Goal: Task Accomplishment & Management: Use online tool/utility

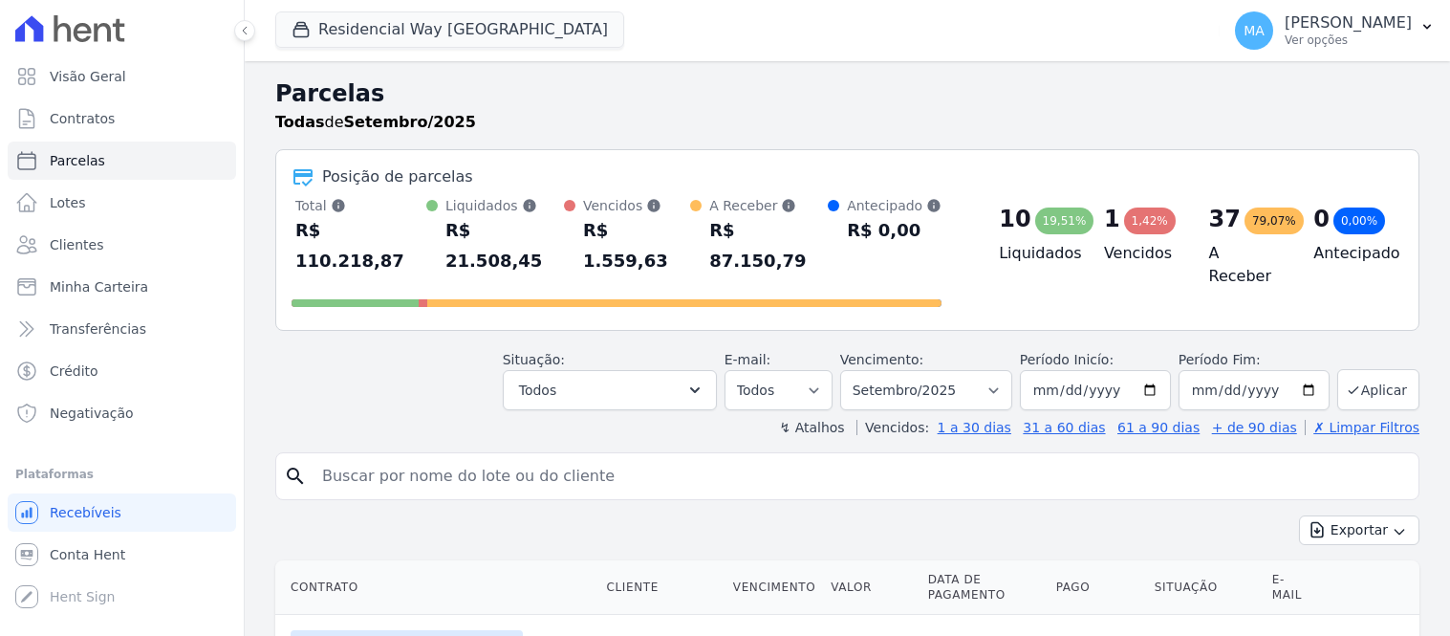
select select
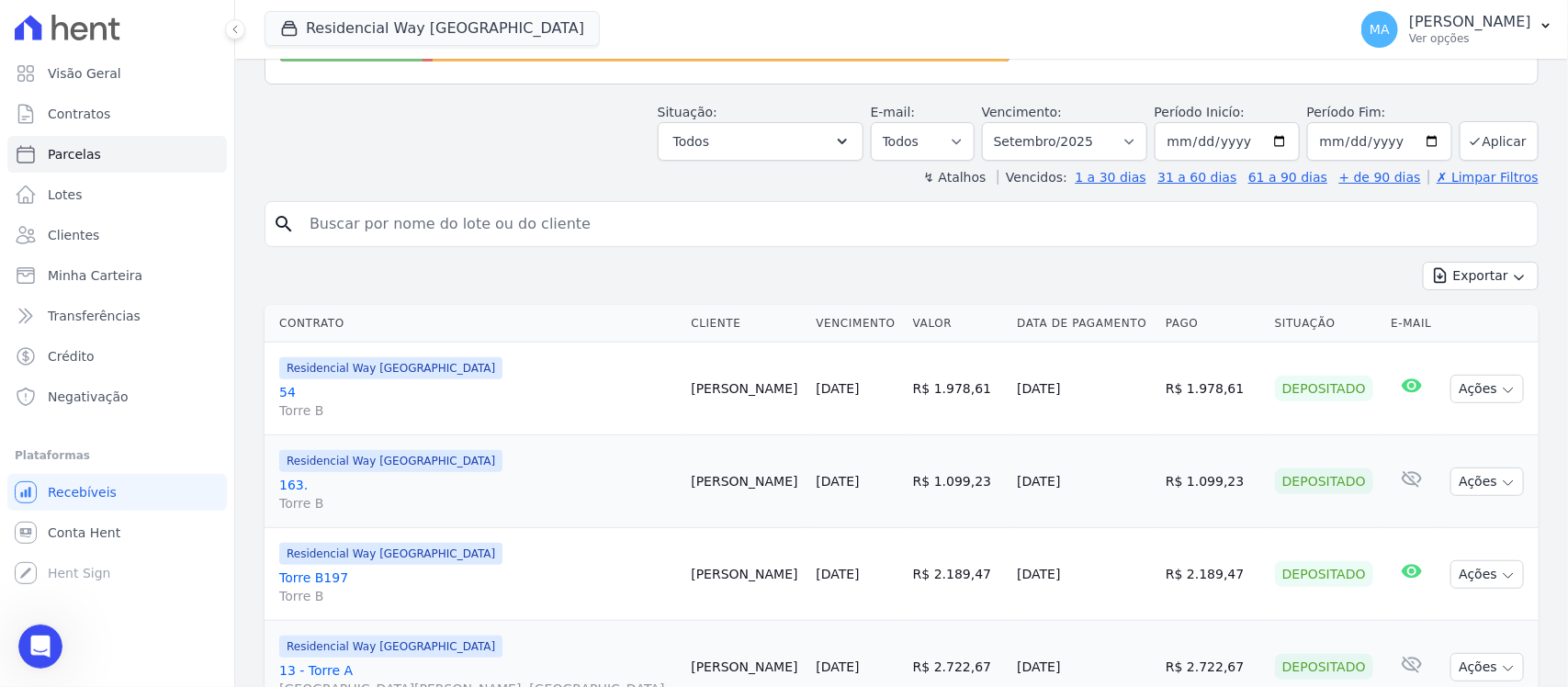
scroll to position [484, 0]
click at [1392, 392] on icon "button" at bounding box center [1508, 390] width 10 height 5
click at [282, 396] on link "54 Torre B" at bounding box center [478, 402] width 397 height 37
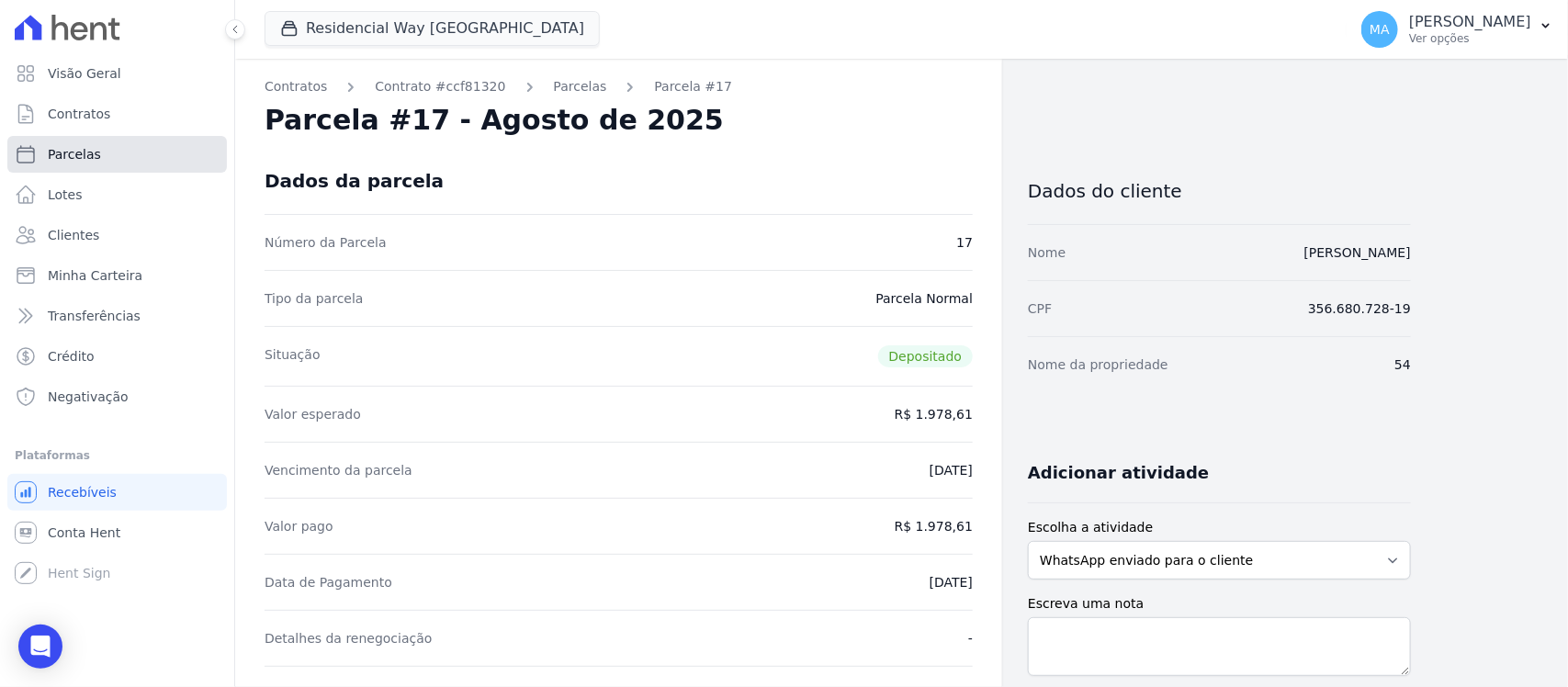
click at [83, 154] on span "Parcelas" at bounding box center [74, 154] width 53 height 18
select select
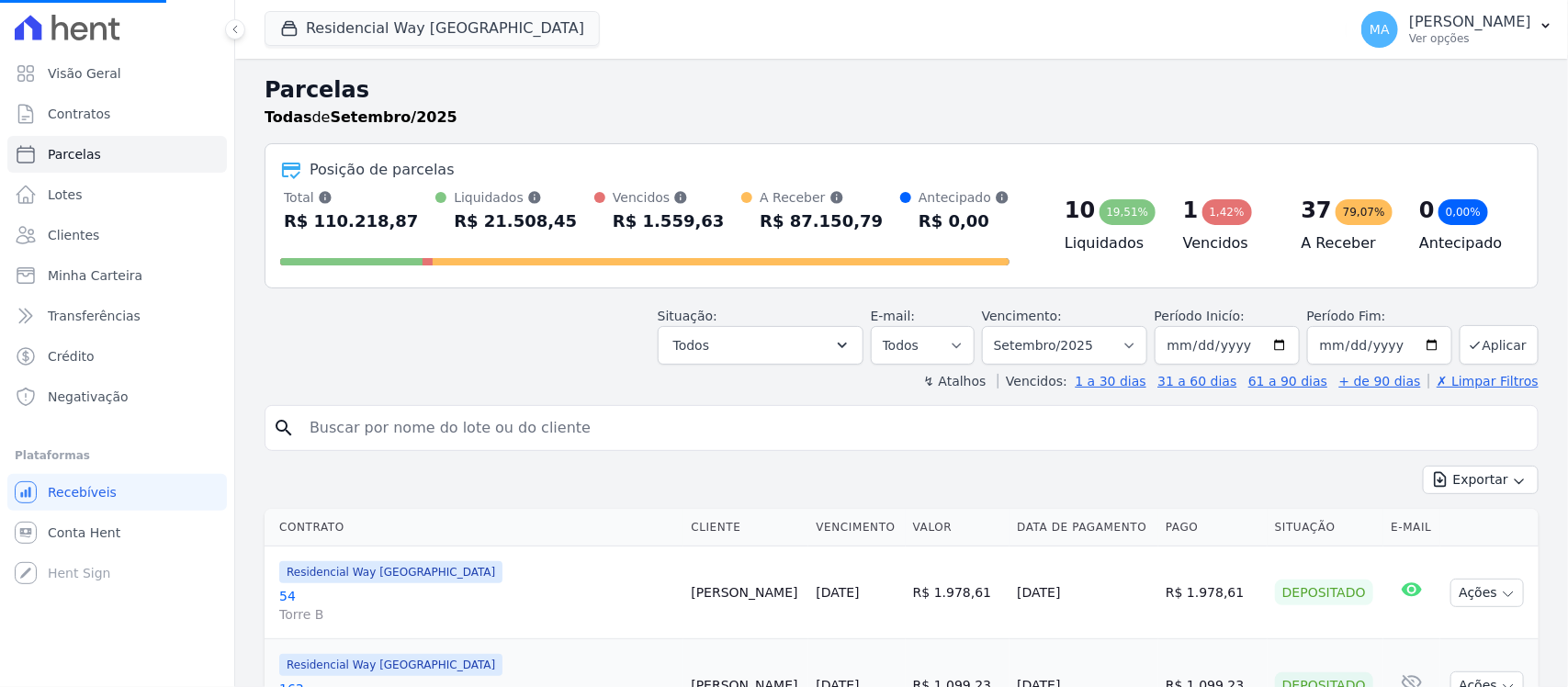
select select
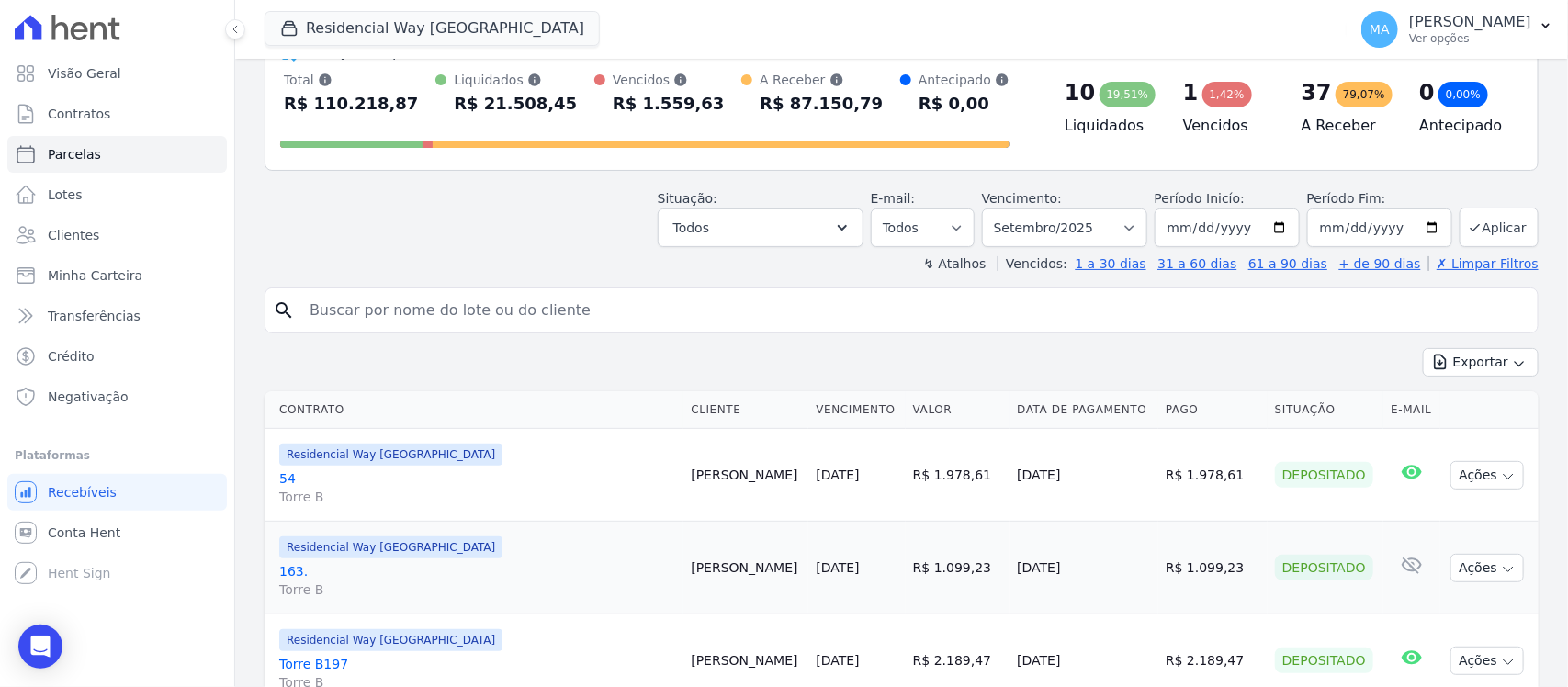
scroll to position [230, 0]
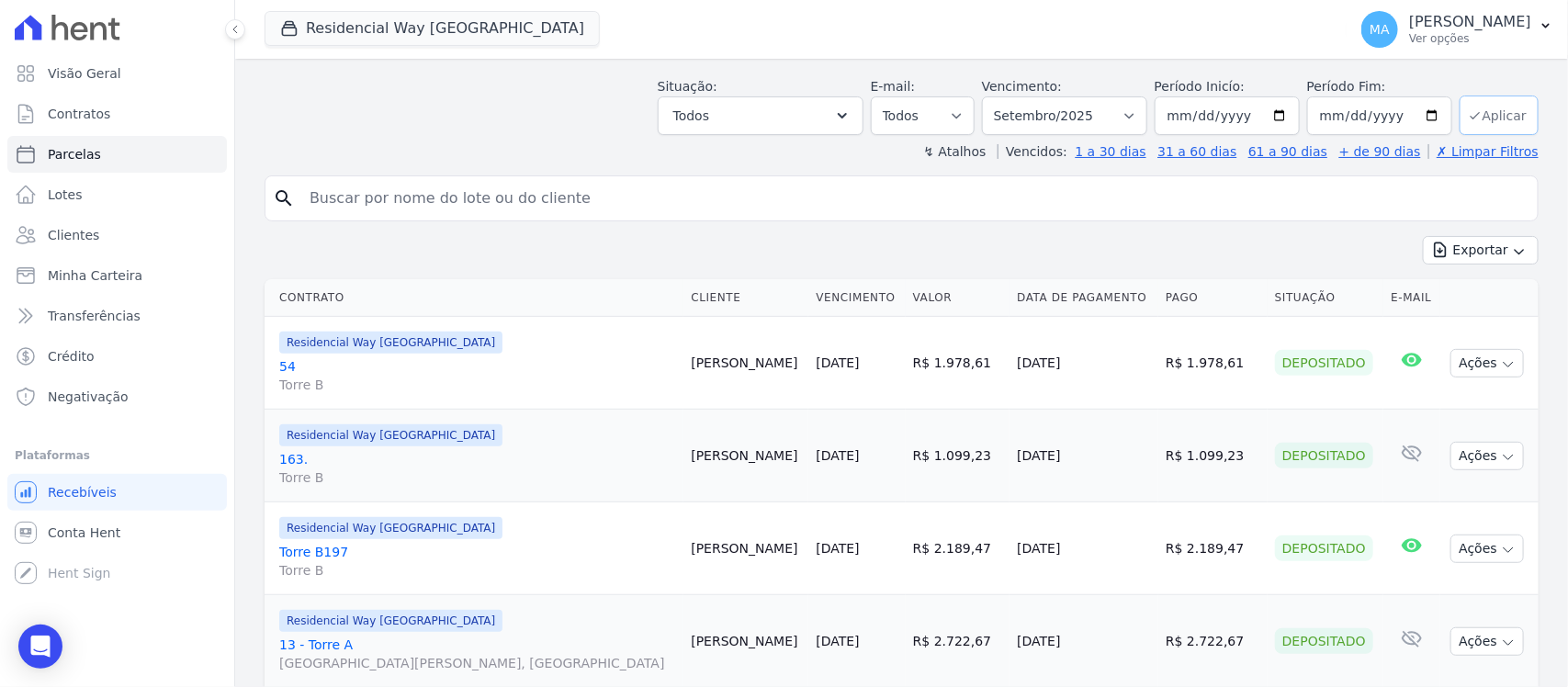
click at [1392, 113] on button "Aplicar" at bounding box center [1499, 114] width 79 height 39
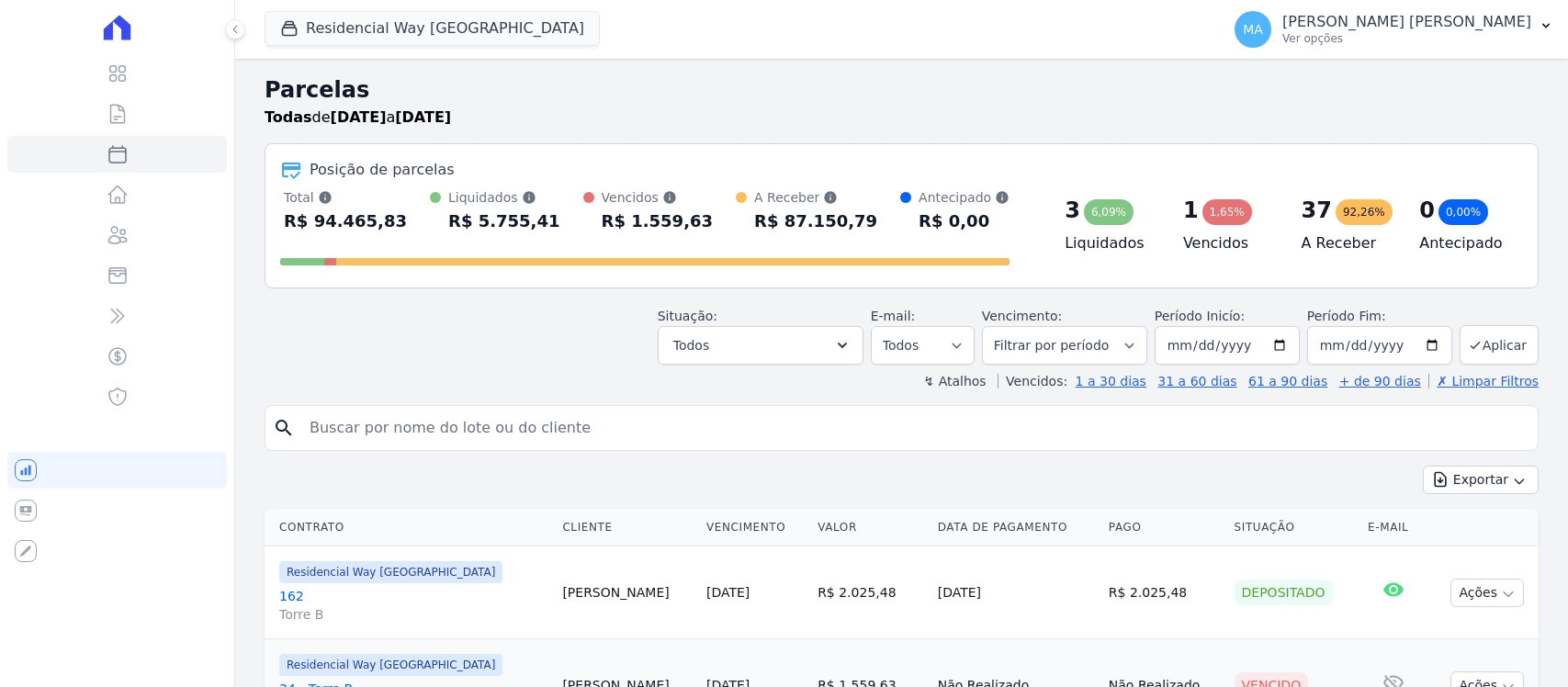
select select
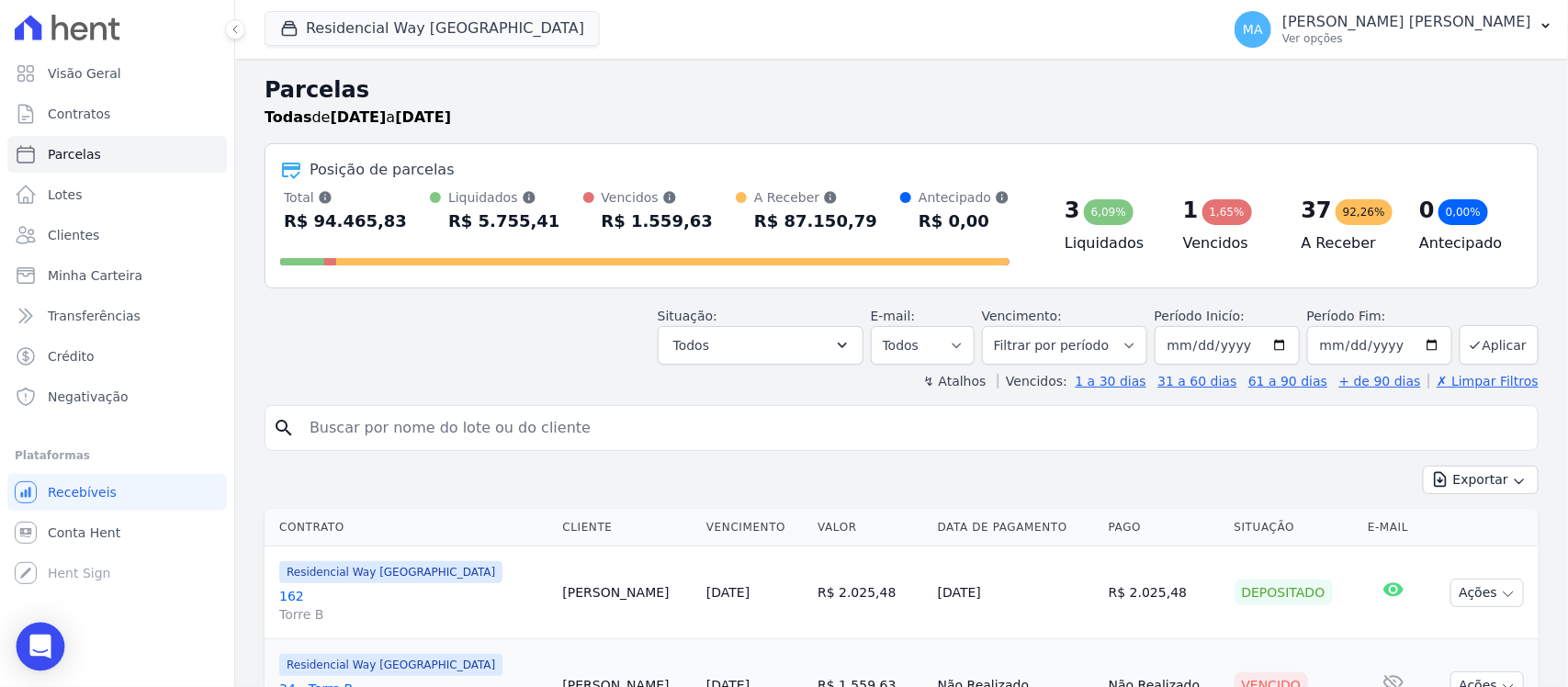
click at [44, 644] on icon "Open Intercom Messenger" at bounding box center [40, 647] width 21 height 24
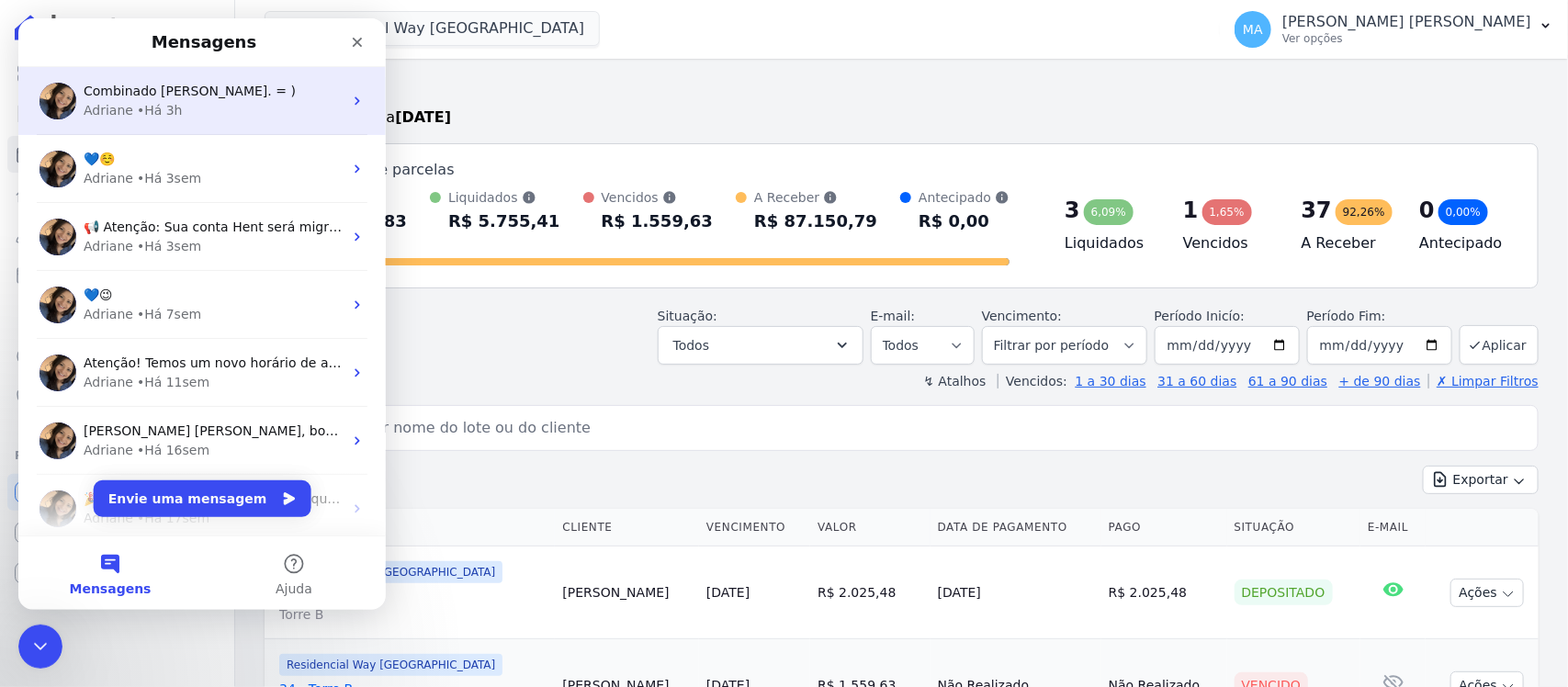
click at [159, 103] on div "• Há 3h" at bounding box center [159, 110] width 46 height 19
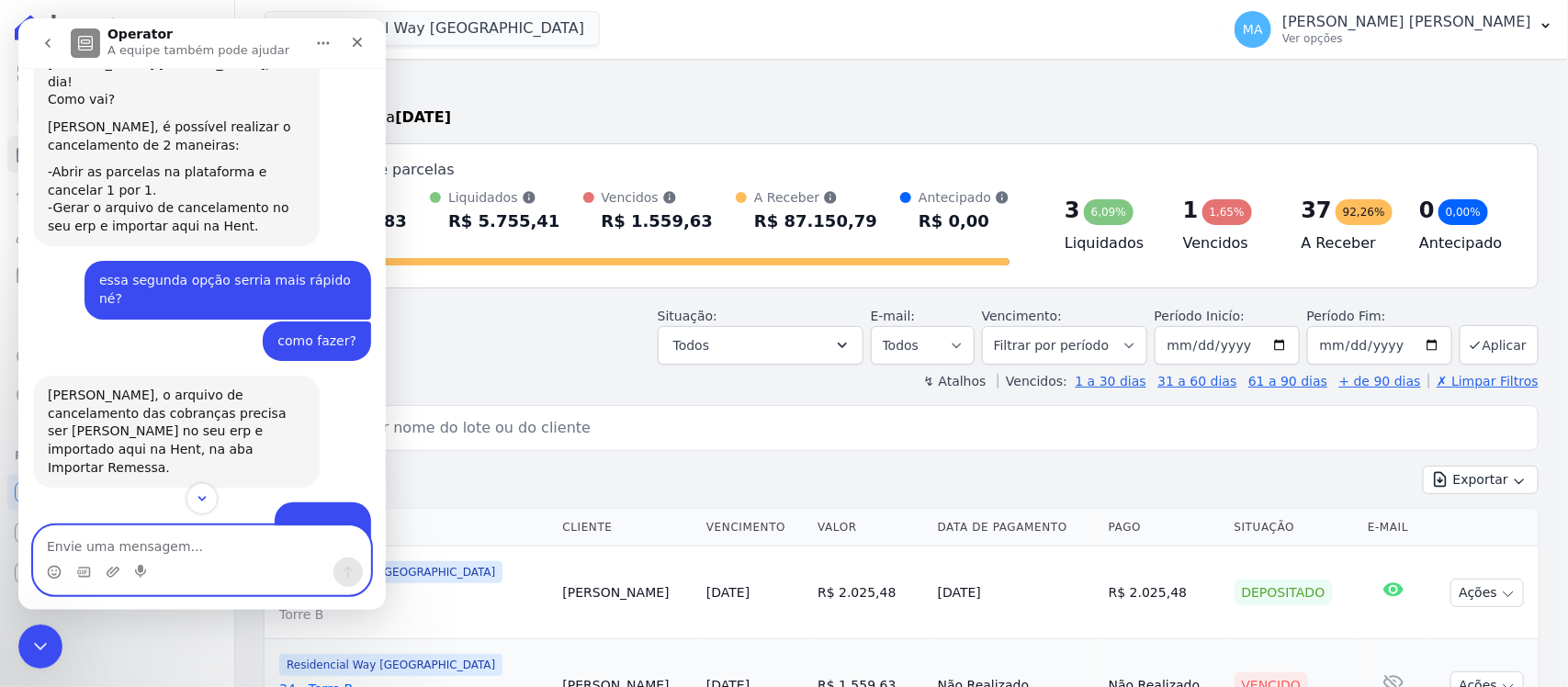
scroll to position [484, 0]
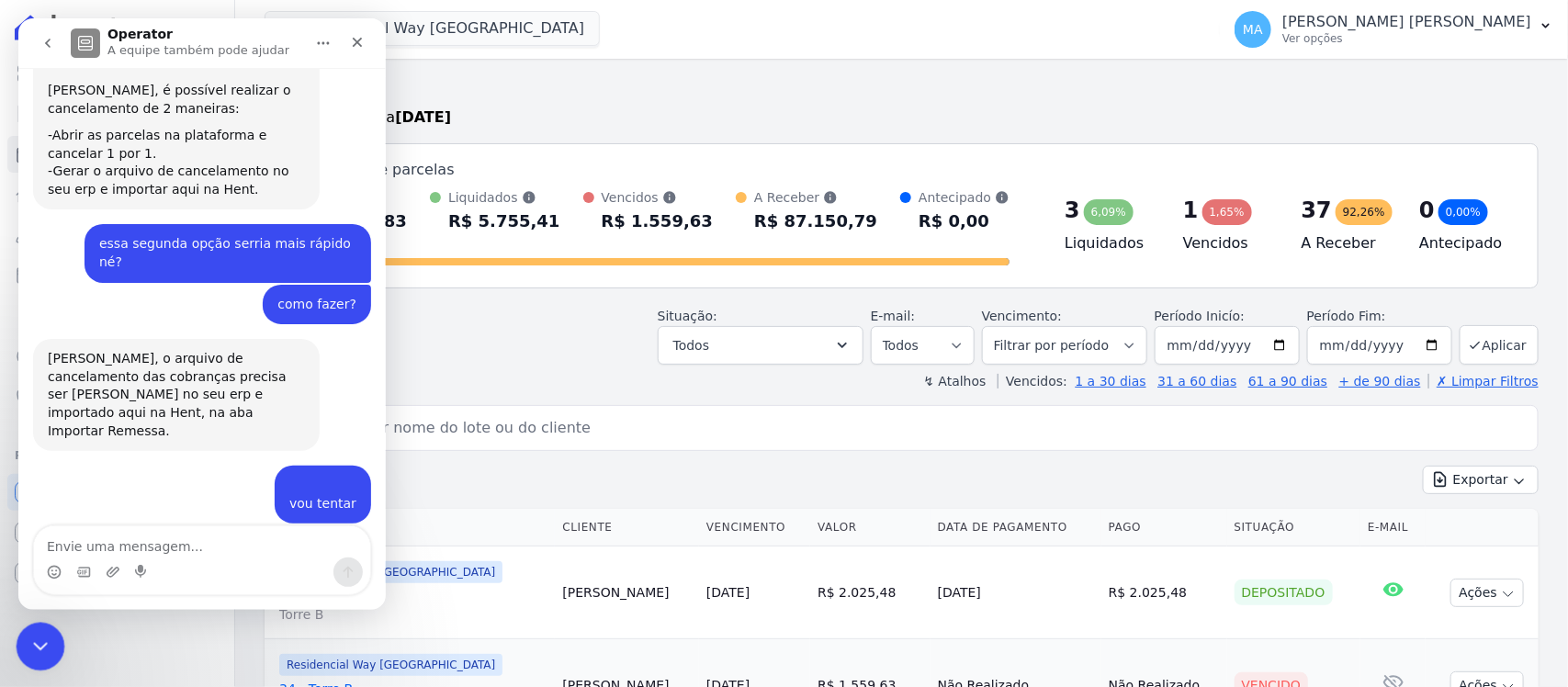
click at [36, 650] on icon "Encerramento do Messenger da Intercom" at bounding box center [37, 644] width 22 height 22
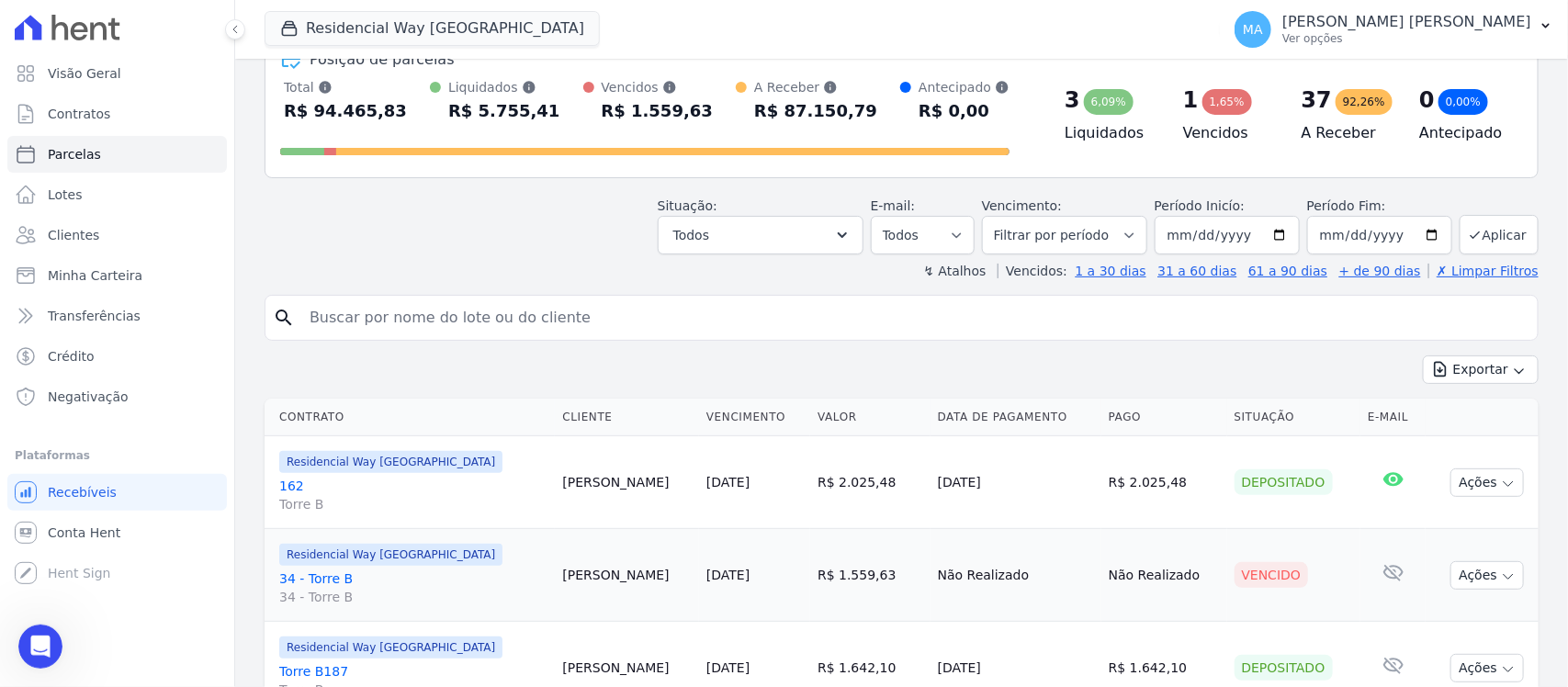
scroll to position [230, 0]
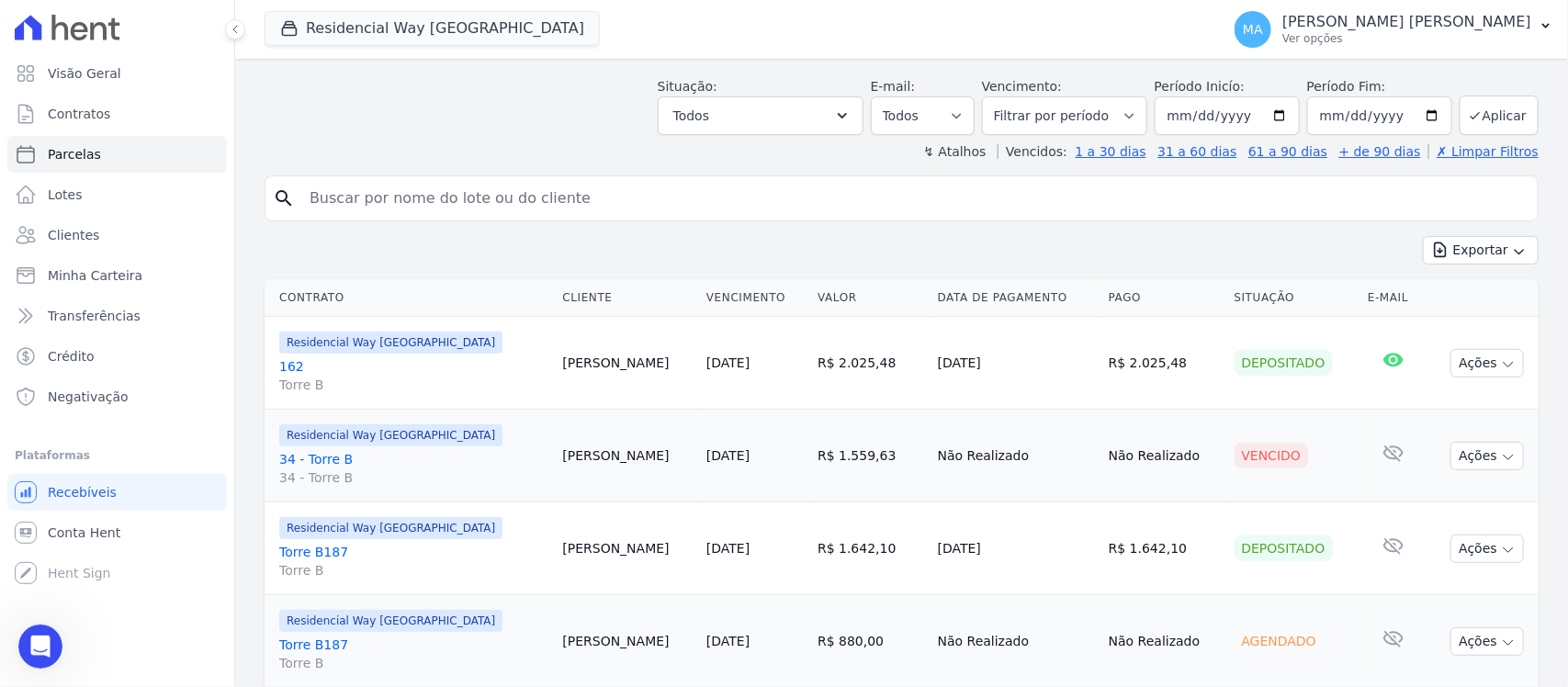
click at [286, 368] on link "162 Torre B" at bounding box center [413, 376] width 268 height 37
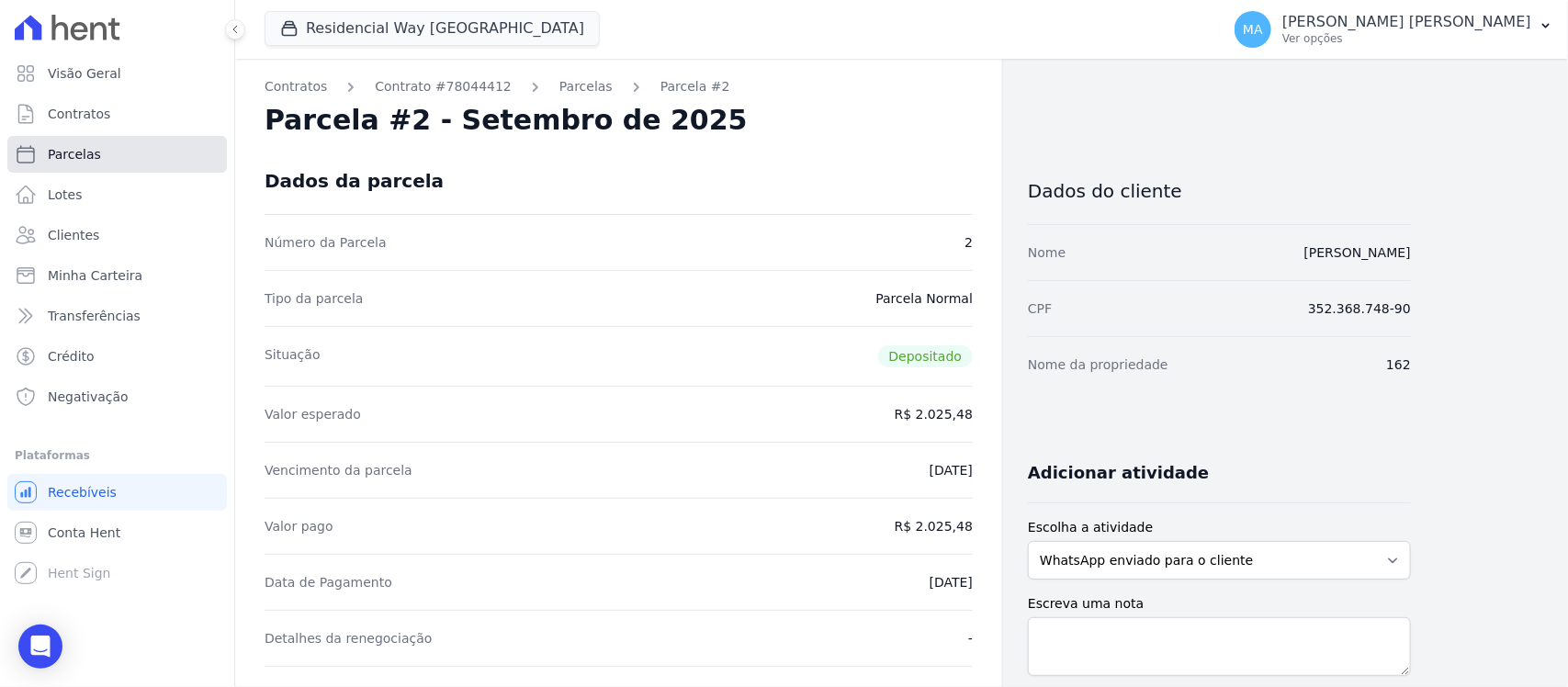
click at [99, 155] on link "Parcelas" at bounding box center [117, 155] width 220 height 37
select select
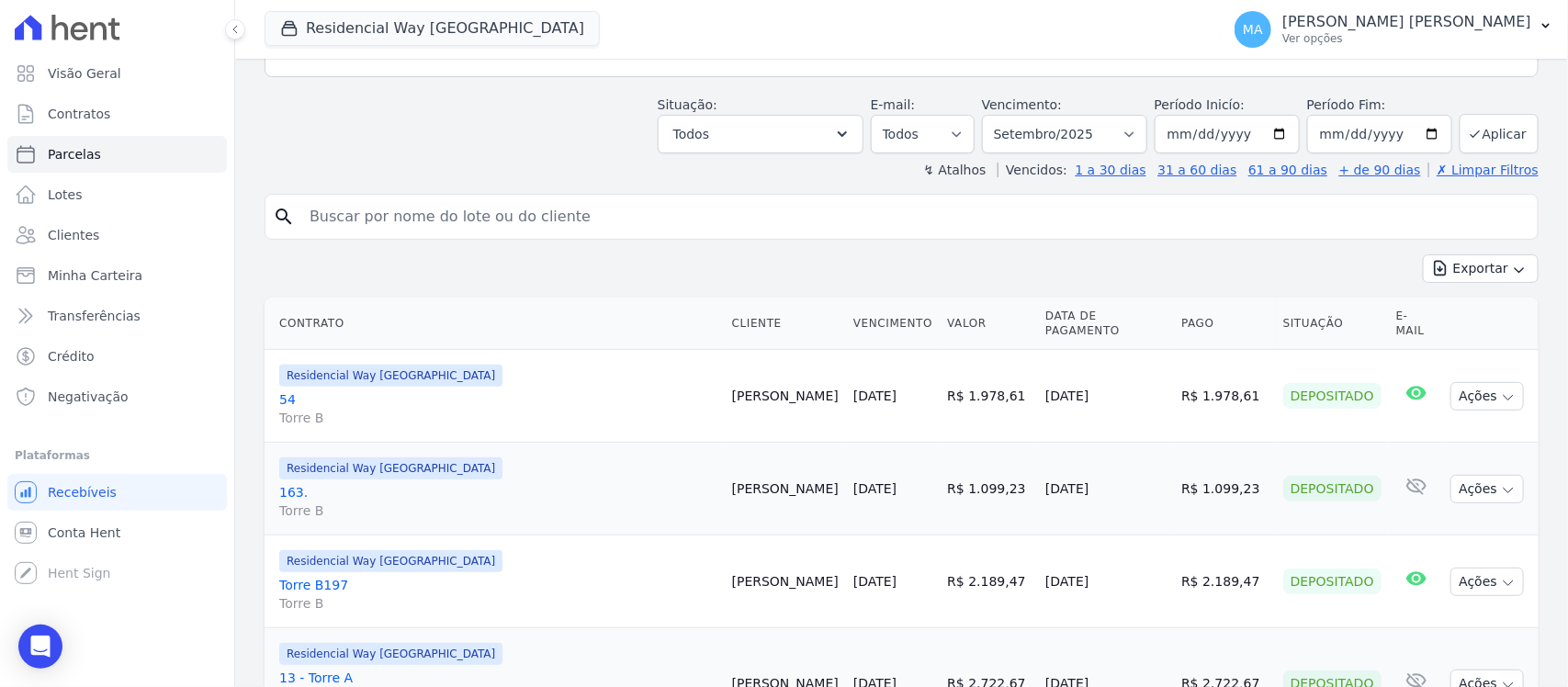
scroll to position [230, 0]
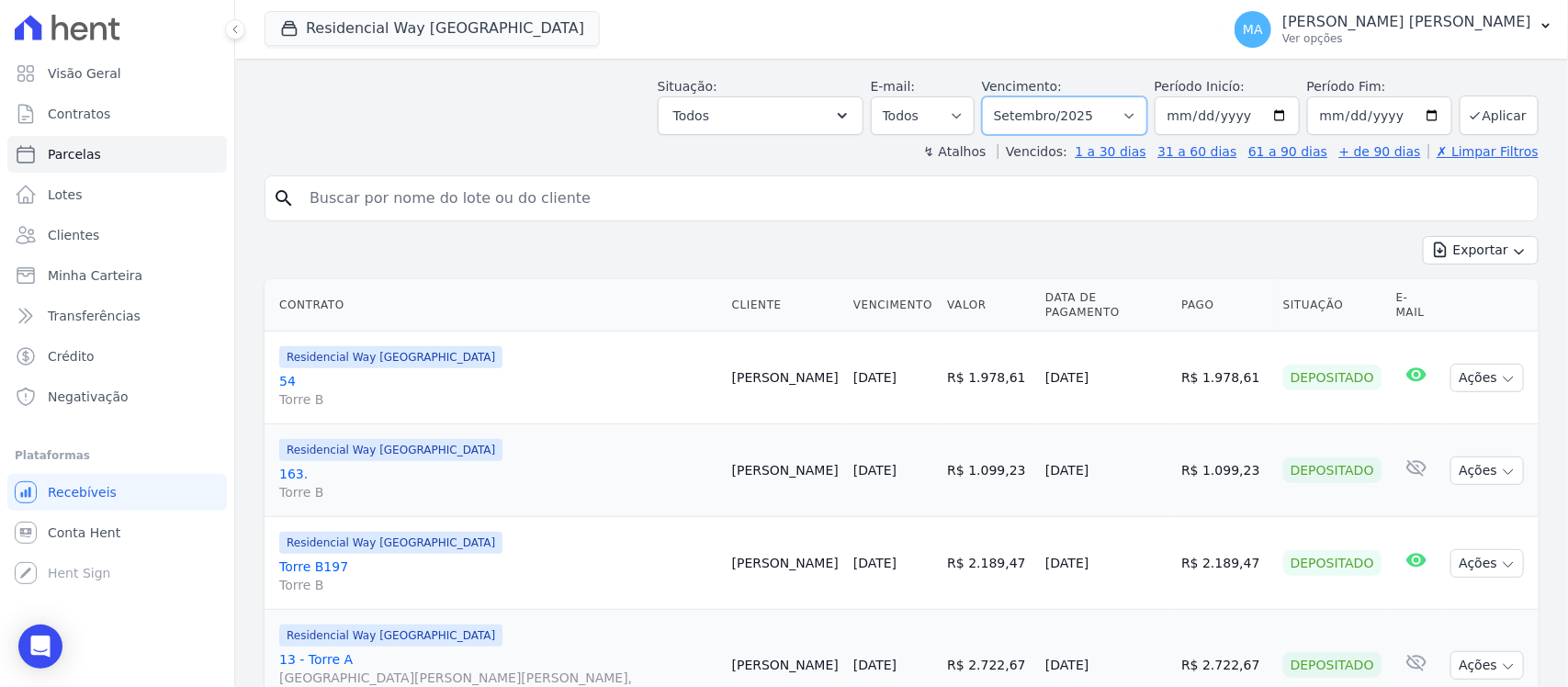
click at [1130, 117] on select "Filtrar por período ──────── Todos os meses Outubro/2022 Novembro/2022 Dezembro…" at bounding box center [1065, 115] width 165 height 38
click at [989, 96] on select "Filtrar por período ──────── Todos os meses Outubro/2022 Novembro/2022 Dezembro…" at bounding box center [1065, 115] width 165 height 38
click at [1500, 115] on button "Aplicar" at bounding box center [1499, 114] width 79 height 39
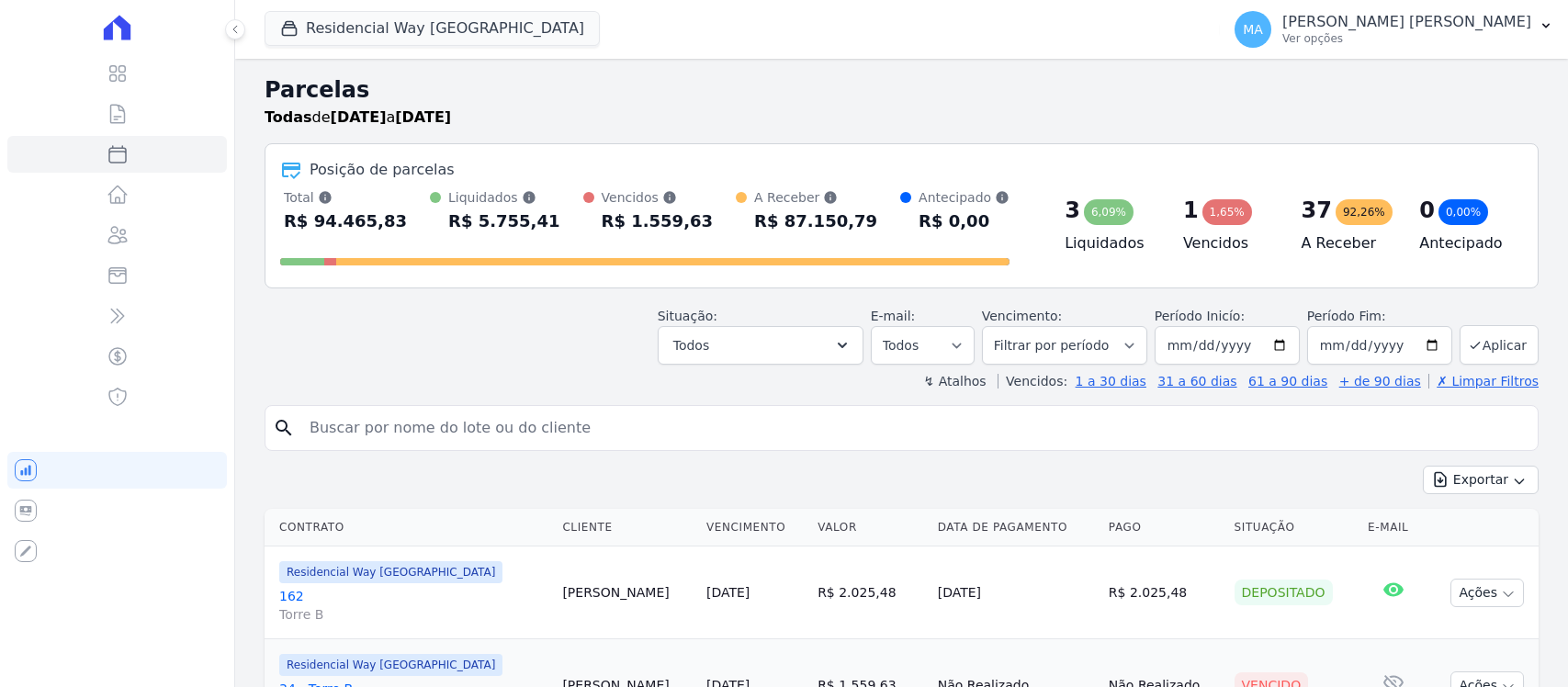
select select
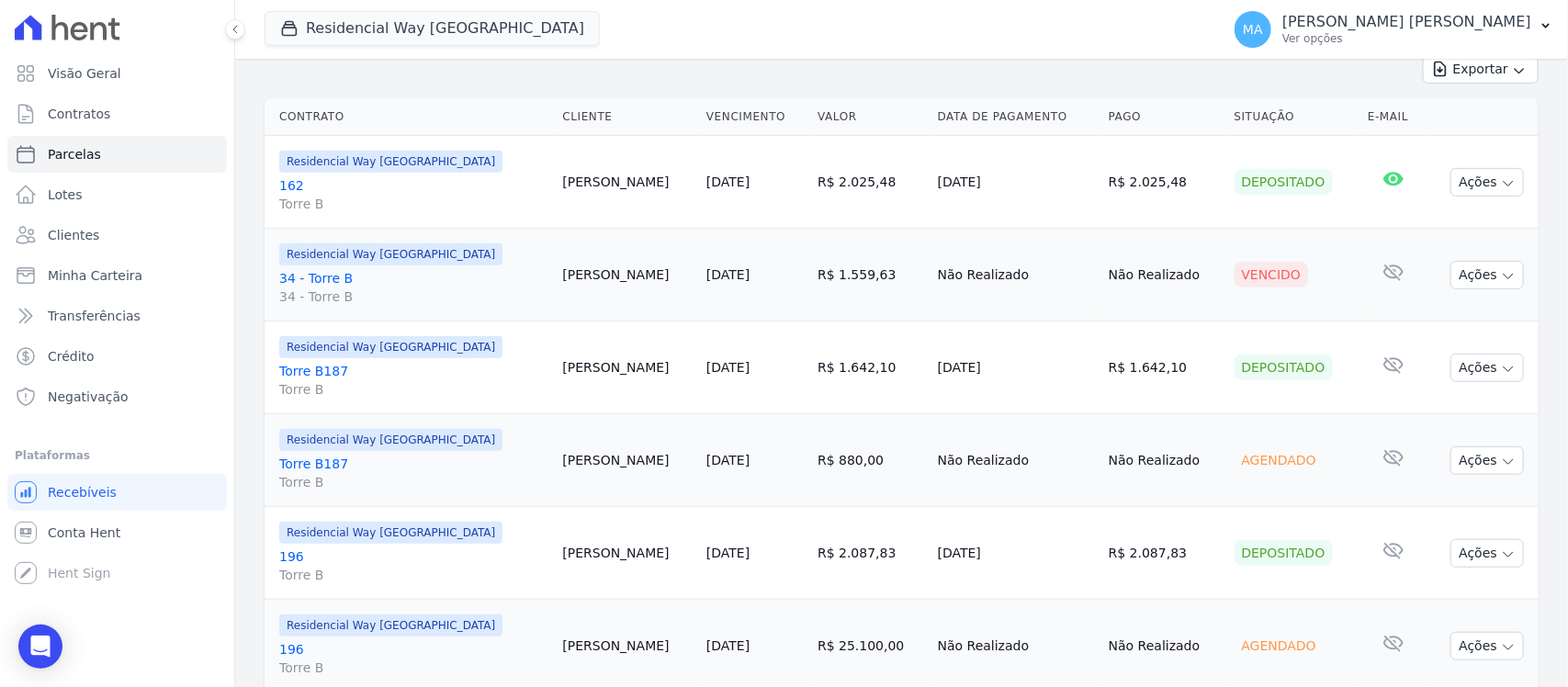
scroll to position [459, 0]
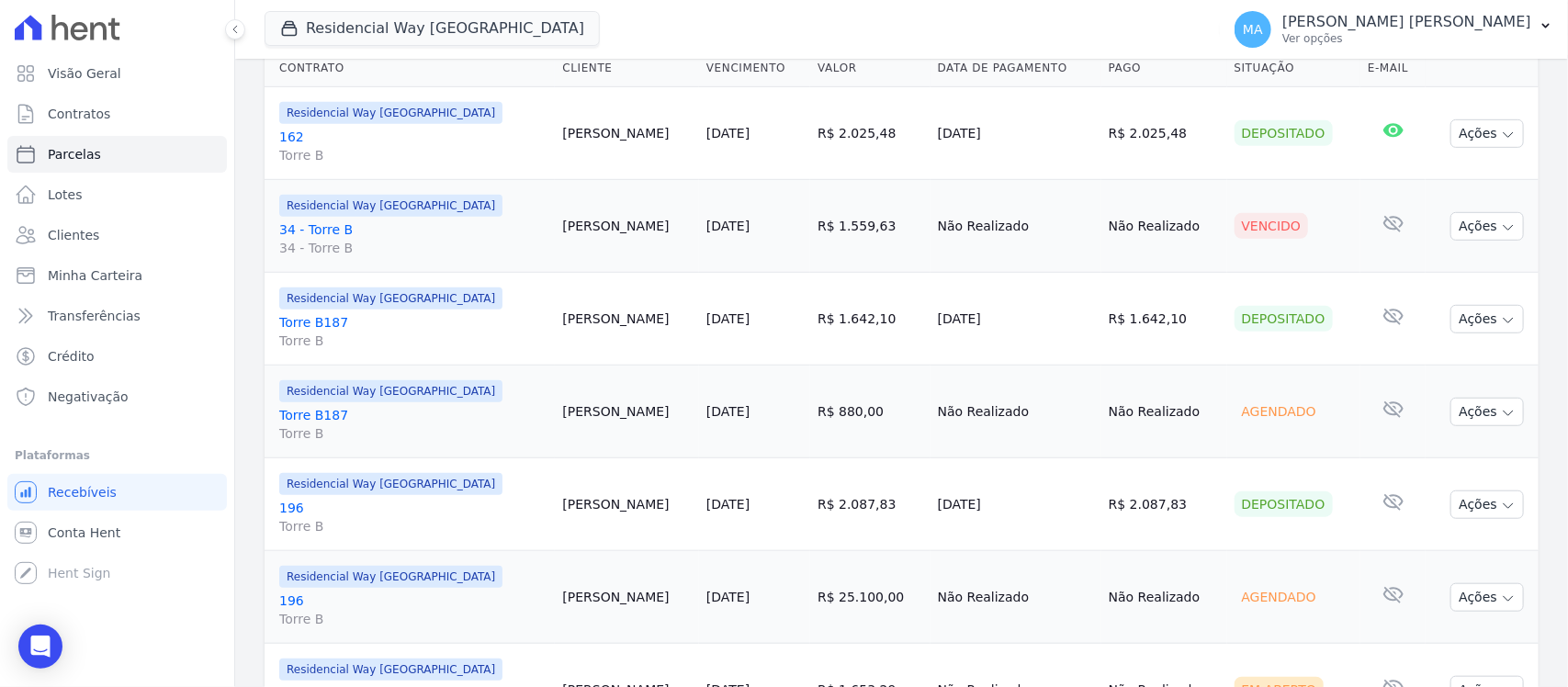
click at [323, 233] on link "34 - Torre B 34 - Torre B" at bounding box center [413, 238] width 268 height 37
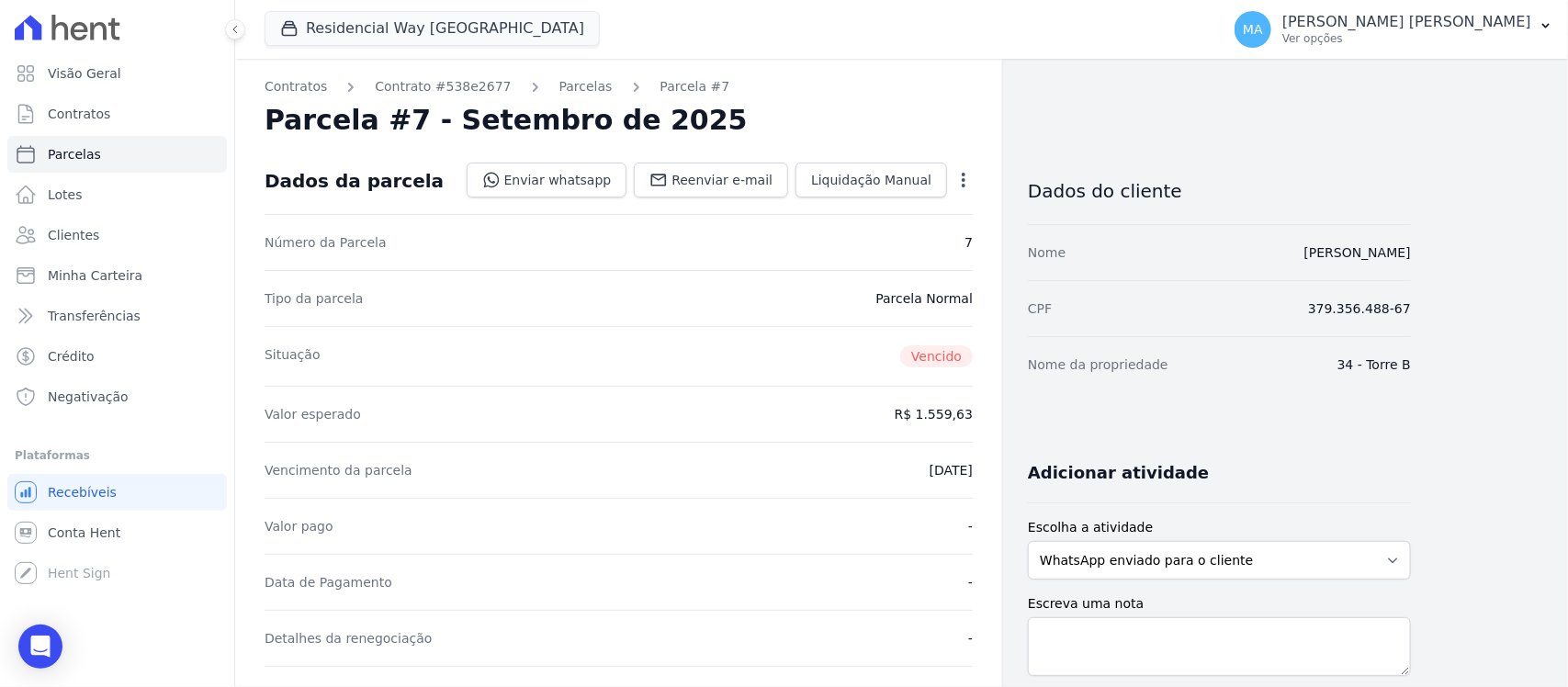
click at [967, 184] on icon "button" at bounding box center [963, 180] width 18 height 18
click at [901, 237] on link "Cancelar Cobrança" at bounding box center [885, 237] width 161 height 33
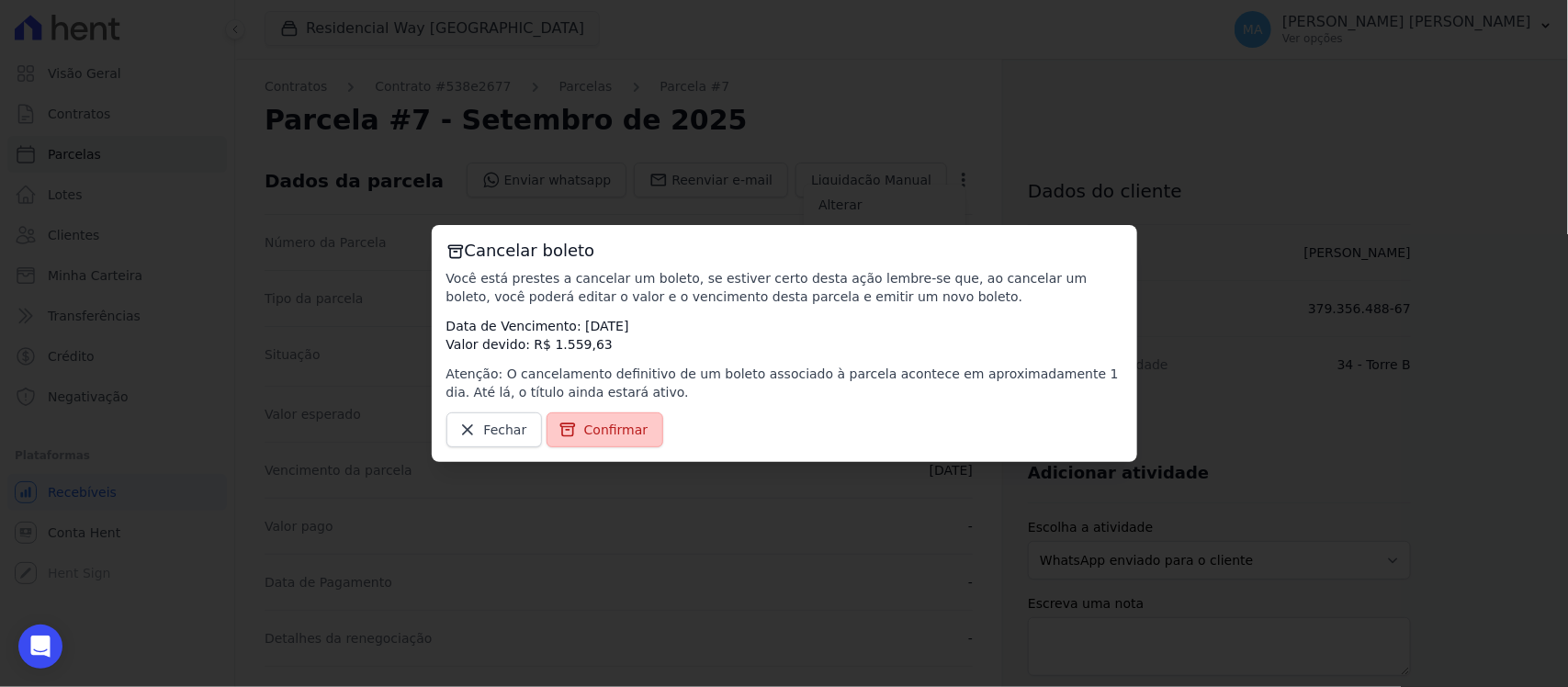
click at [588, 429] on span "Confirmar" at bounding box center [616, 429] width 64 height 18
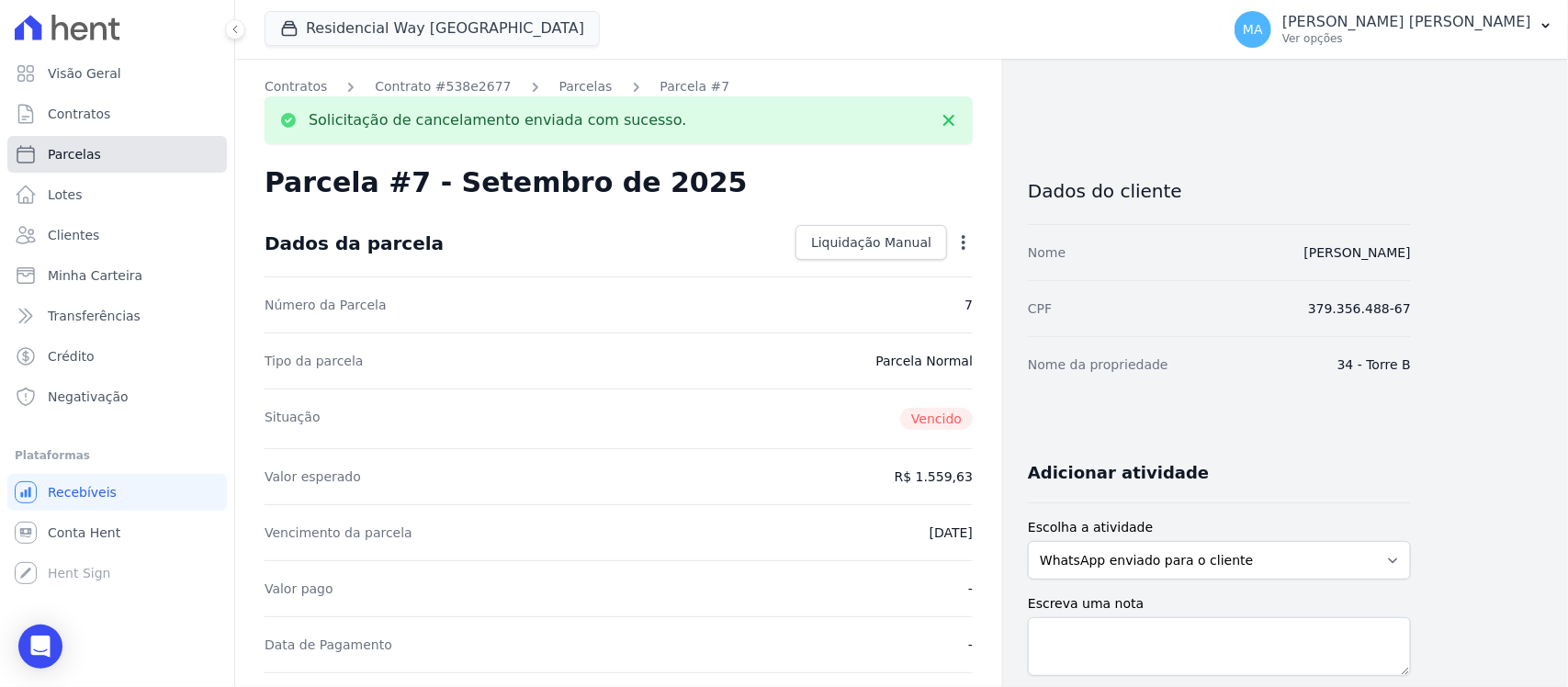
click at [66, 152] on span "Parcelas" at bounding box center [74, 154] width 53 height 18
select select
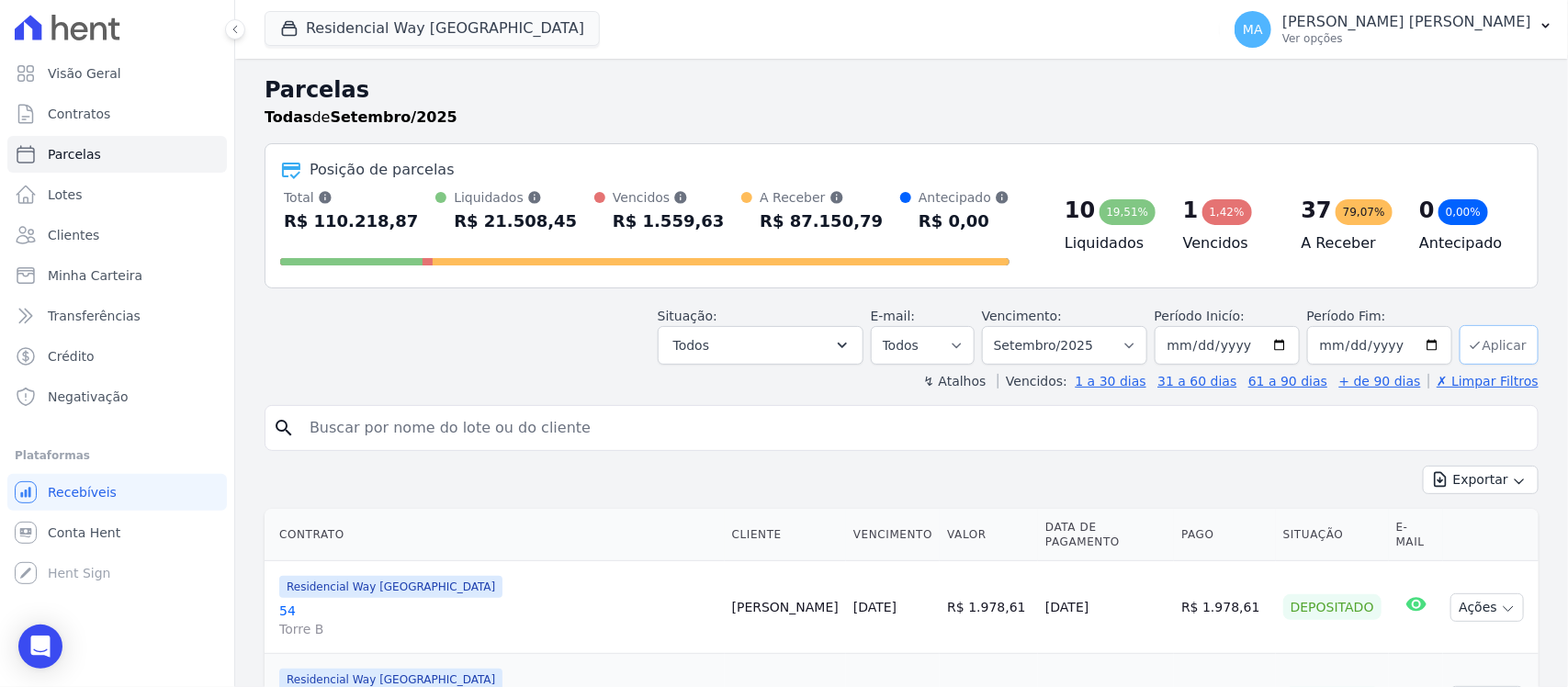
click at [1485, 349] on button "Aplicar" at bounding box center [1499, 344] width 79 height 39
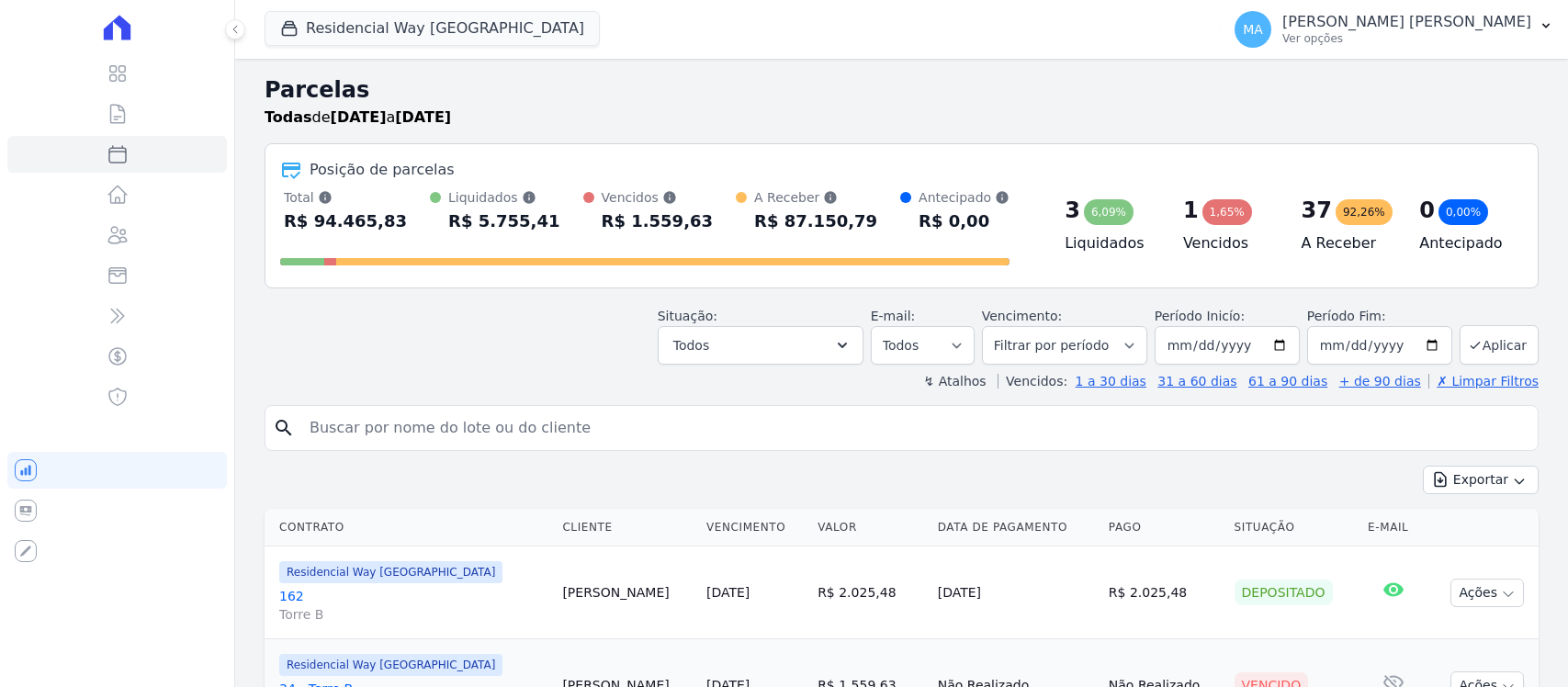
select select
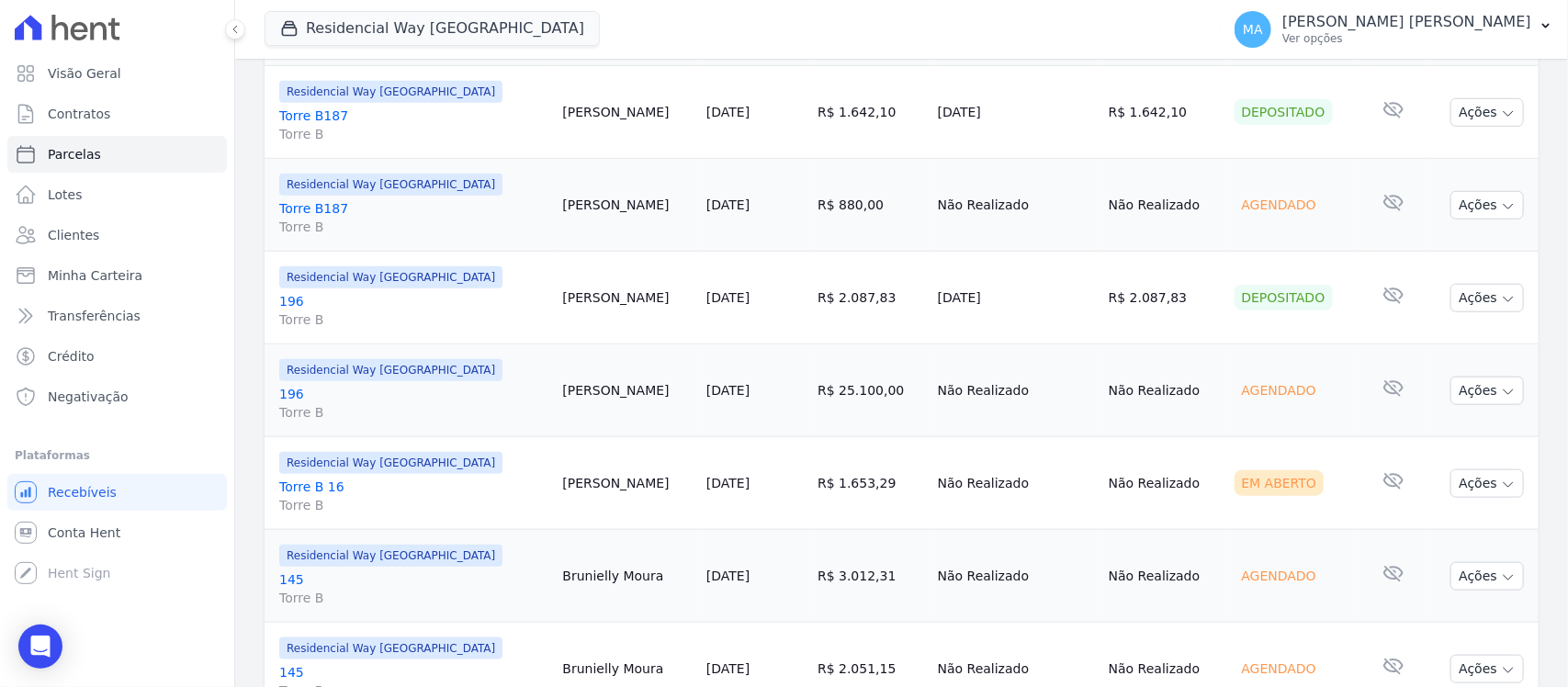
scroll to position [689, 0]
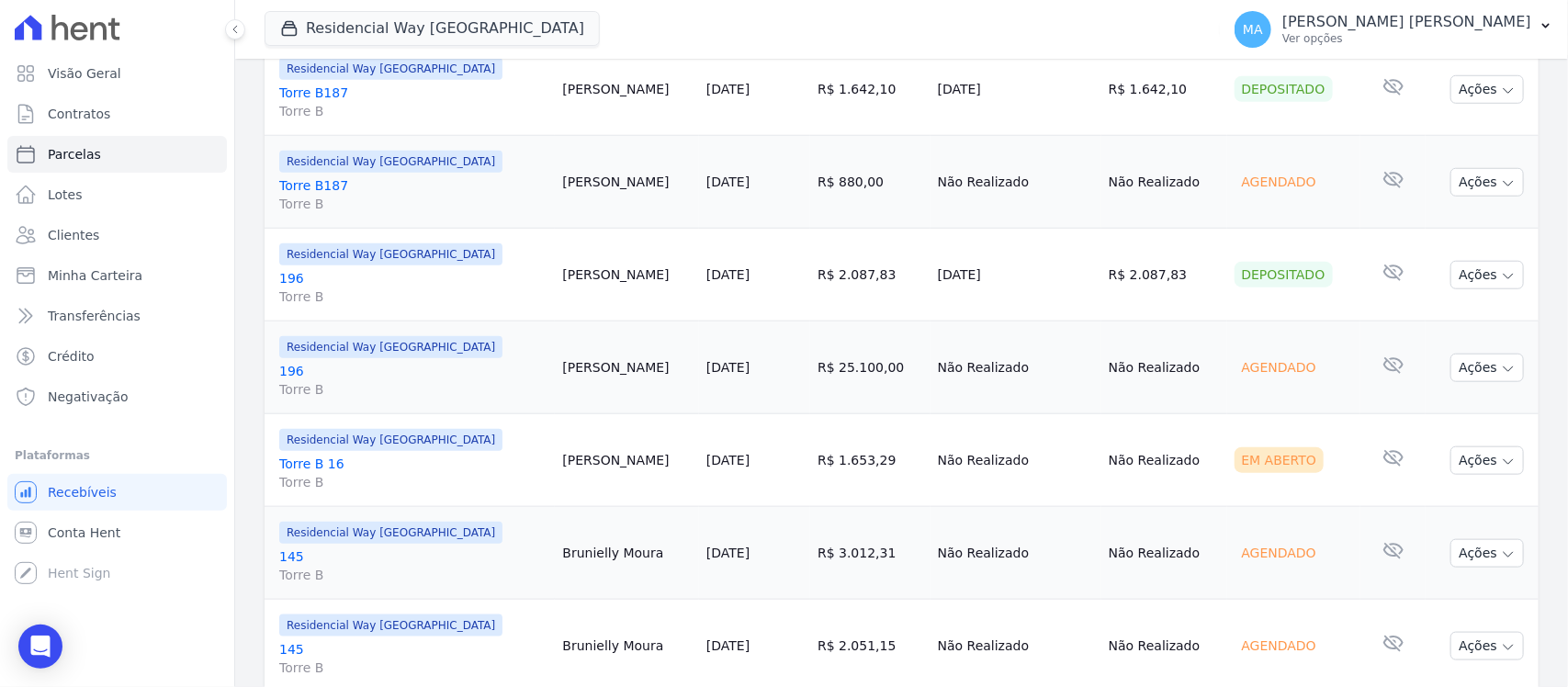
click at [328, 471] on link "Torre B 16 Torre B" at bounding box center [413, 473] width 268 height 37
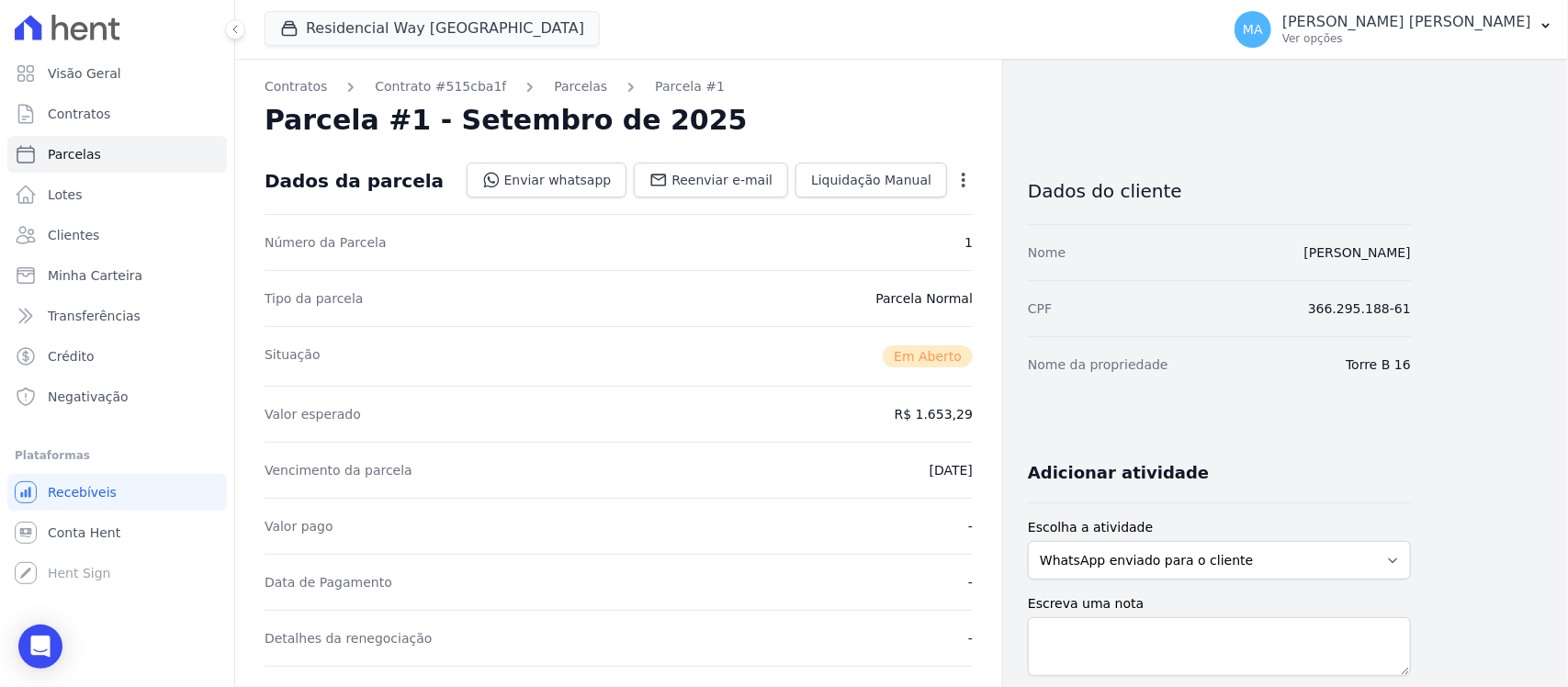
click at [962, 184] on icon "button" at bounding box center [964, 180] width 4 height 14
click at [854, 236] on link "Cancelar Cobrança" at bounding box center [885, 237] width 161 height 33
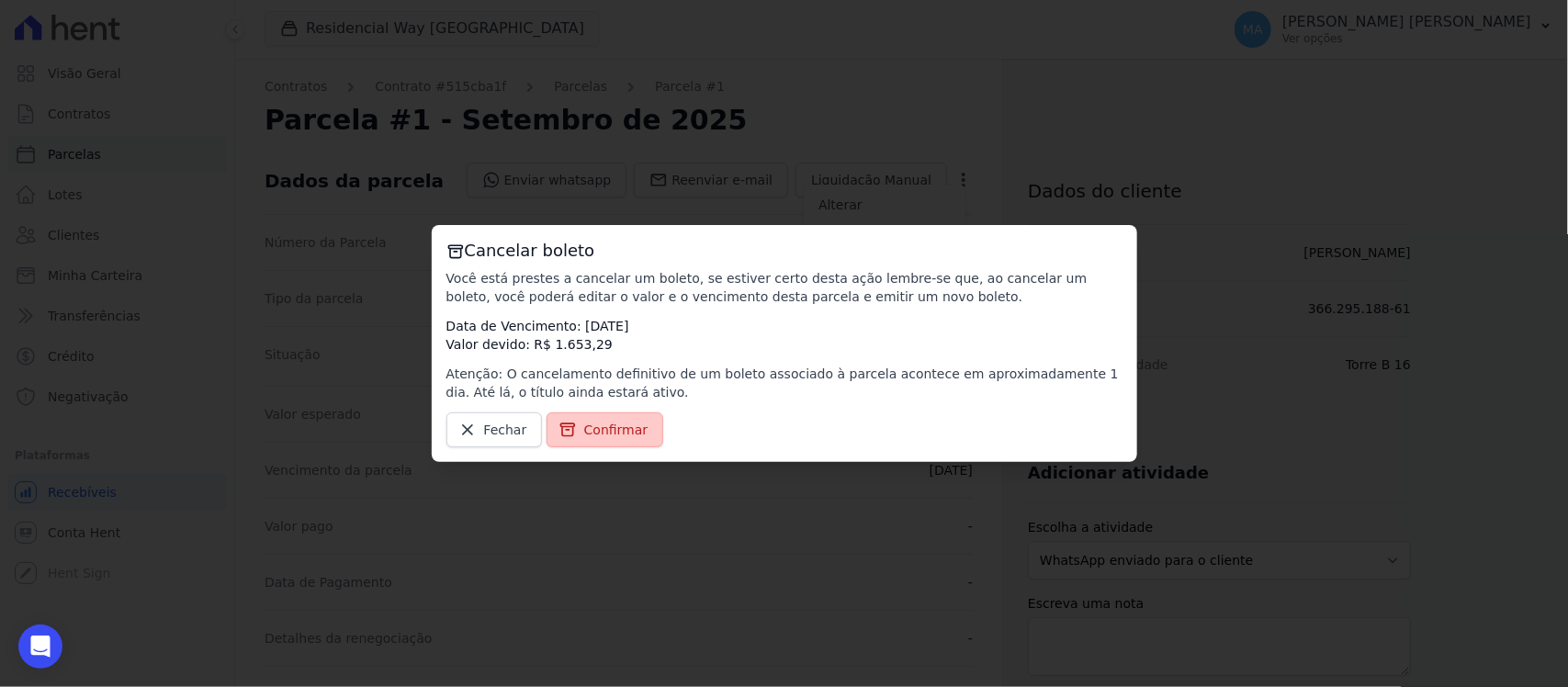
click at [611, 436] on span "Confirmar" at bounding box center [616, 429] width 64 height 18
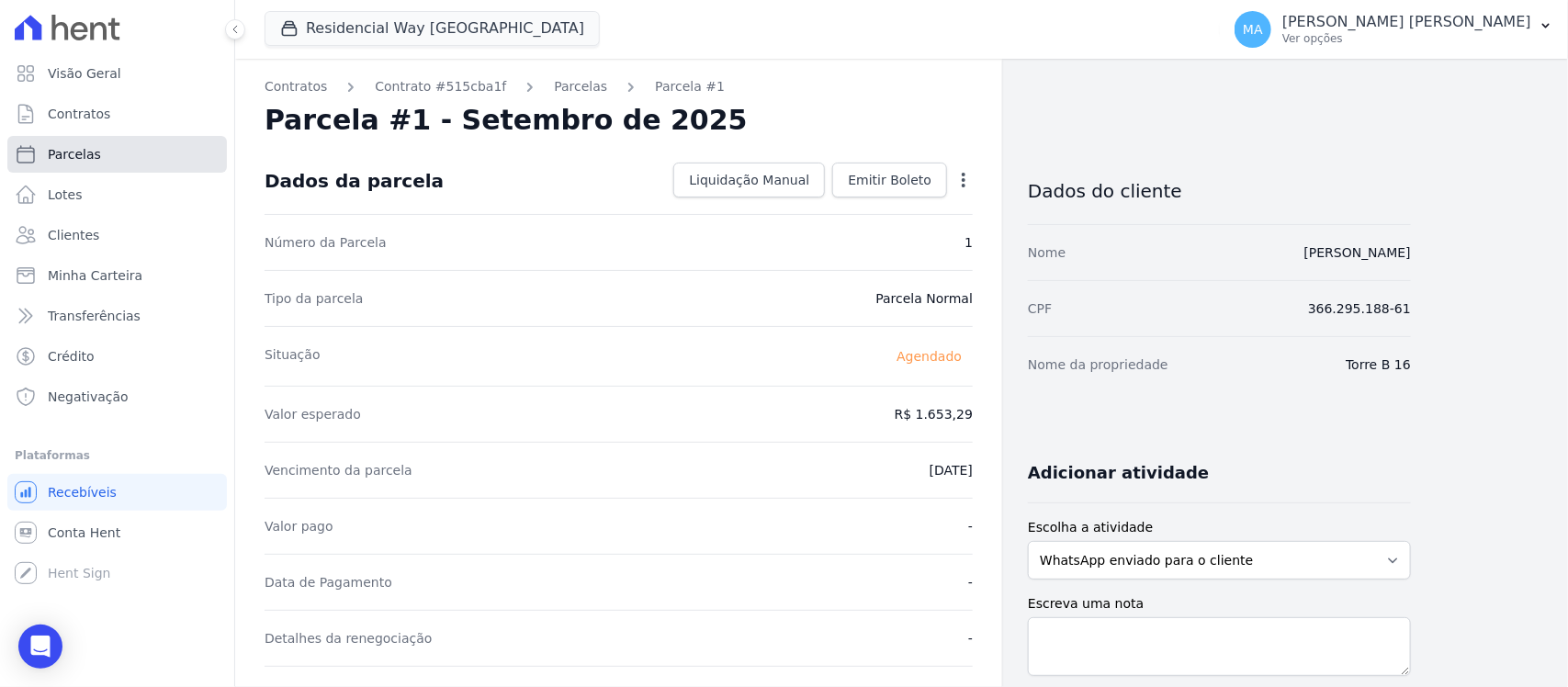
click at [74, 157] on span "Parcelas" at bounding box center [74, 154] width 53 height 18
select select
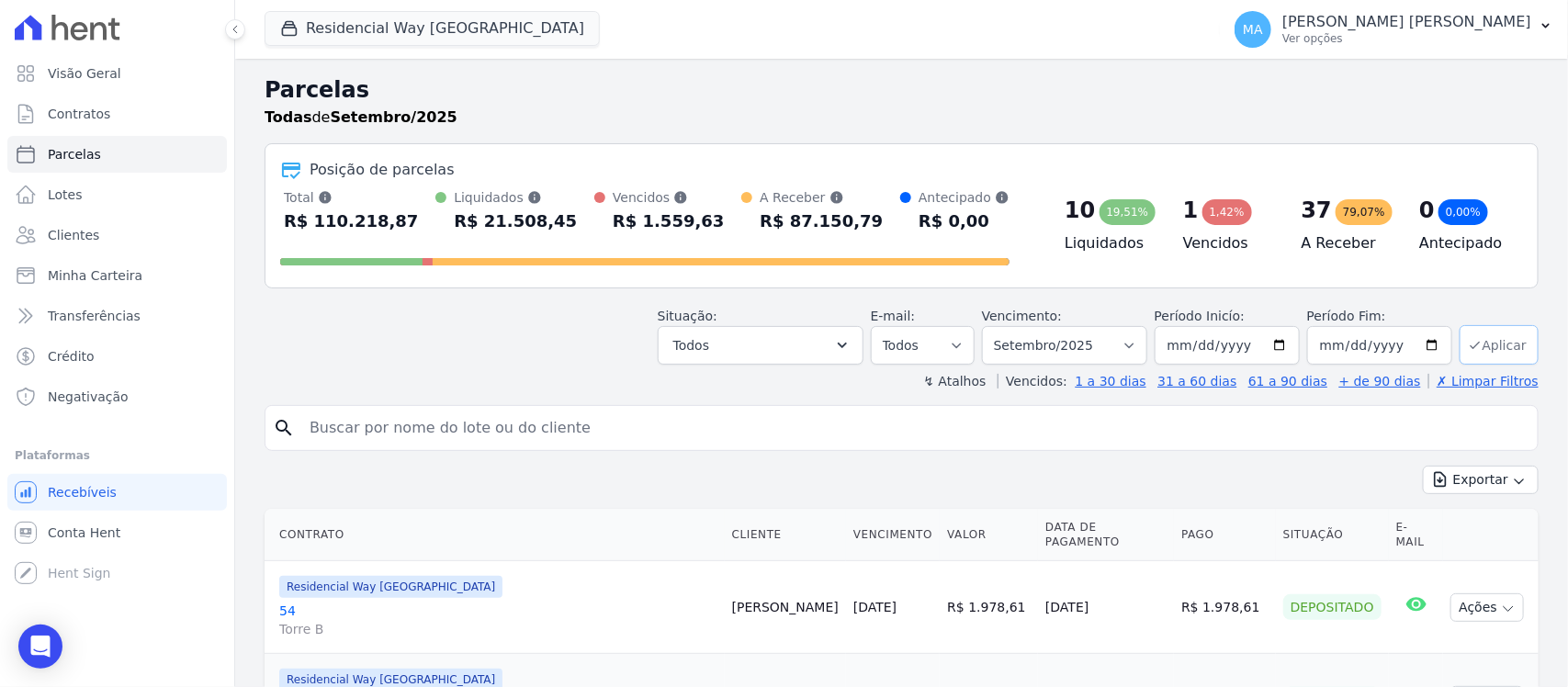
click at [1485, 346] on button "Aplicar" at bounding box center [1499, 344] width 79 height 39
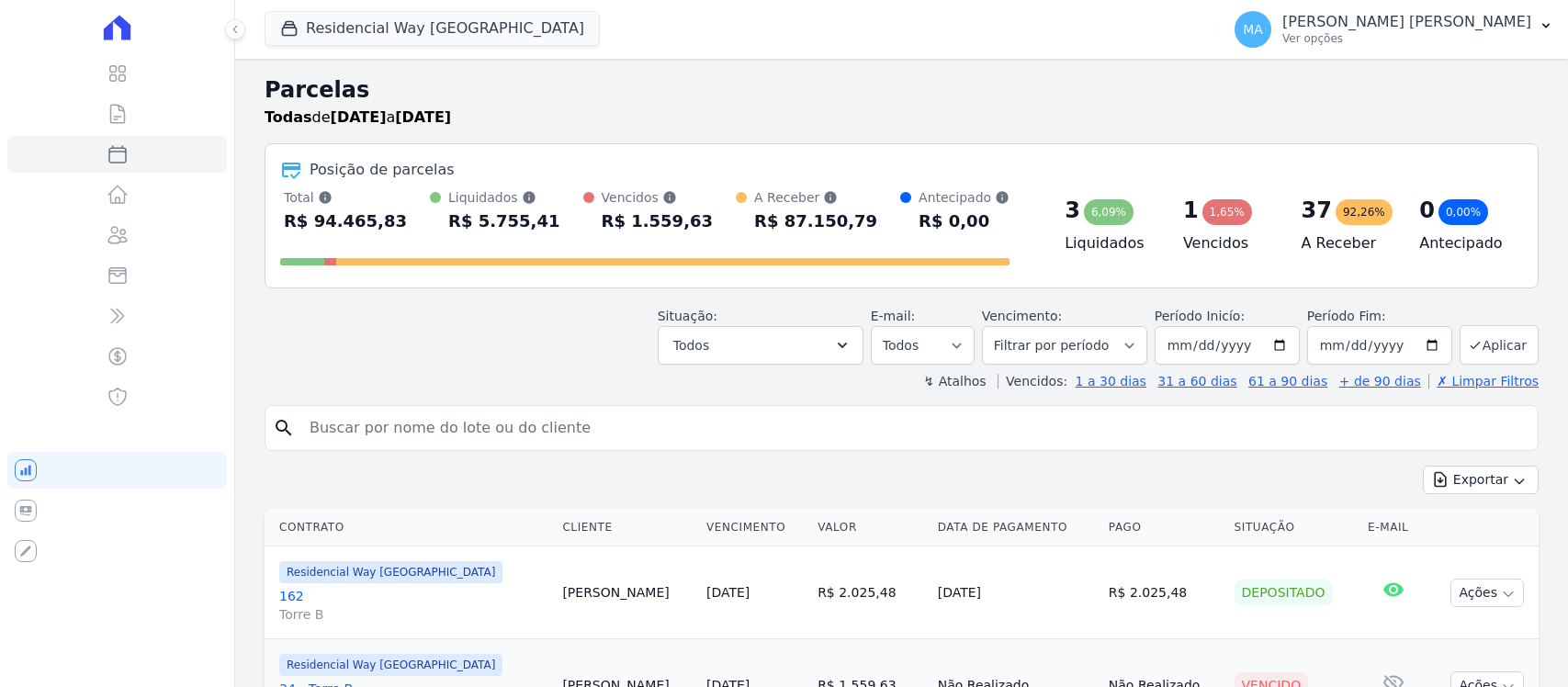
select select
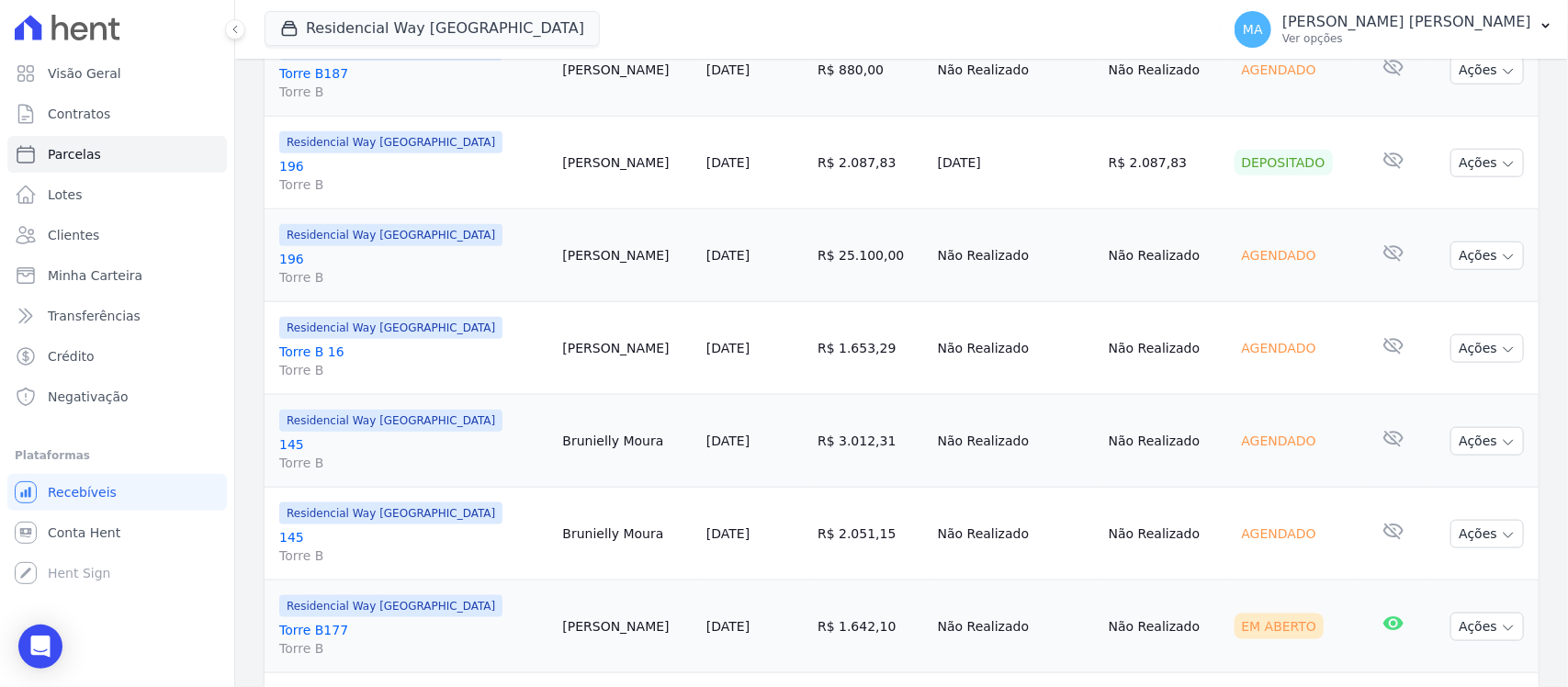
scroll to position [804, 0]
click at [289, 535] on link "145 Torre B" at bounding box center [413, 544] width 268 height 37
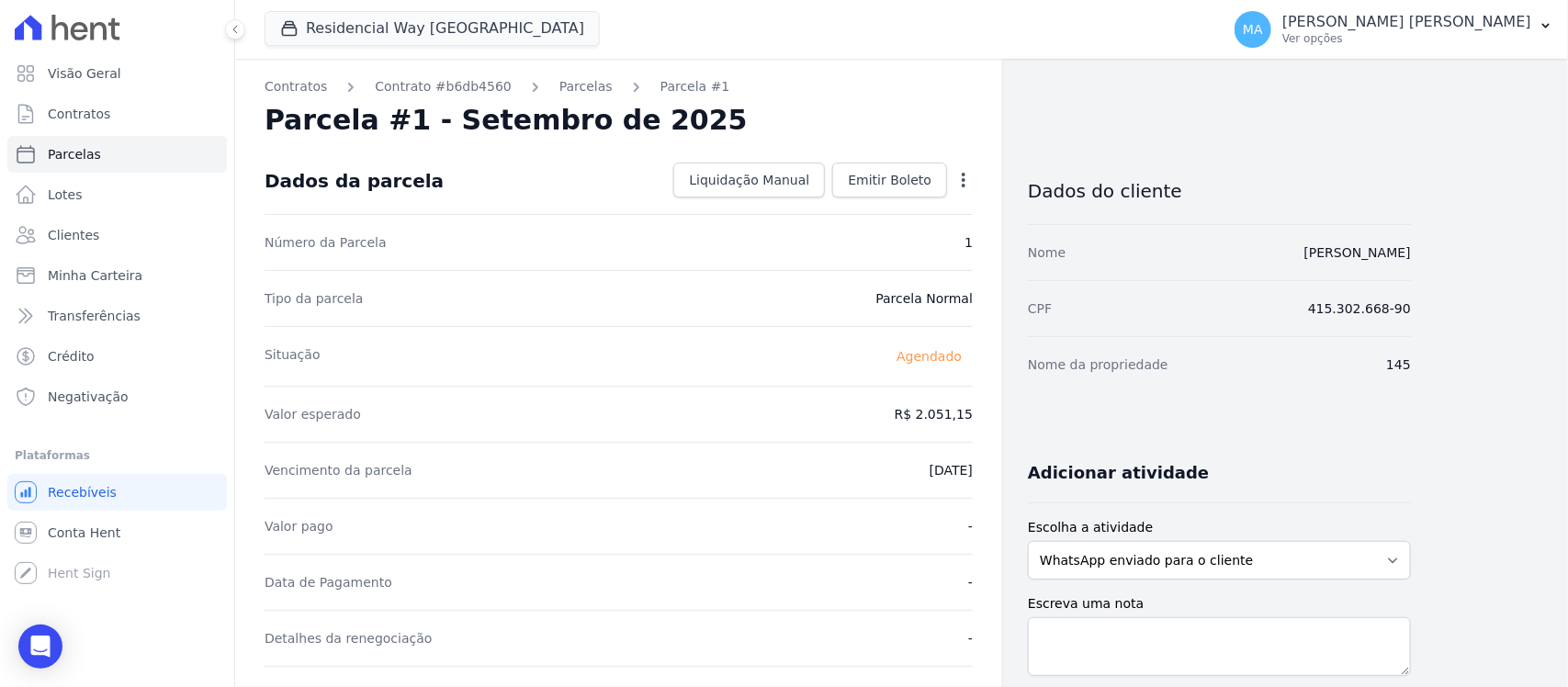
click at [966, 181] on icon "button" at bounding box center [963, 180] width 18 height 18
click at [71, 157] on span "Parcelas" at bounding box center [74, 154] width 53 height 18
select select
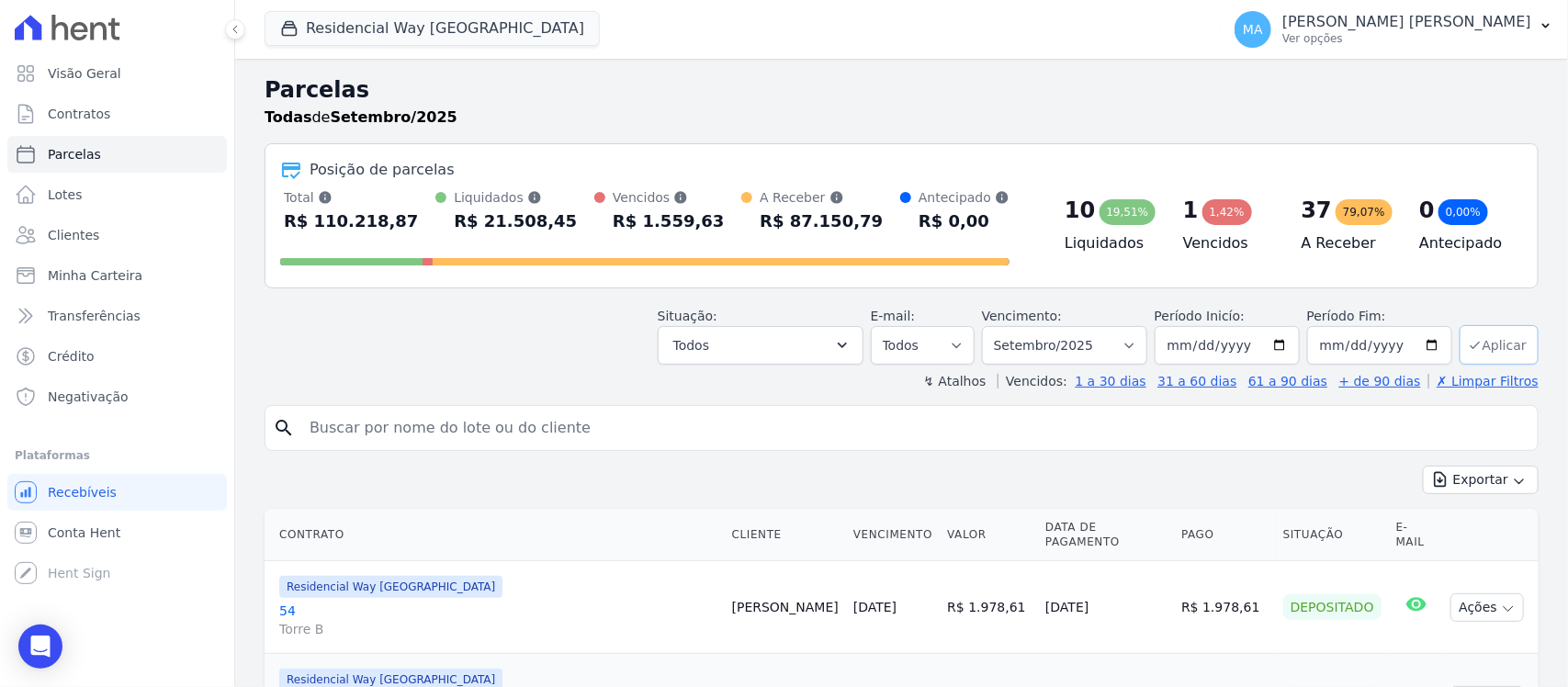
click at [1486, 346] on button "Aplicar" at bounding box center [1499, 344] width 79 height 39
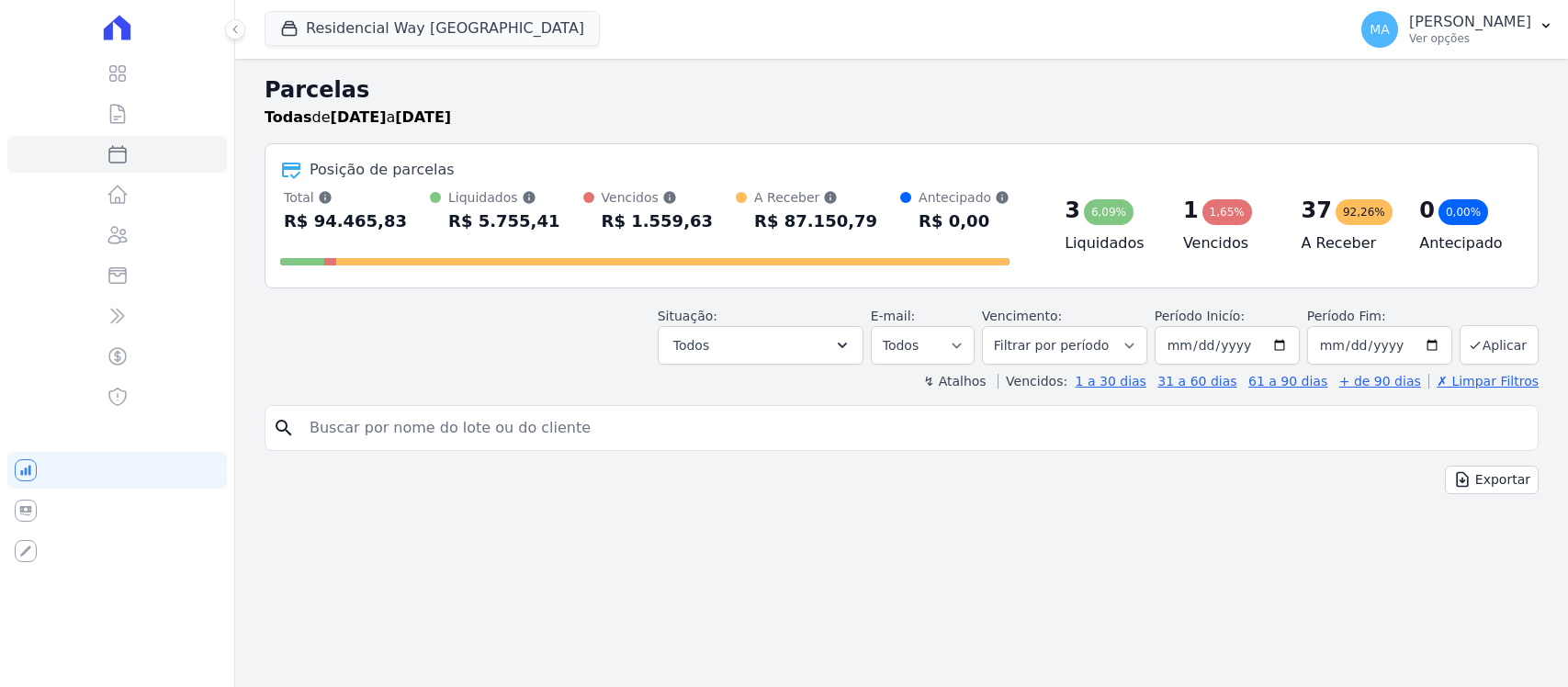
select select
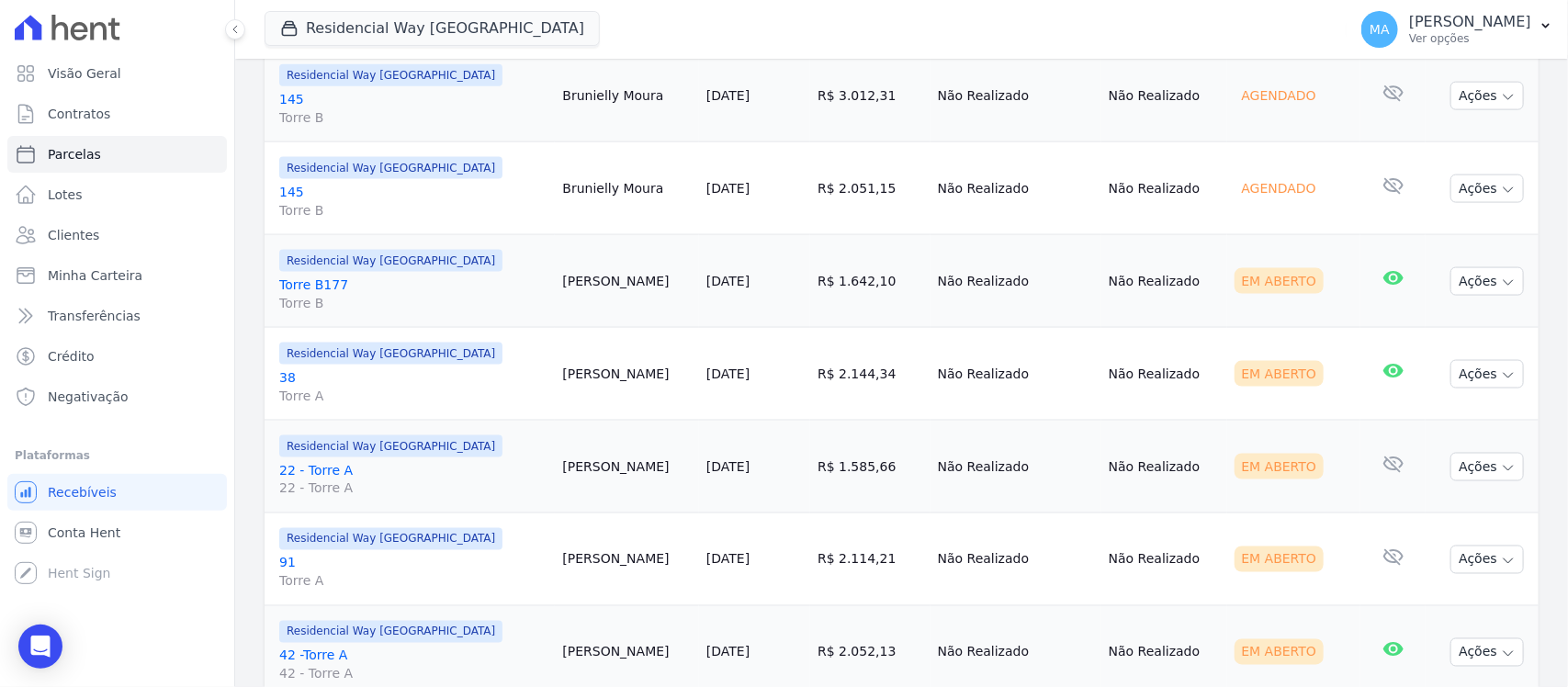
scroll to position [1148, 0]
click at [318, 286] on link "Torre B177 Torre B" at bounding box center [413, 292] width 268 height 37
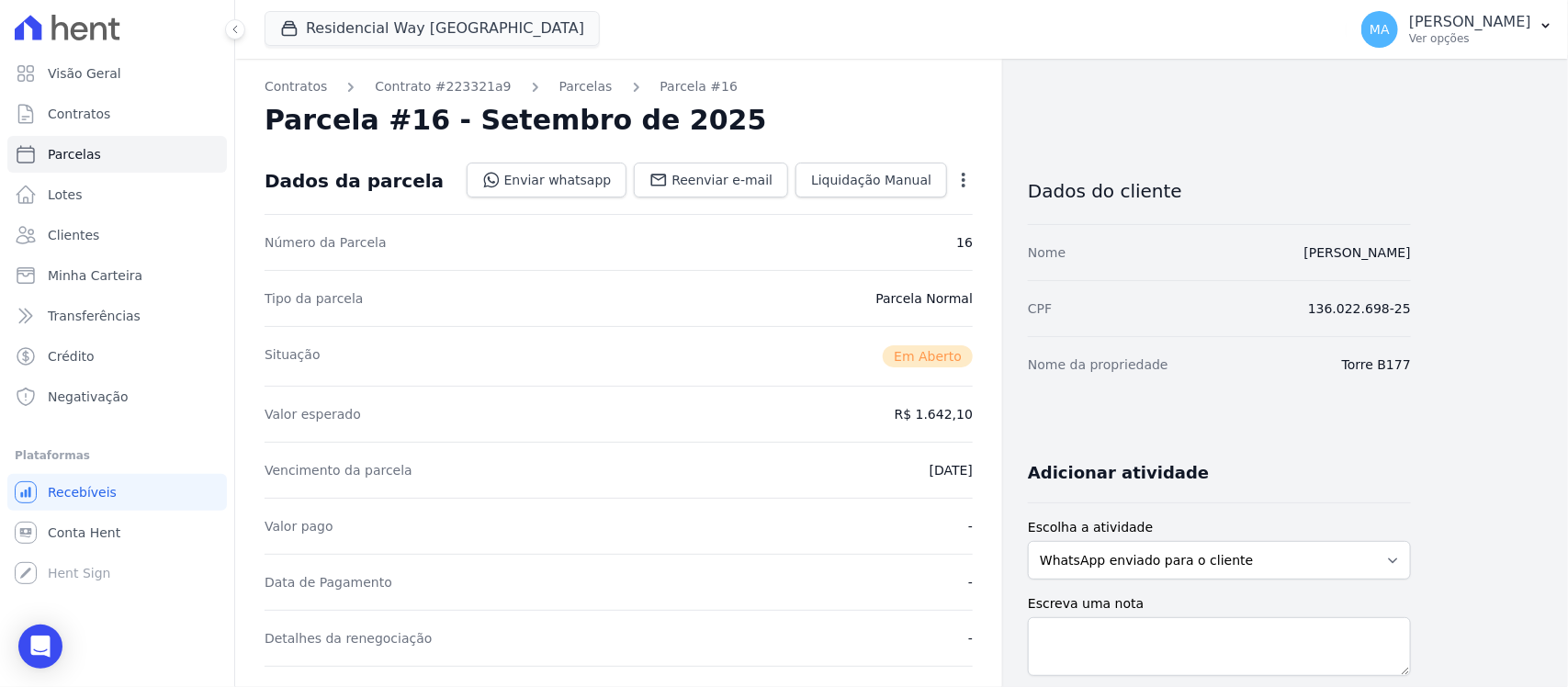
click at [961, 182] on icon "button" at bounding box center [963, 180] width 18 height 18
click at [898, 239] on link "Cancelar Cobrança" at bounding box center [885, 237] width 161 height 33
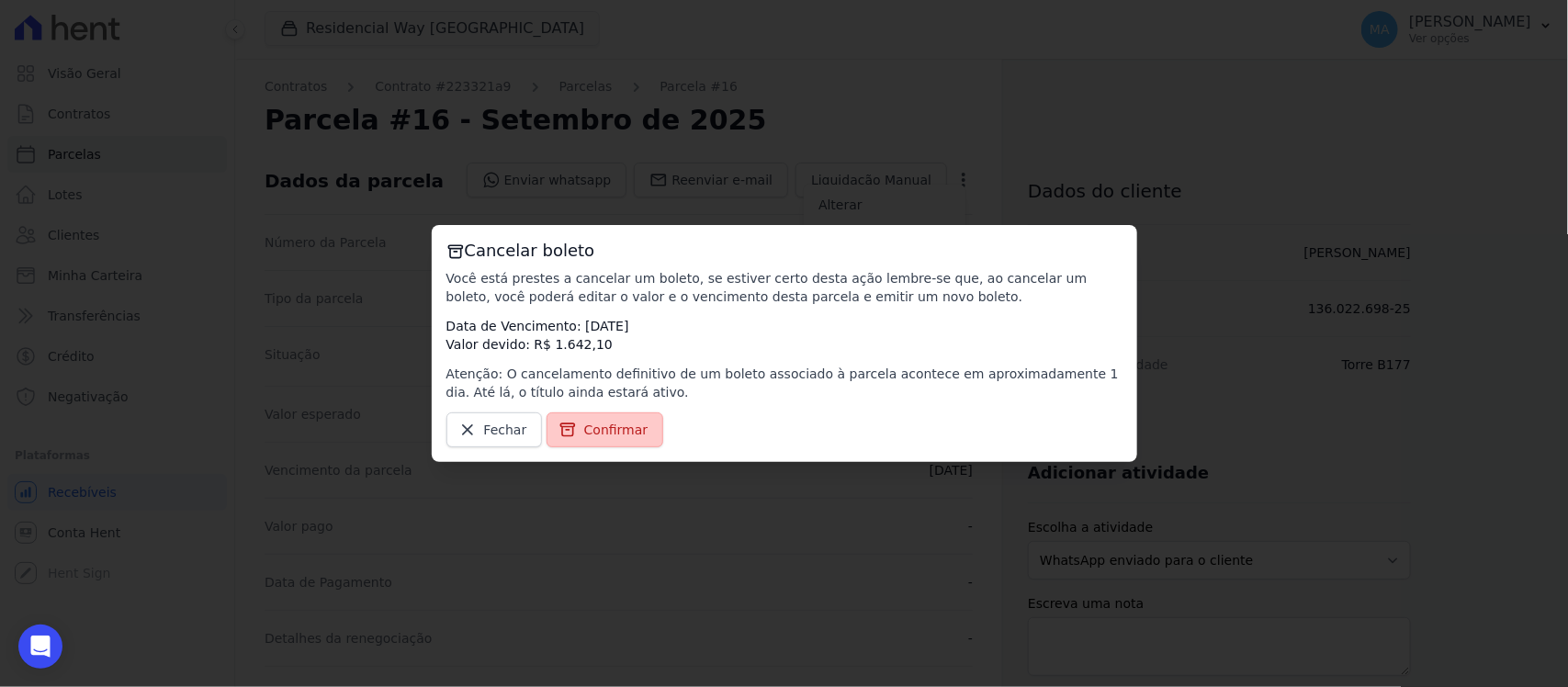
click at [620, 429] on span "Confirmar" at bounding box center [616, 429] width 64 height 18
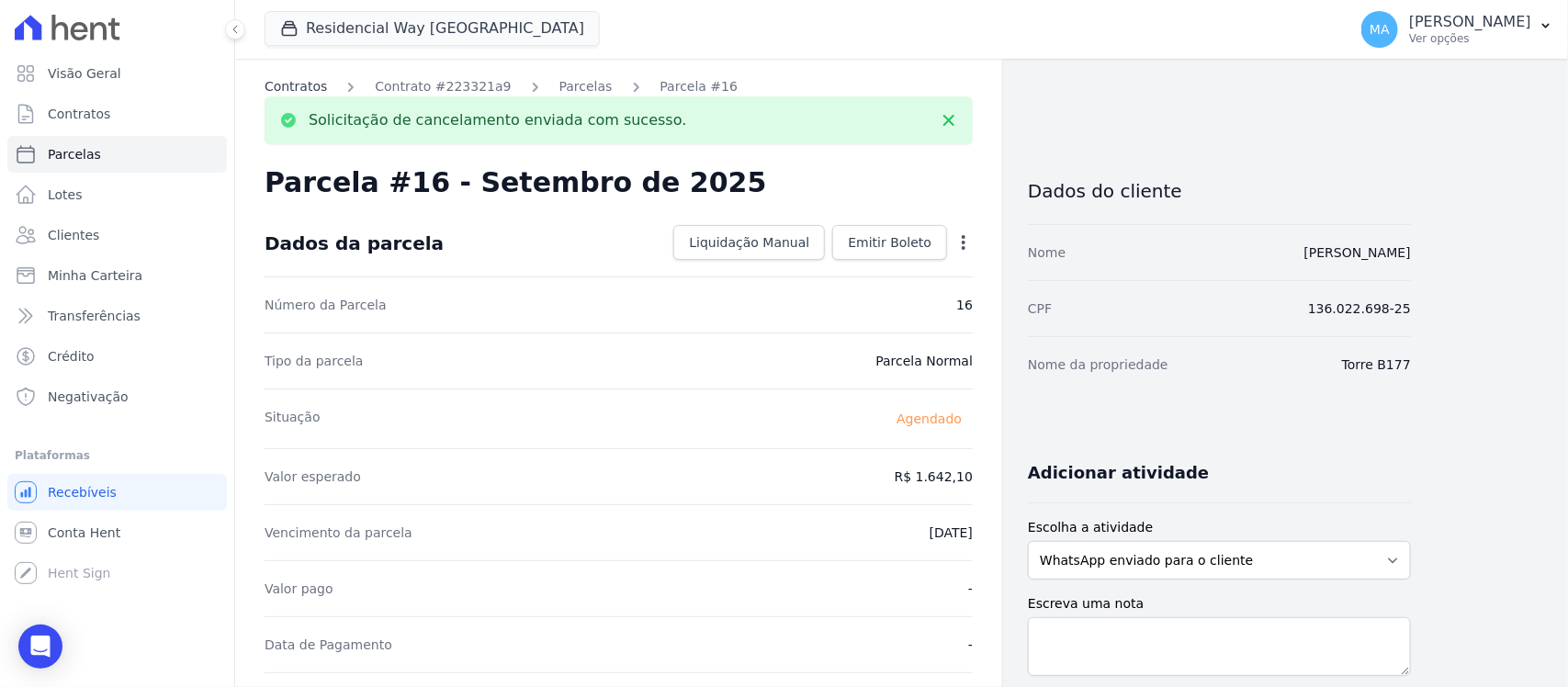
click at [296, 87] on link "Contratos" at bounding box center [295, 86] width 62 height 19
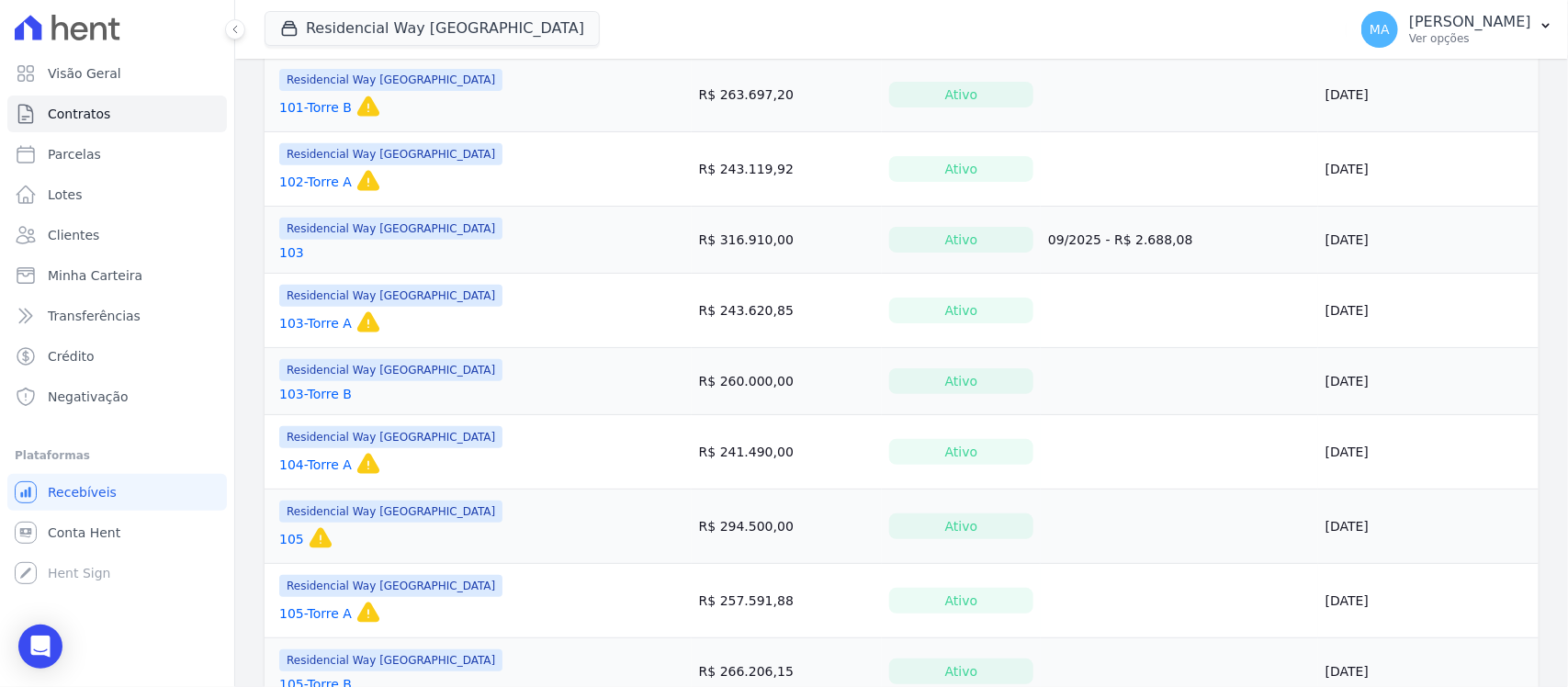
scroll to position [184, 0]
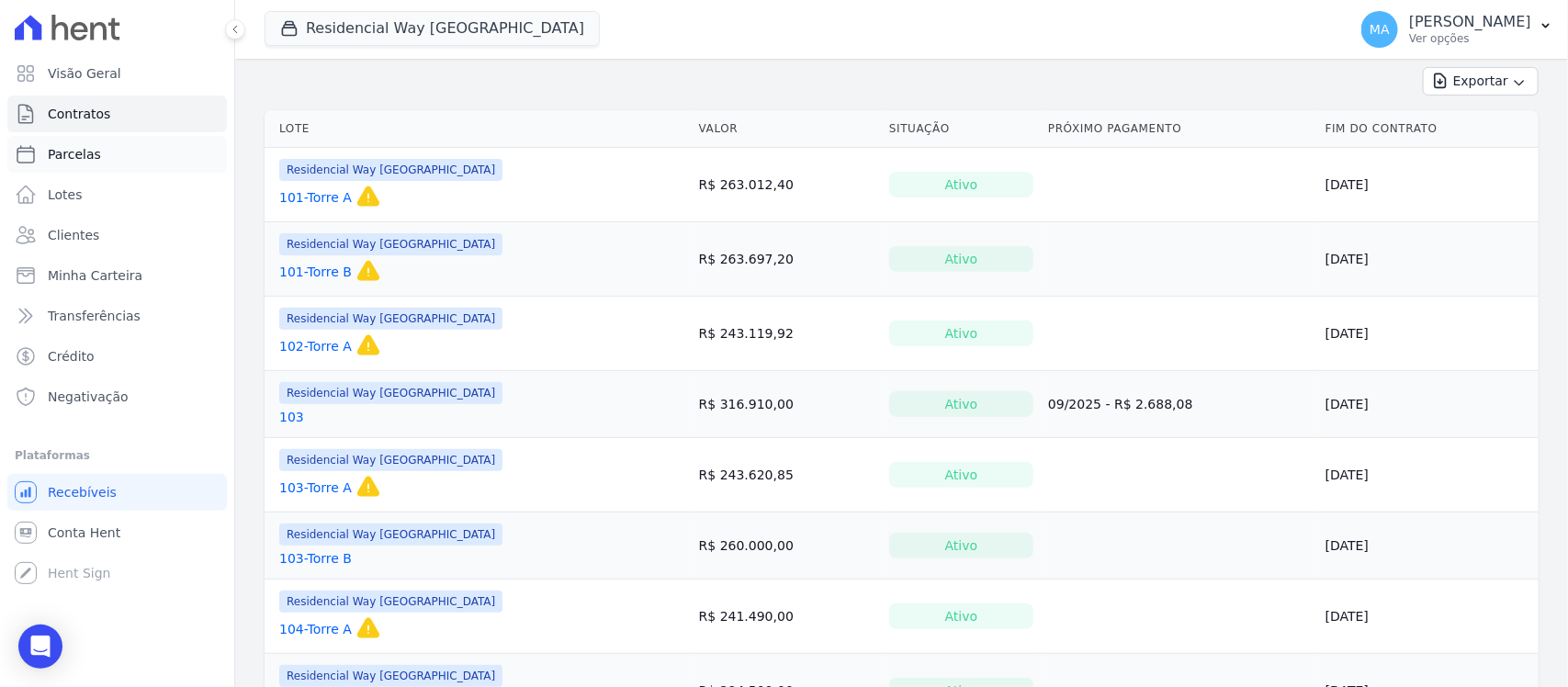
click at [90, 158] on span "Parcelas" at bounding box center [74, 154] width 53 height 18
select select
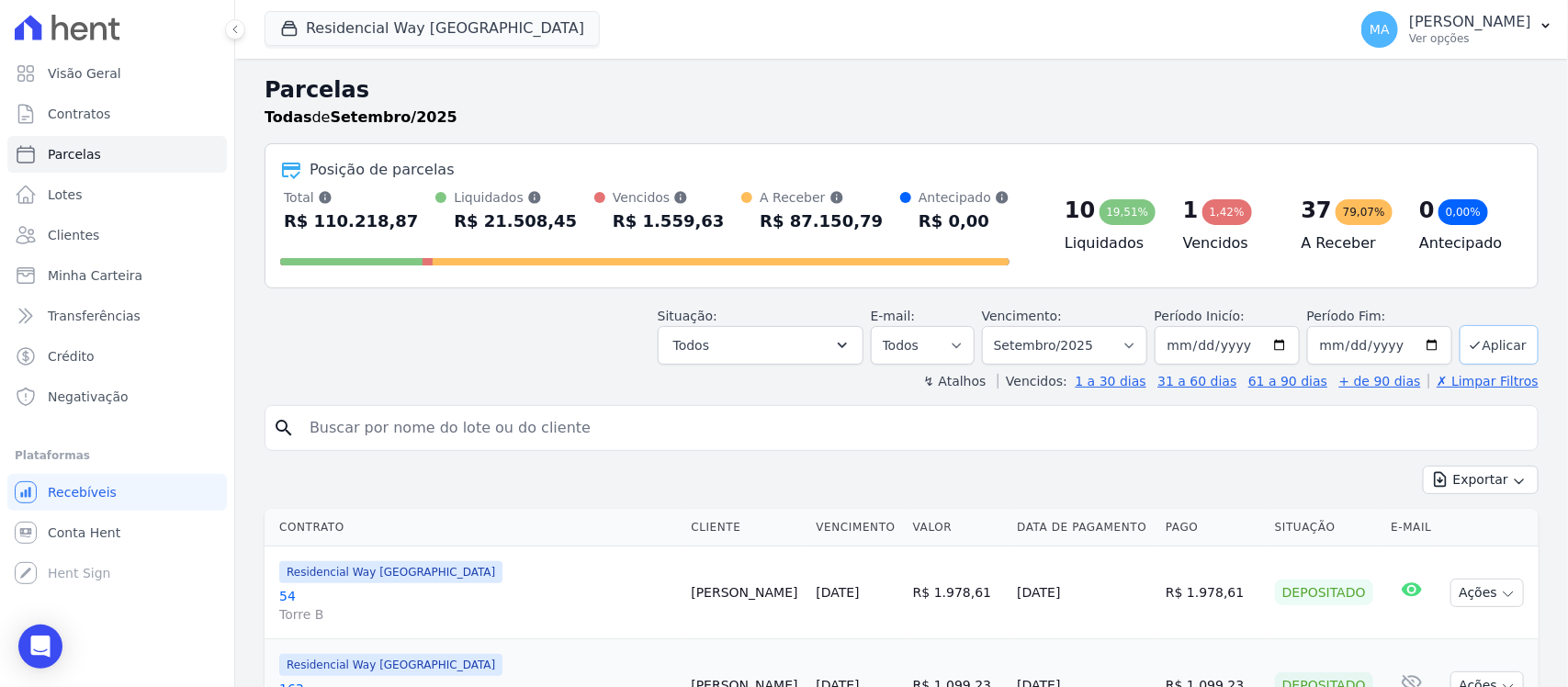
drag, startPoint x: 1475, startPoint y: 349, endPoint x: 1454, endPoint y: 354, distance: 21.6
click at [1475, 347] on button "Aplicar" at bounding box center [1499, 344] width 79 height 39
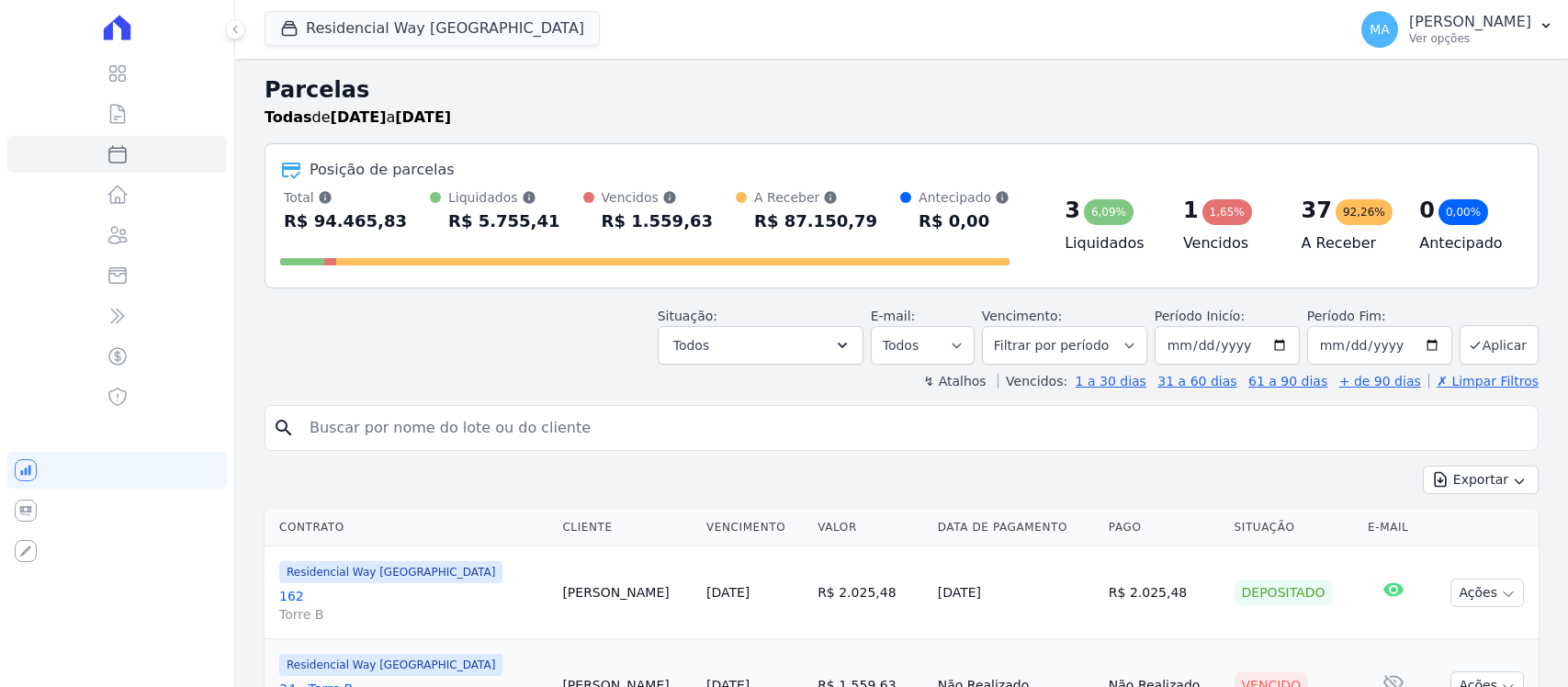
select select
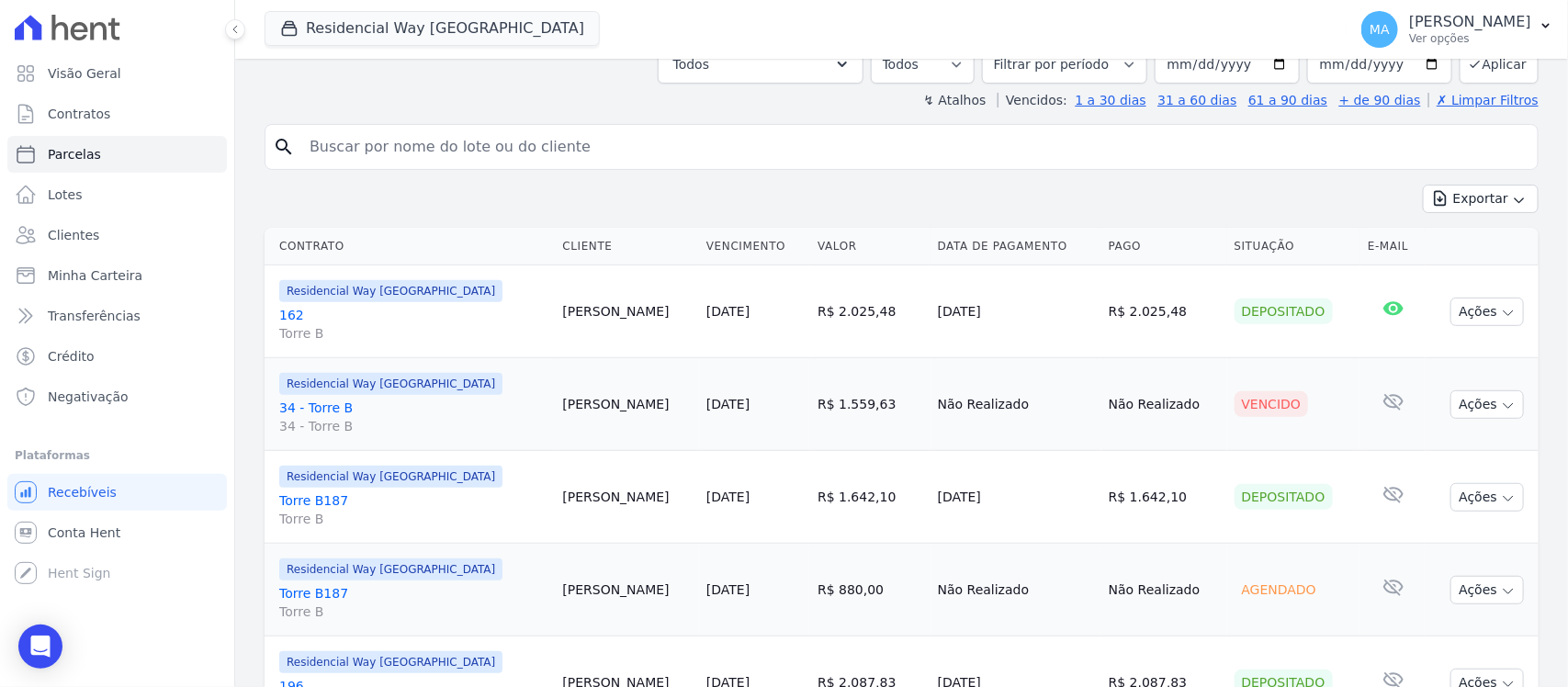
scroll to position [345, 0]
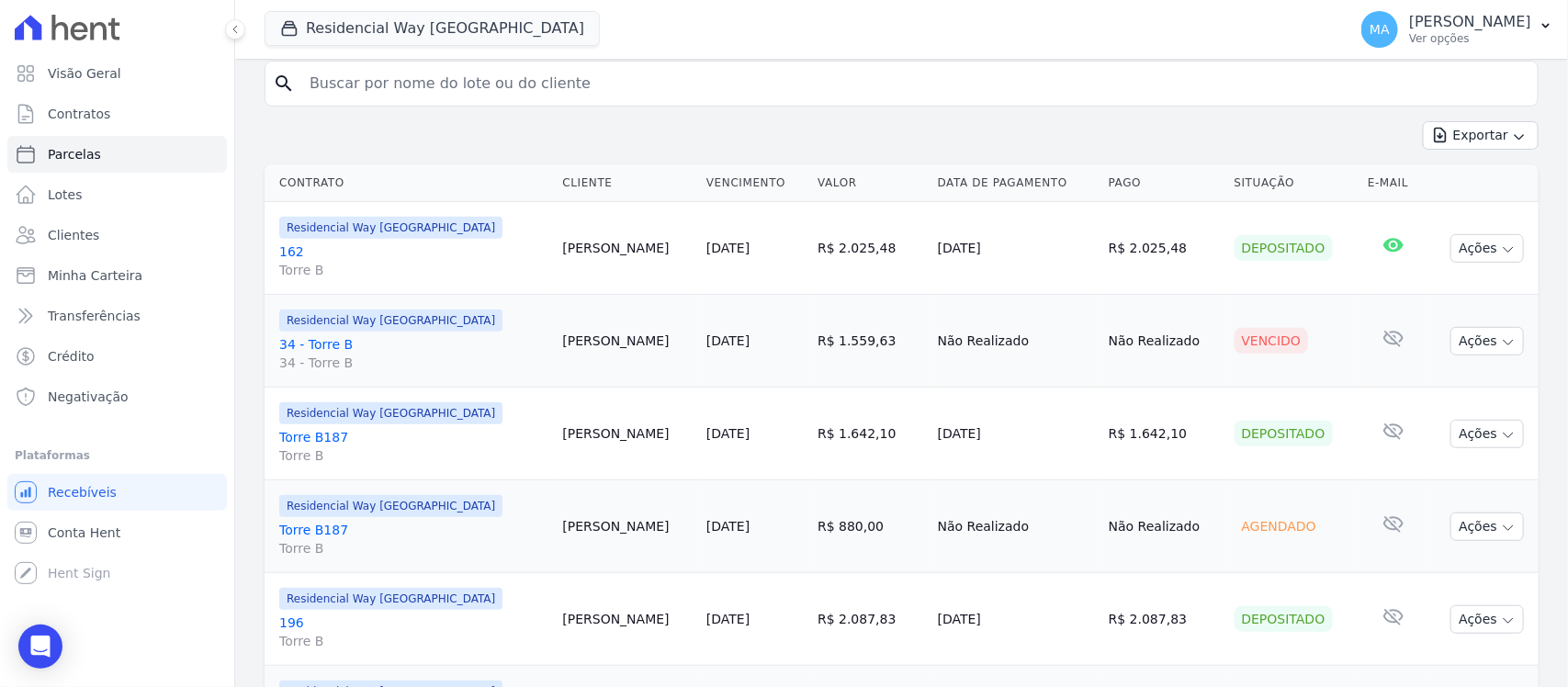
click at [323, 185] on th "Contrato" at bounding box center [409, 183] width 290 height 37
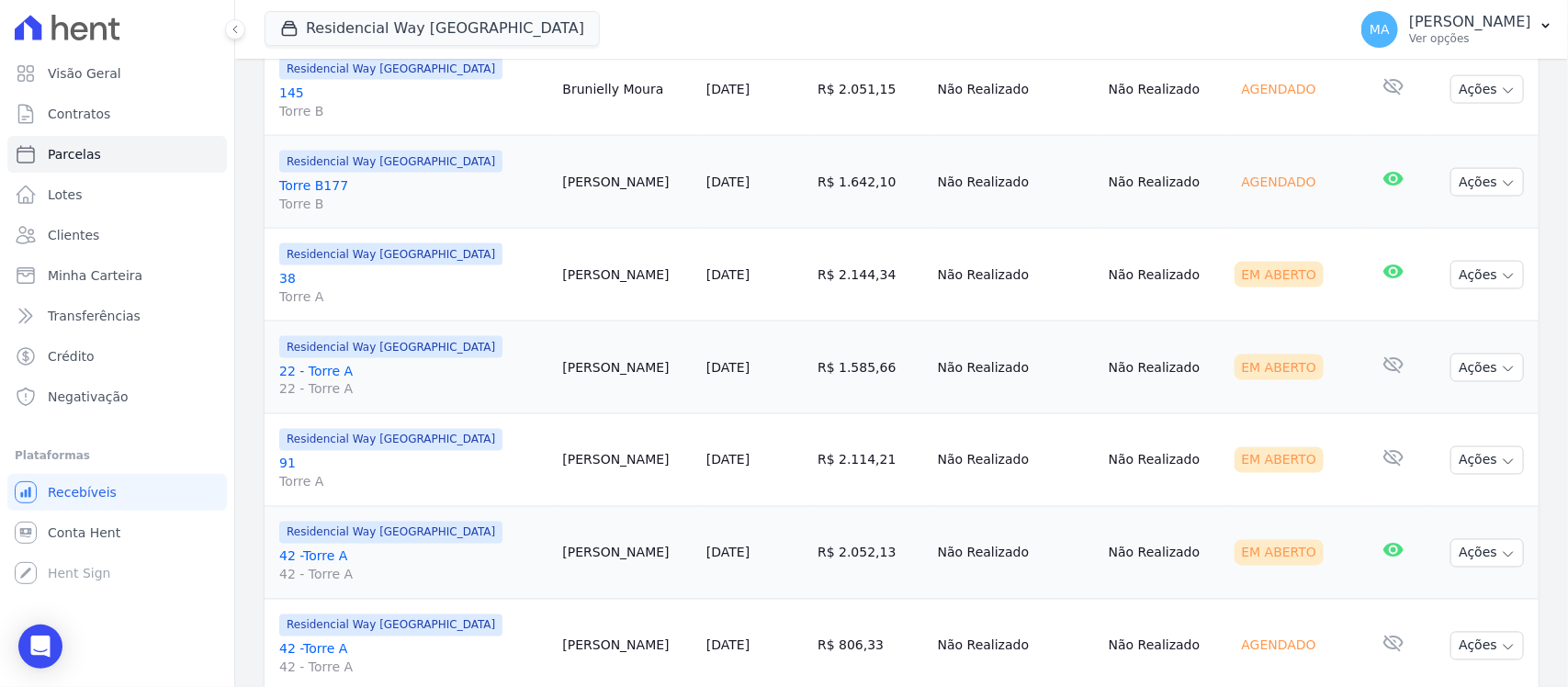
scroll to position [1264, 0]
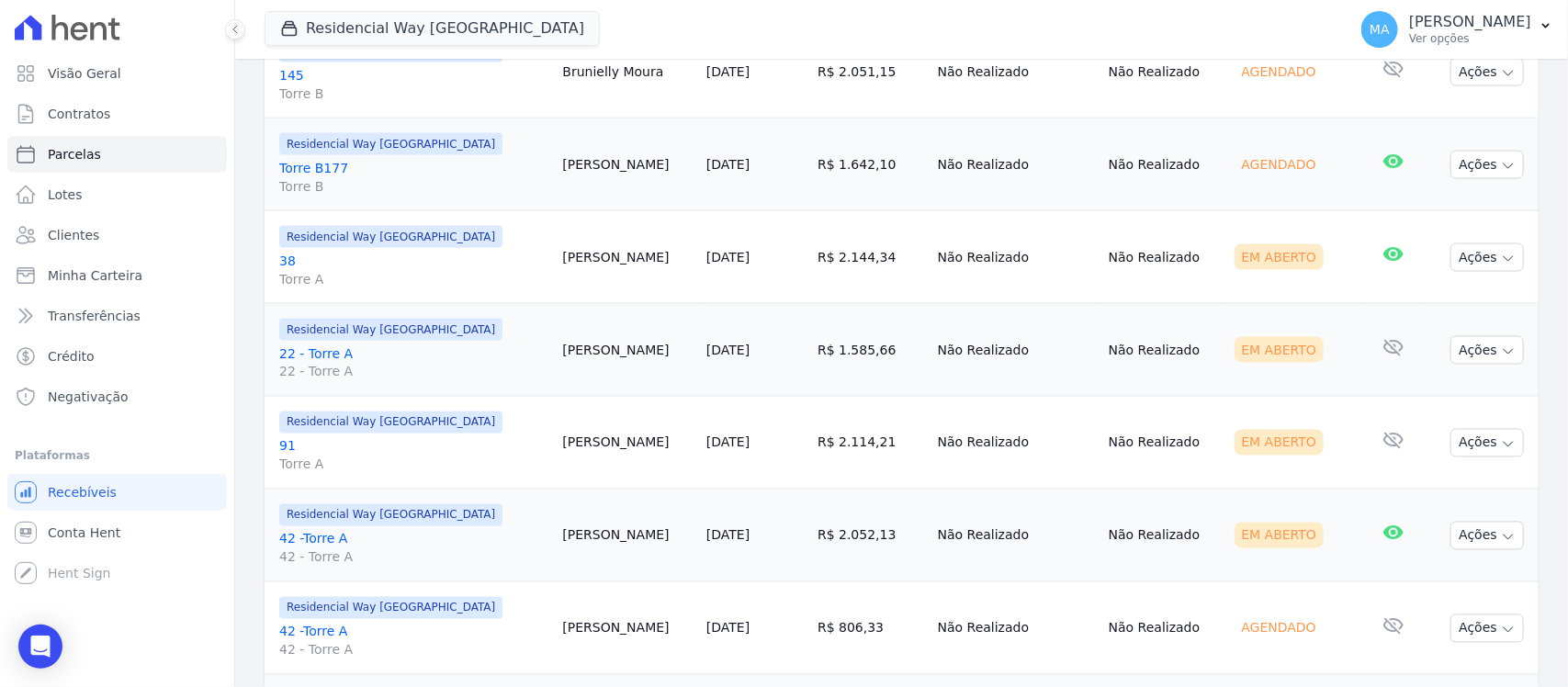
click at [282, 263] on link "38 Torre A" at bounding box center [413, 270] width 268 height 37
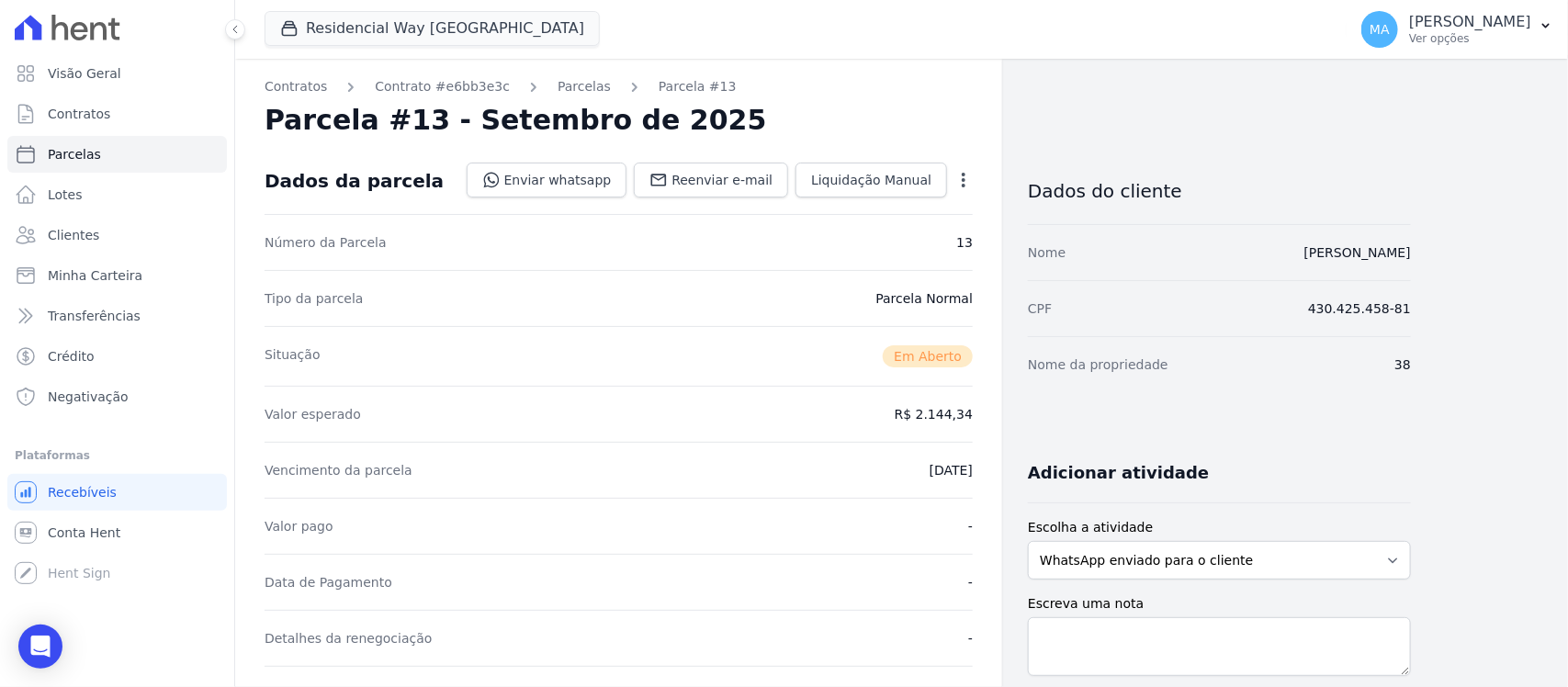
click at [965, 181] on icon "button" at bounding box center [963, 180] width 18 height 18
click at [898, 244] on link "Cancelar Cobrança" at bounding box center [885, 237] width 161 height 33
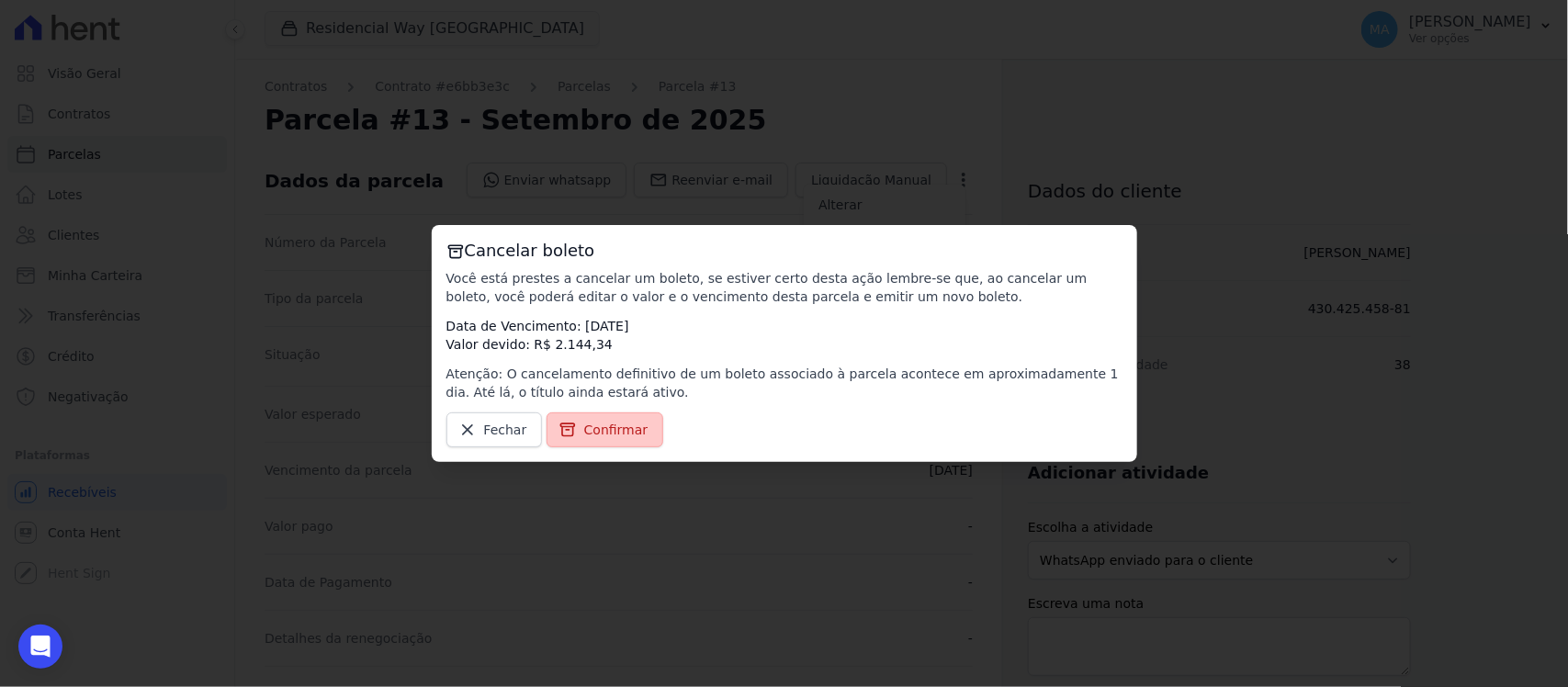
click at [595, 439] on link "Confirmar" at bounding box center [605, 429] width 117 height 35
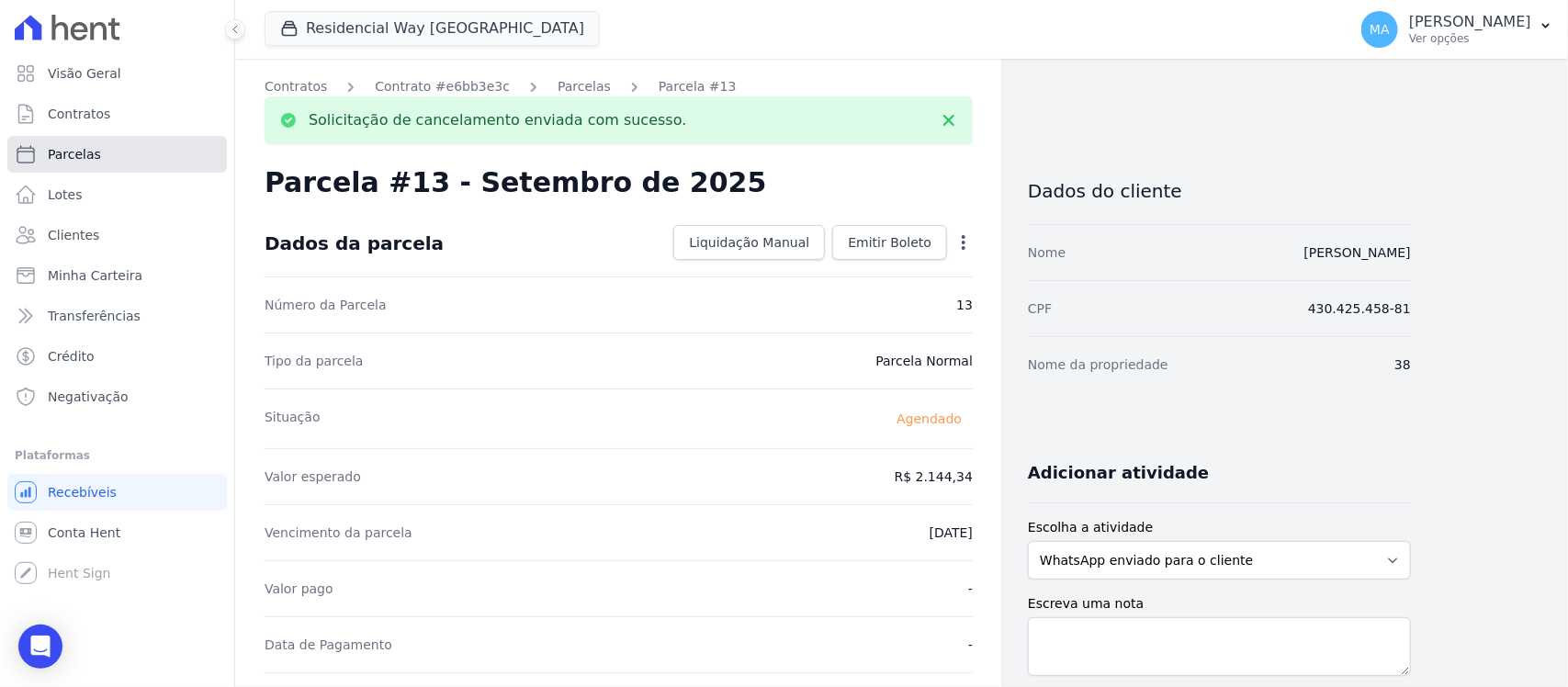
click at [74, 157] on span "Parcelas" at bounding box center [74, 154] width 53 height 18
select select
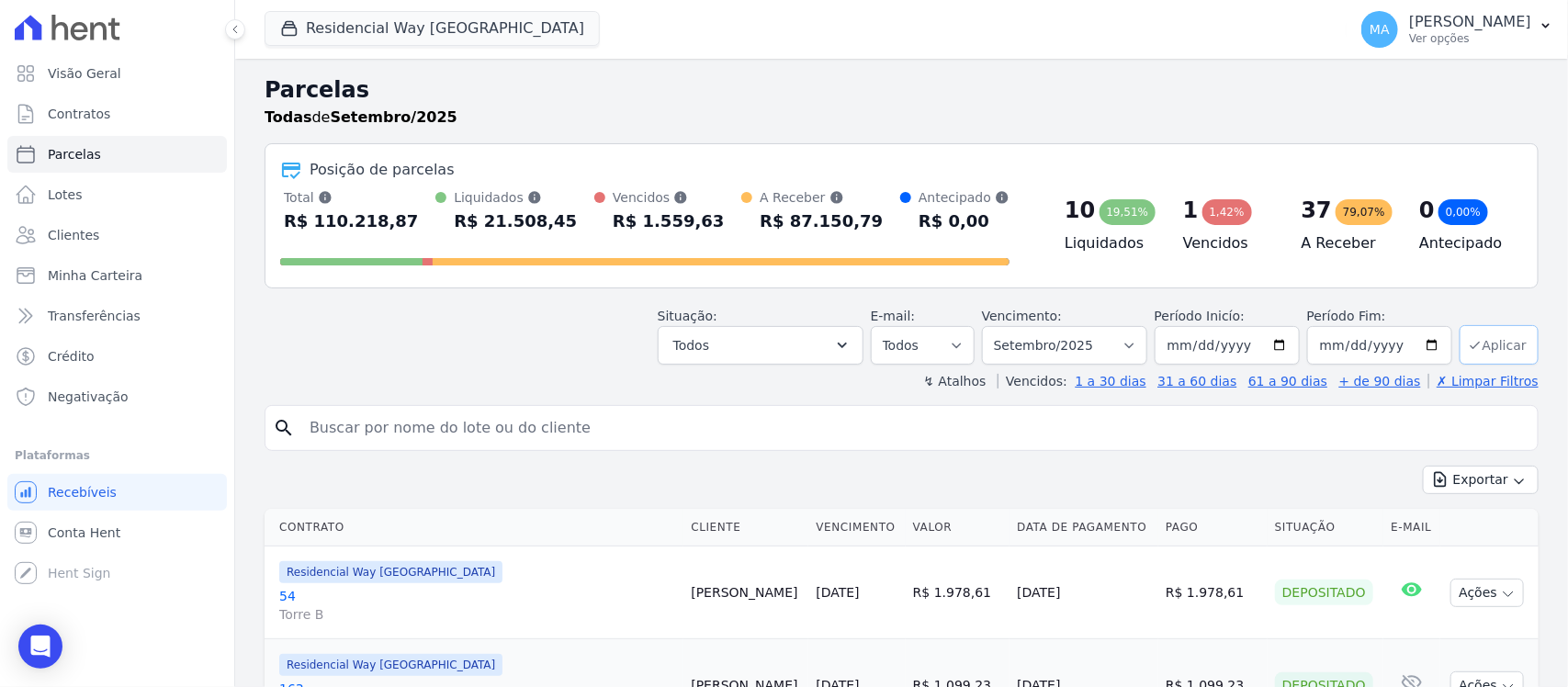
click at [1485, 349] on button "Aplicar" at bounding box center [1499, 344] width 79 height 39
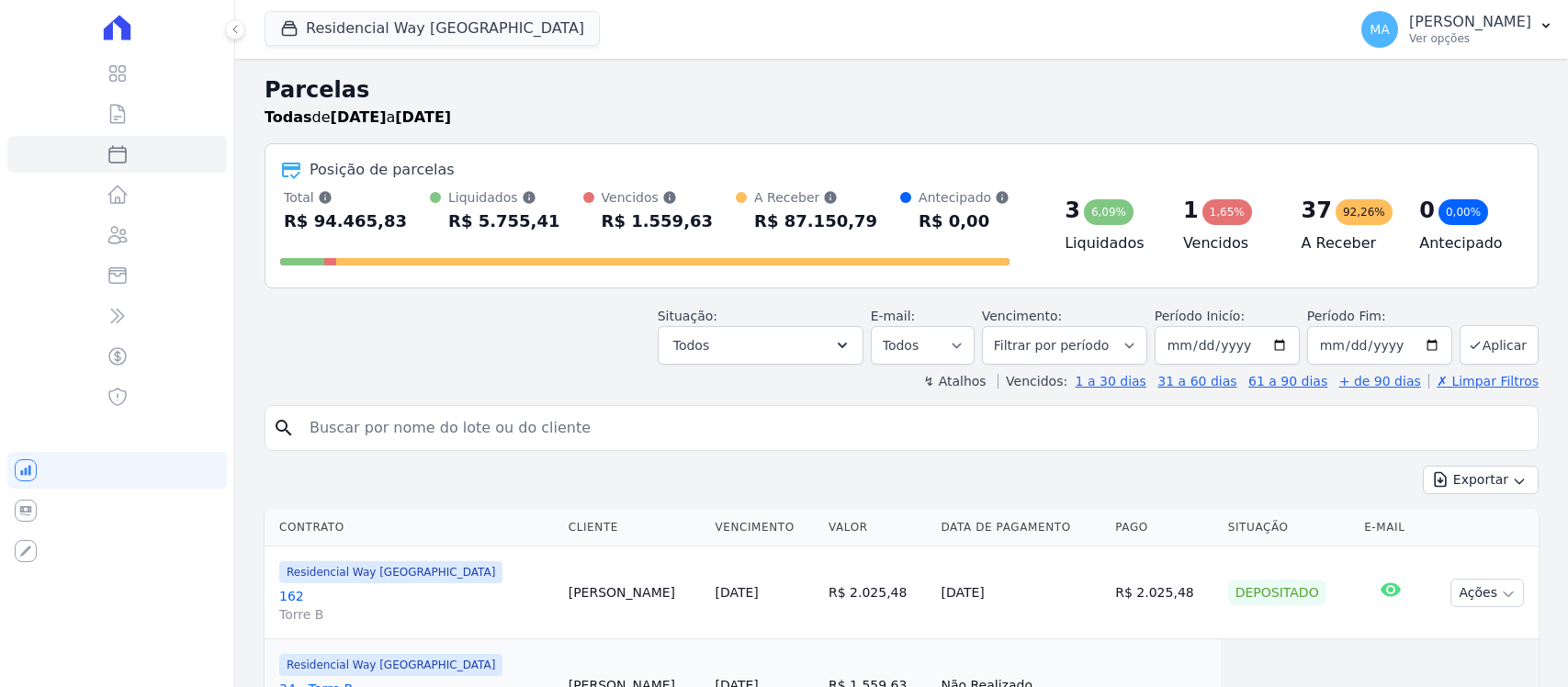
select select
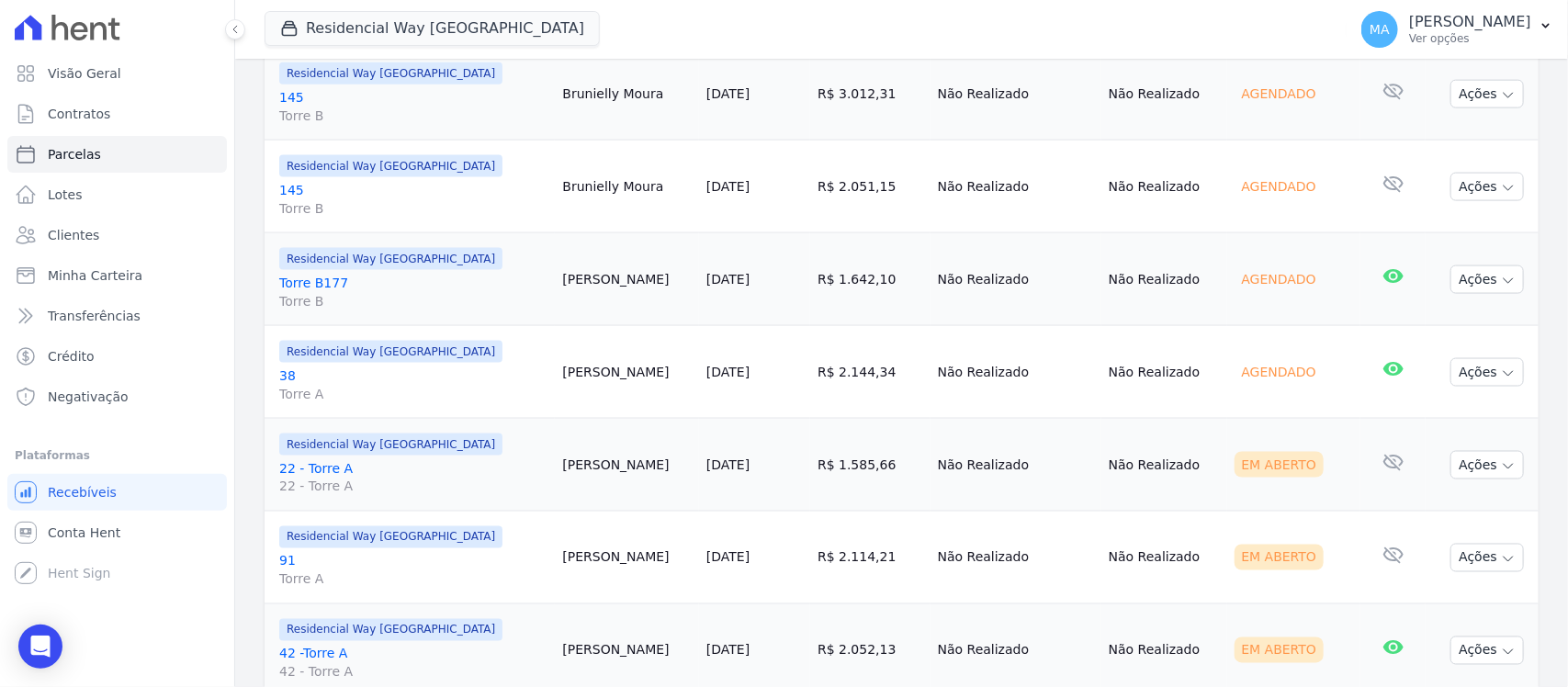
scroll to position [1378, 0]
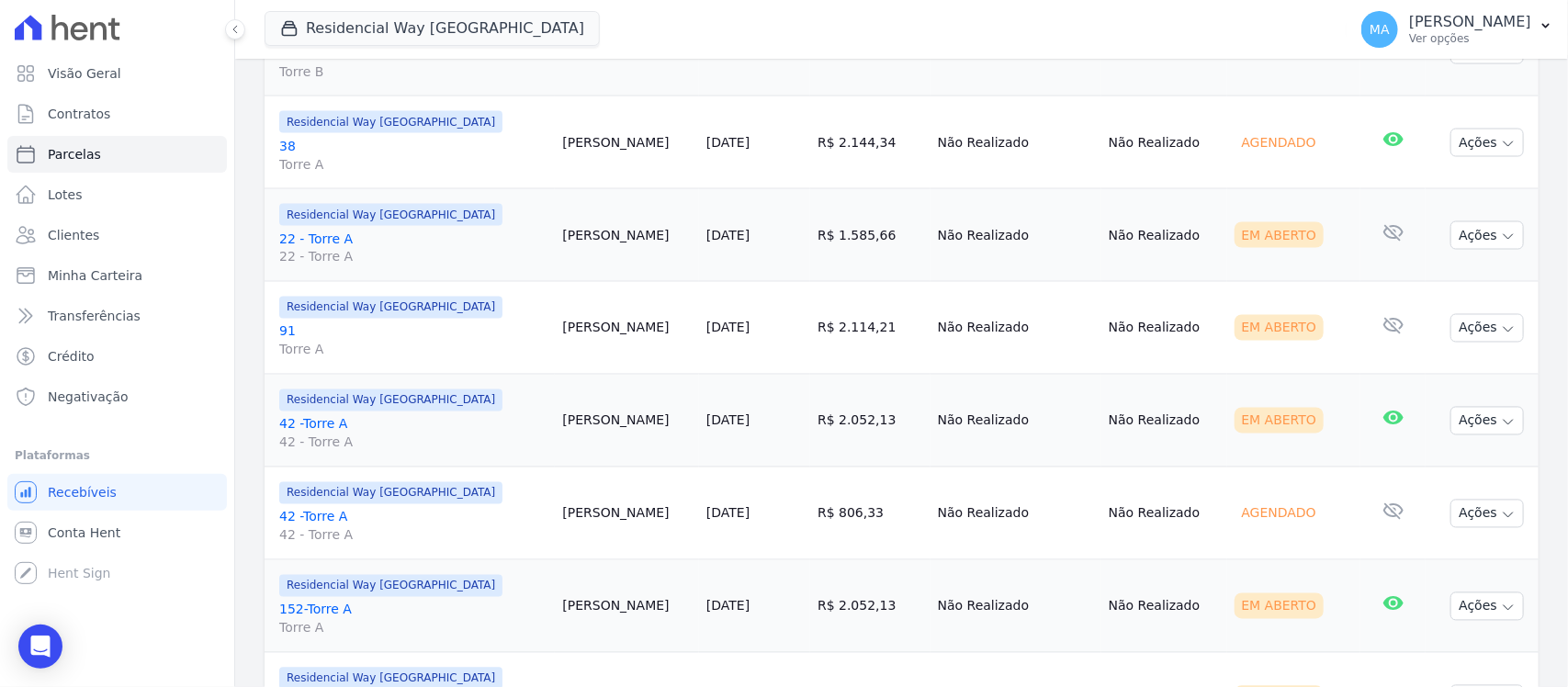
click at [328, 244] on link "22 - Torre A 22 - [GEOGRAPHIC_DATA]" at bounding box center [413, 248] width 268 height 37
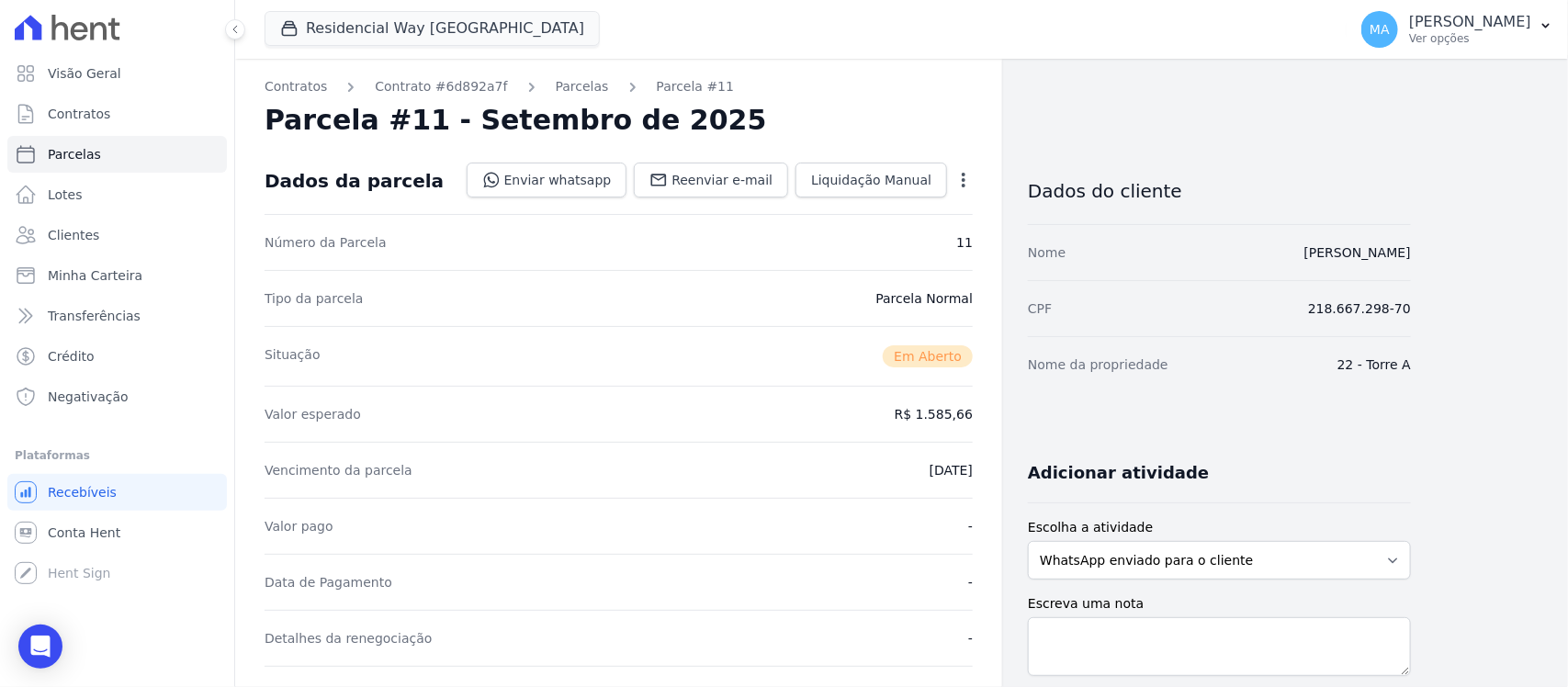
click at [958, 178] on icon "button" at bounding box center [963, 180] width 18 height 18
click at [896, 235] on link "Cancelar Cobrança" at bounding box center [885, 237] width 161 height 33
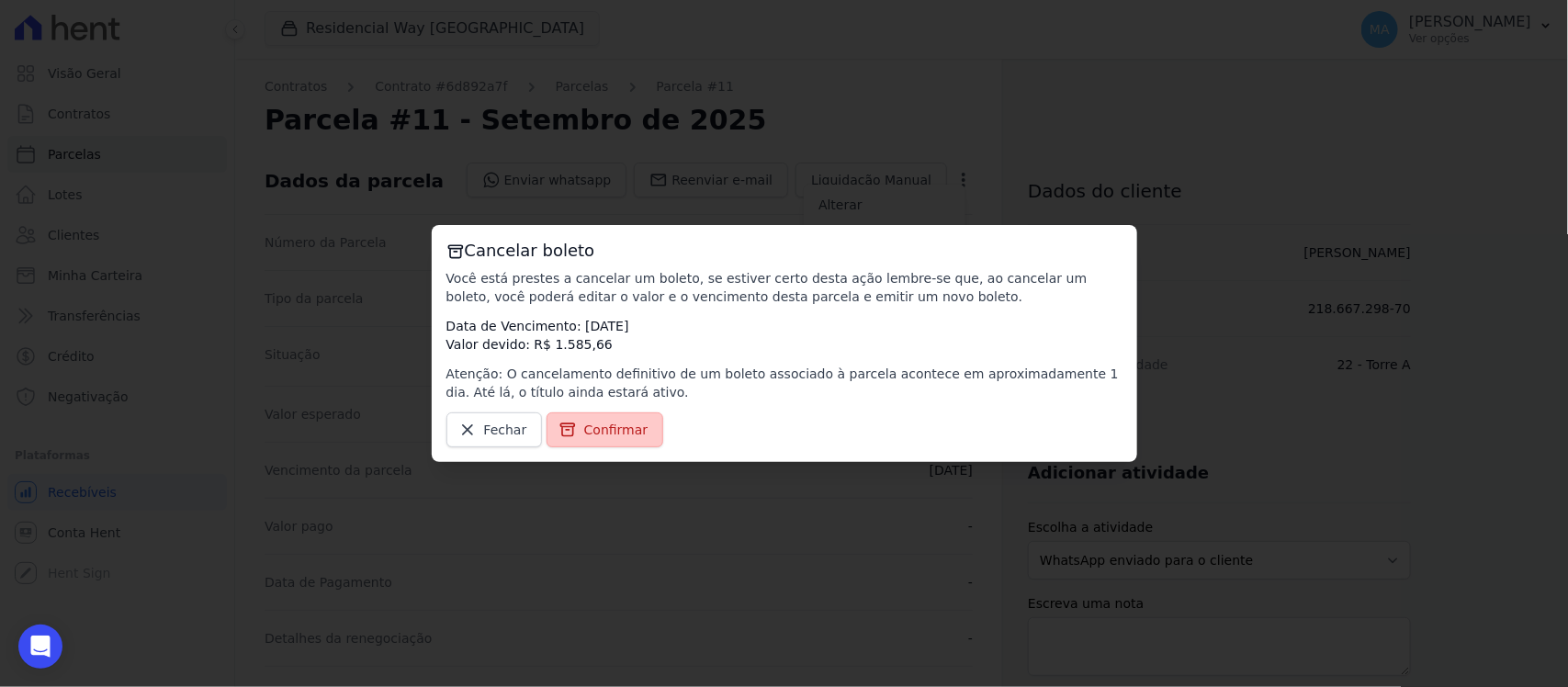
click at [623, 432] on span "Confirmar" at bounding box center [616, 429] width 64 height 18
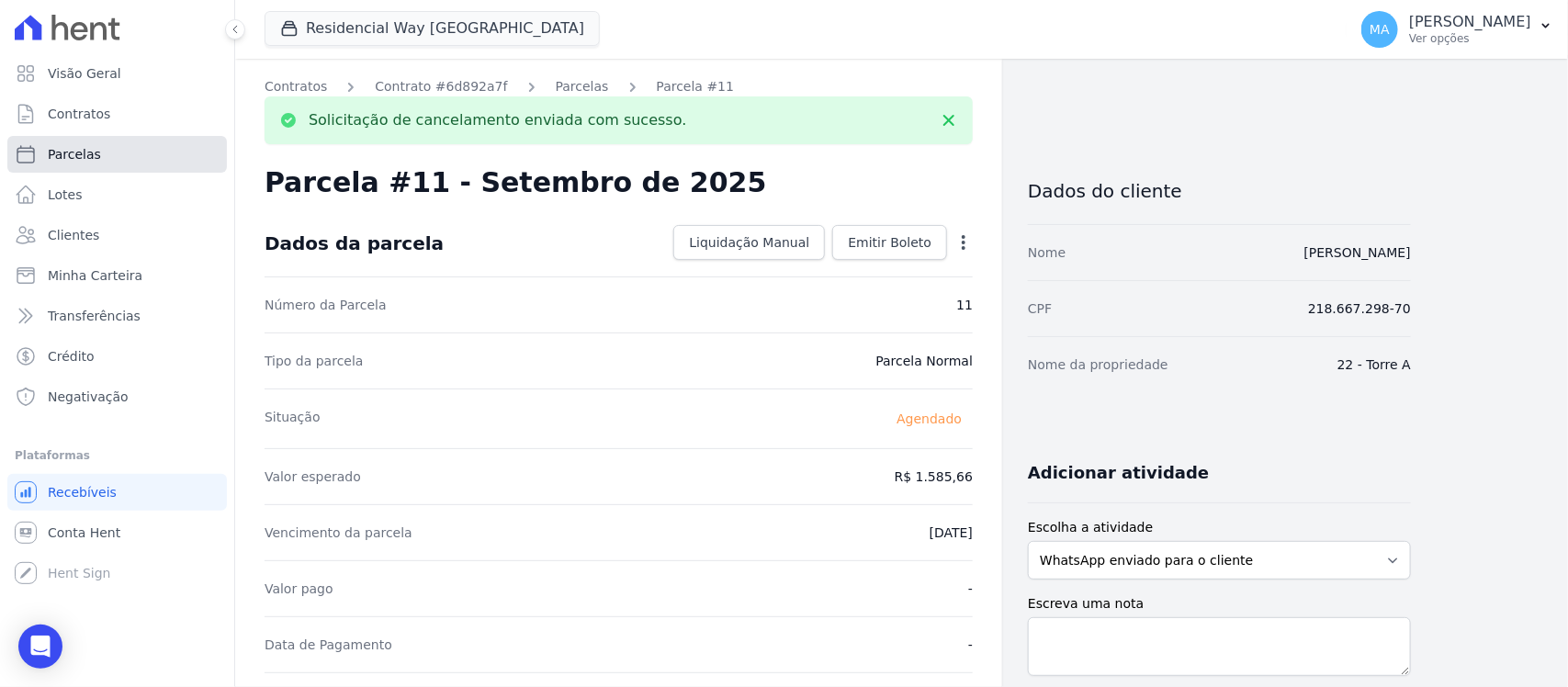
click at [75, 149] on span "Parcelas" at bounding box center [74, 154] width 53 height 18
select select
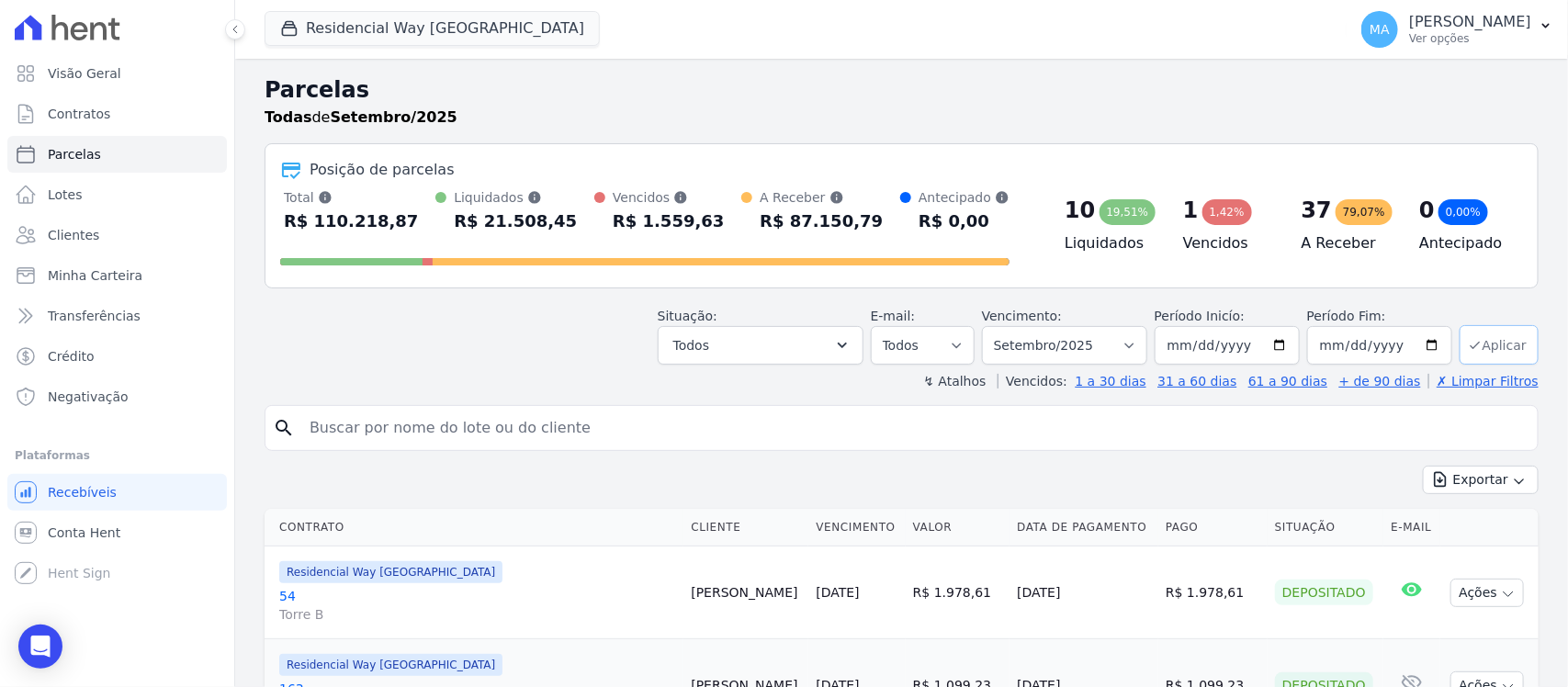
click at [1483, 347] on button "Aplicar" at bounding box center [1499, 344] width 79 height 39
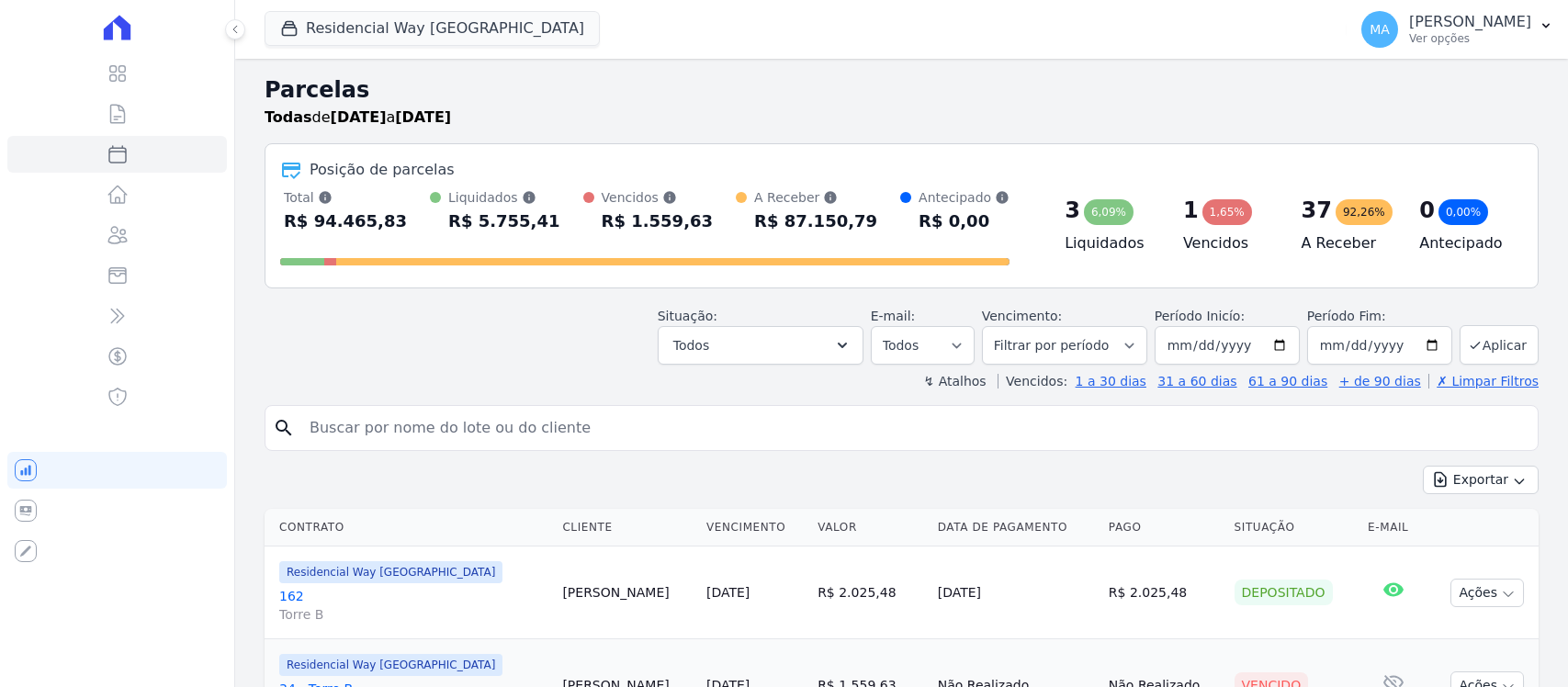
select select
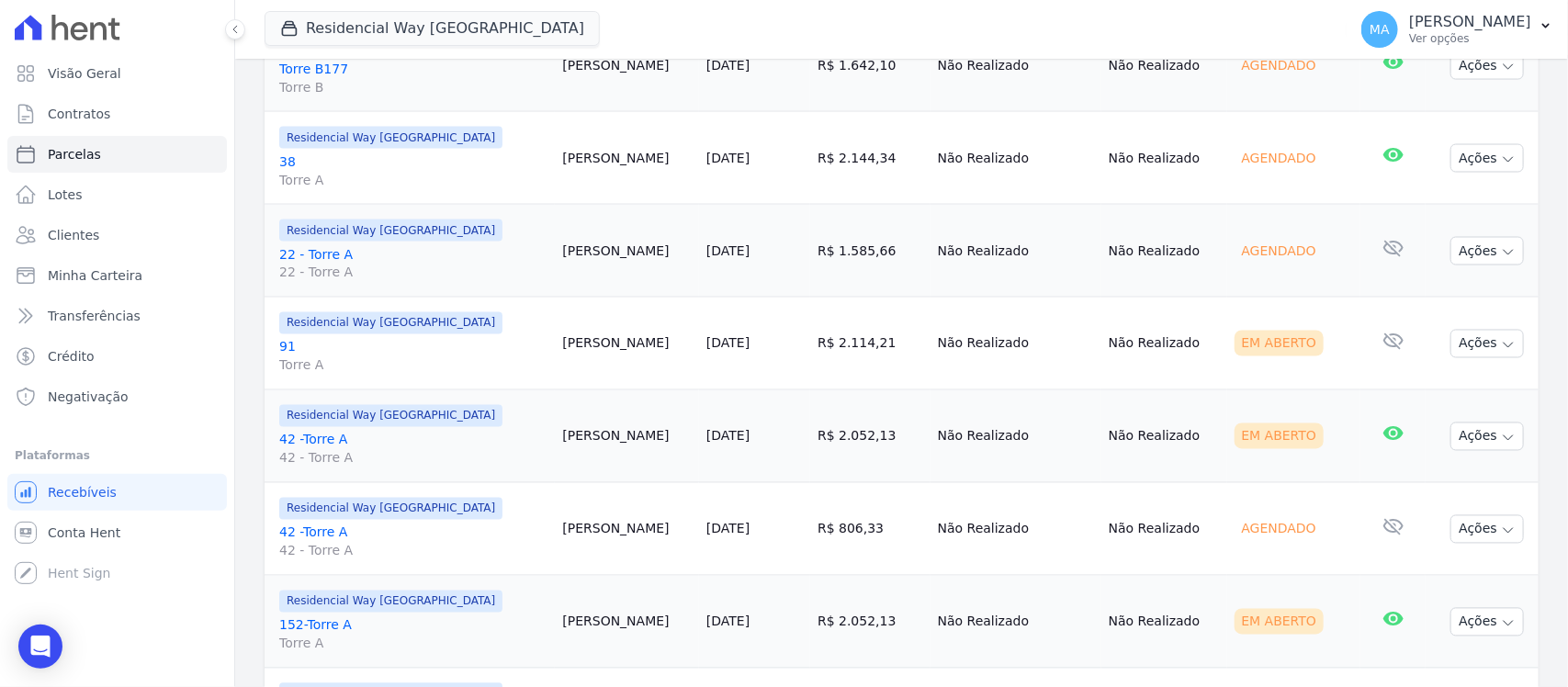
scroll to position [1378, 0]
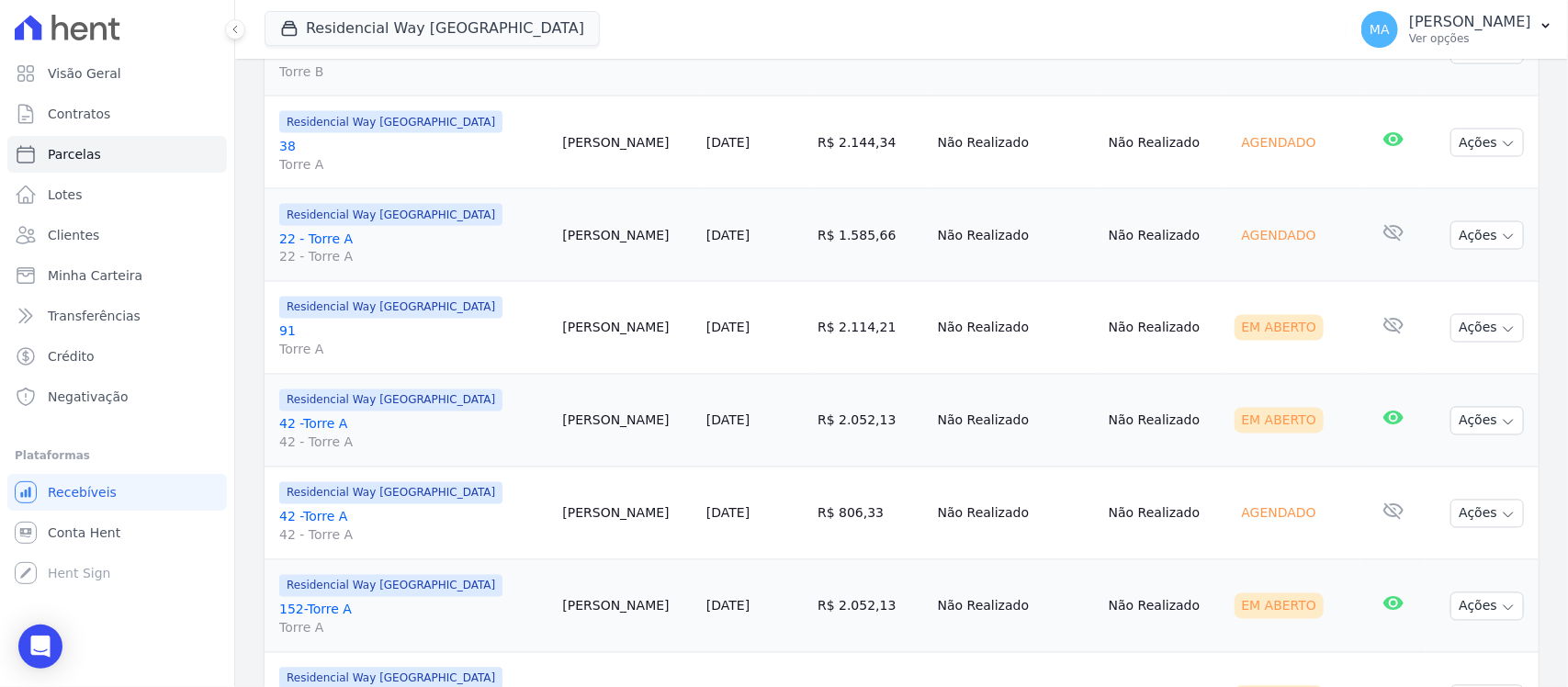
click at [285, 335] on link "91 Torre A" at bounding box center [413, 341] width 268 height 37
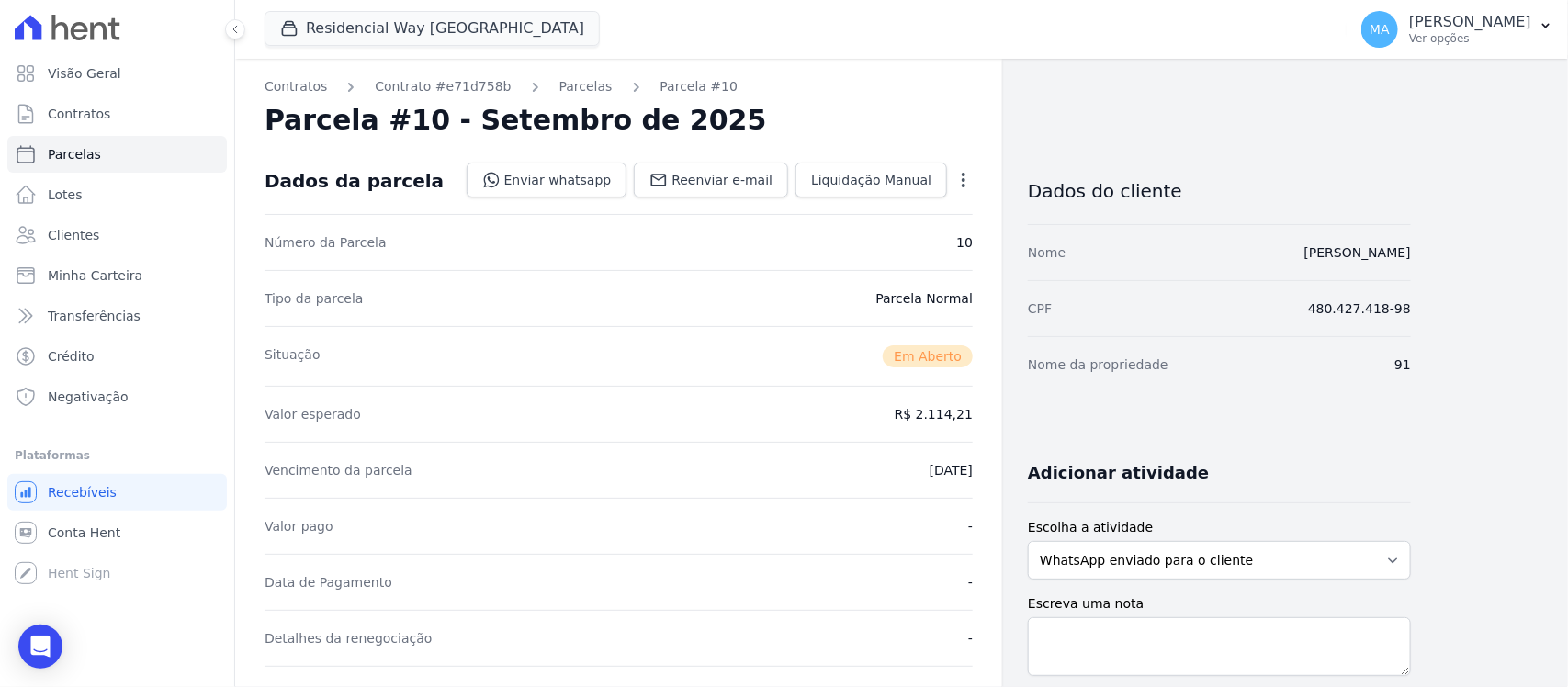
click at [960, 178] on icon "button" at bounding box center [963, 180] width 18 height 18
click at [860, 237] on link "Cancelar Cobrança" at bounding box center [885, 237] width 161 height 33
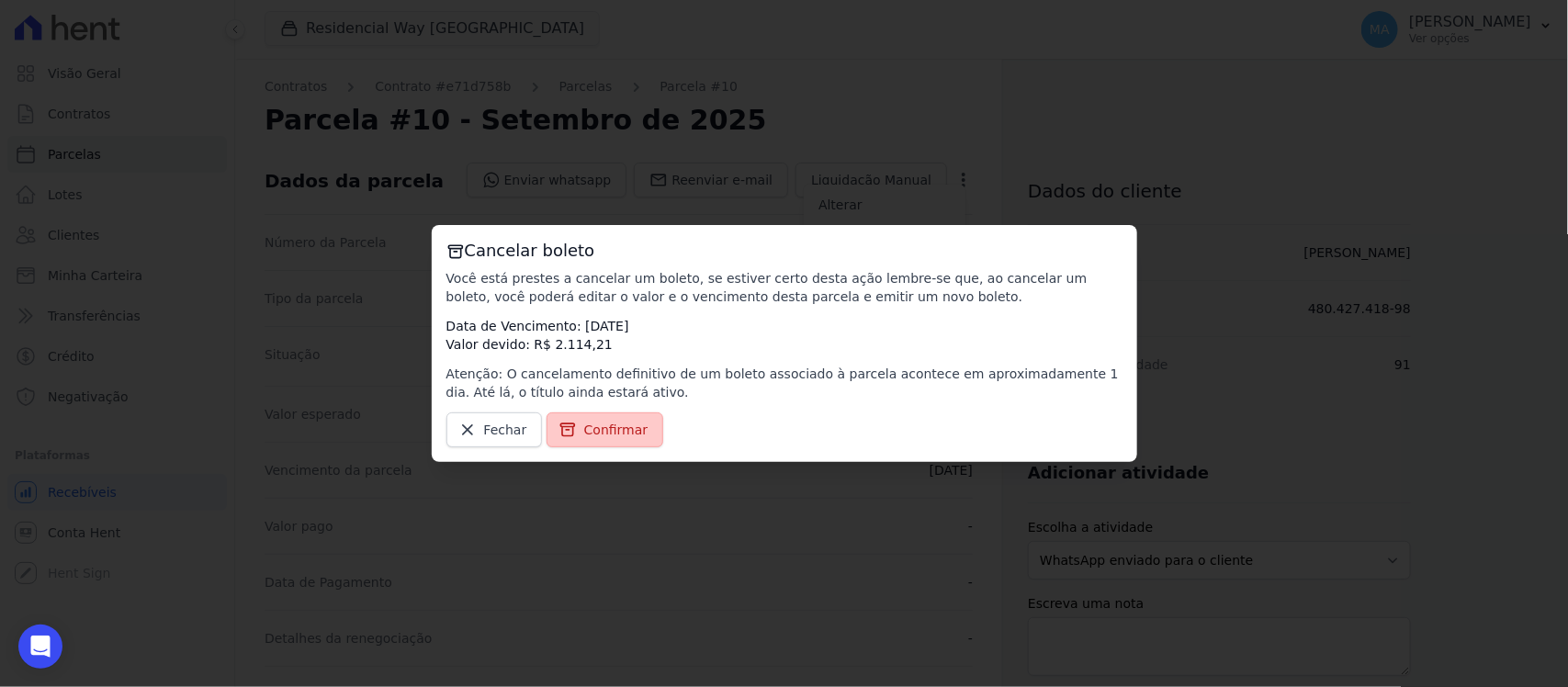
click at [599, 429] on span "Confirmar" at bounding box center [616, 429] width 64 height 18
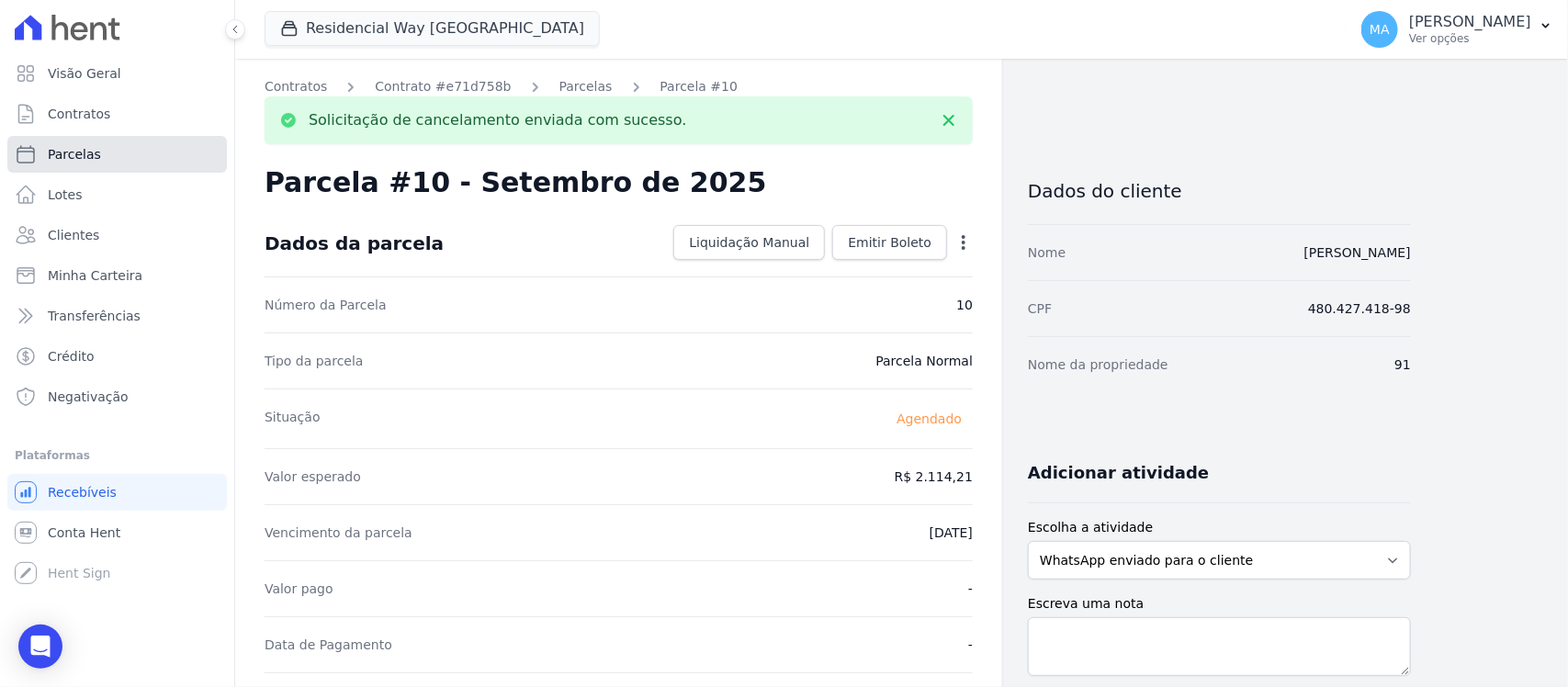
click at [76, 142] on link "Parcelas" at bounding box center [117, 155] width 220 height 37
click at [78, 153] on span "Parcelas" at bounding box center [74, 154] width 53 height 18
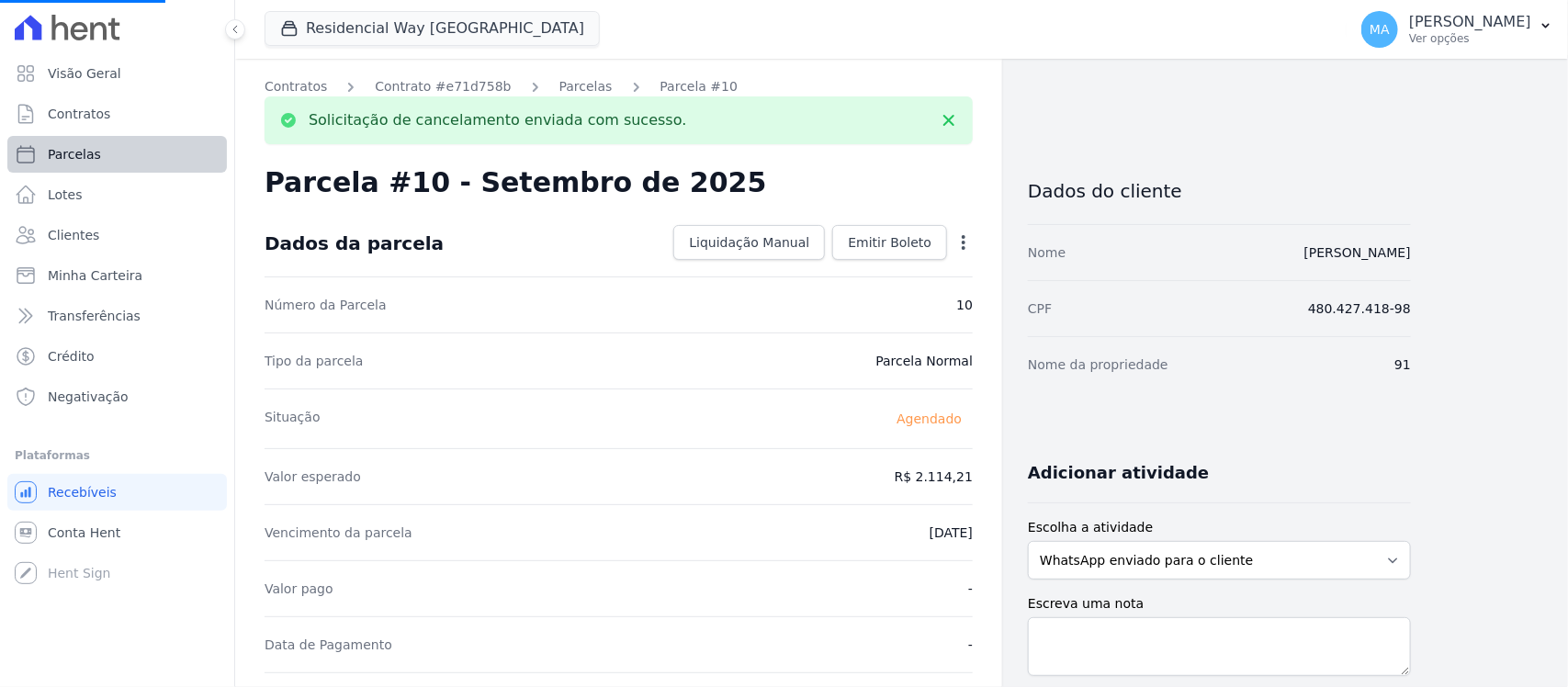
select select
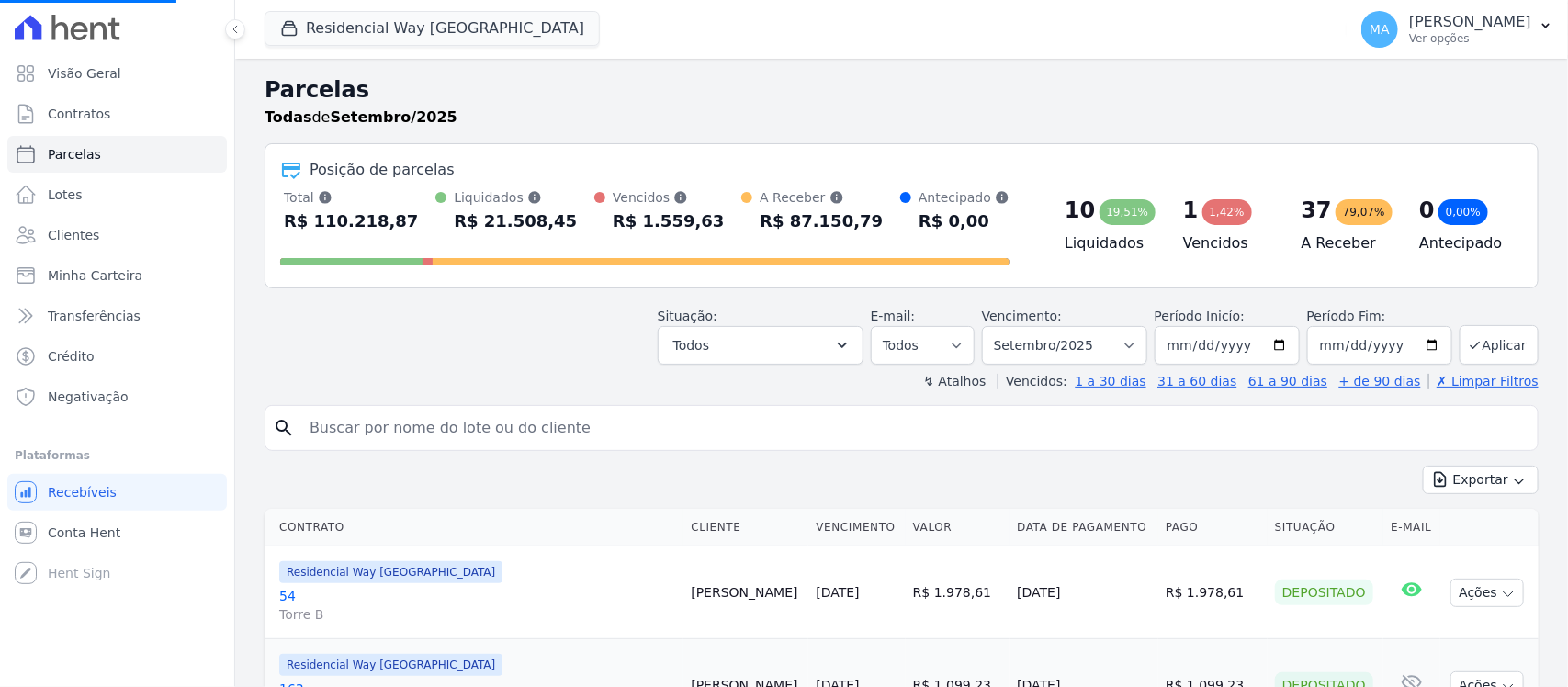
select select
click at [1488, 346] on button "Aplicar" at bounding box center [1499, 344] width 79 height 39
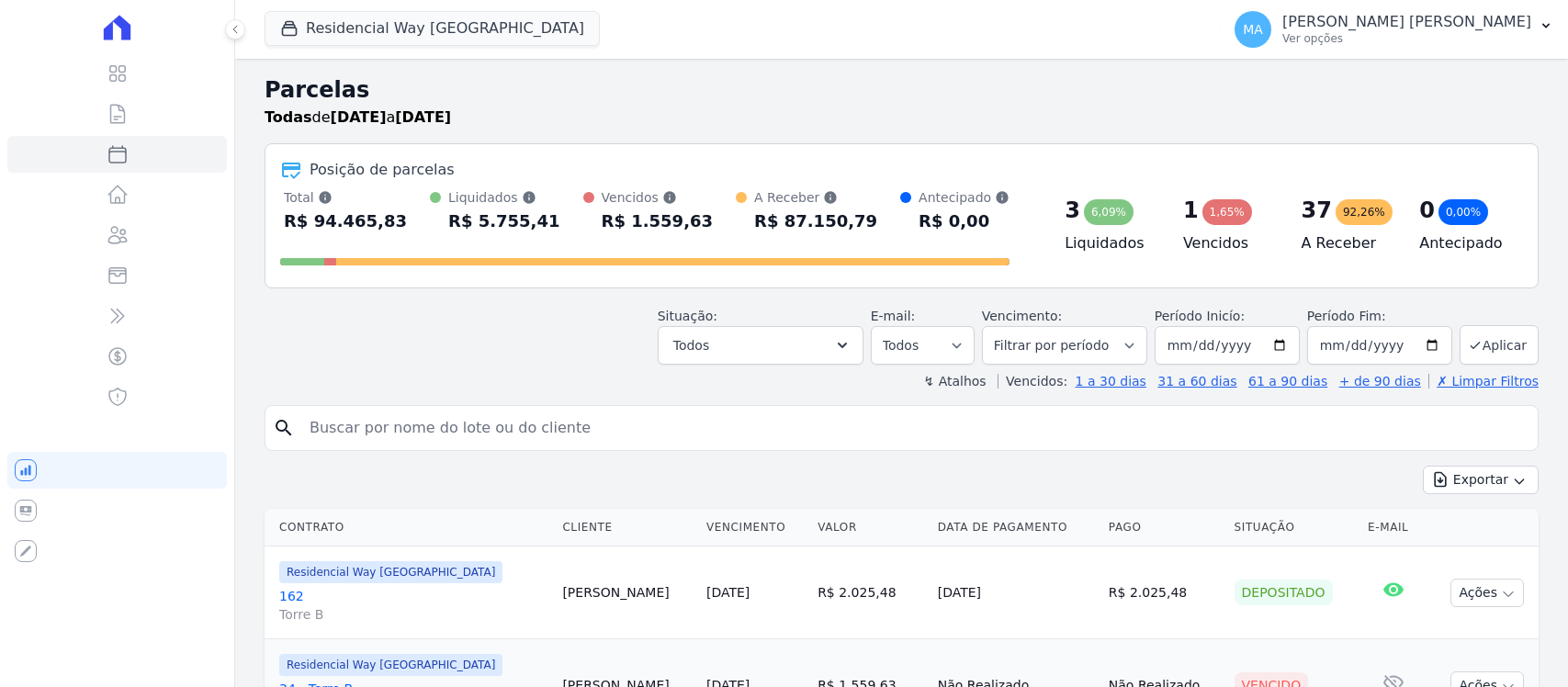
select select
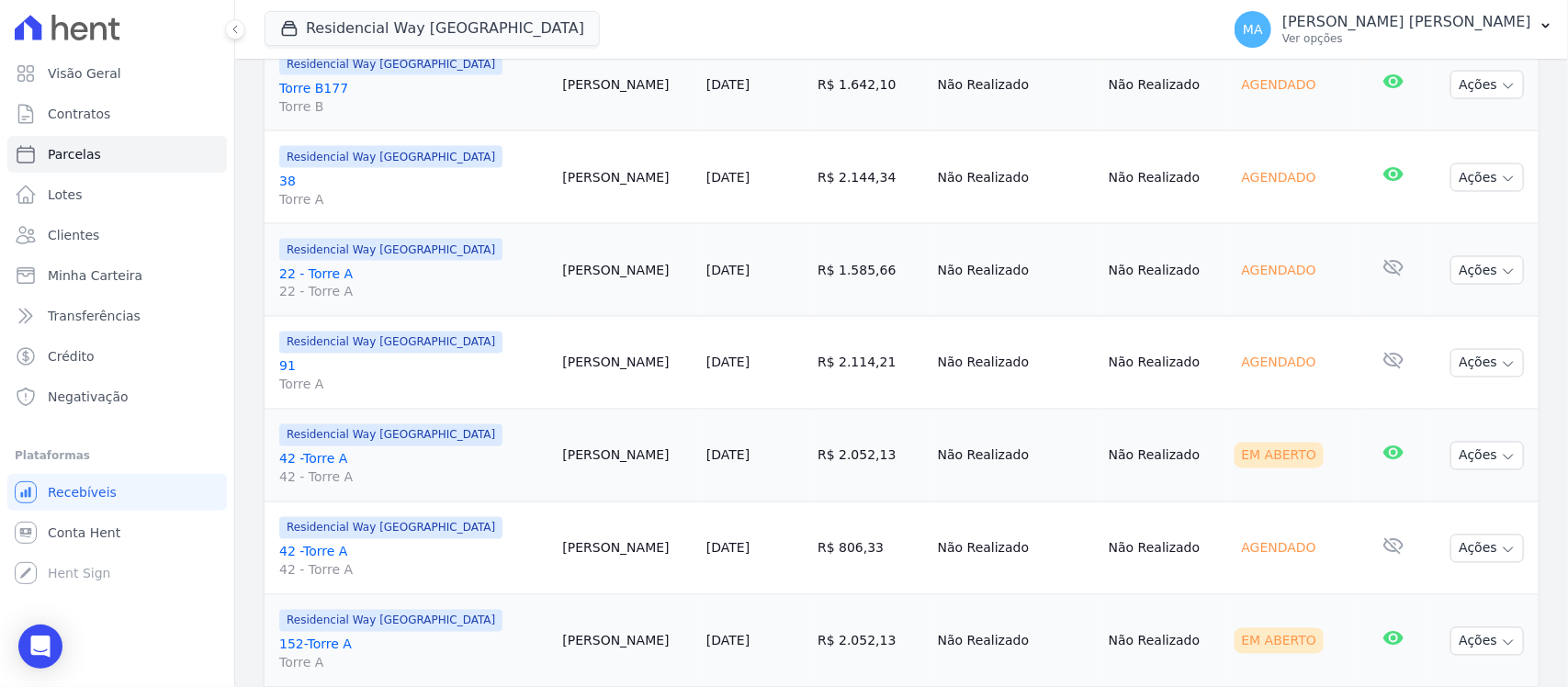
scroll to position [1378, 0]
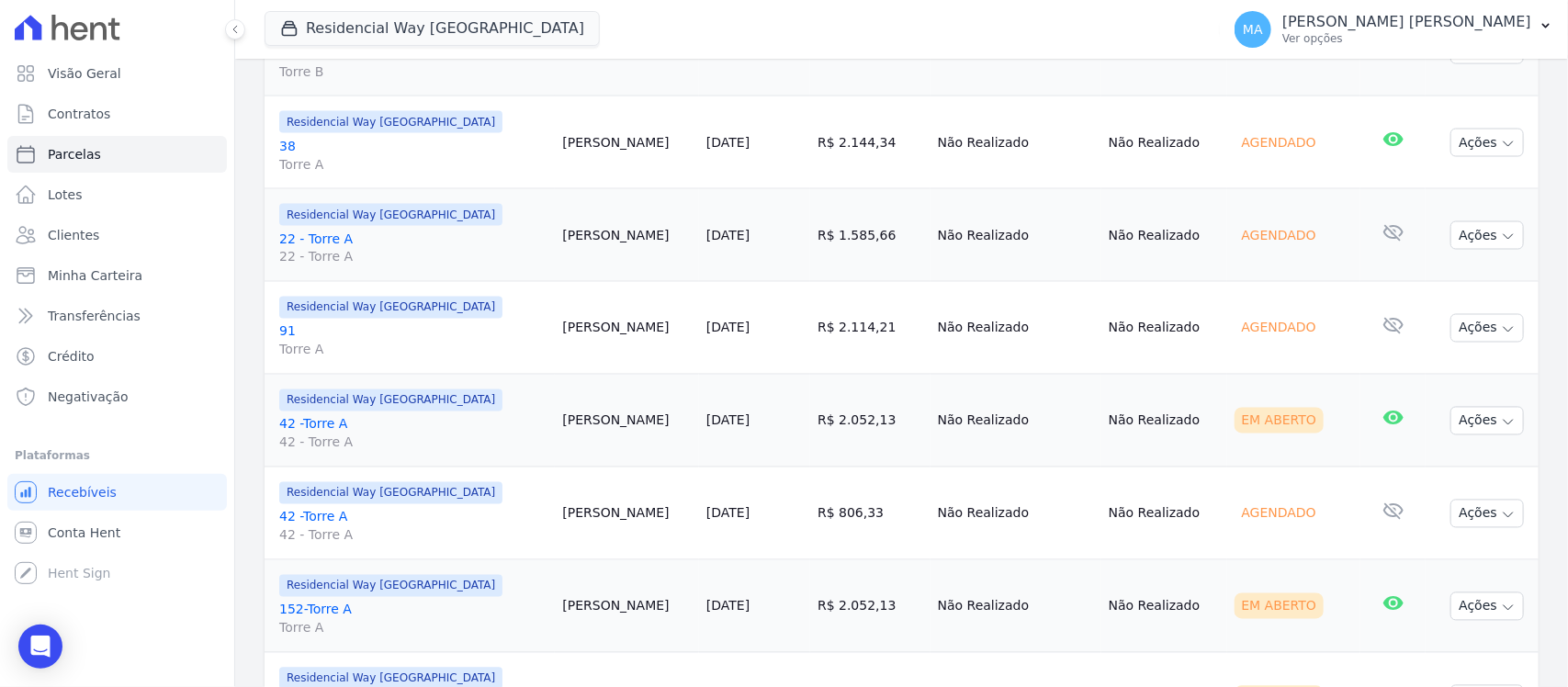
click at [325, 431] on link "42 -Torre A 42 - Torre A" at bounding box center [413, 433] width 268 height 37
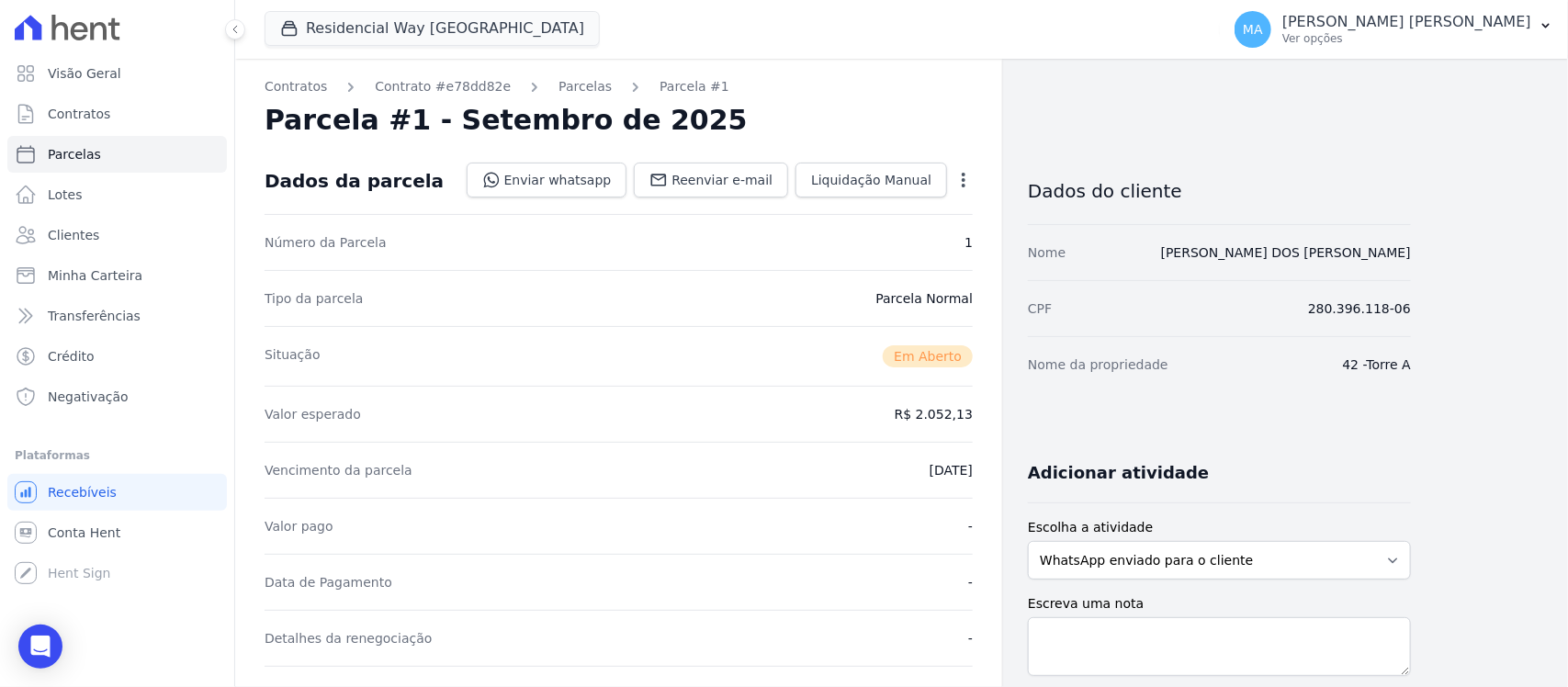
click at [963, 180] on icon "button" at bounding box center [964, 180] width 4 height 14
click at [895, 239] on link "Cancelar Cobrança" at bounding box center [885, 237] width 161 height 33
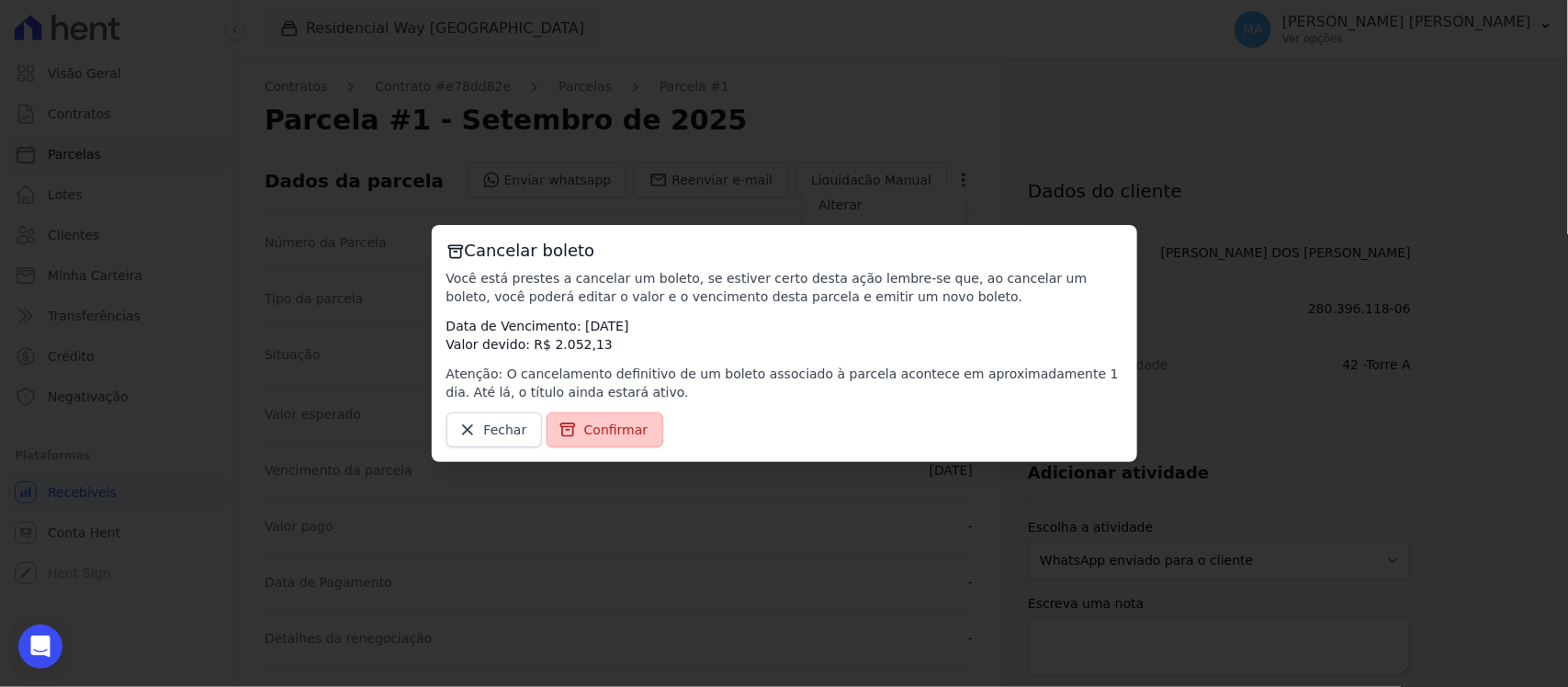
click at [612, 429] on span "Confirmar" at bounding box center [616, 429] width 64 height 18
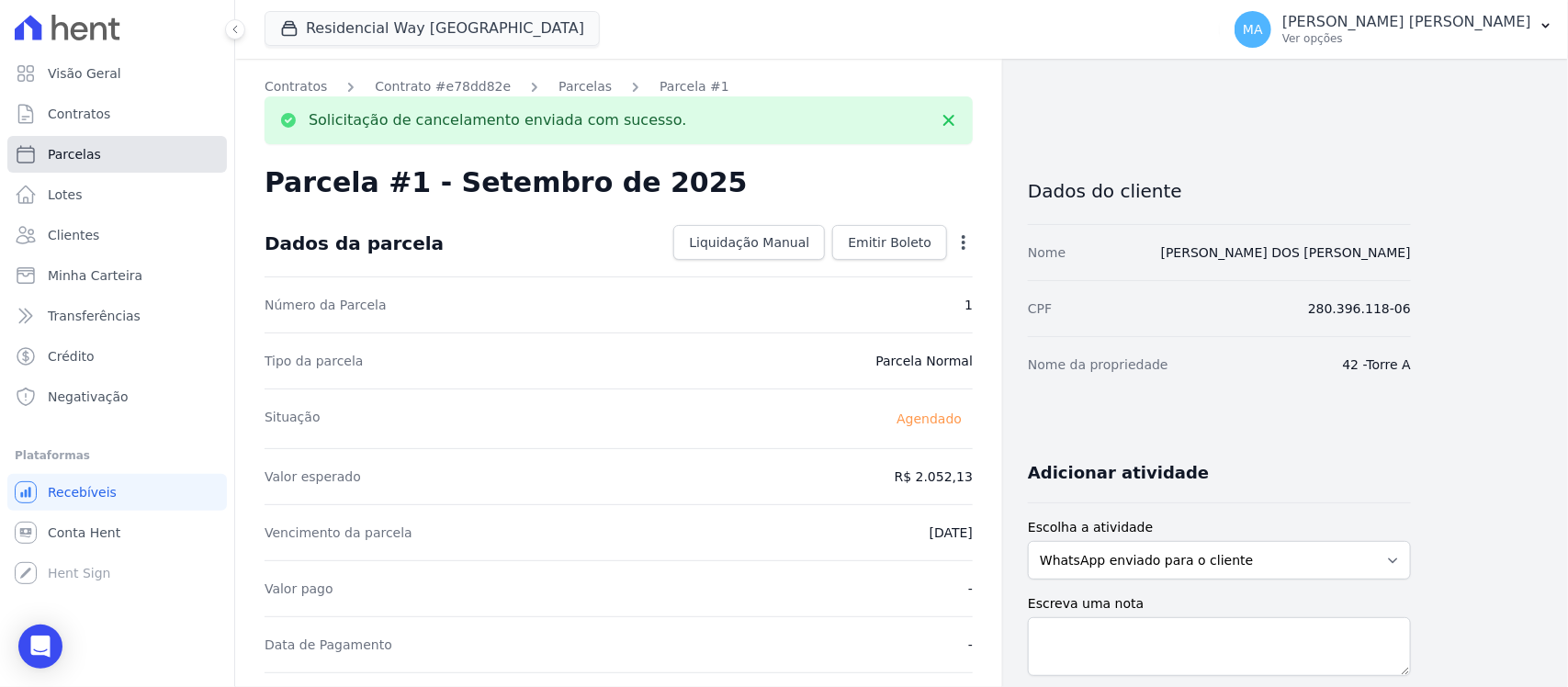
click at [72, 157] on span "Parcelas" at bounding box center [74, 154] width 53 height 18
select select
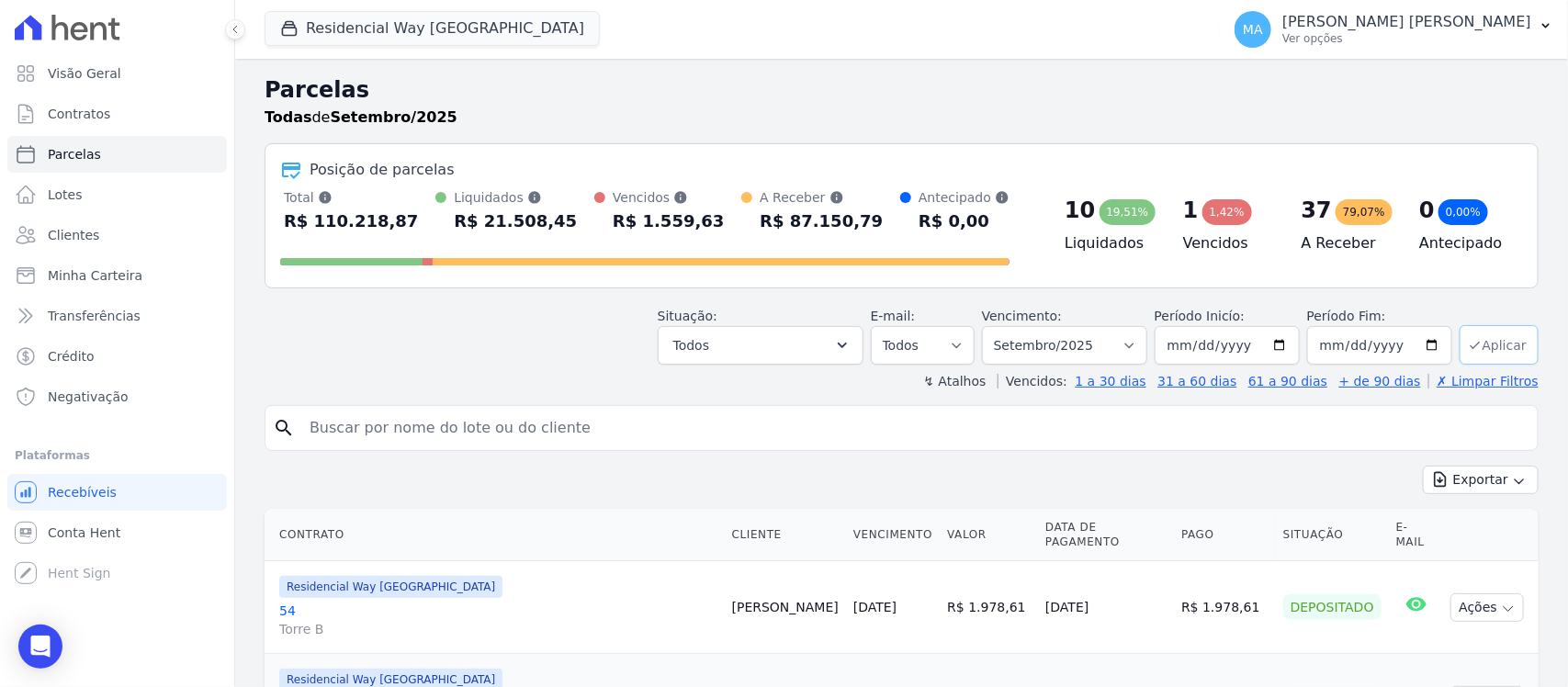
click at [1471, 346] on button "Aplicar" at bounding box center [1499, 344] width 79 height 39
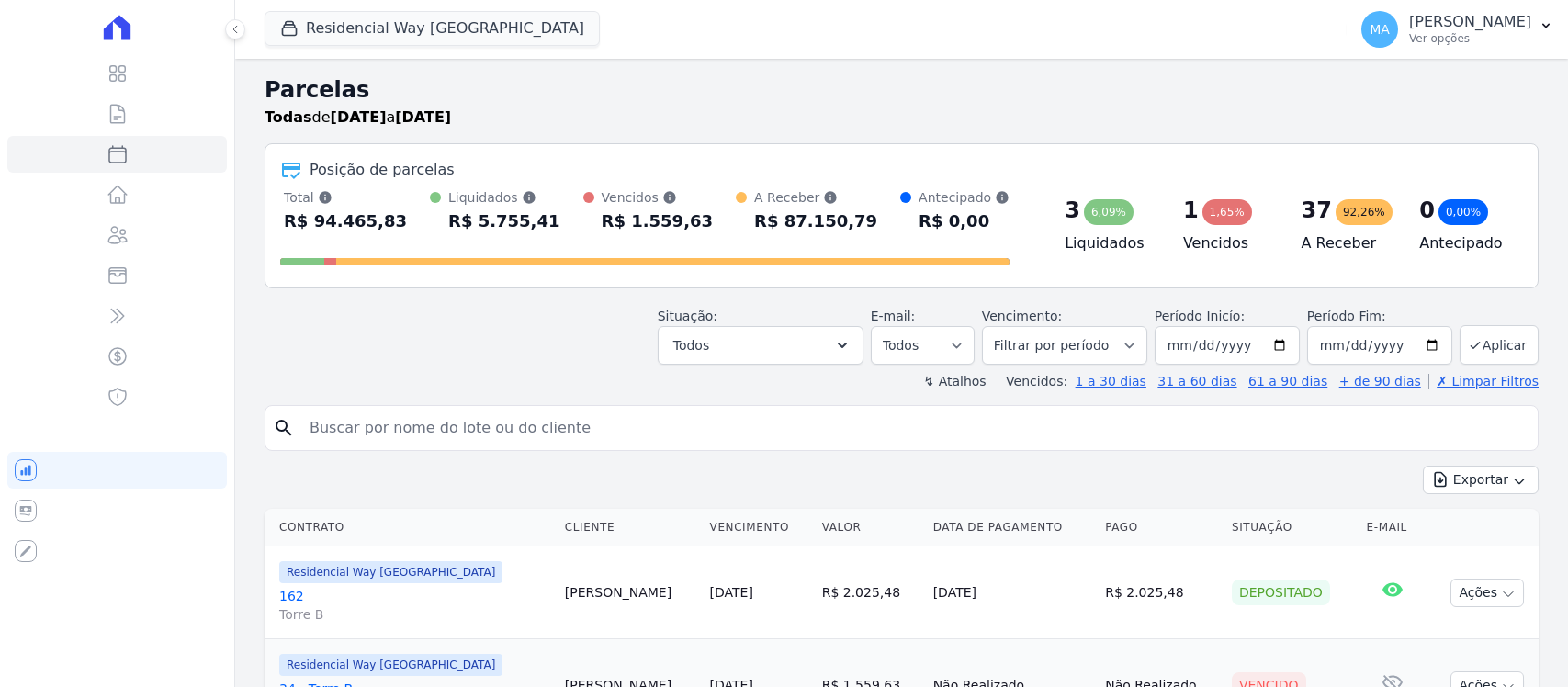
select select
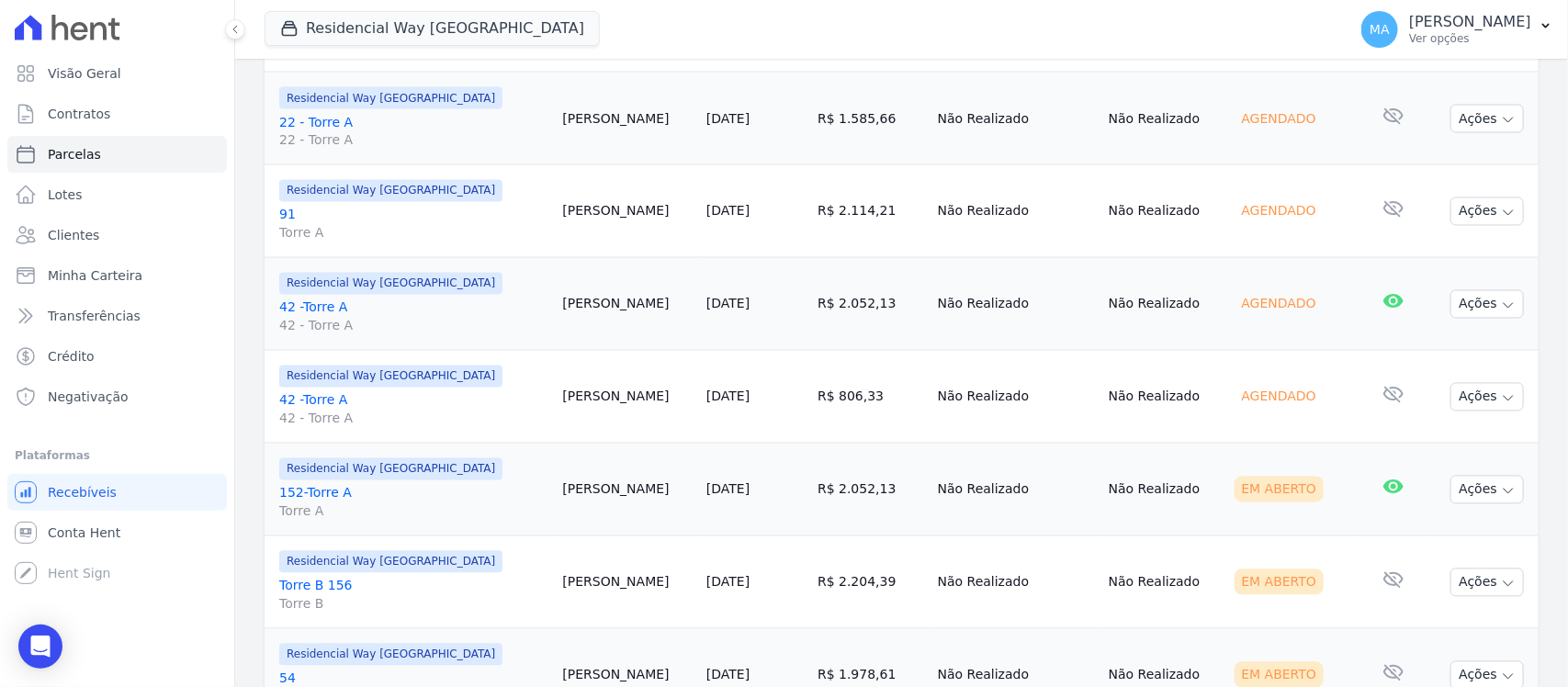
scroll to position [1607, 0]
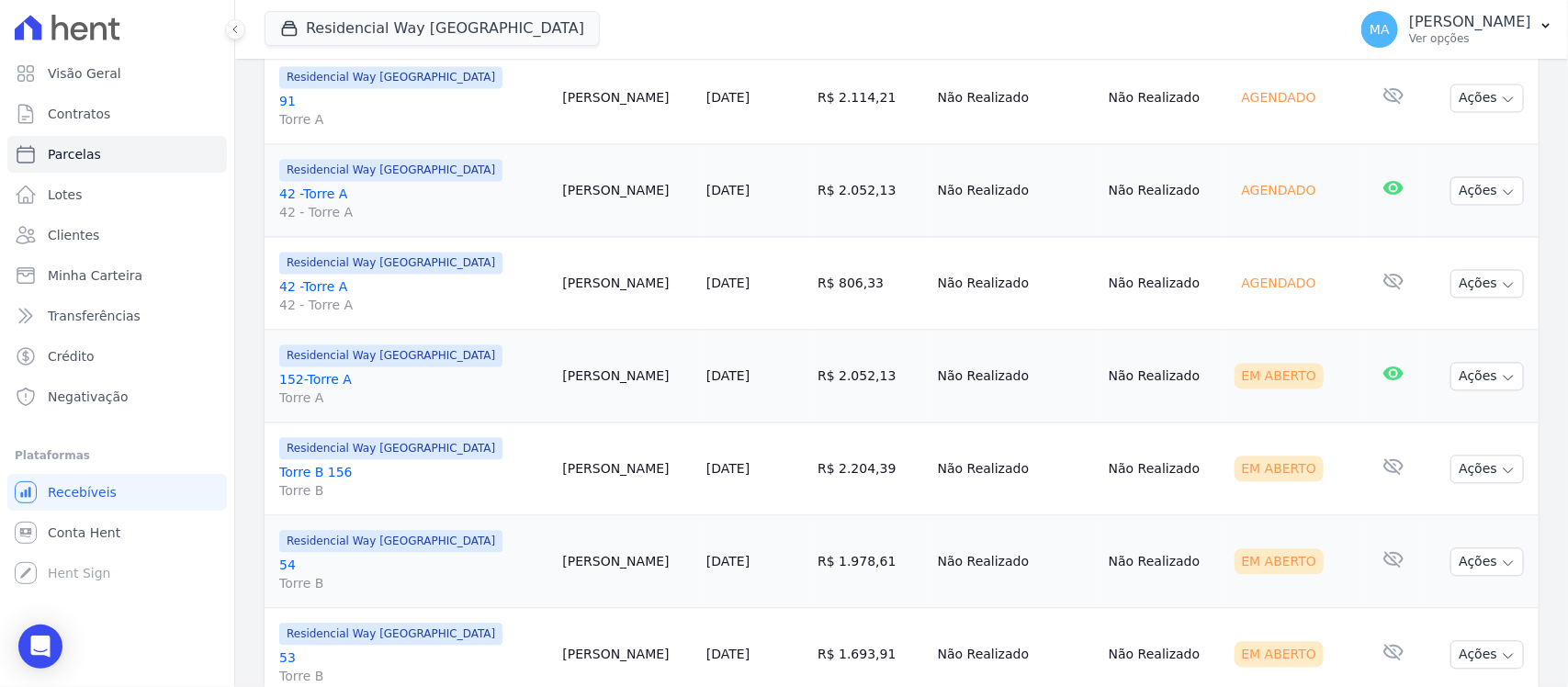
click at [304, 384] on link "152-Torre A Torre A" at bounding box center [413, 389] width 268 height 37
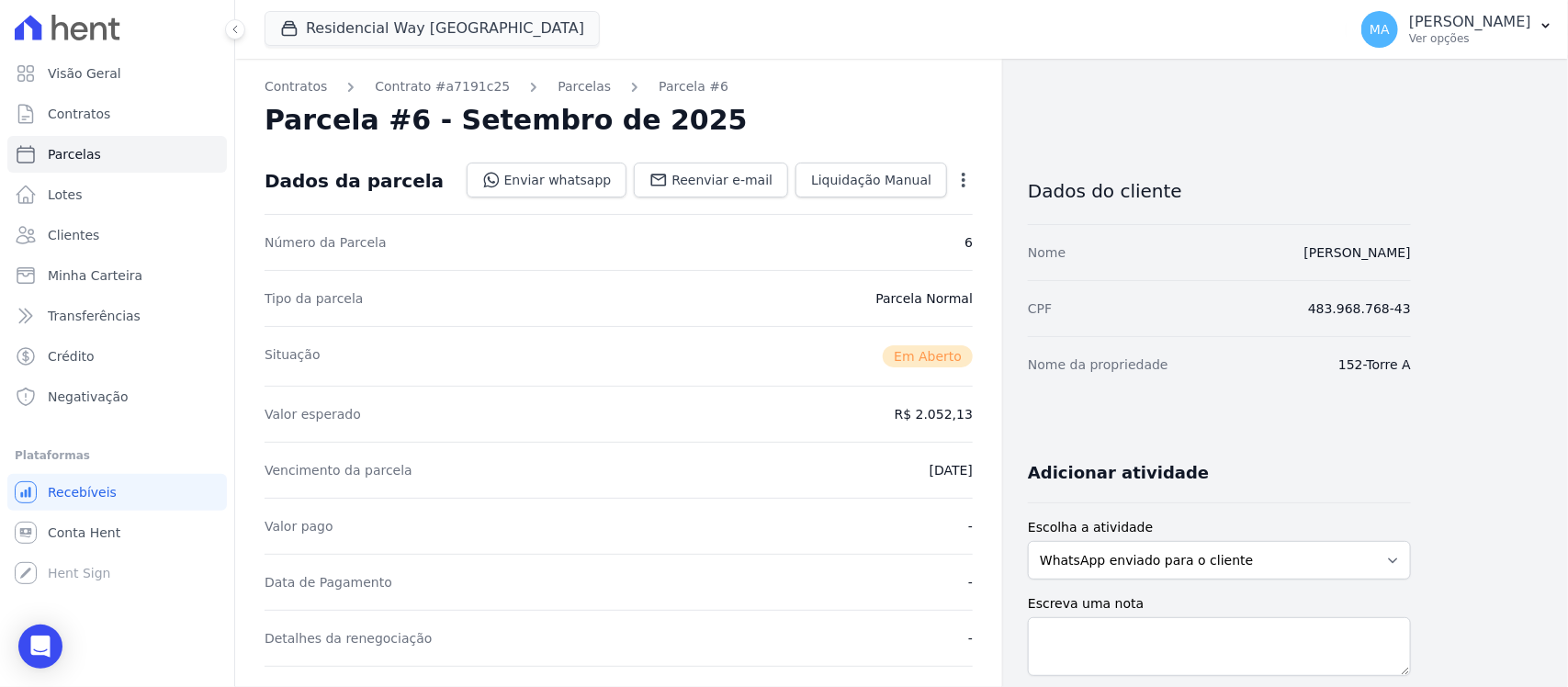
click at [967, 172] on icon "button" at bounding box center [963, 180] width 18 height 18
click at [916, 233] on link "Cancelar Cobrança" at bounding box center [885, 237] width 161 height 33
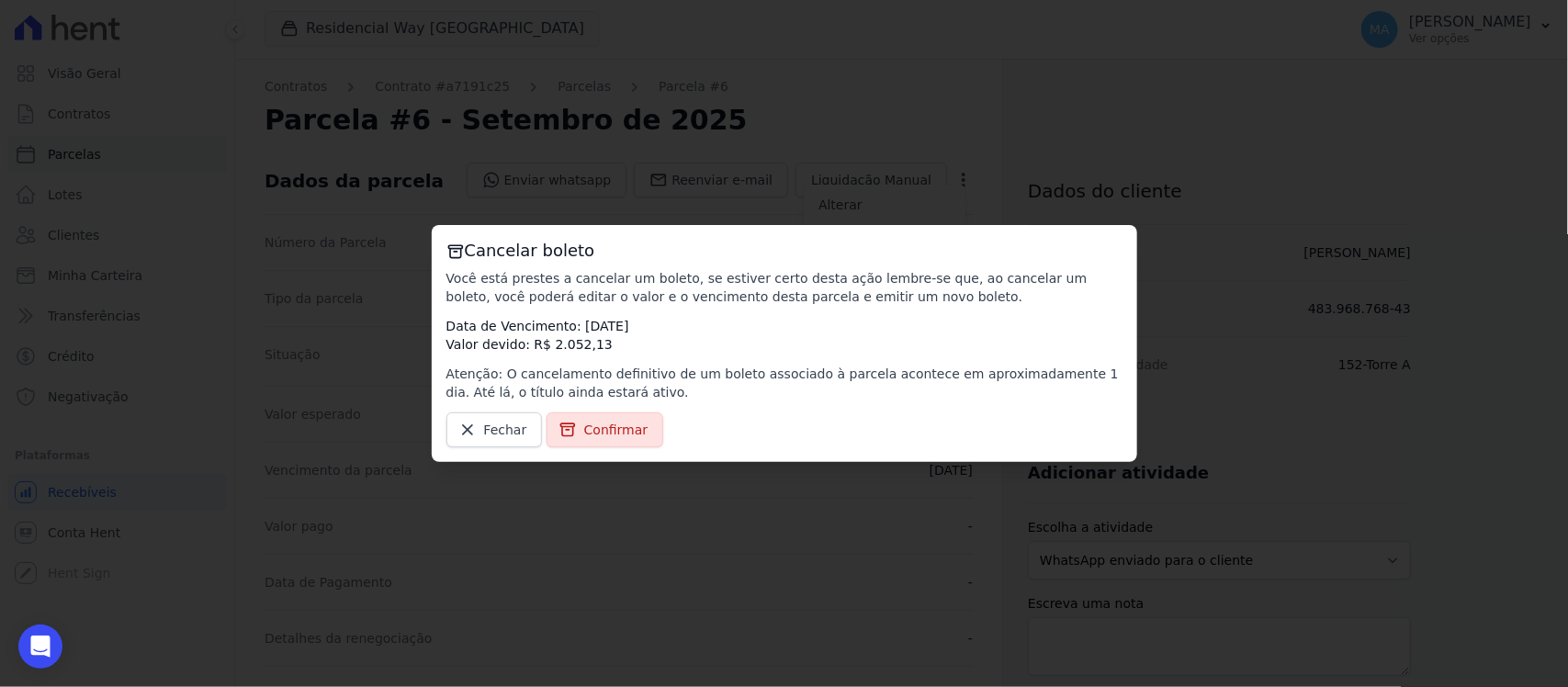
click at [631, 437] on span "Confirmar" at bounding box center [616, 429] width 64 height 18
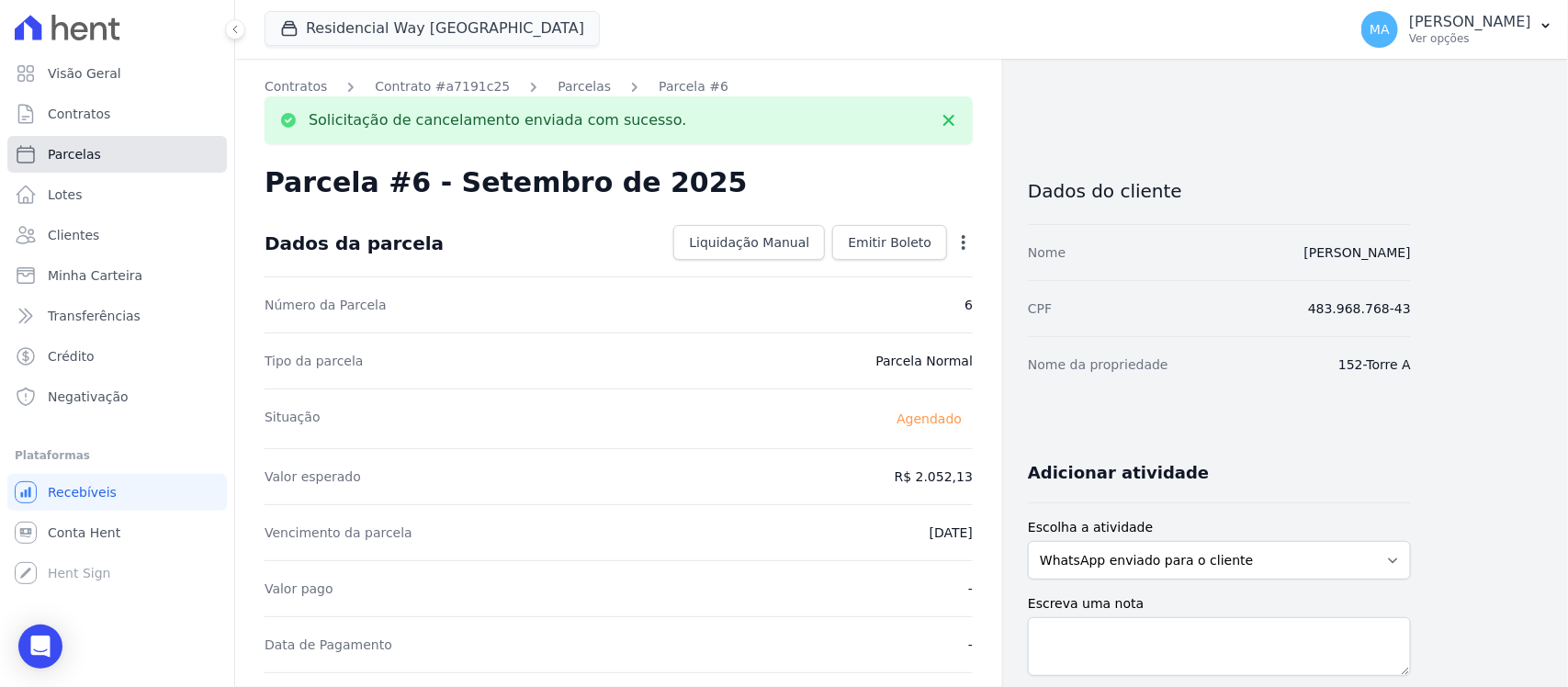
click at [66, 149] on span "Parcelas" at bounding box center [74, 154] width 53 height 18
select select
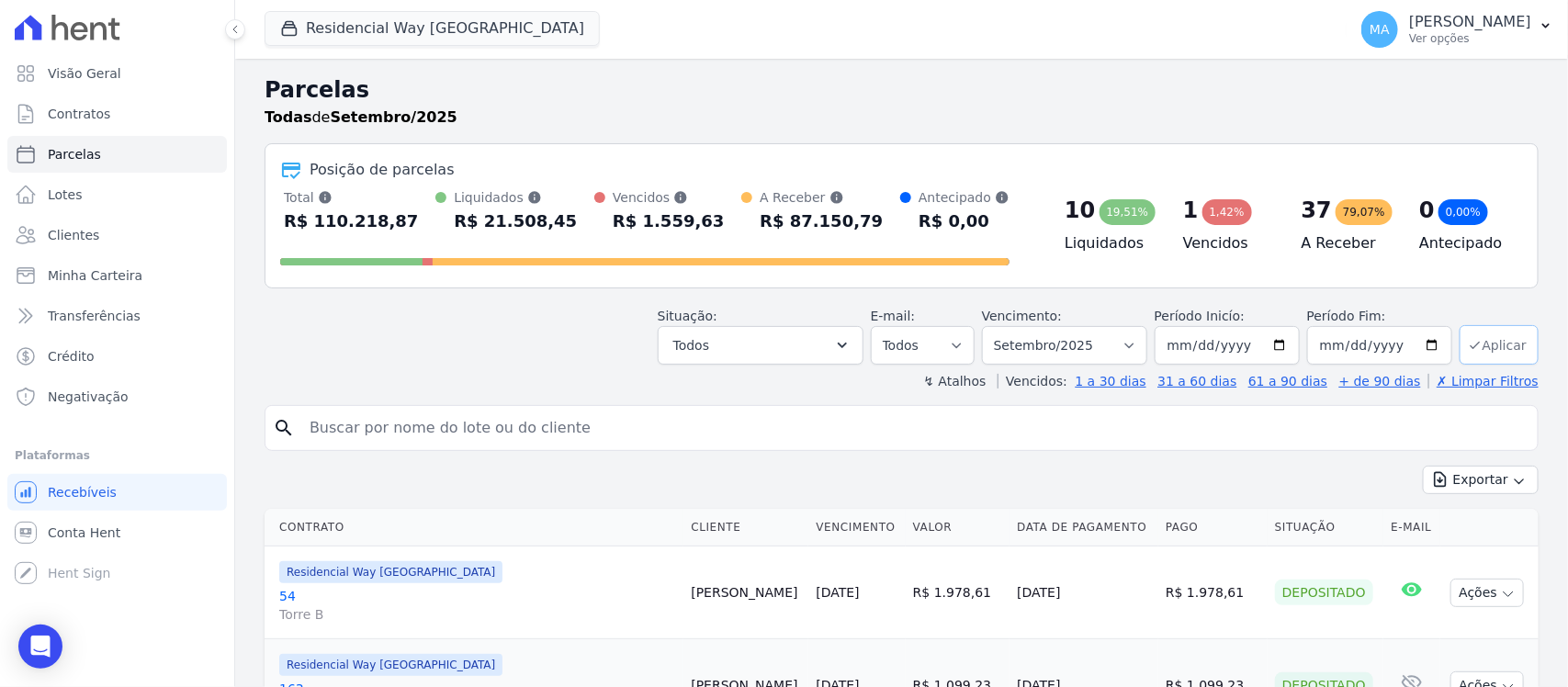
click at [1489, 349] on button "Aplicar" at bounding box center [1499, 344] width 79 height 39
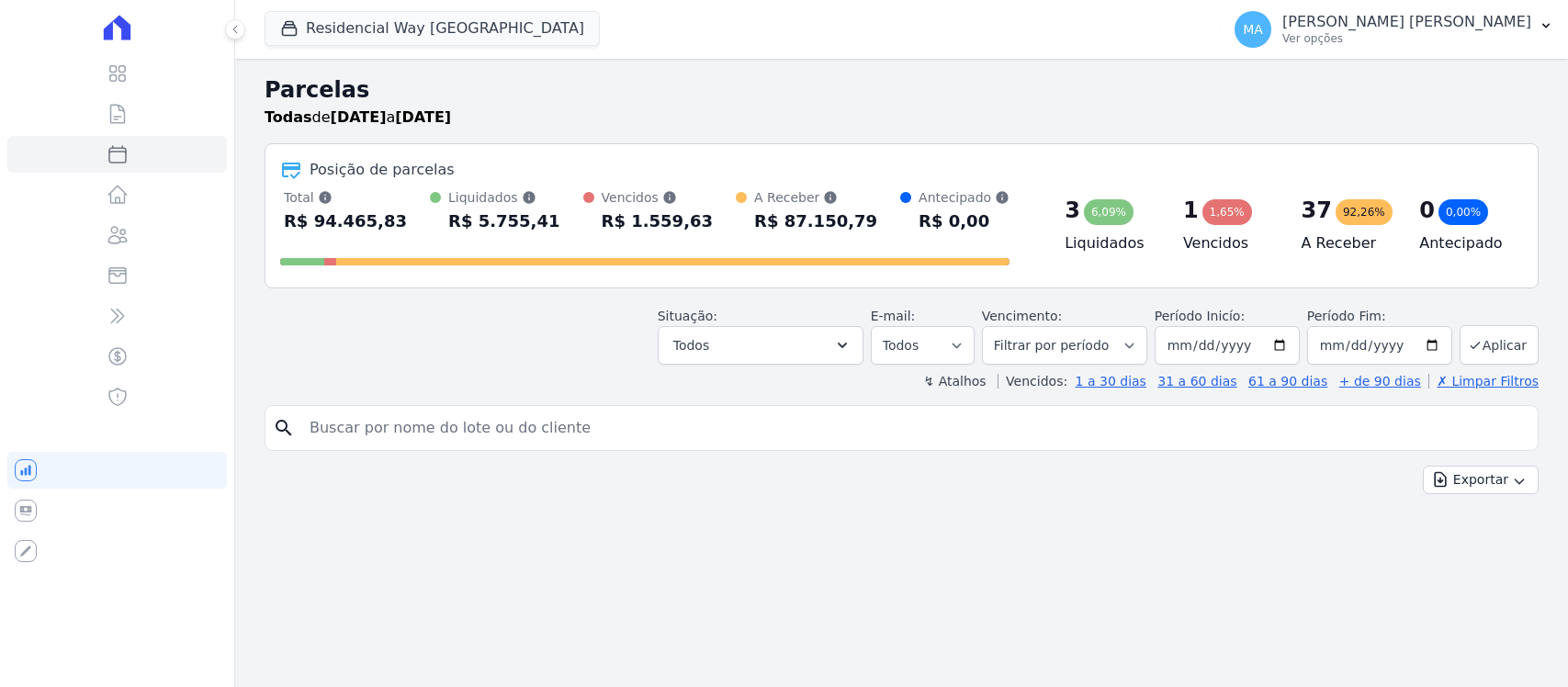
select select
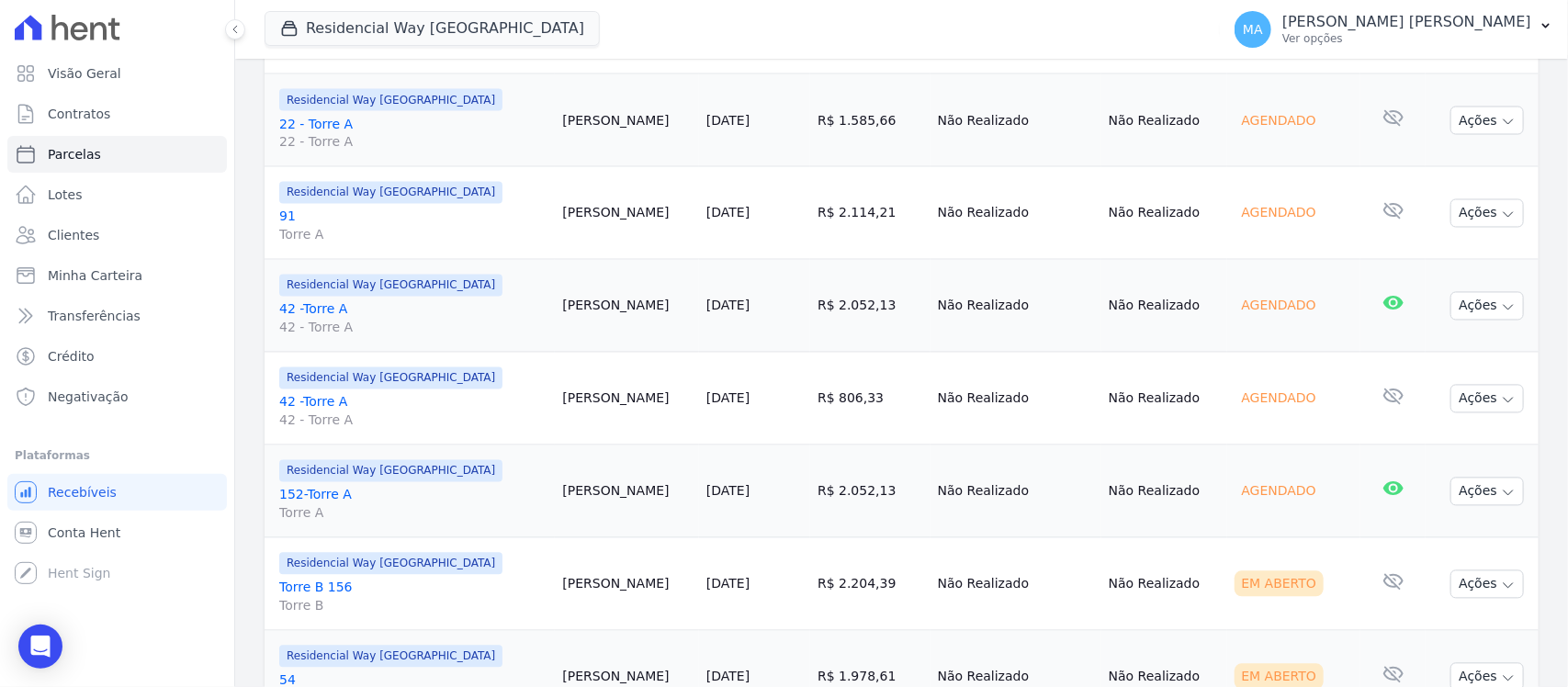
scroll to position [1607, 0]
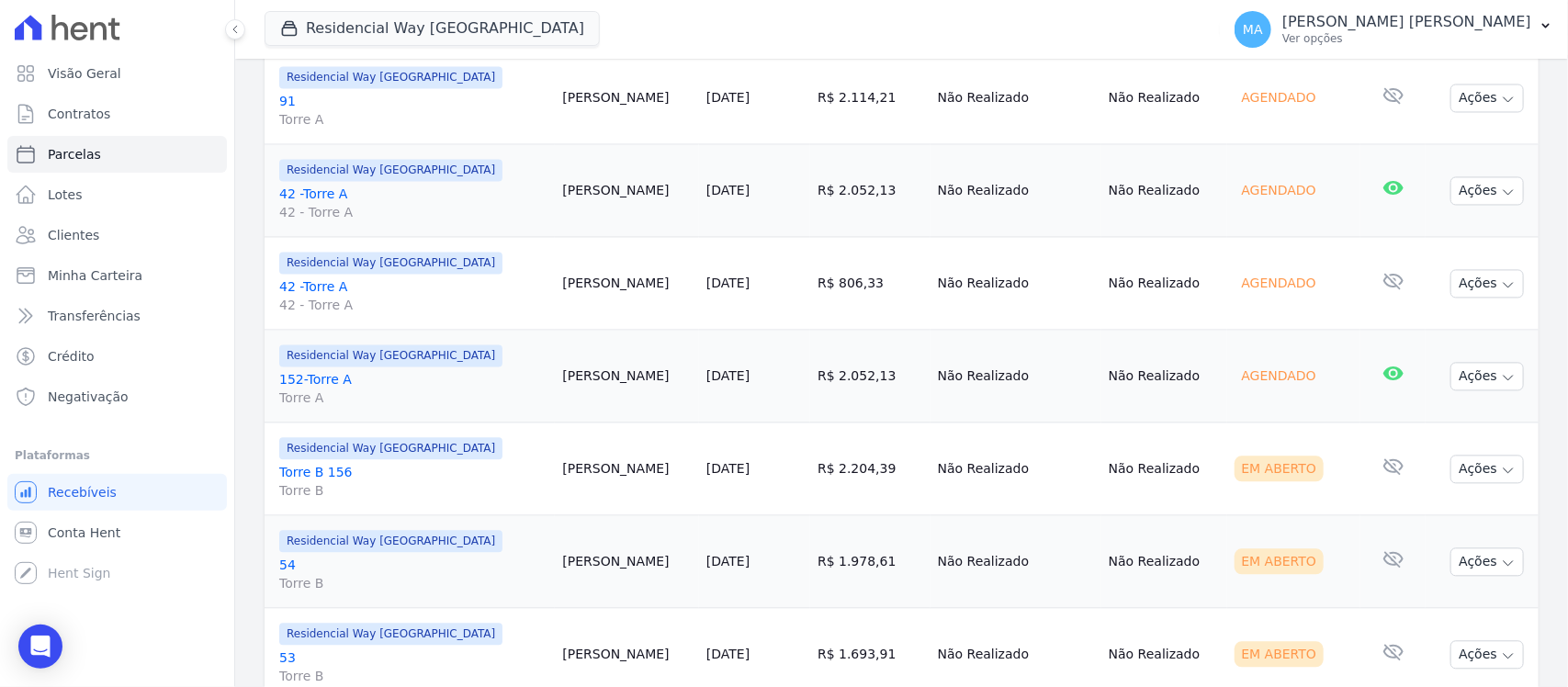
click at [327, 478] on link "Torre B 156 Torre B" at bounding box center [413, 482] width 268 height 37
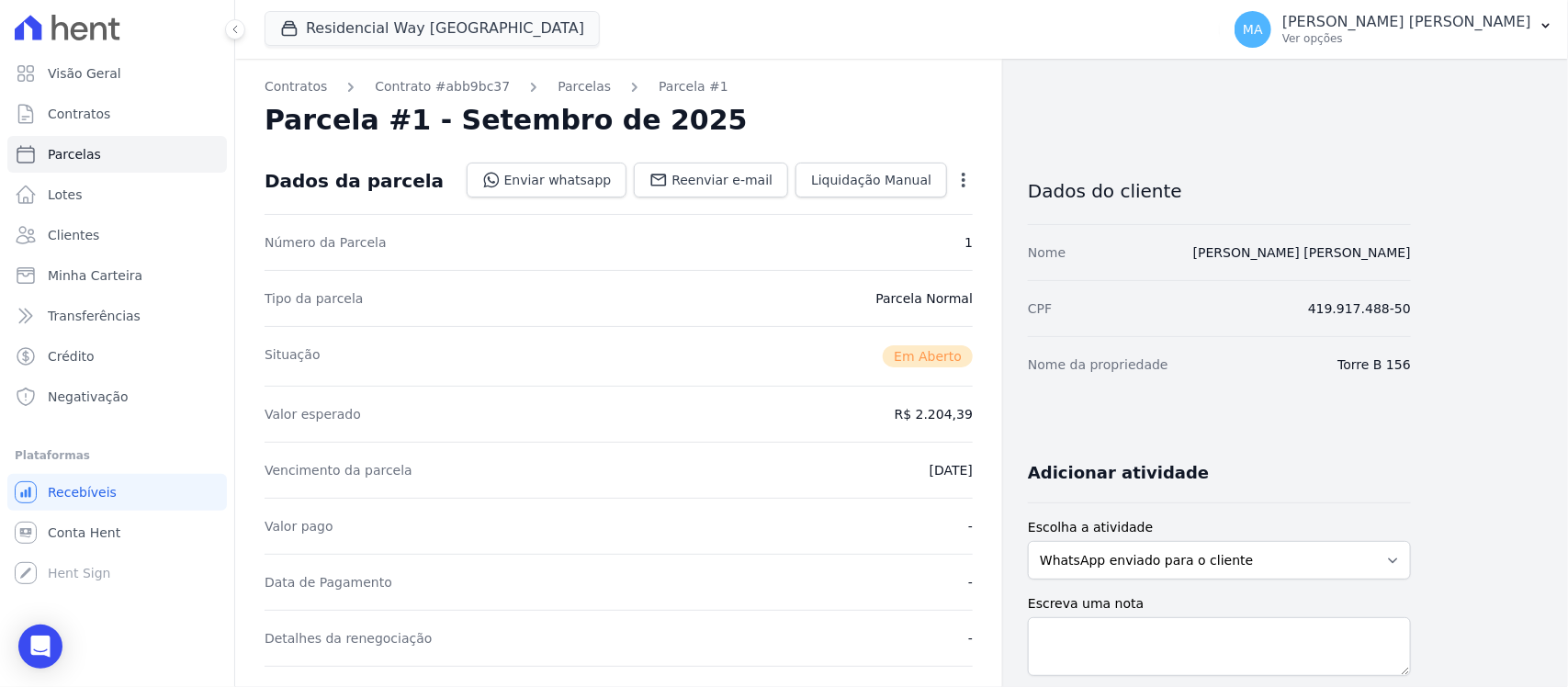
click at [963, 177] on icon "button" at bounding box center [963, 180] width 18 height 18
click at [885, 239] on link "Cancelar Cobrança" at bounding box center [885, 237] width 161 height 33
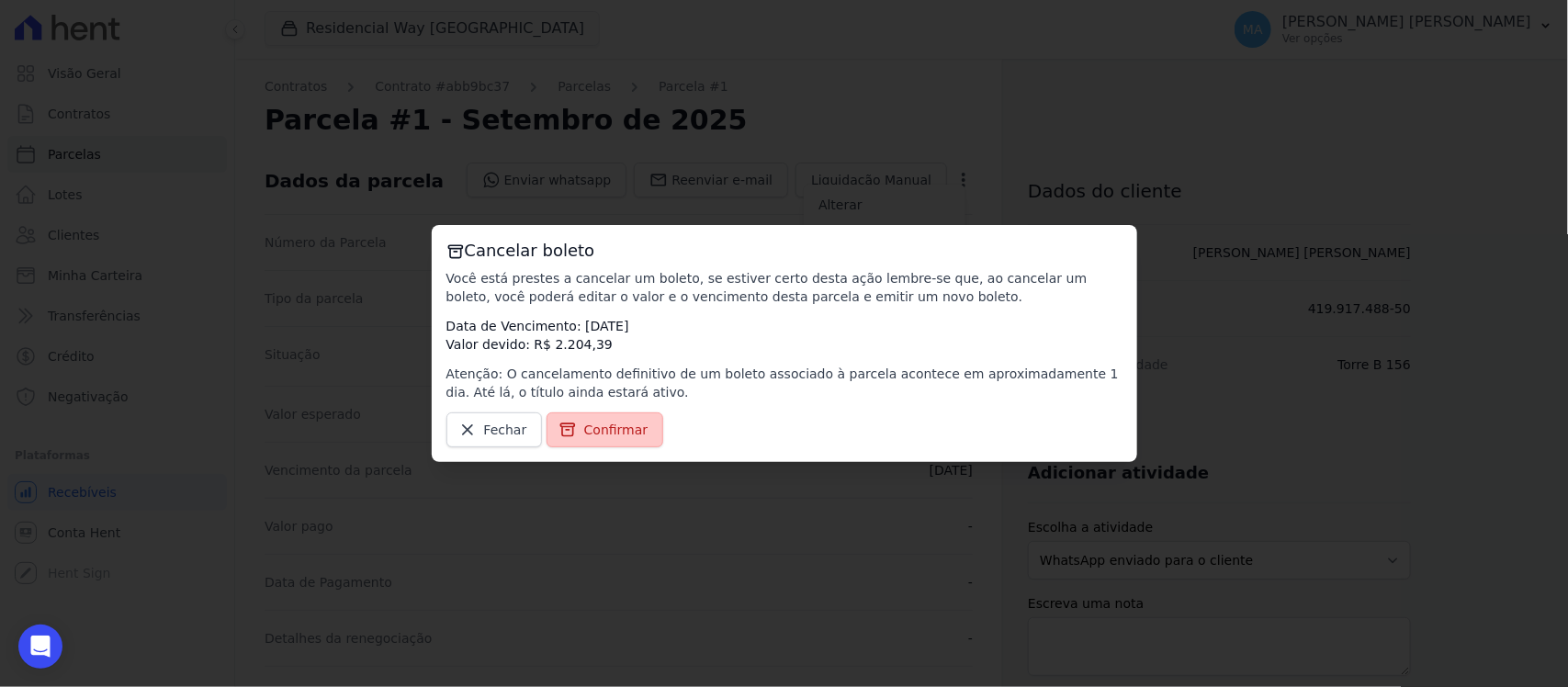
click at [626, 433] on span "Confirmar" at bounding box center [616, 429] width 64 height 18
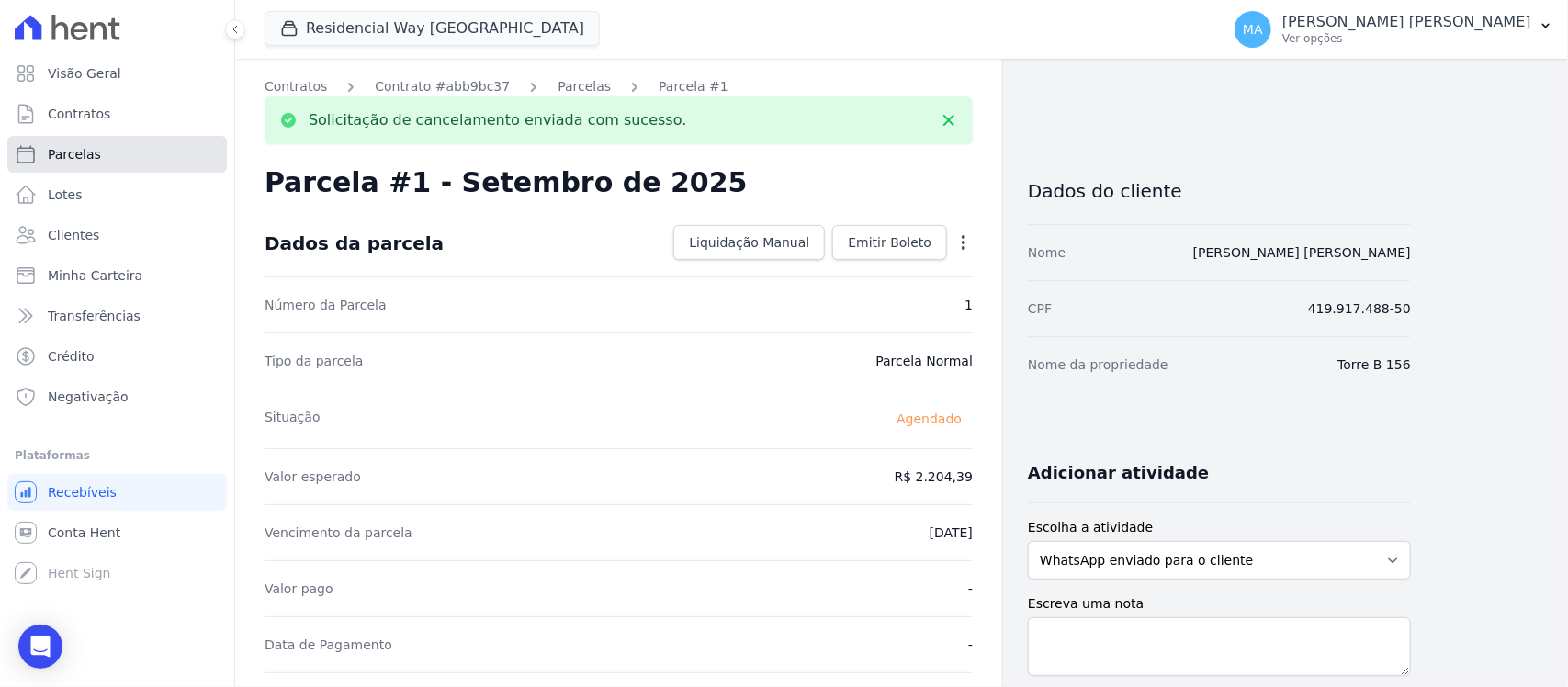
click at [80, 157] on span "Parcelas" at bounding box center [74, 154] width 53 height 18
select select
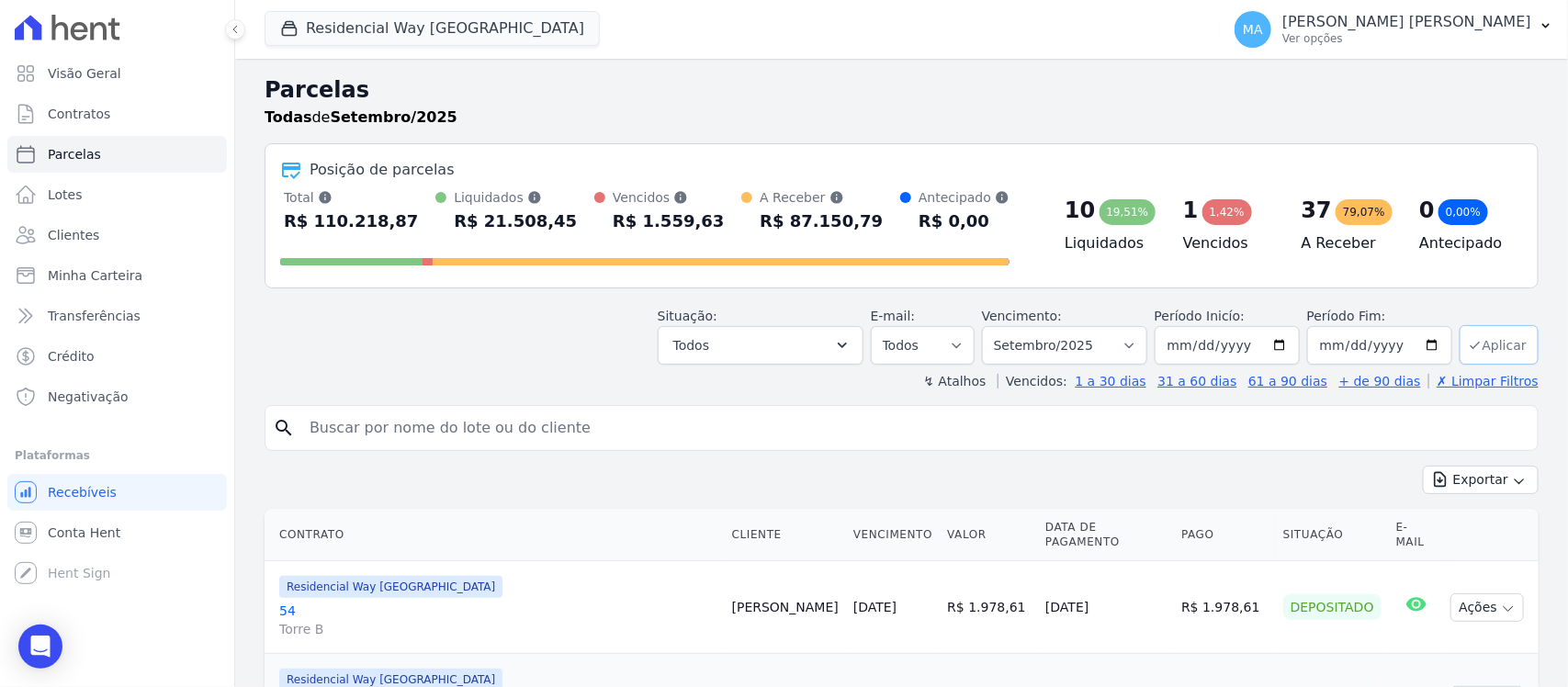
click at [1485, 345] on button "Aplicar" at bounding box center [1499, 344] width 79 height 39
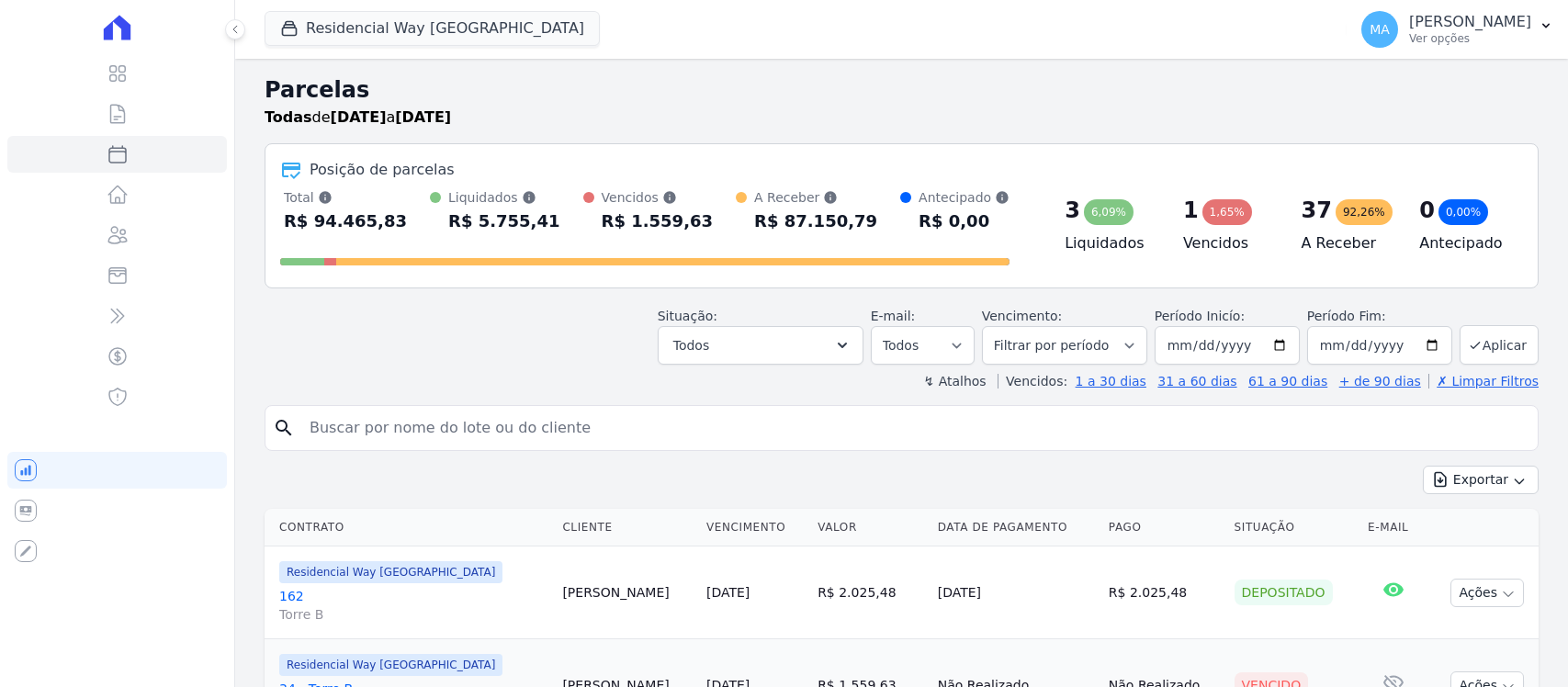
select select
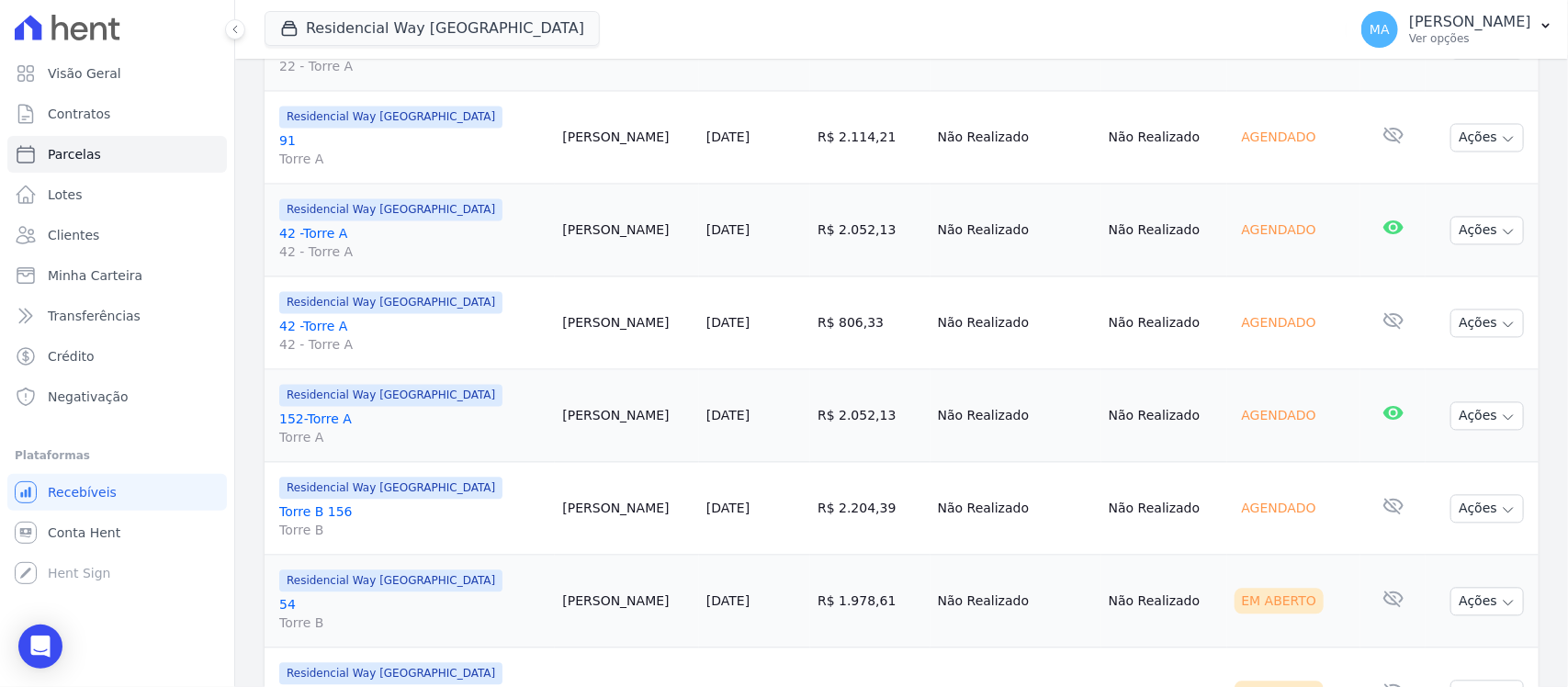
scroll to position [1607, 0]
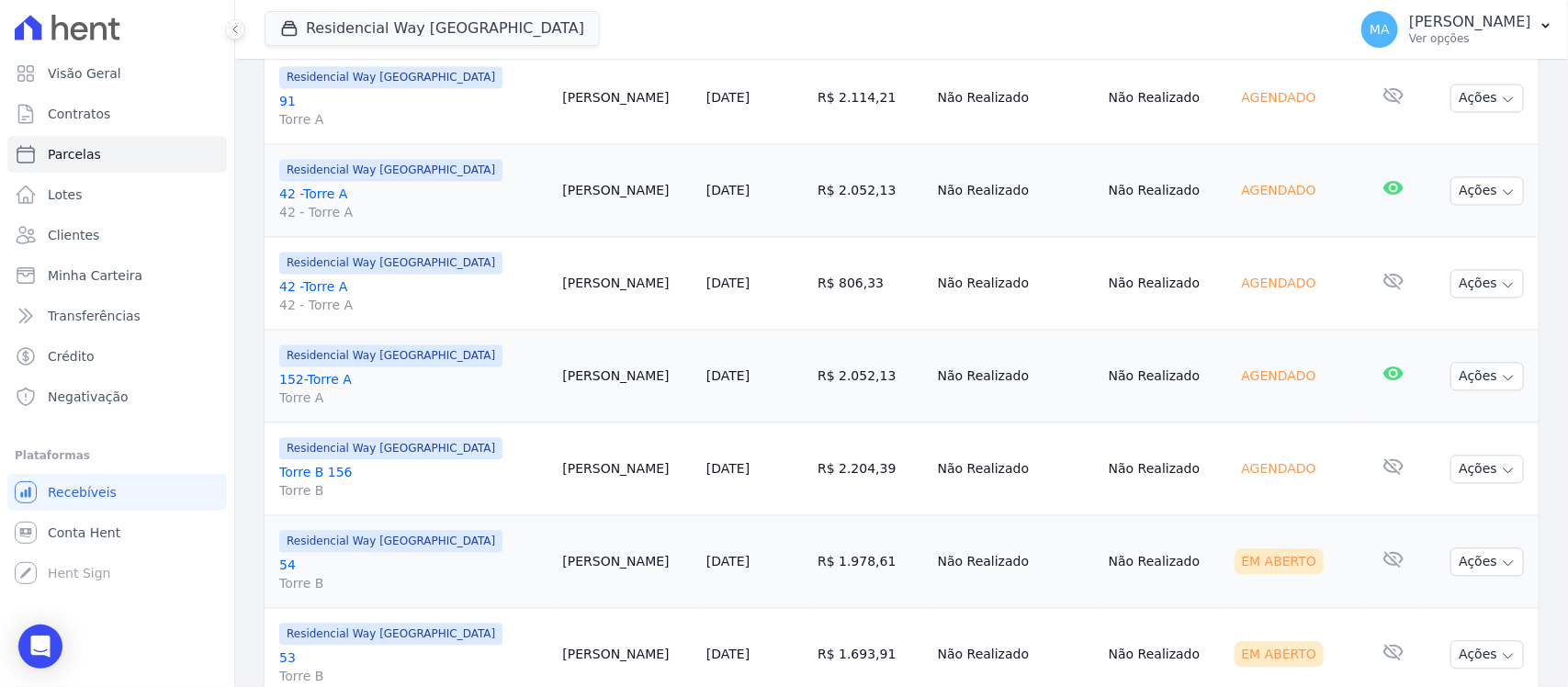
click at [289, 571] on link "54 Torre B" at bounding box center [413, 575] width 268 height 37
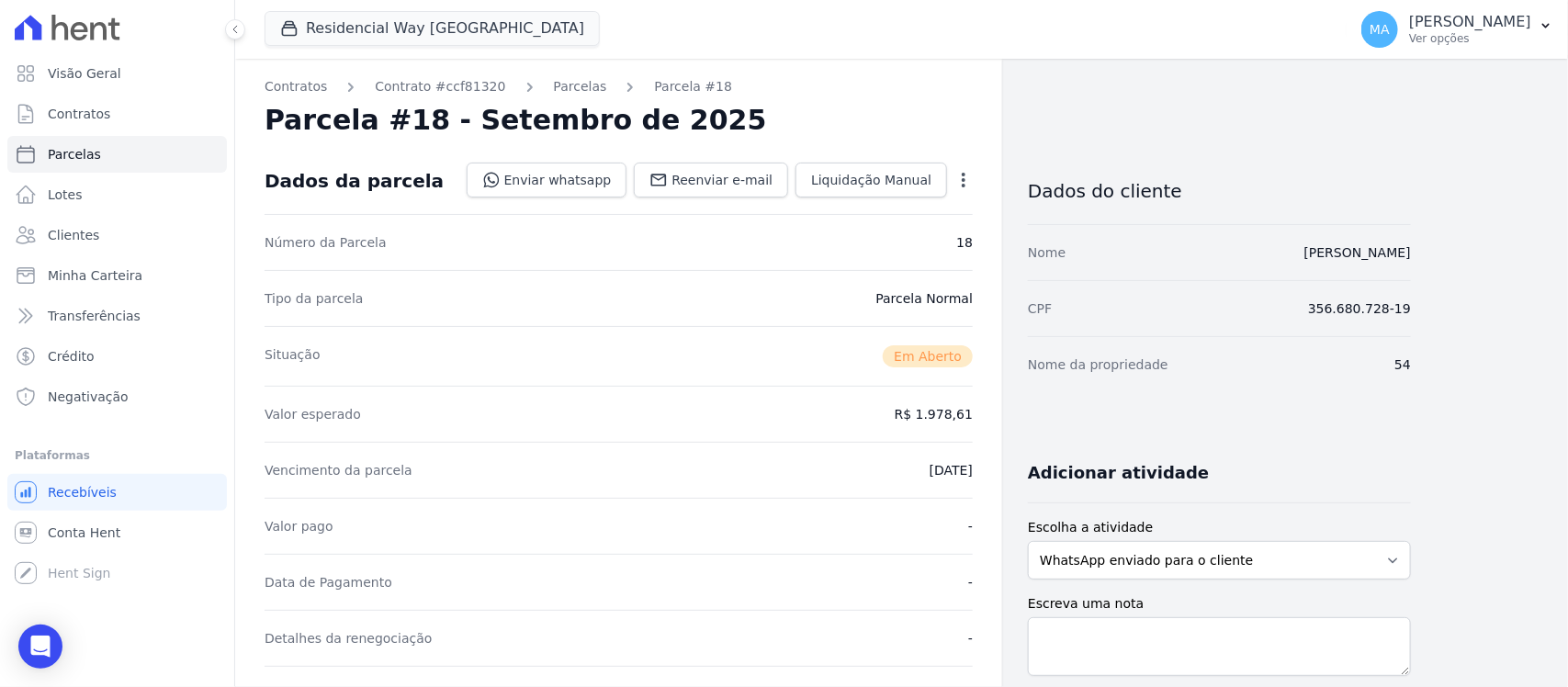
click at [967, 180] on icon "button" at bounding box center [963, 180] width 18 height 18
click at [932, 235] on link "Cancelar Cobrança" at bounding box center [885, 237] width 161 height 33
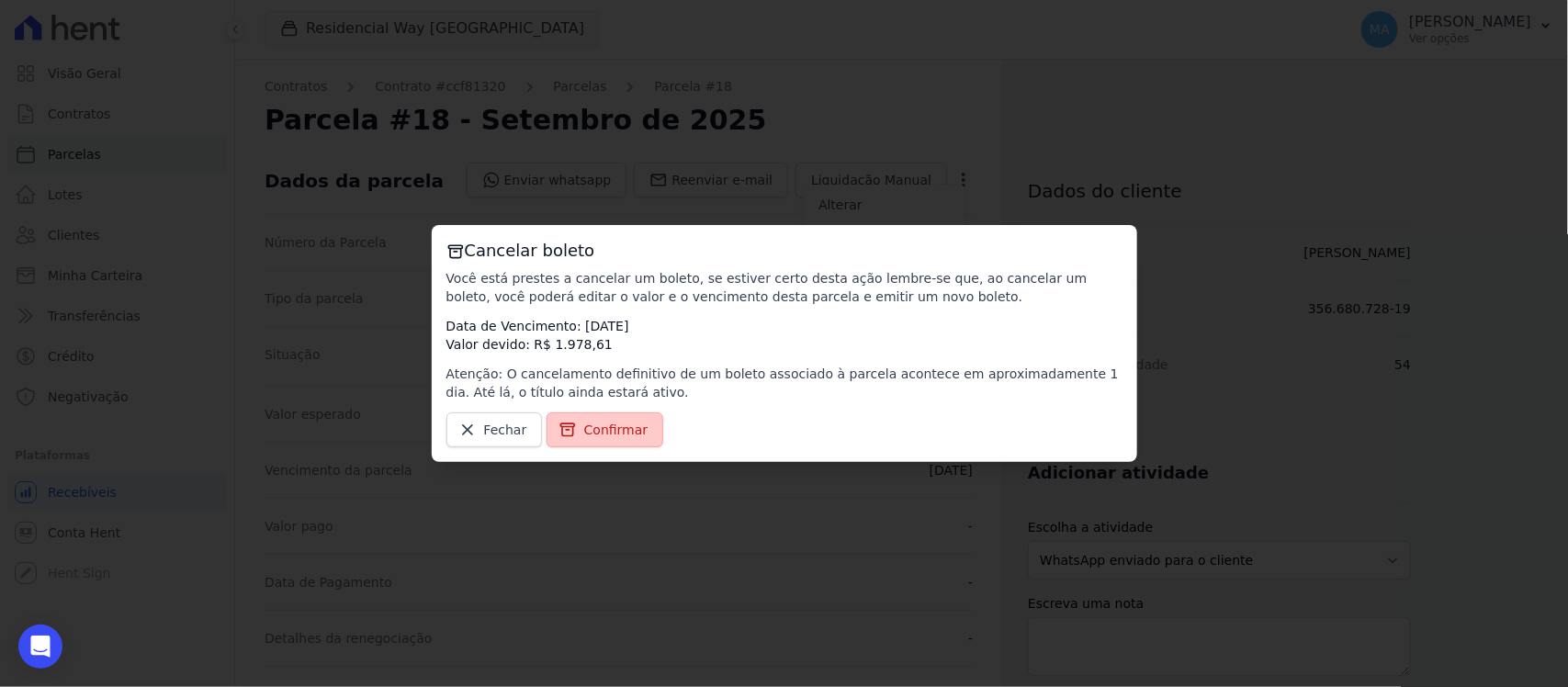
click at [625, 423] on span "Confirmar" at bounding box center [616, 429] width 64 height 18
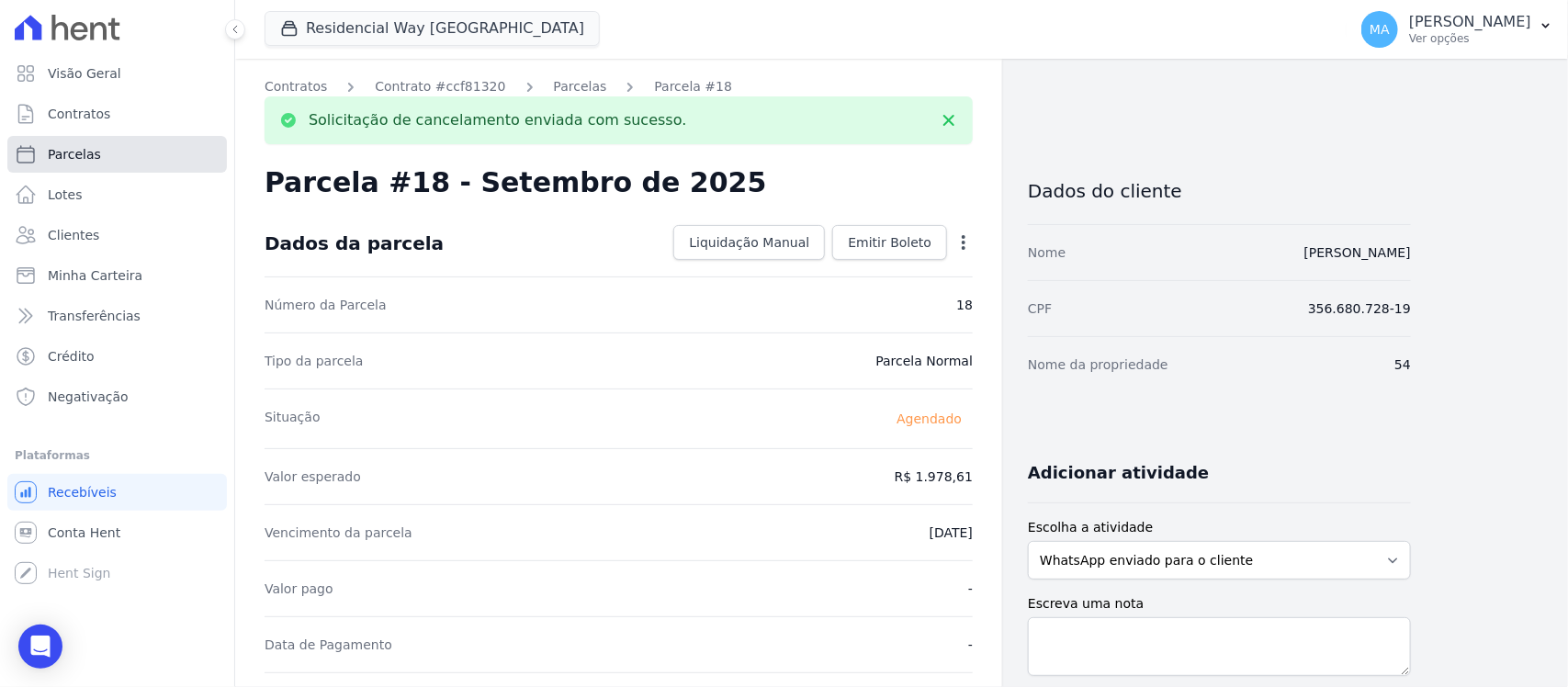
click at [64, 152] on span "Parcelas" at bounding box center [74, 154] width 53 height 18
select select
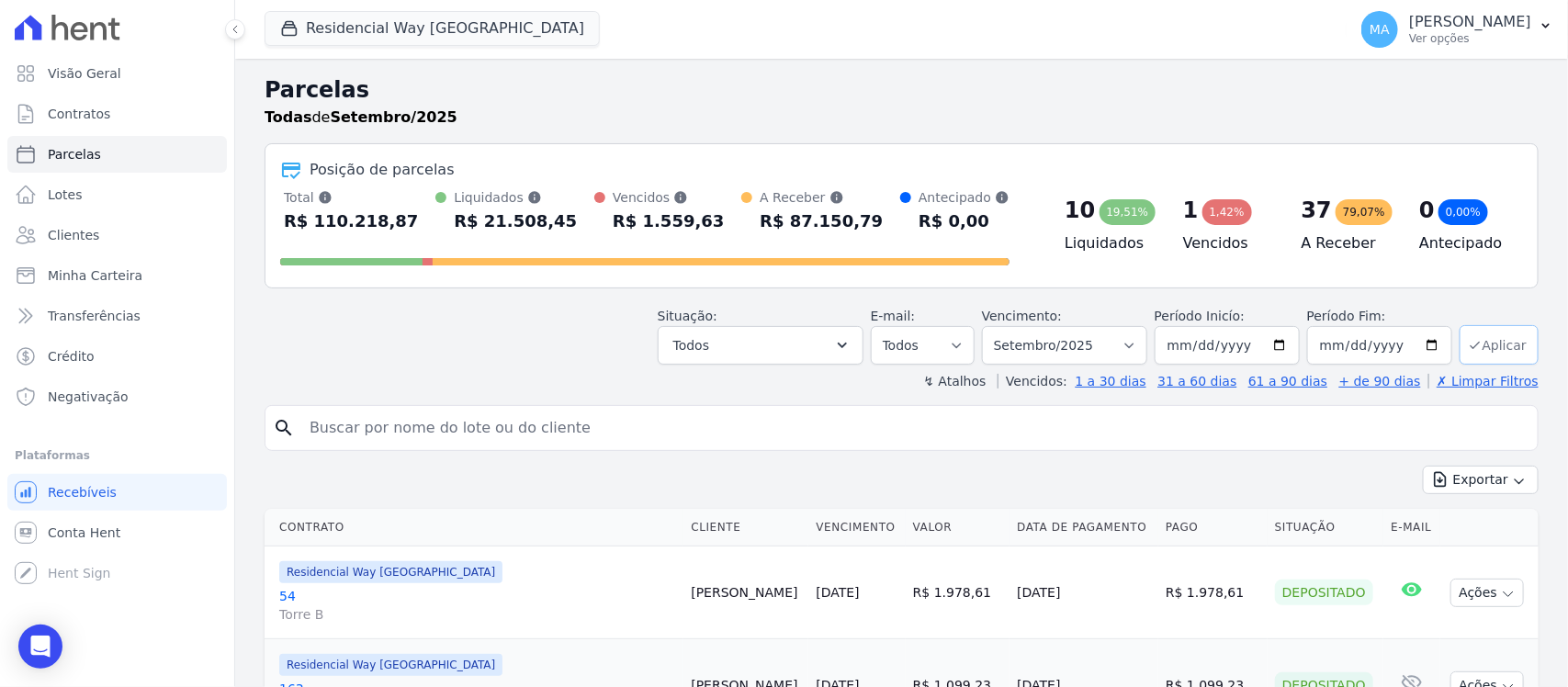
click at [1477, 345] on button "Aplicar" at bounding box center [1499, 344] width 79 height 39
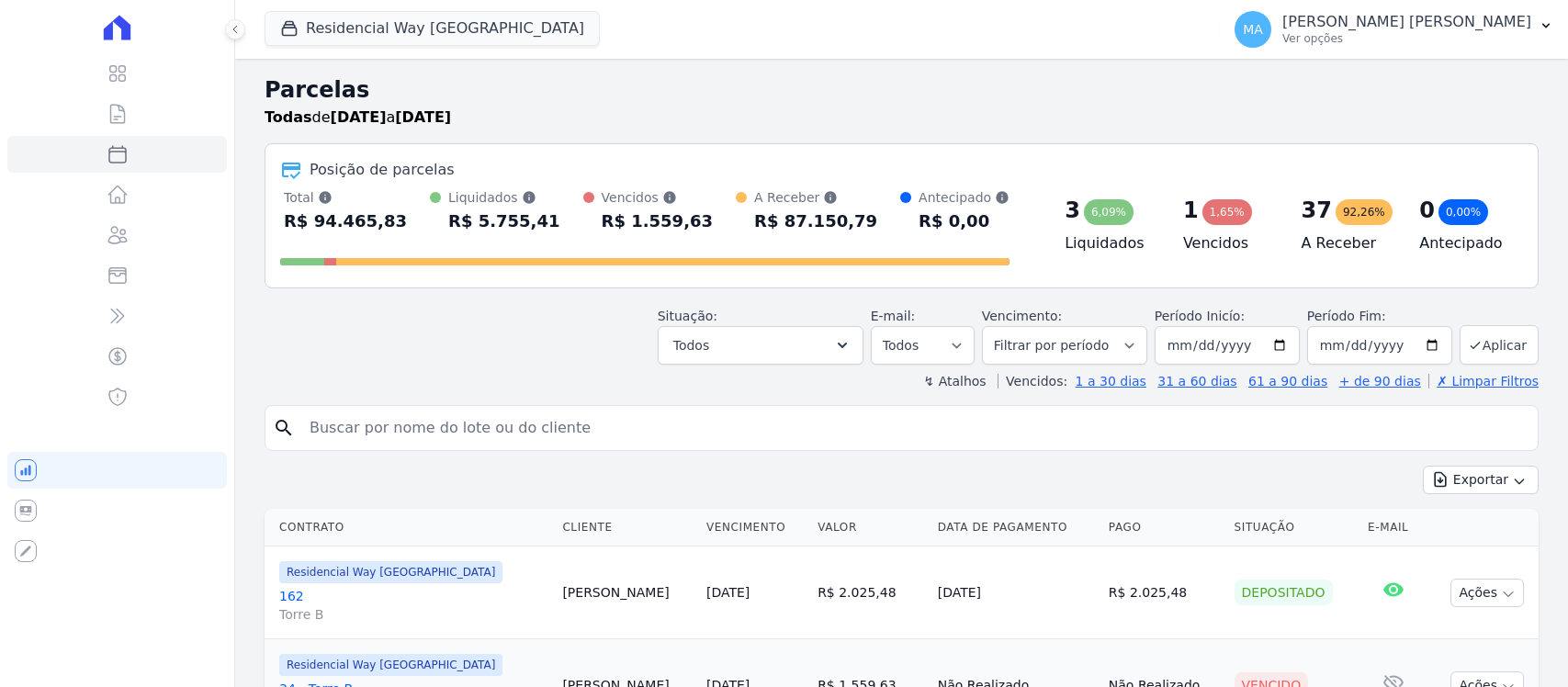
select select
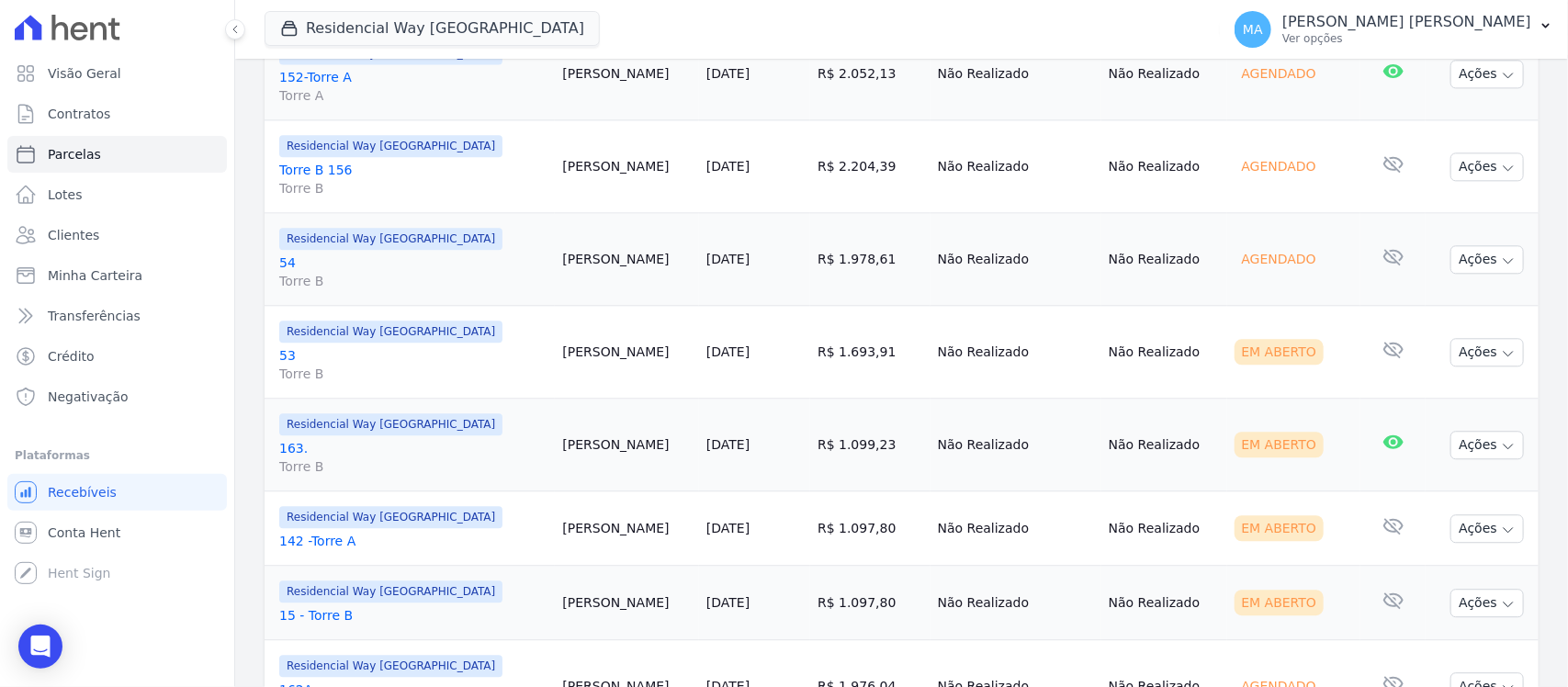
scroll to position [1952, 0]
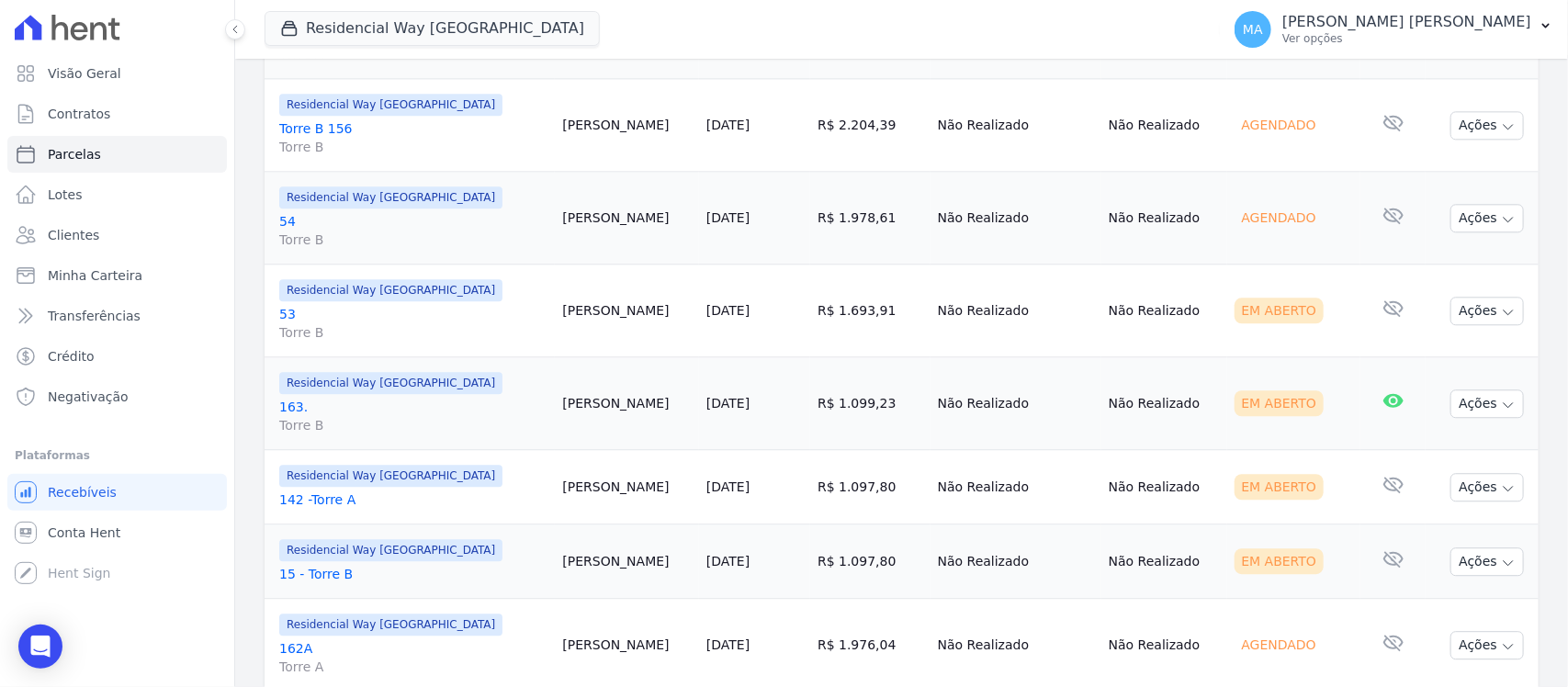
click at [285, 319] on link "53 Torre B" at bounding box center [413, 323] width 268 height 37
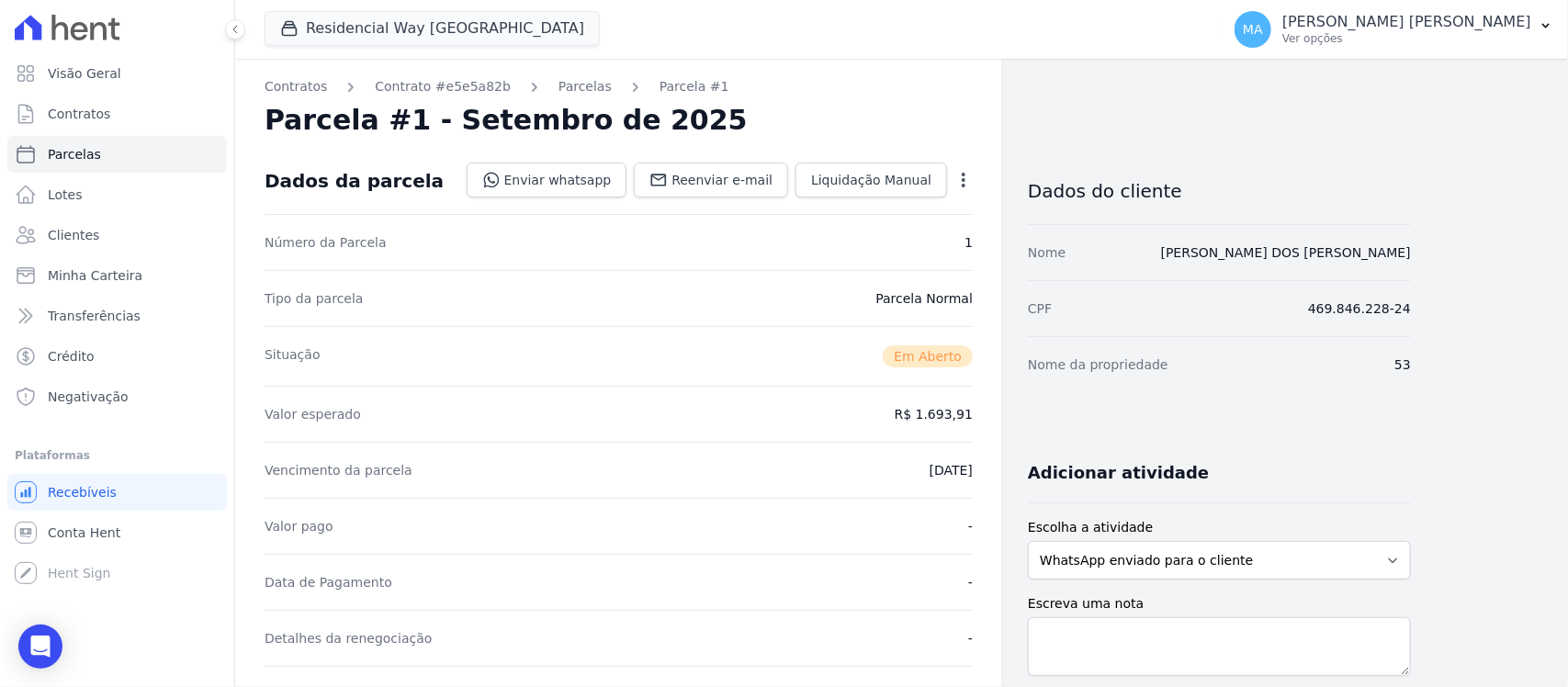
click at [960, 181] on icon "button" at bounding box center [963, 180] width 18 height 18
click at [908, 234] on link "Cancelar Cobrança" at bounding box center [885, 237] width 161 height 33
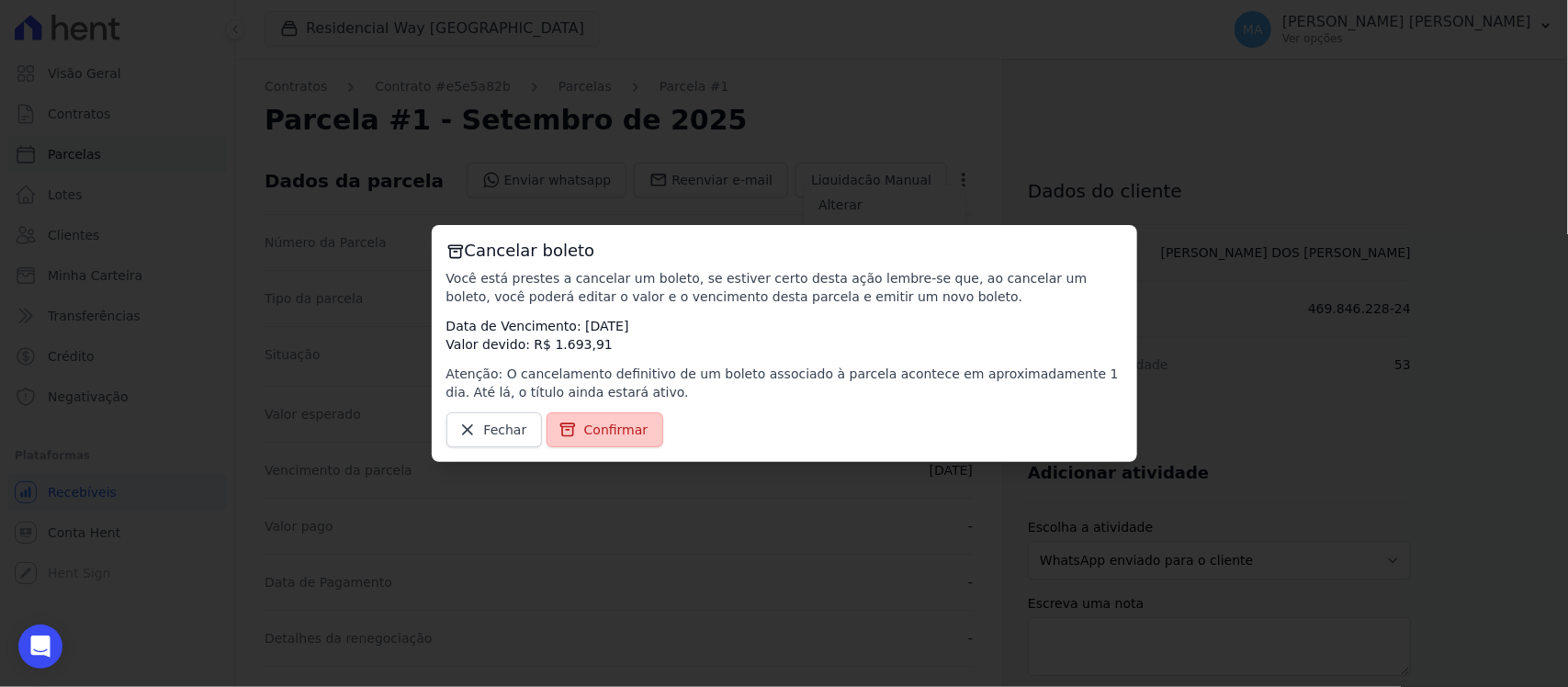
click at [612, 428] on span "Confirmar" at bounding box center [616, 429] width 64 height 18
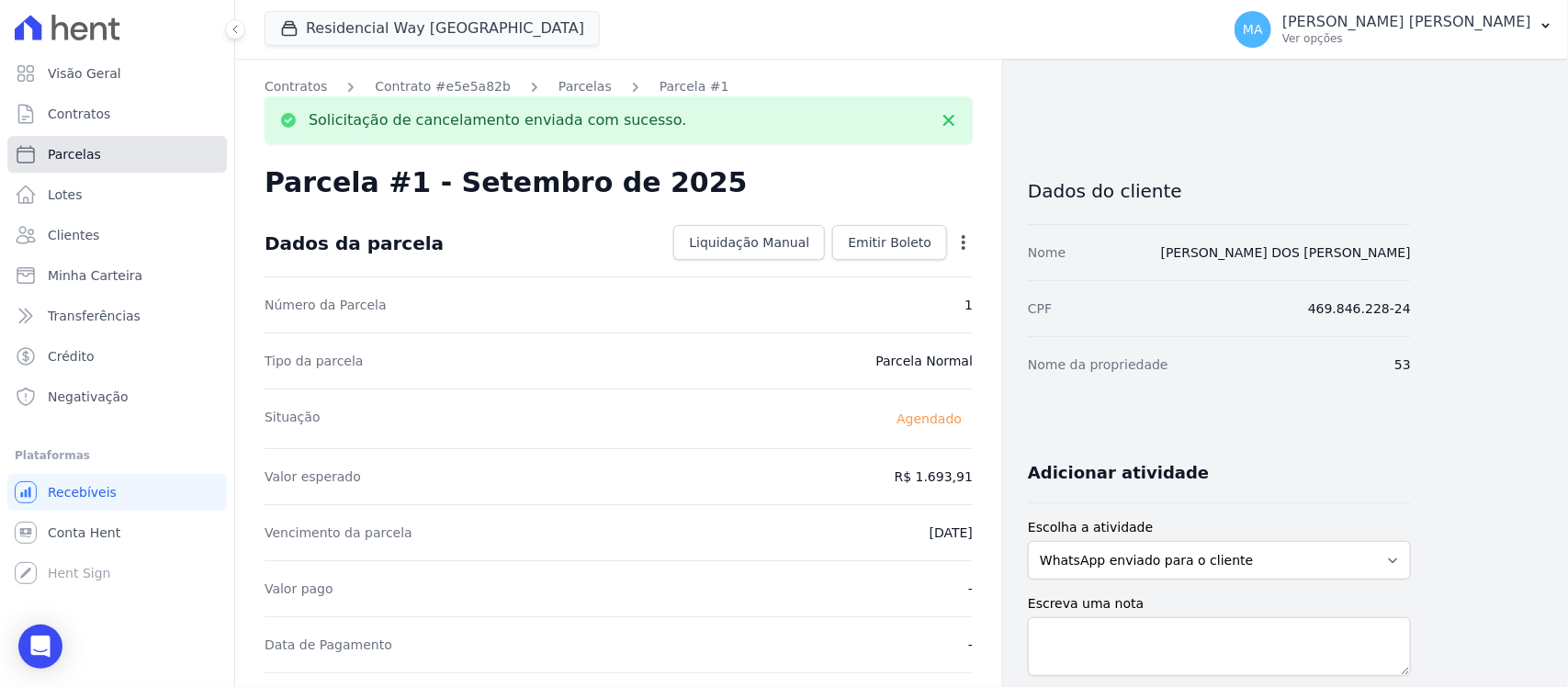
click at [71, 157] on span "Parcelas" at bounding box center [74, 154] width 53 height 18
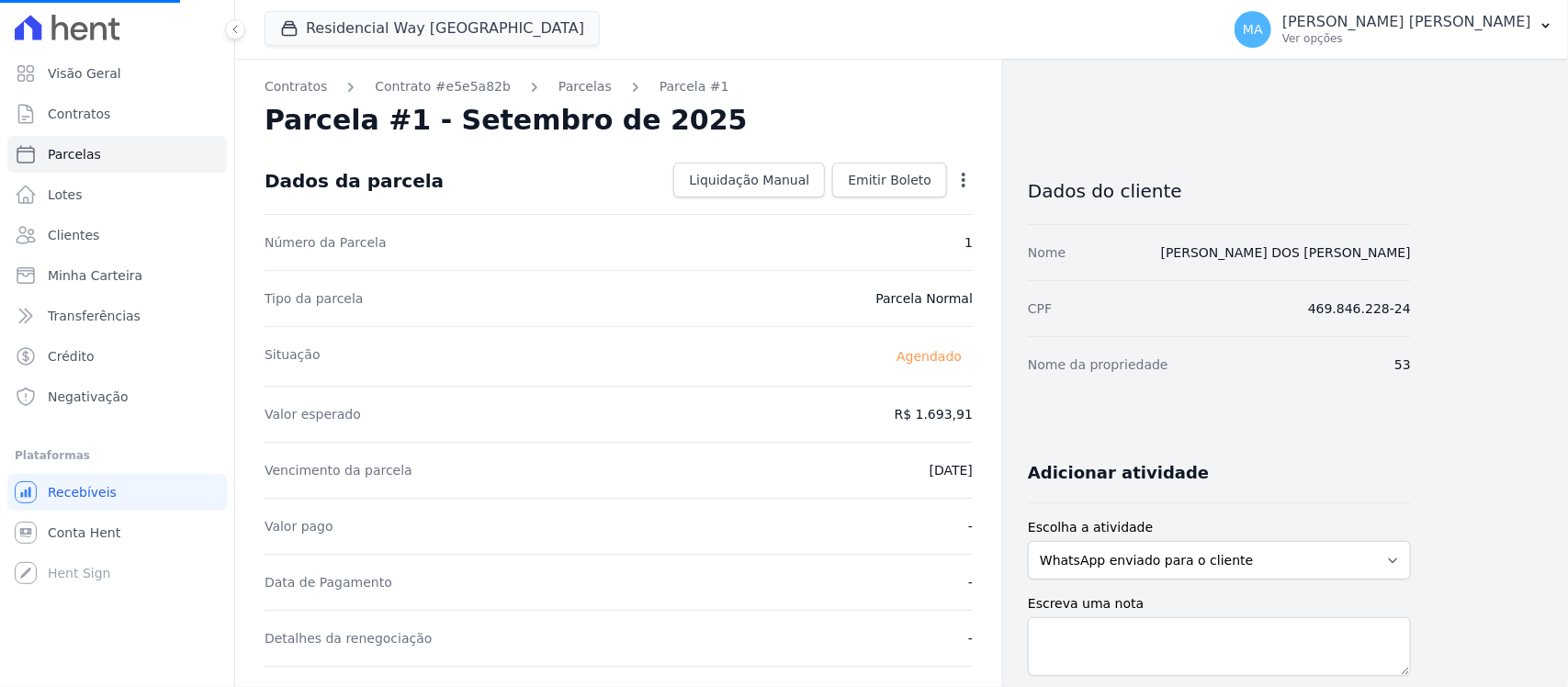
select select
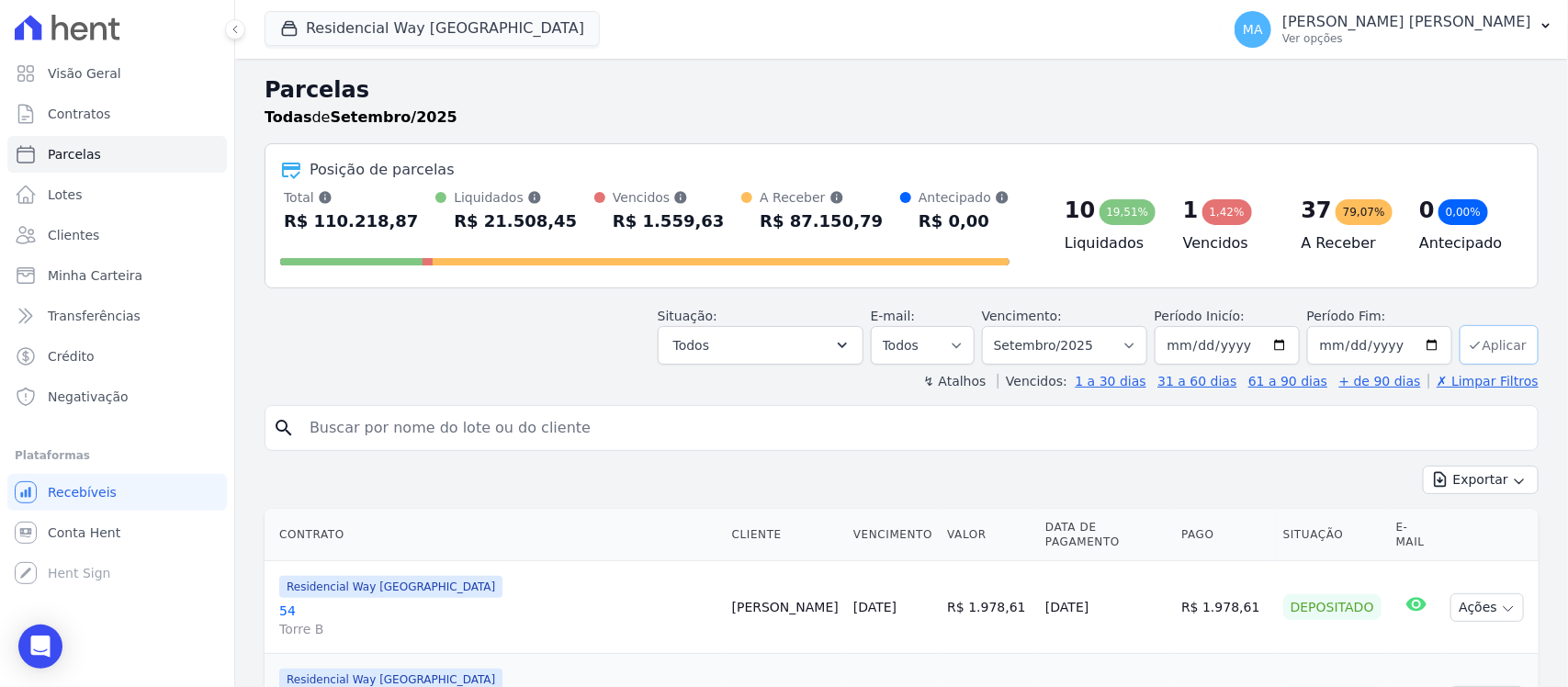
click at [1498, 346] on button "Aplicar" at bounding box center [1499, 344] width 79 height 39
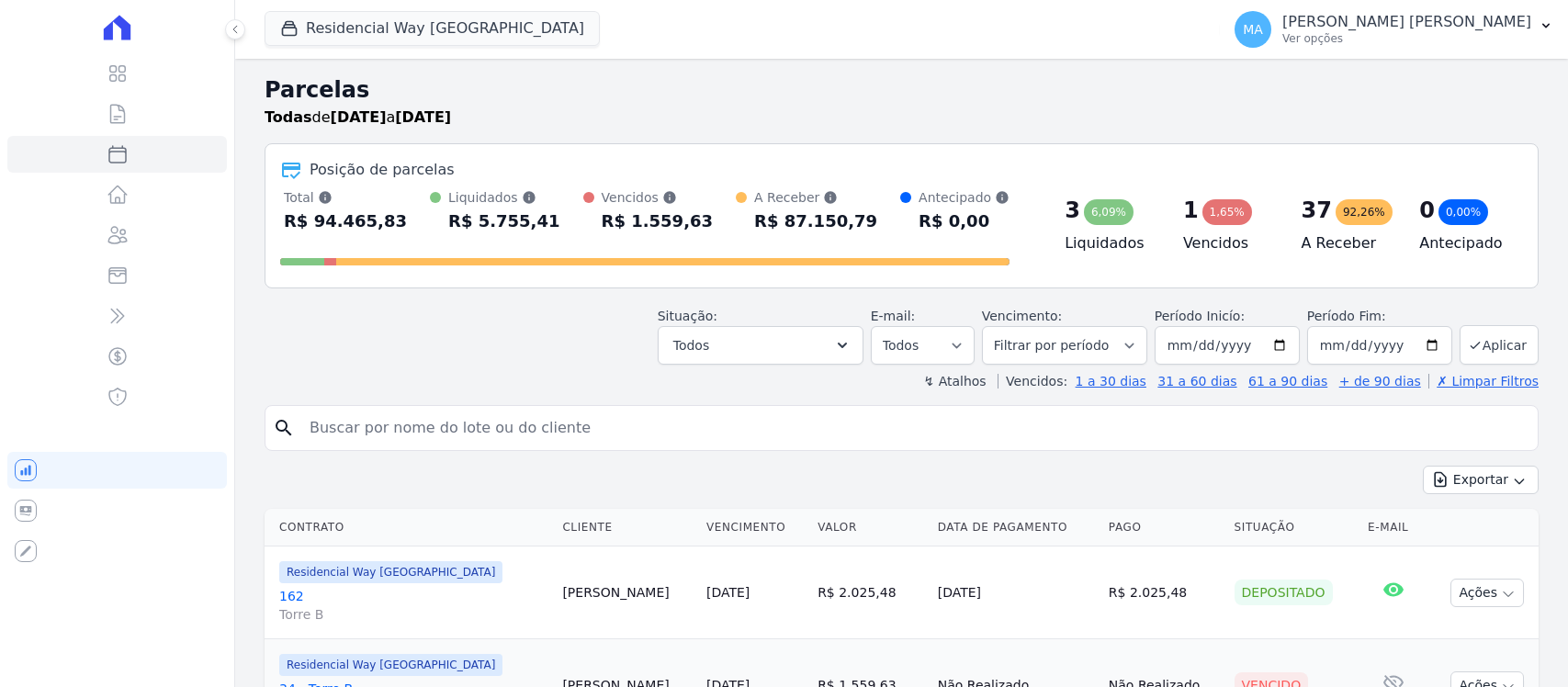
select select
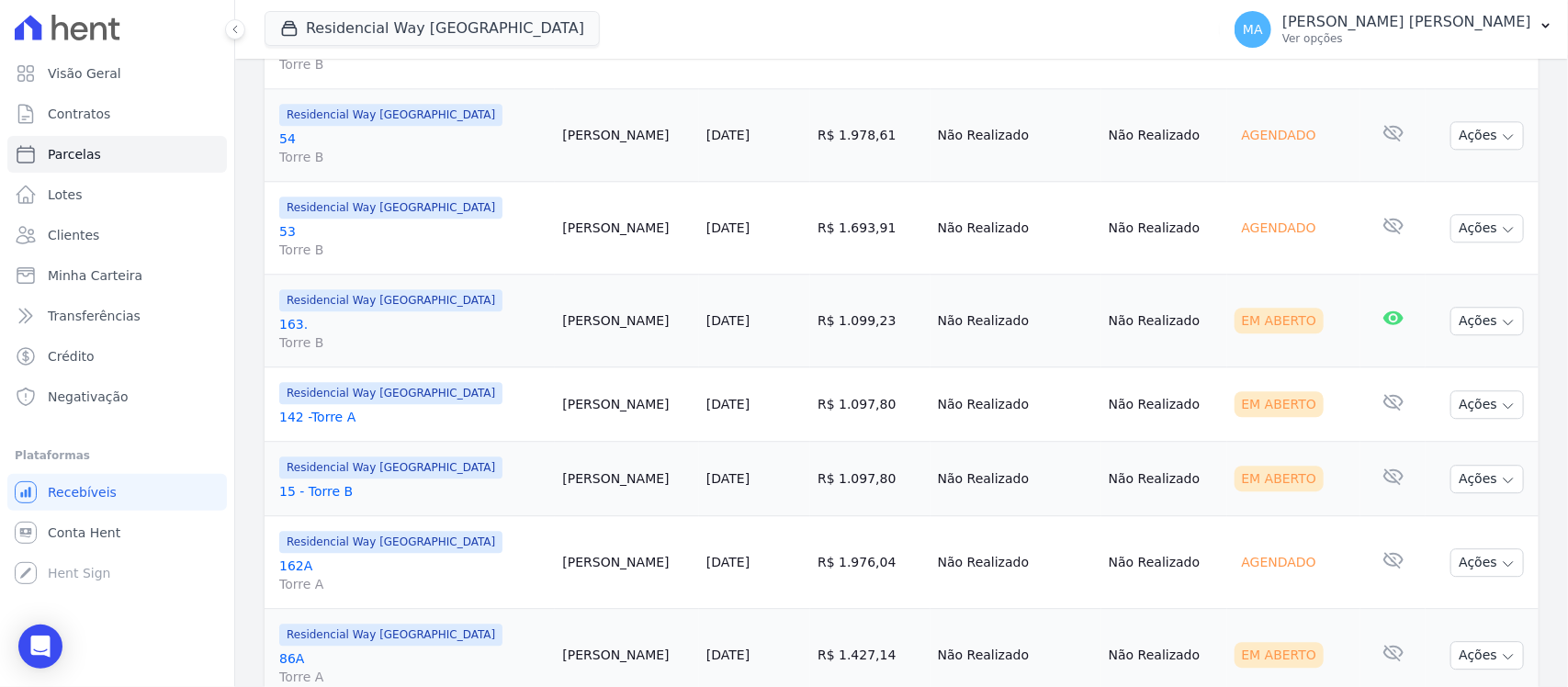
scroll to position [2067, 0]
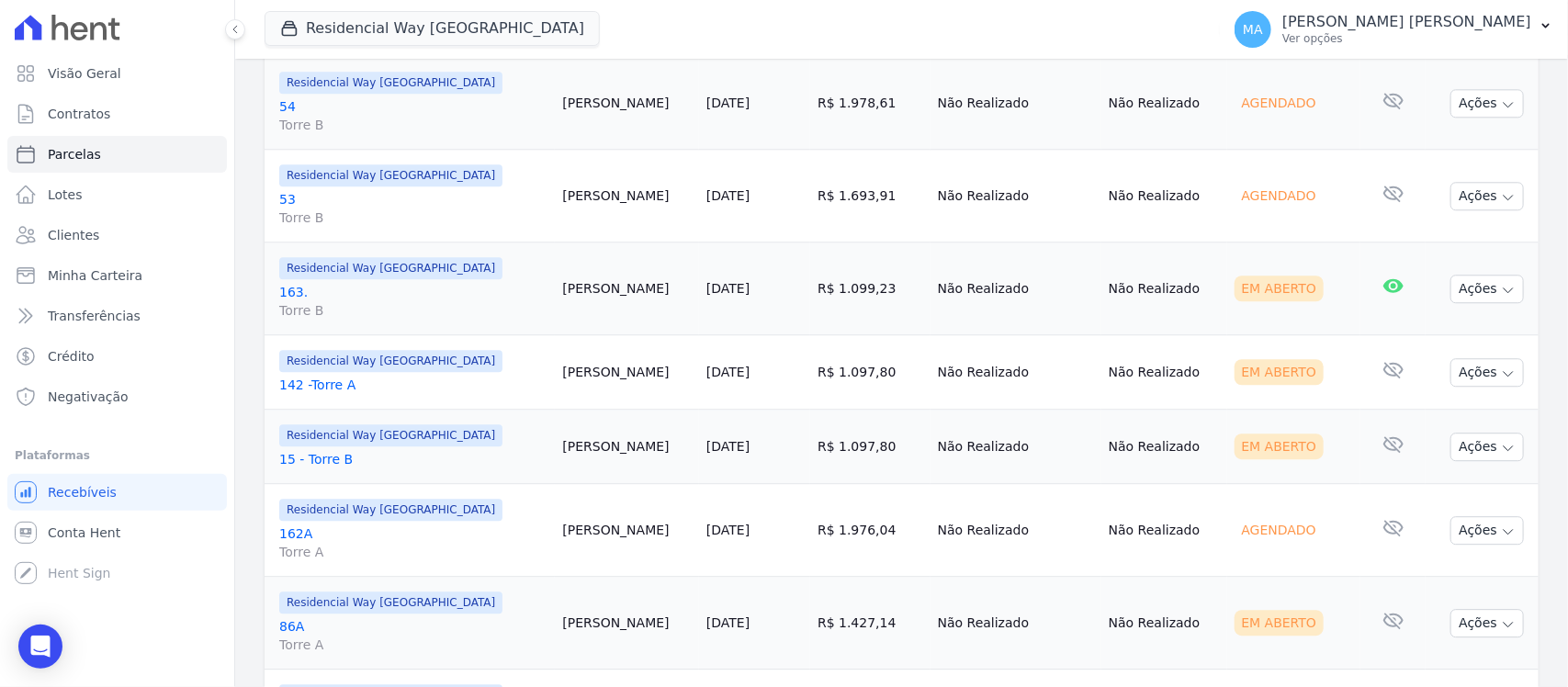
click at [294, 301] on link "163. Torre B" at bounding box center [413, 301] width 268 height 37
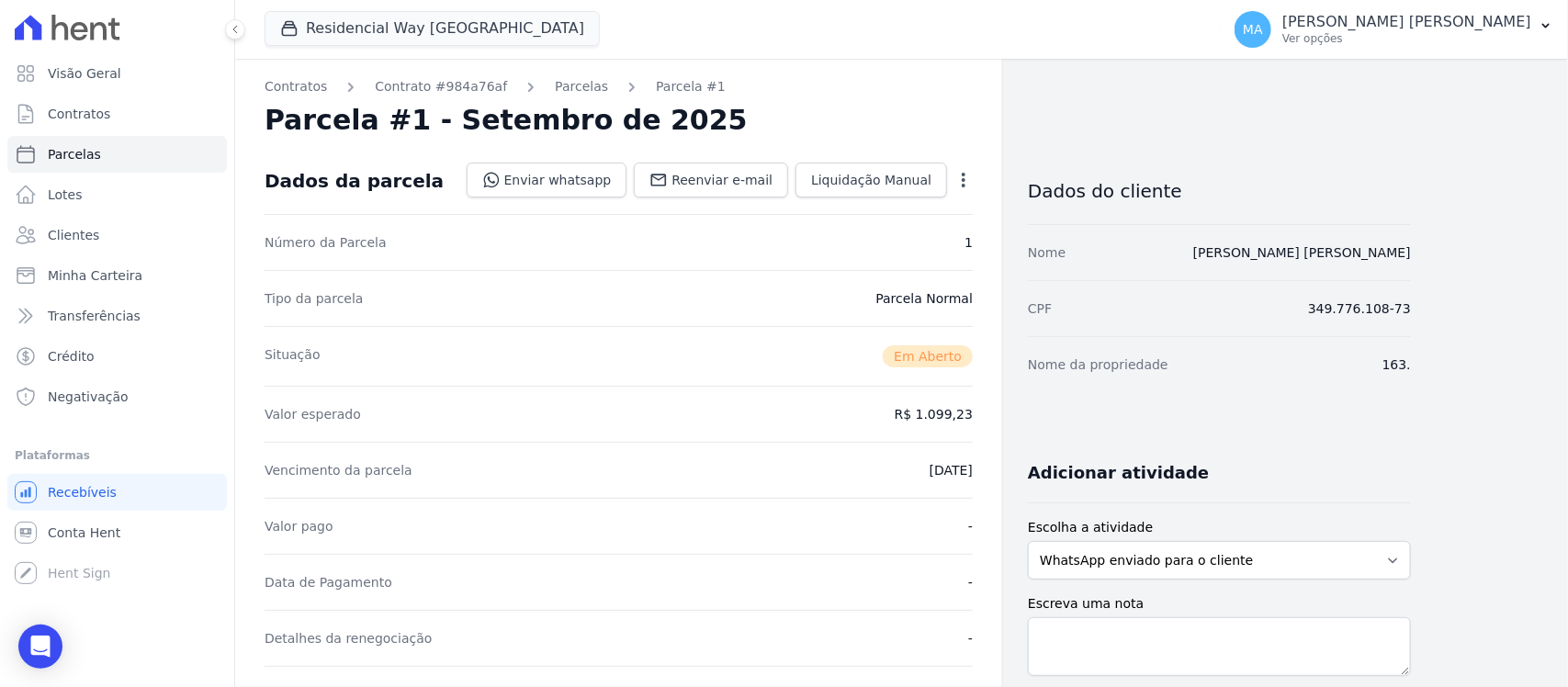
click at [963, 185] on icon "button" at bounding box center [964, 180] width 4 height 14
click at [911, 237] on link "Cancelar Cobrança" at bounding box center [885, 237] width 161 height 33
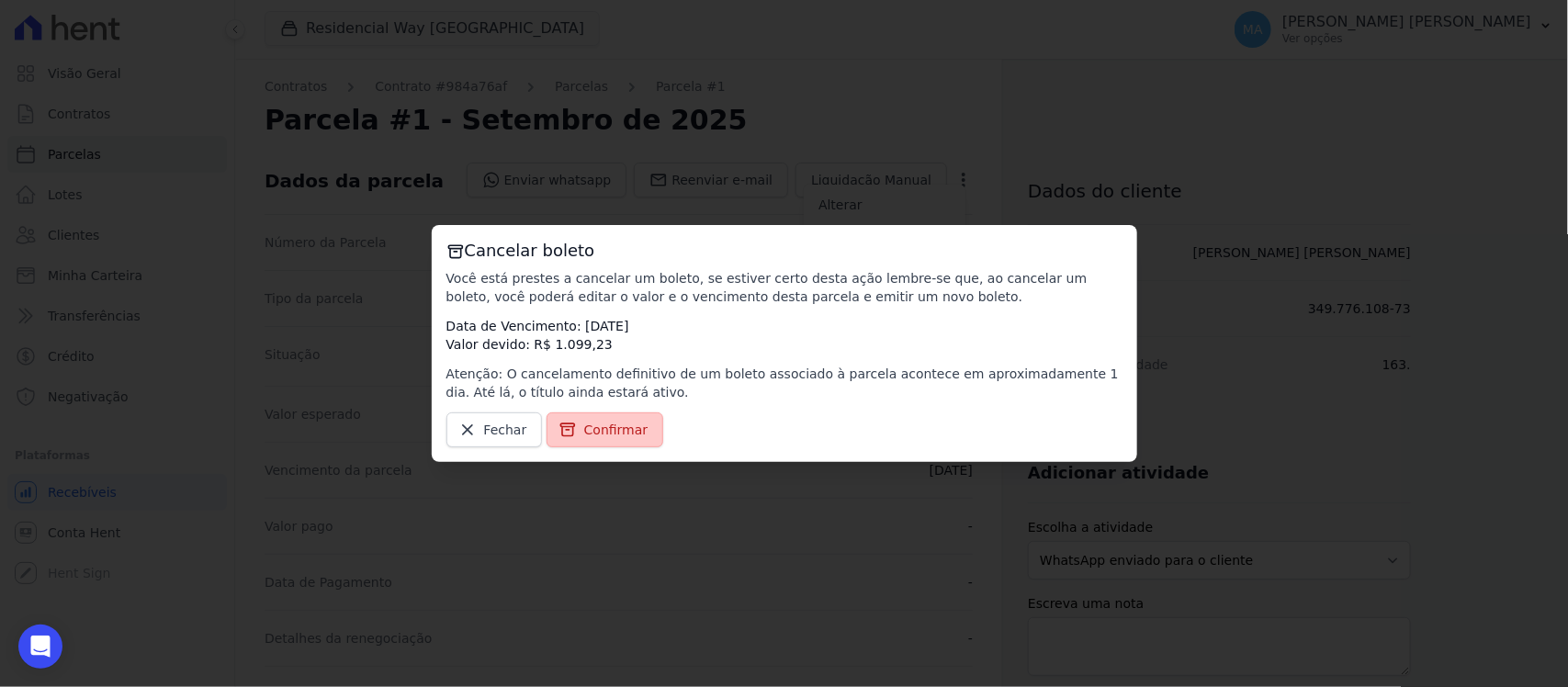
click at [617, 414] on link "Confirmar" at bounding box center [605, 429] width 117 height 35
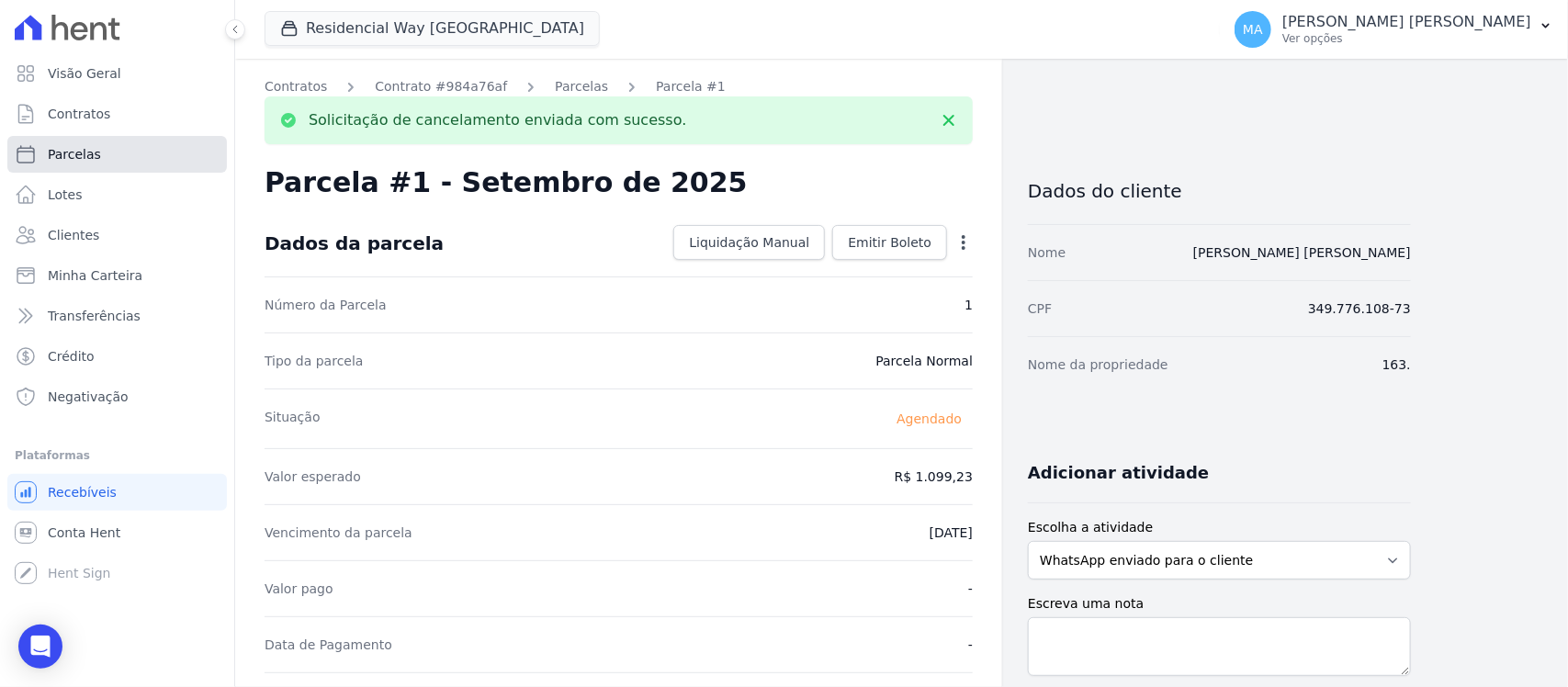
click at [93, 153] on span "Parcelas" at bounding box center [74, 154] width 53 height 18
select select
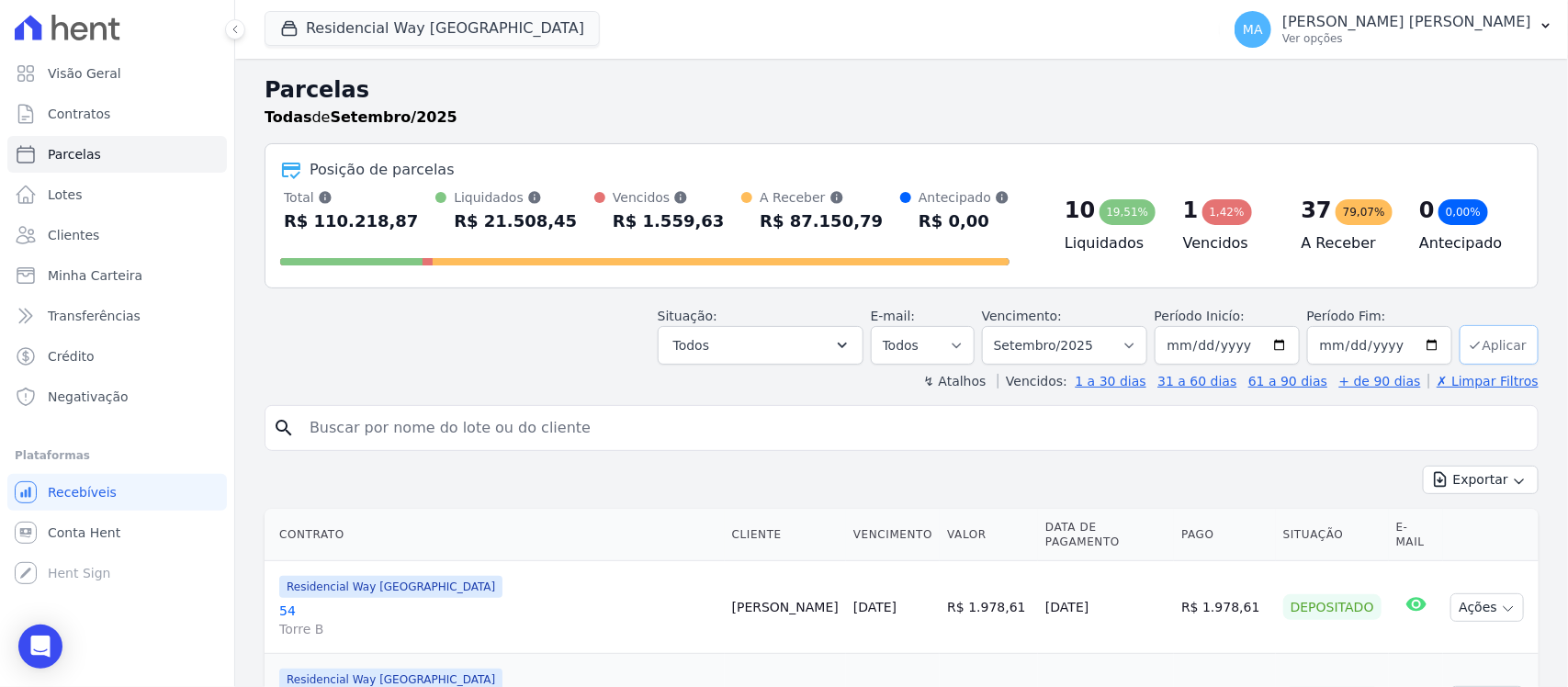
click at [1493, 343] on button "Aplicar" at bounding box center [1499, 344] width 79 height 39
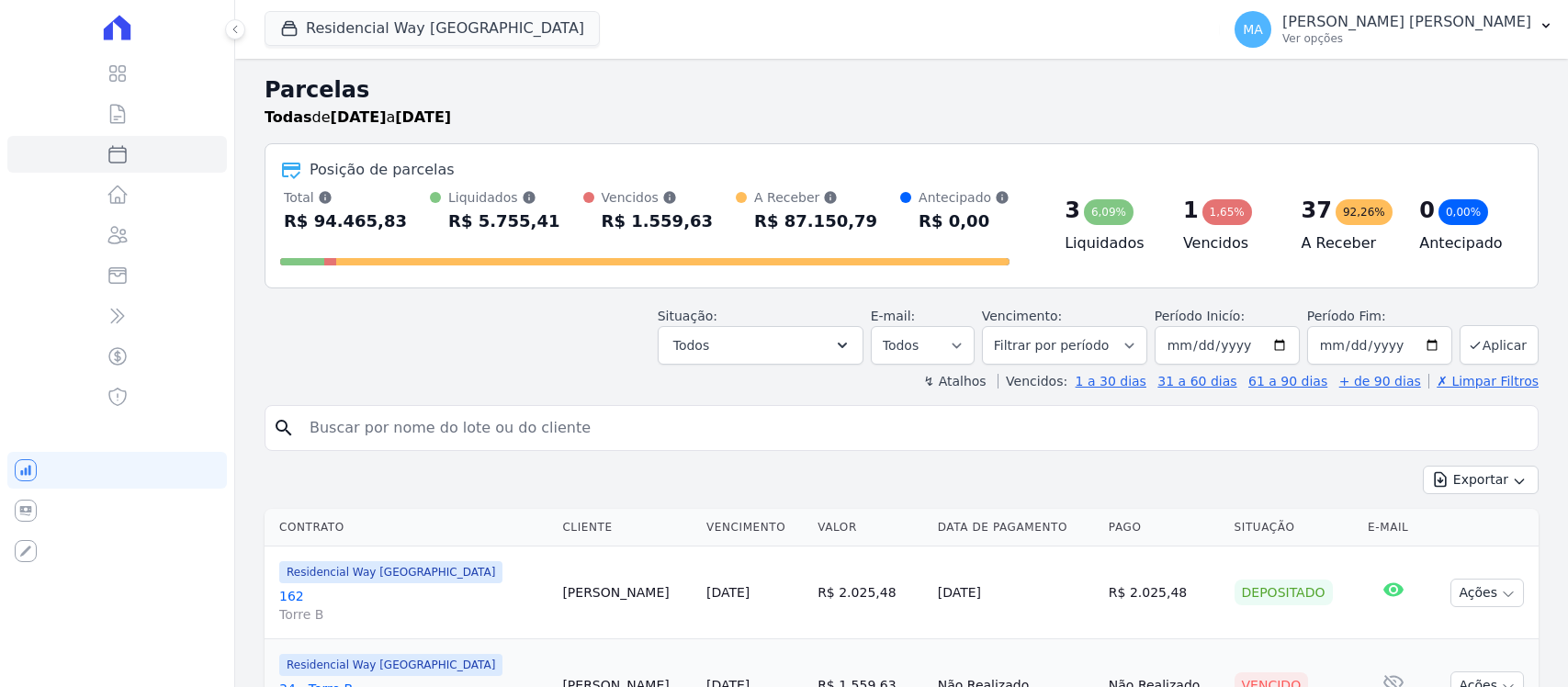
select select
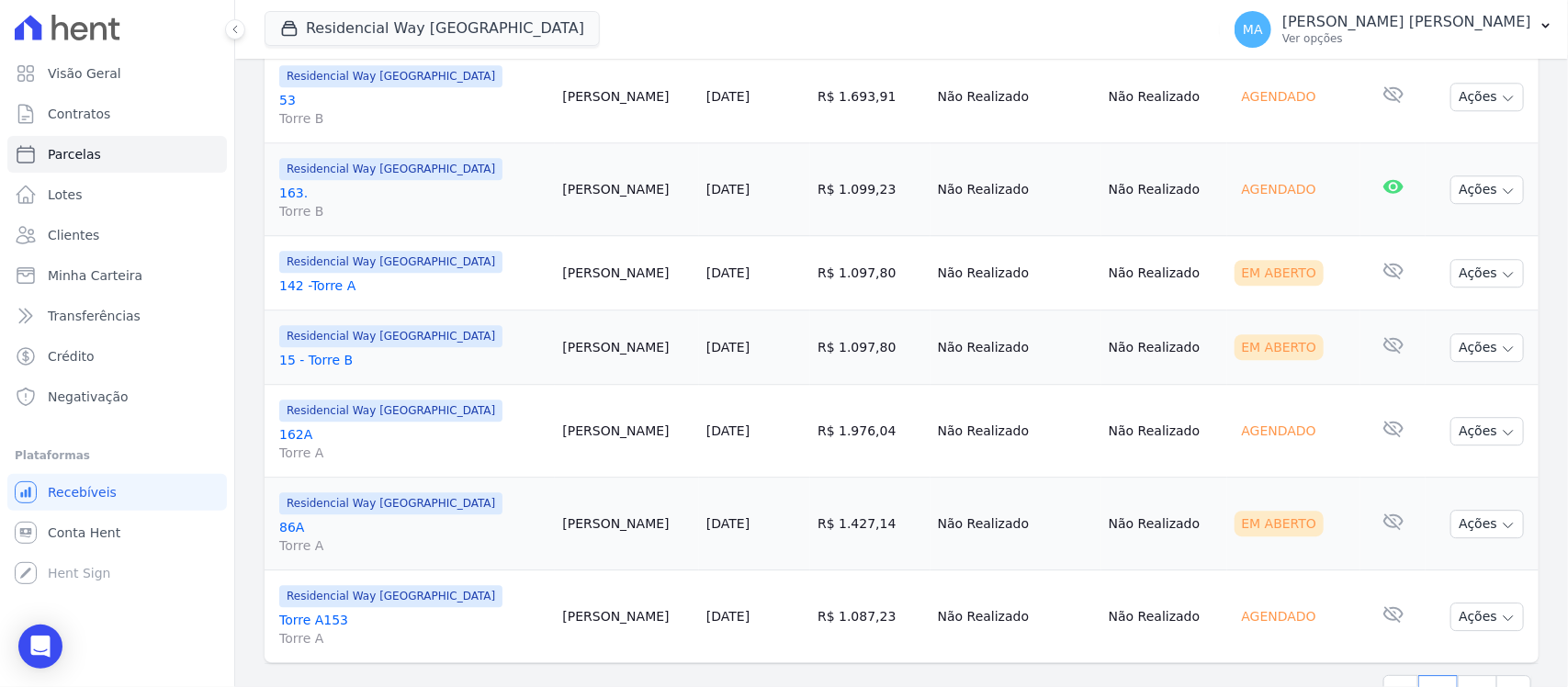
scroll to position [2229, 0]
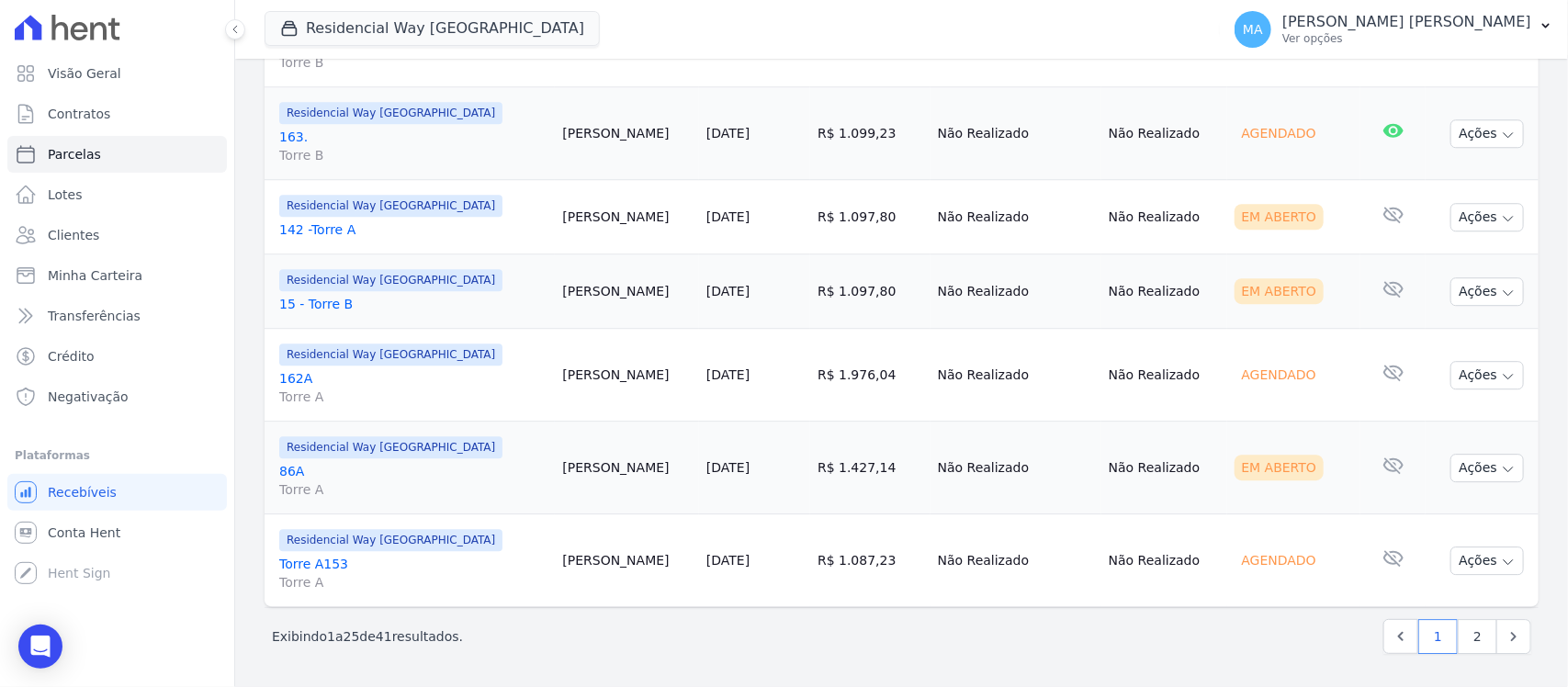
click at [342, 231] on link "142 -Torre A" at bounding box center [413, 229] width 268 height 18
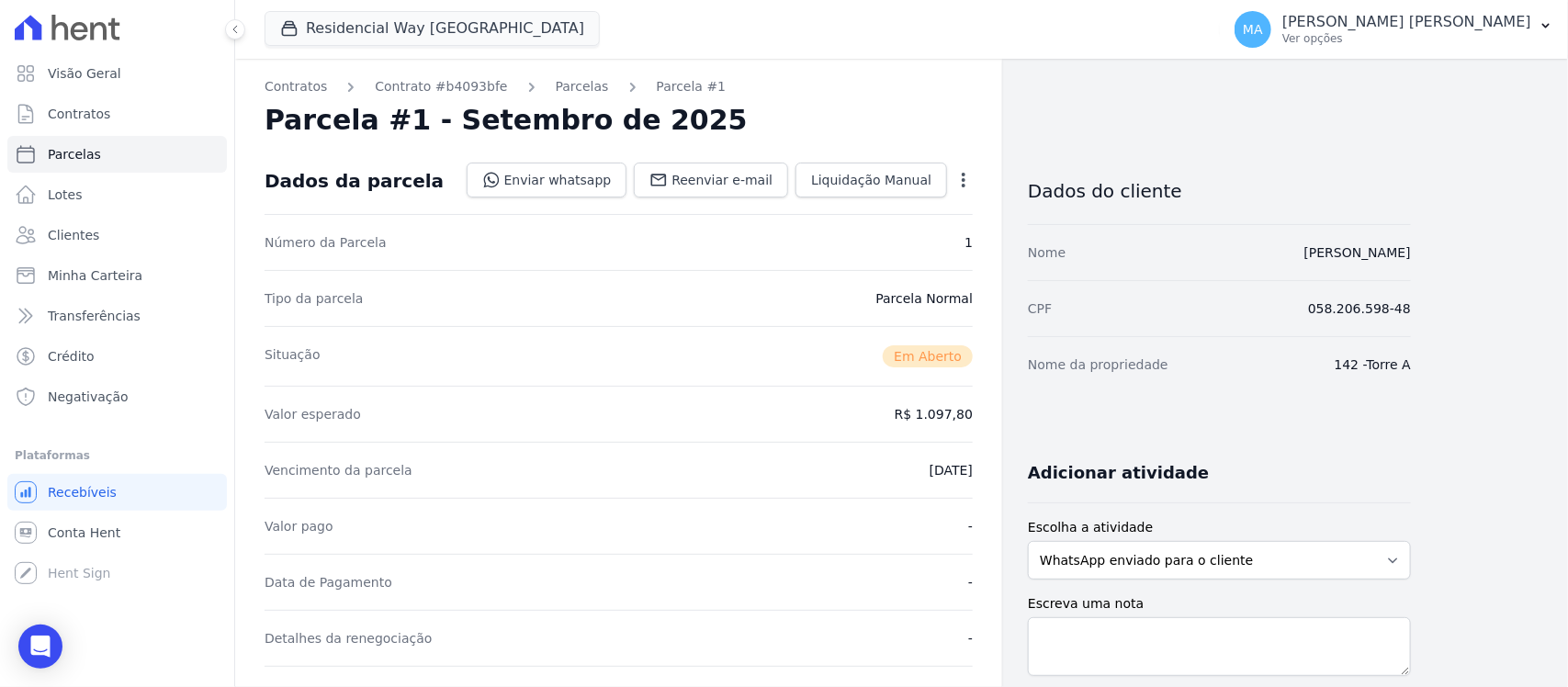
click at [960, 177] on icon "button" at bounding box center [963, 180] width 18 height 18
click at [898, 240] on link "Cancelar Cobrança" at bounding box center [885, 237] width 161 height 33
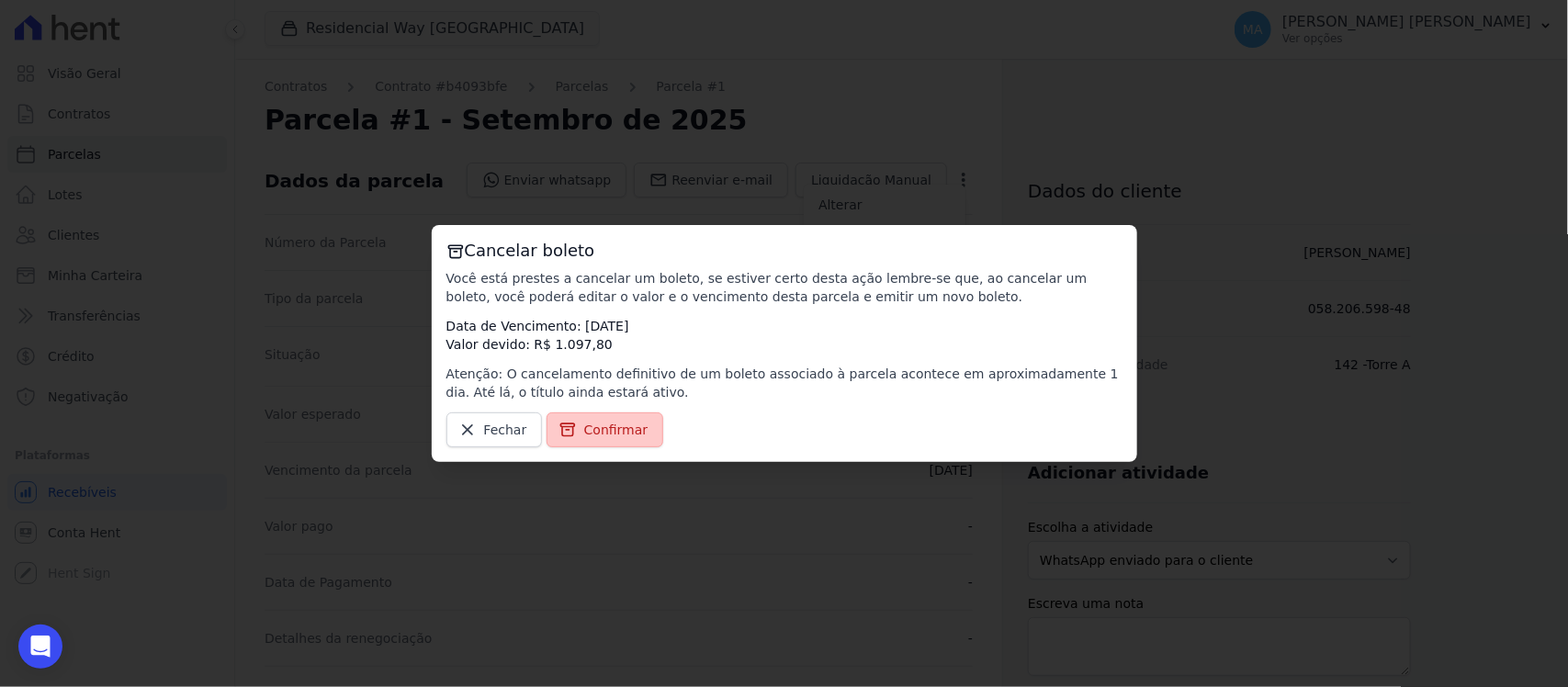
click at [618, 433] on span "Confirmar" at bounding box center [616, 429] width 64 height 18
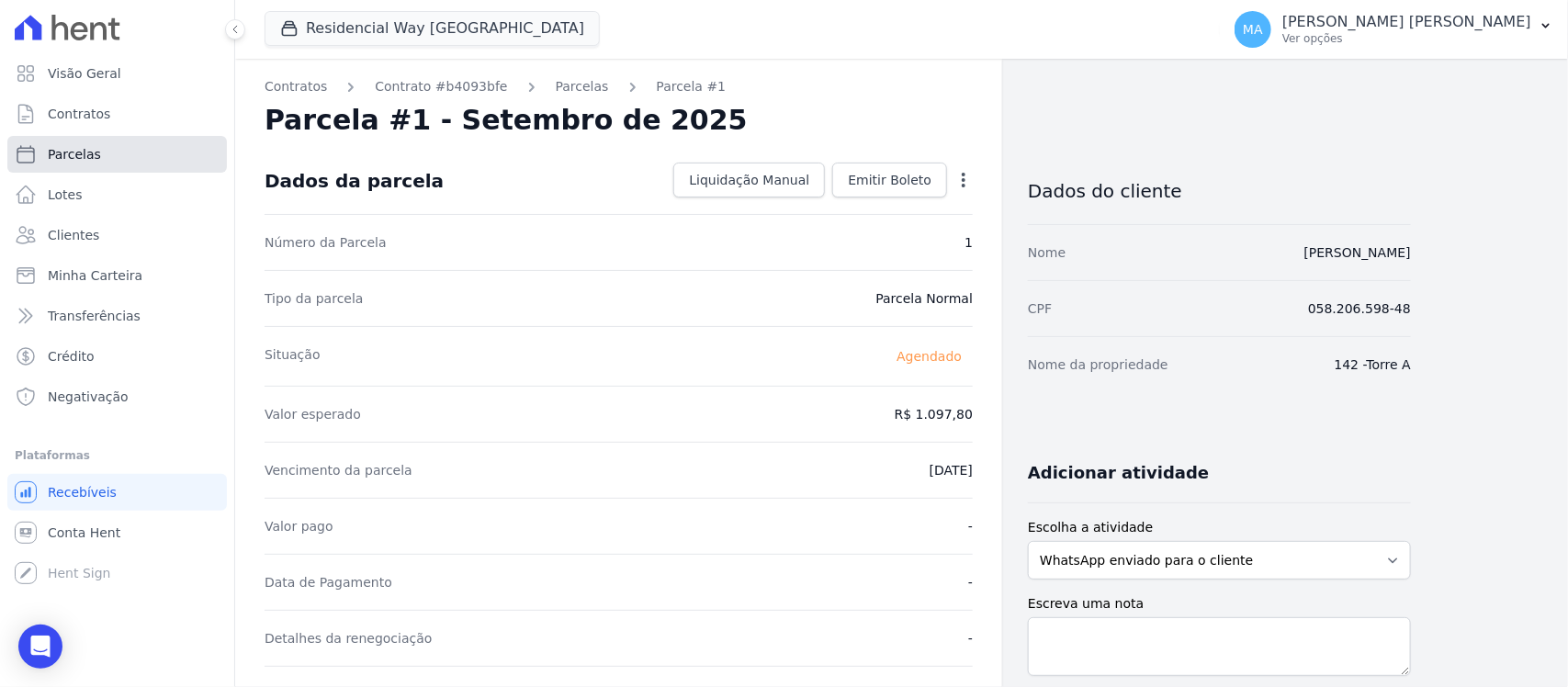
click at [72, 157] on span "Parcelas" at bounding box center [74, 154] width 53 height 18
select select
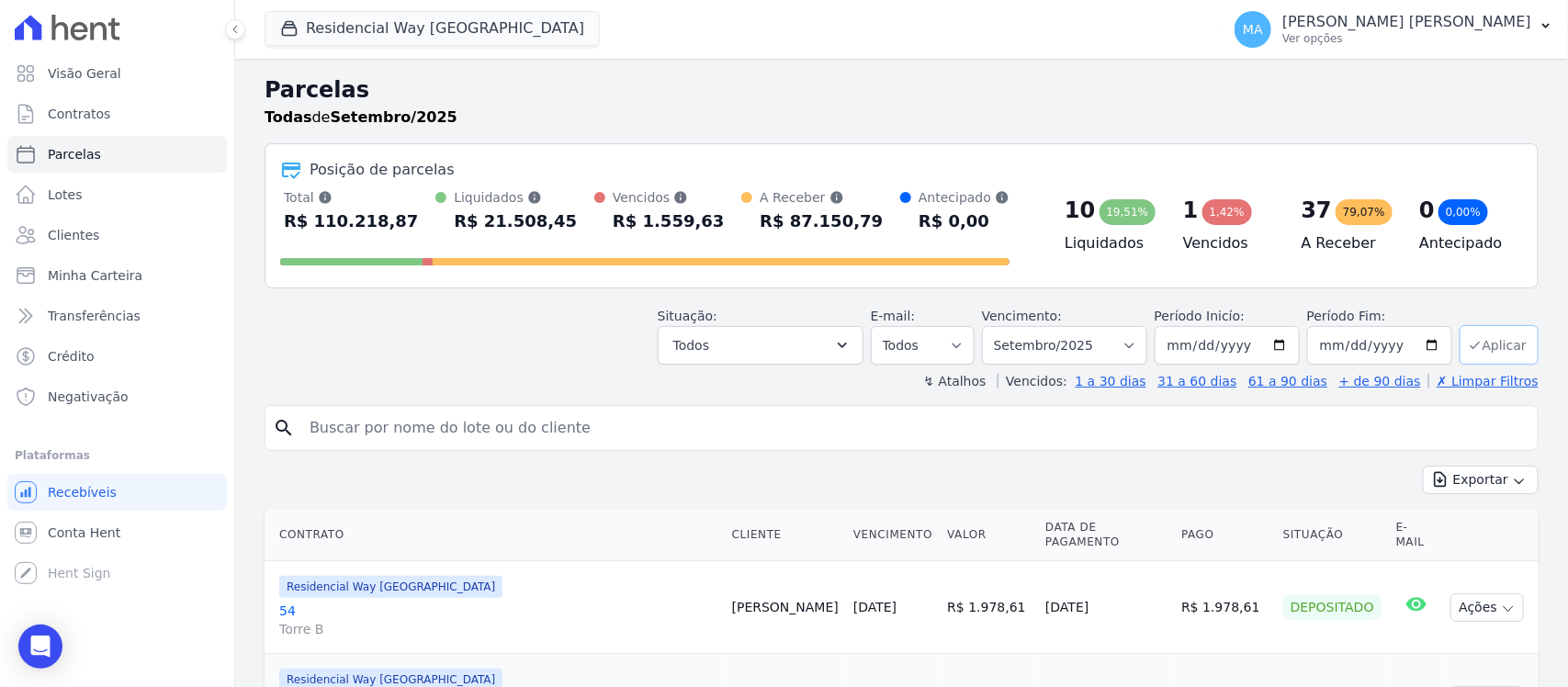
click at [1503, 345] on button "Aplicar" at bounding box center [1499, 344] width 79 height 39
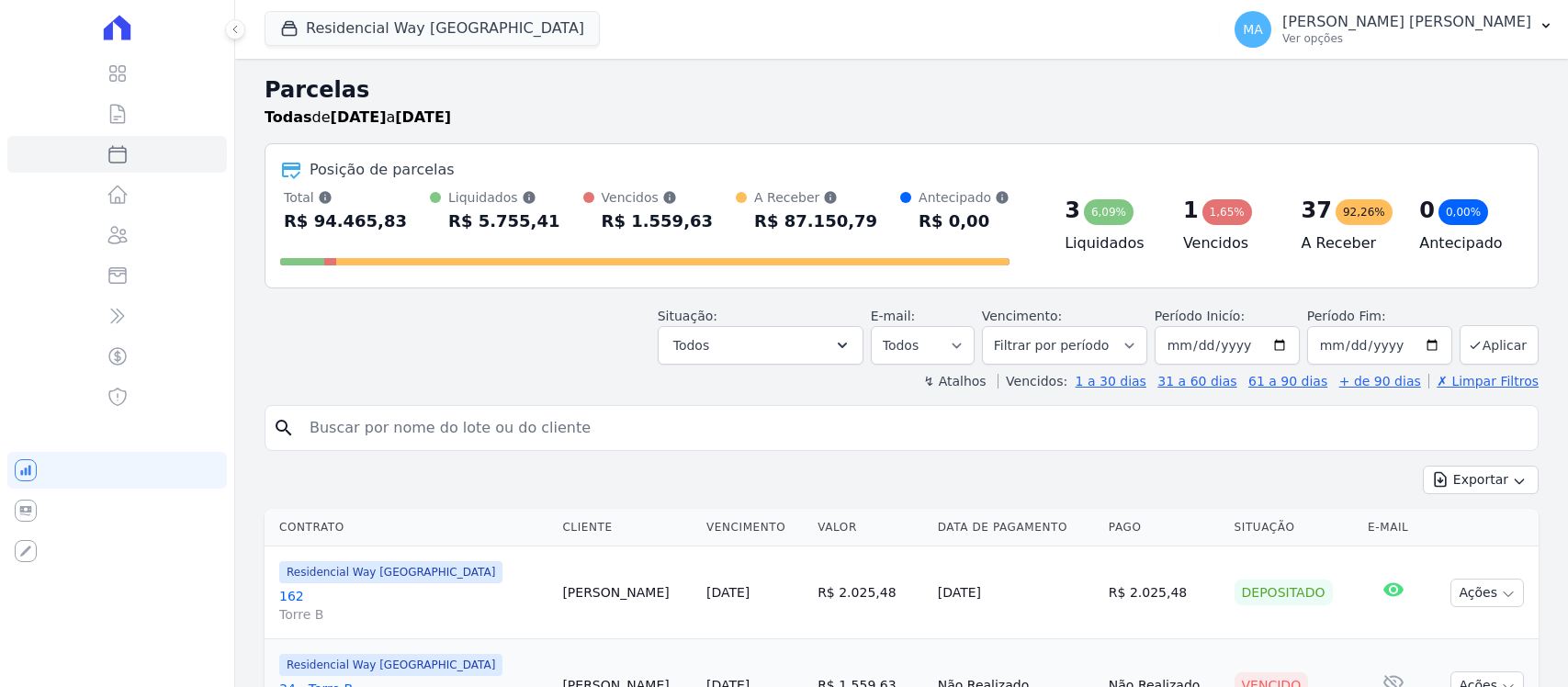
select select
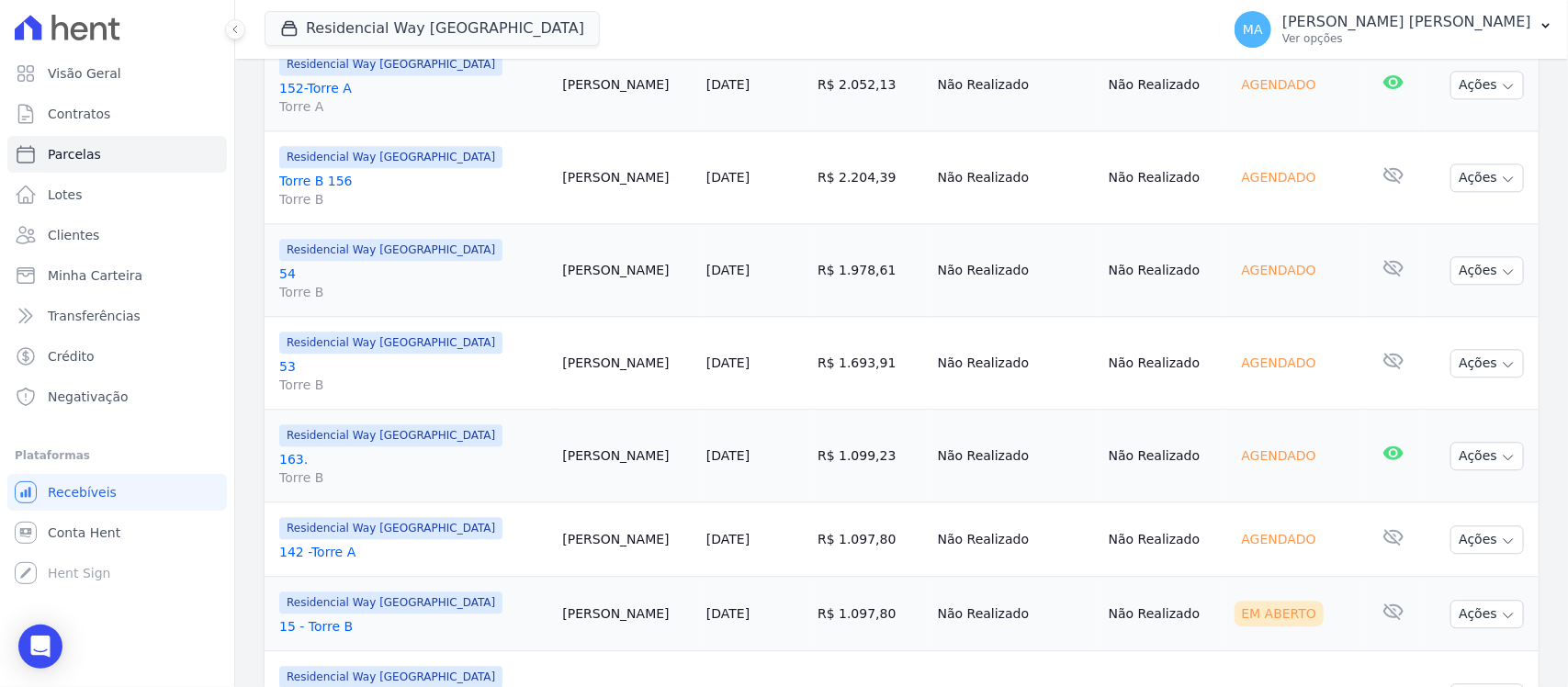
scroll to position [2229, 0]
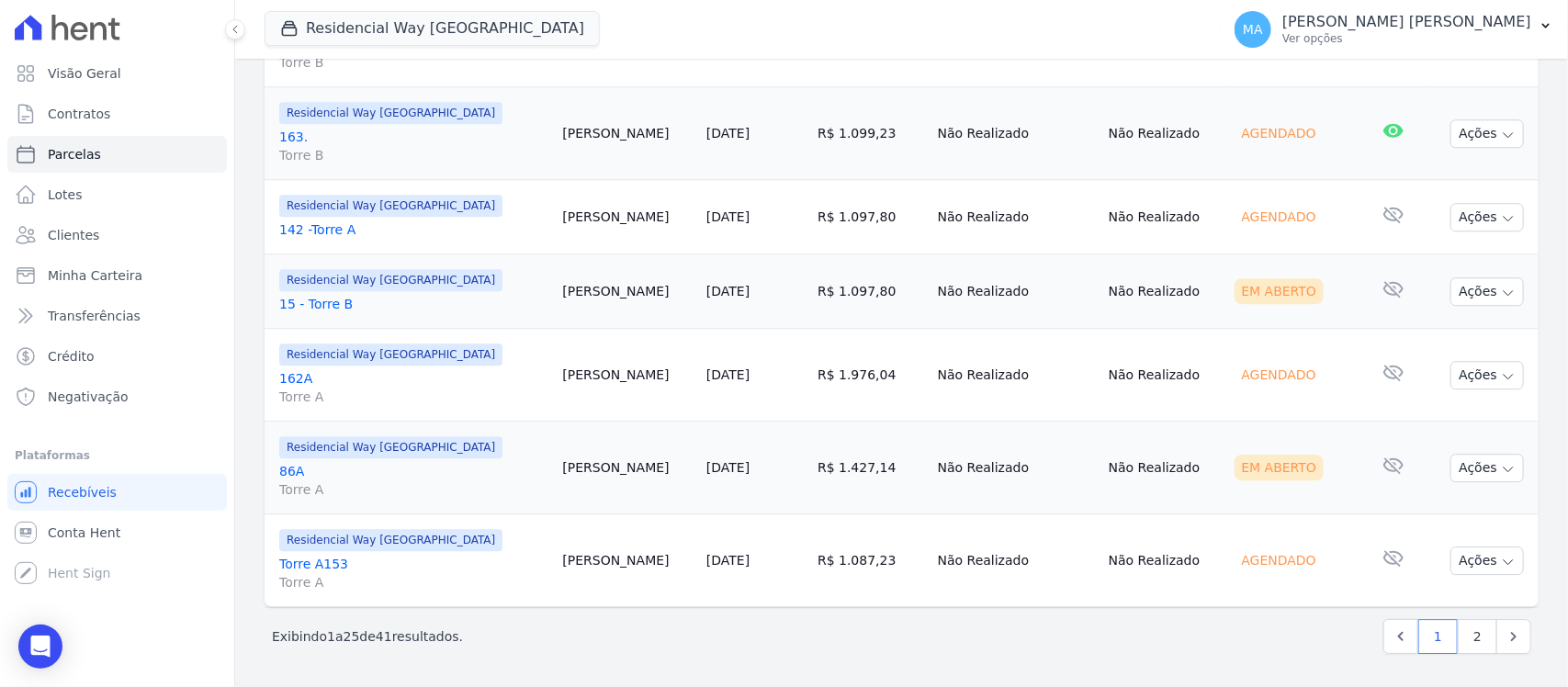
click at [319, 304] on link "15 - Torre B" at bounding box center [413, 304] width 268 height 18
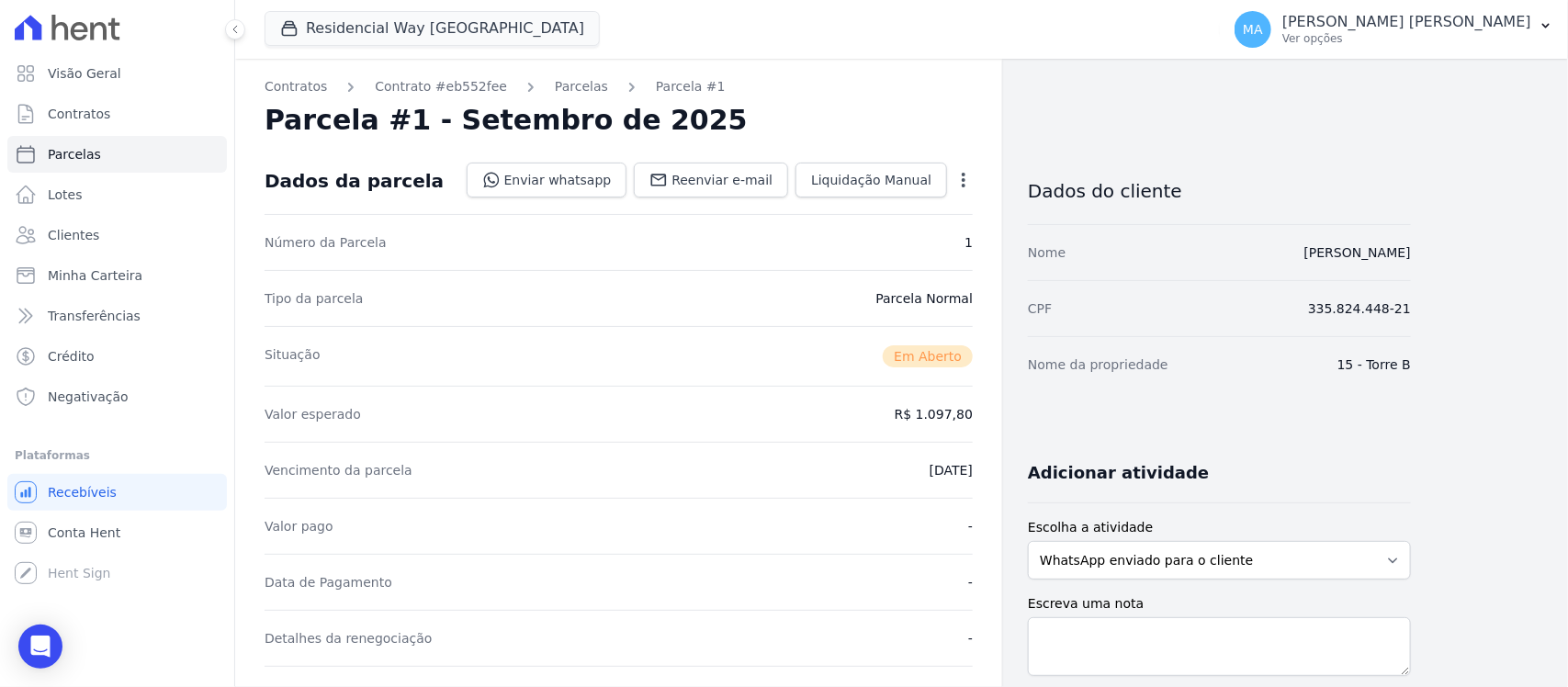
click at [965, 184] on icon "button" at bounding box center [964, 180] width 4 height 14
click at [908, 241] on link "Cancelar Cobrança" at bounding box center [885, 237] width 161 height 33
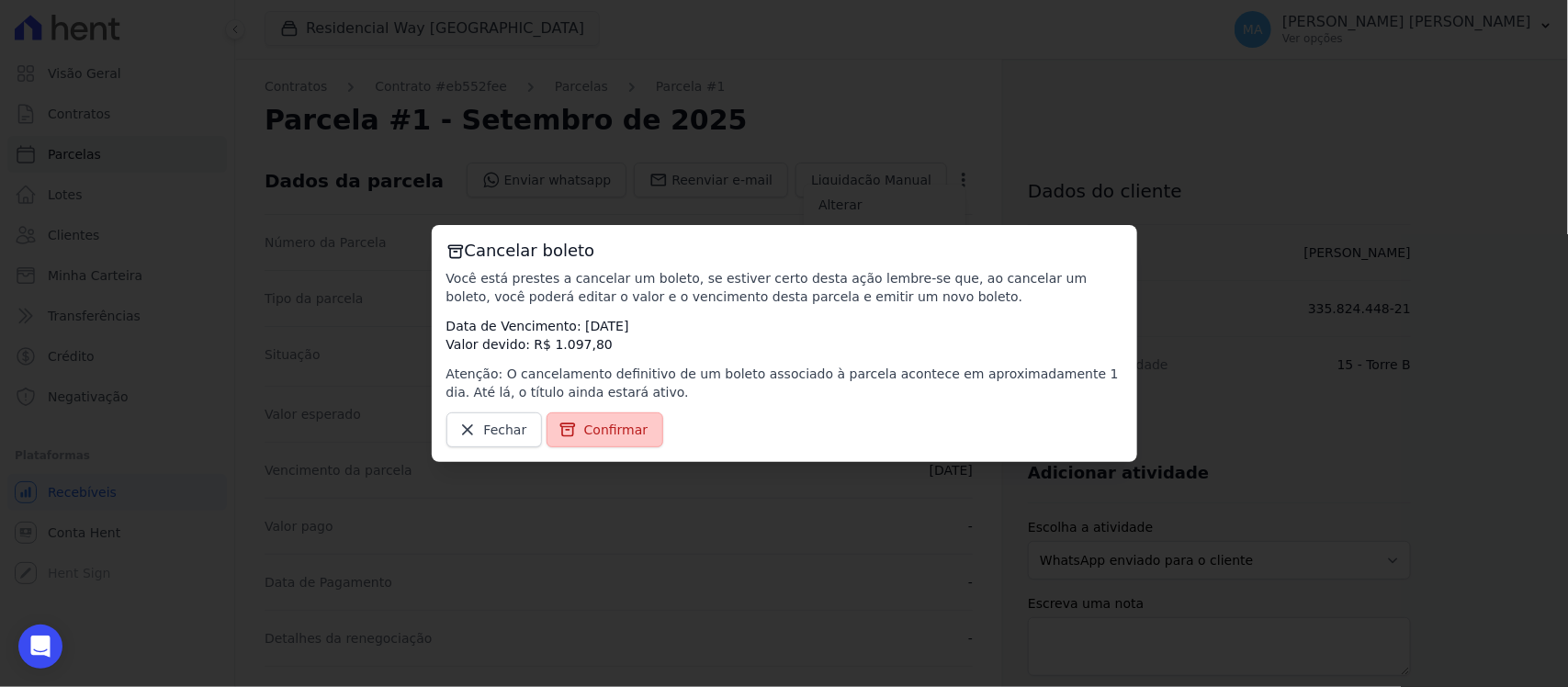
click at [630, 429] on span "Confirmar" at bounding box center [616, 429] width 64 height 18
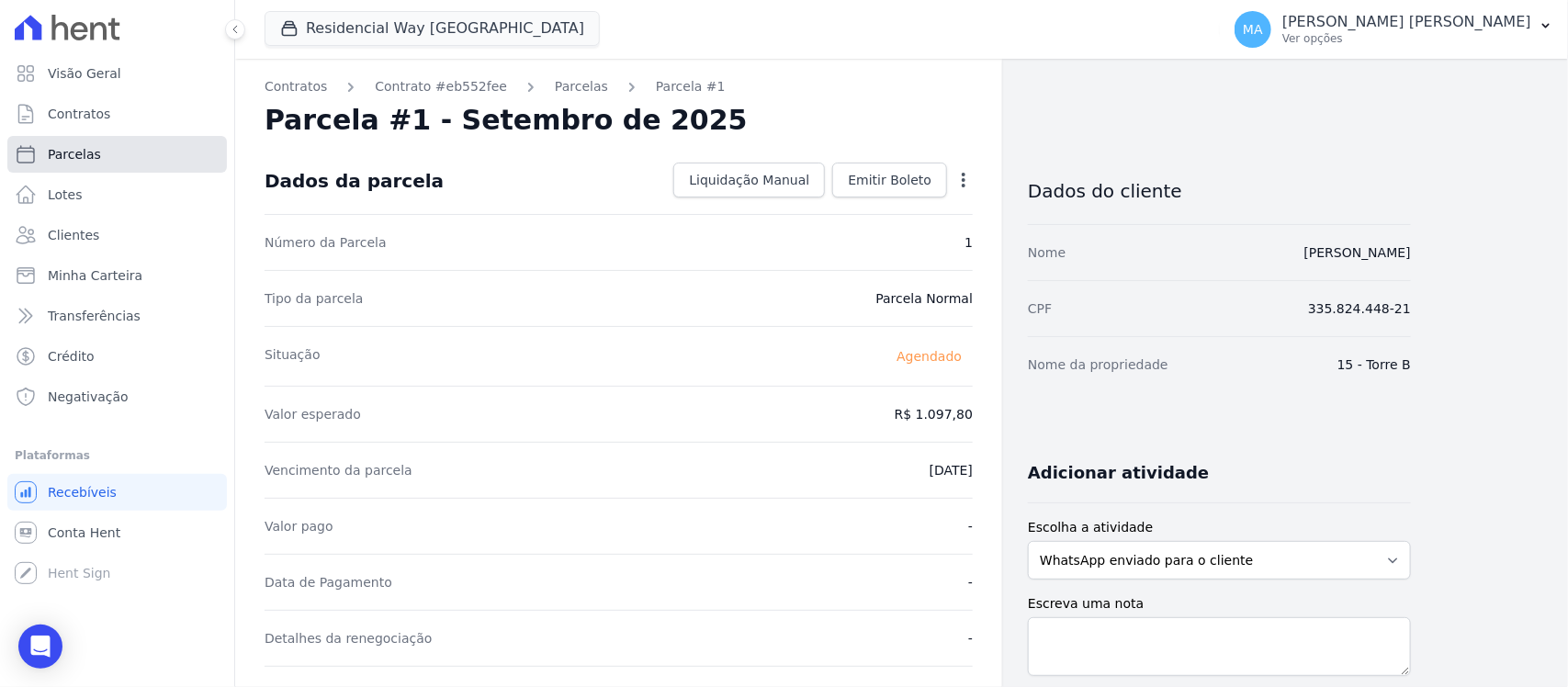
click at [89, 150] on span "Parcelas" at bounding box center [74, 154] width 53 height 18
select select
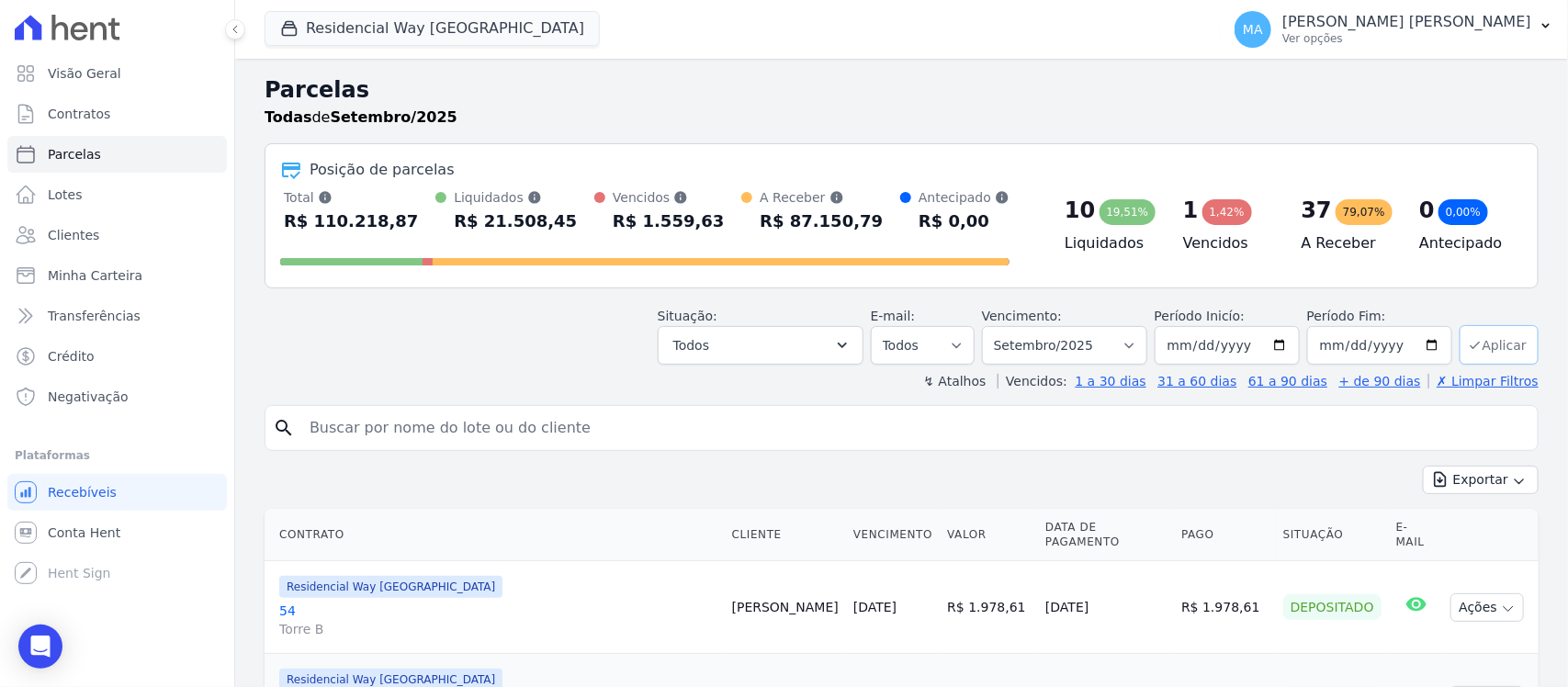
click at [1480, 345] on button "Aplicar" at bounding box center [1499, 344] width 79 height 39
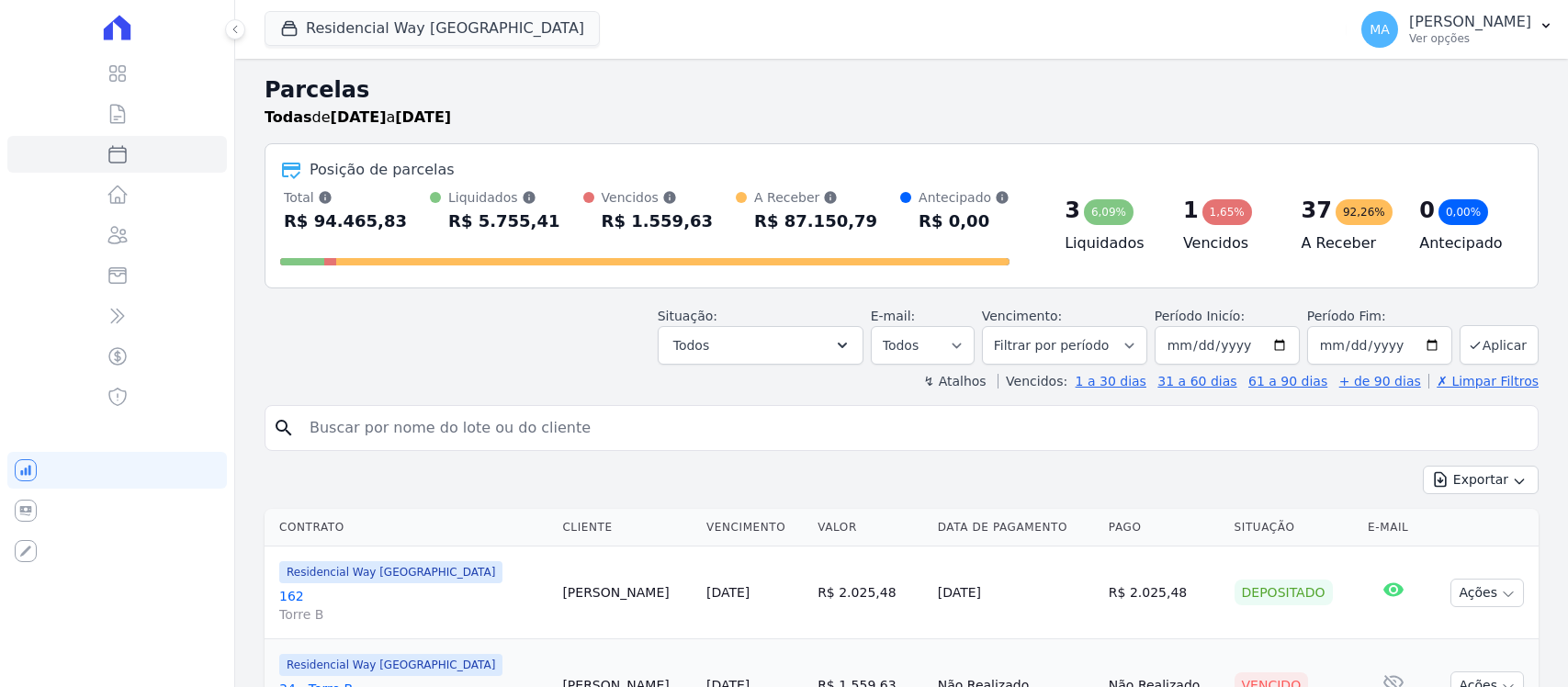
select select
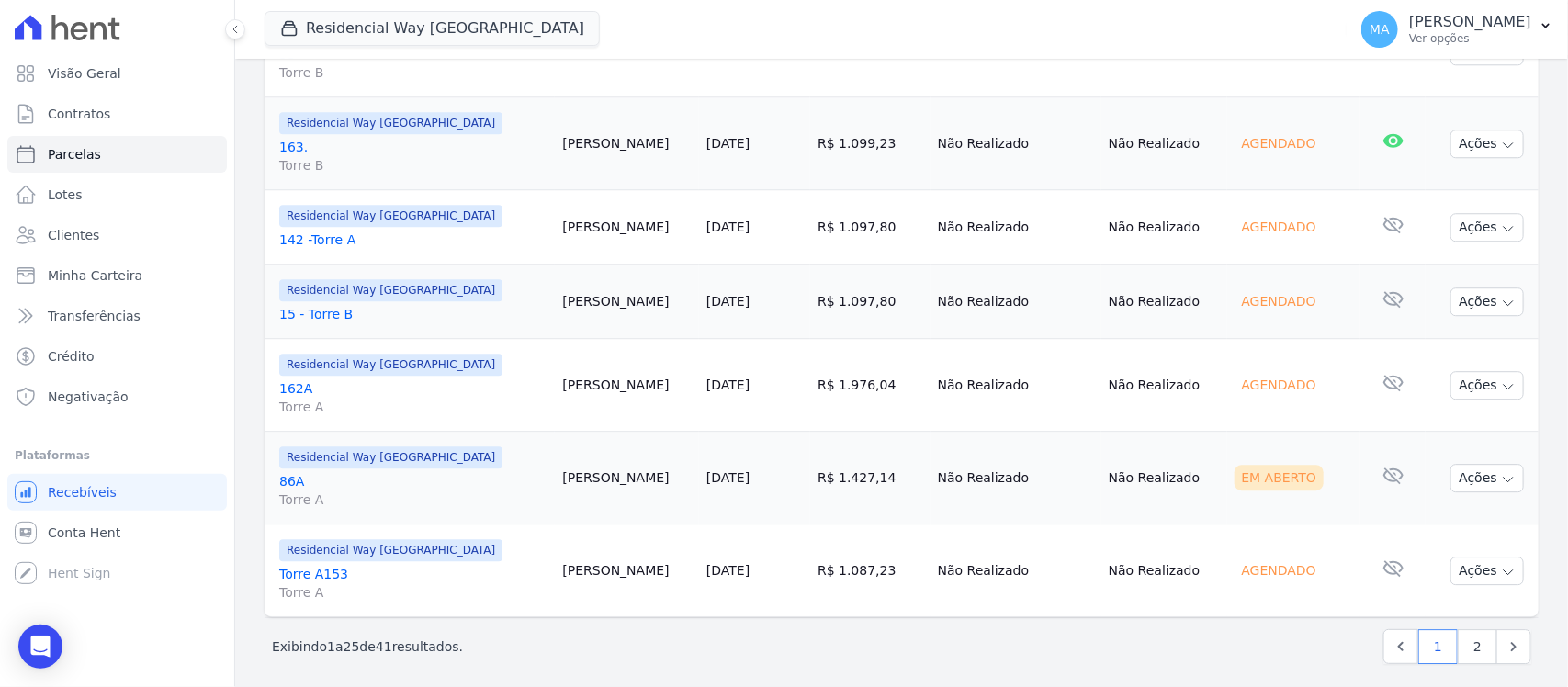
scroll to position [2229, 0]
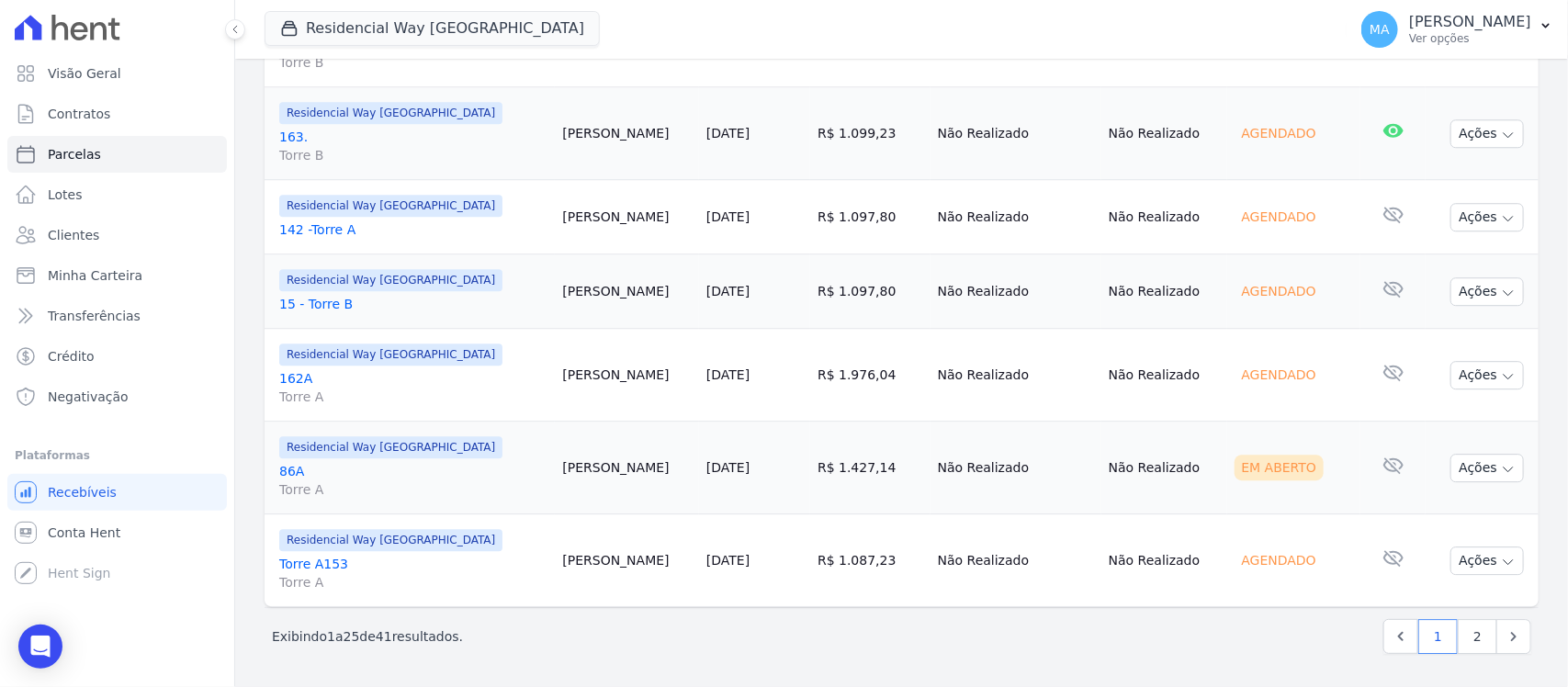
click at [290, 471] on link "86A Torre A" at bounding box center [413, 480] width 268 height 37
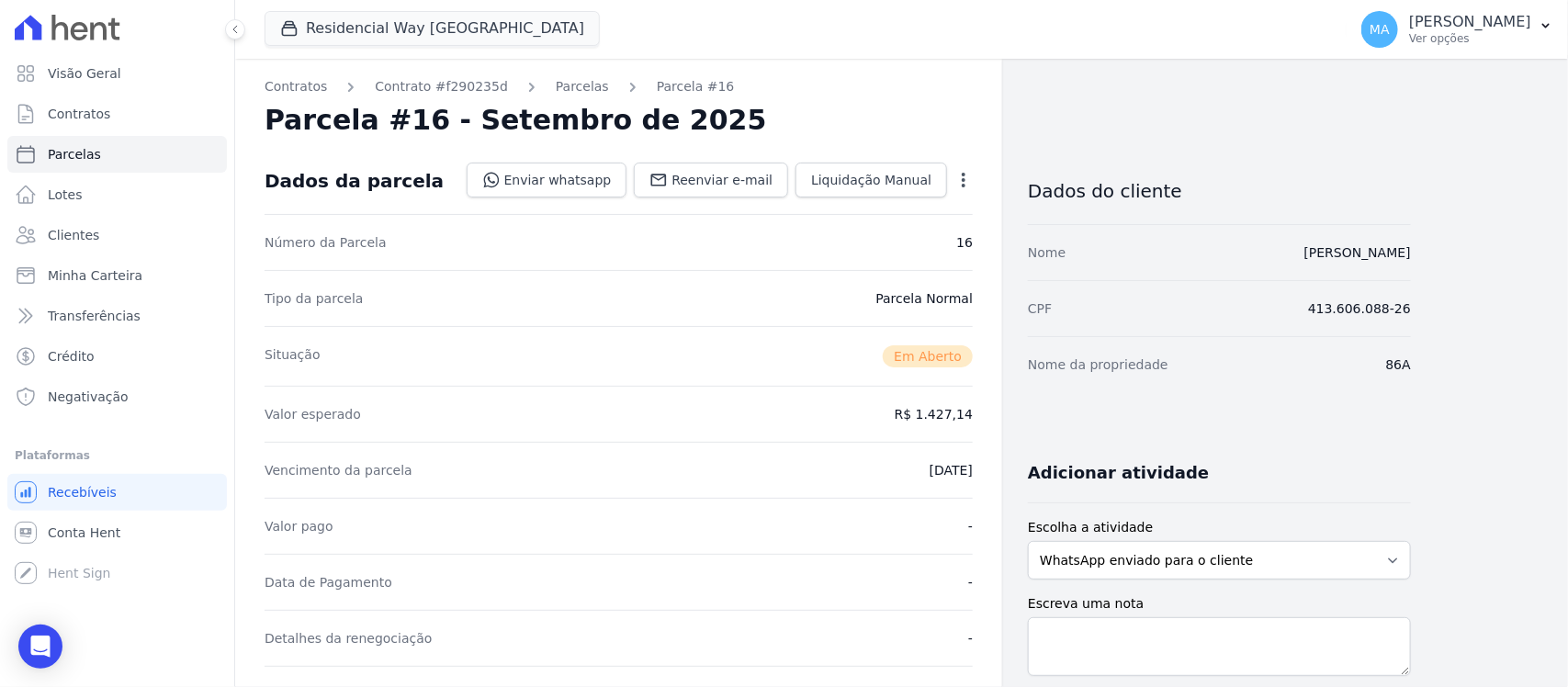
click at [962, 176] on icon "button" at bounding box center [963, 180] width 18 height 18
click at [916, 239] on link "Cancelar Cobrança" at bounding box center [885, 237] width 161 height 33
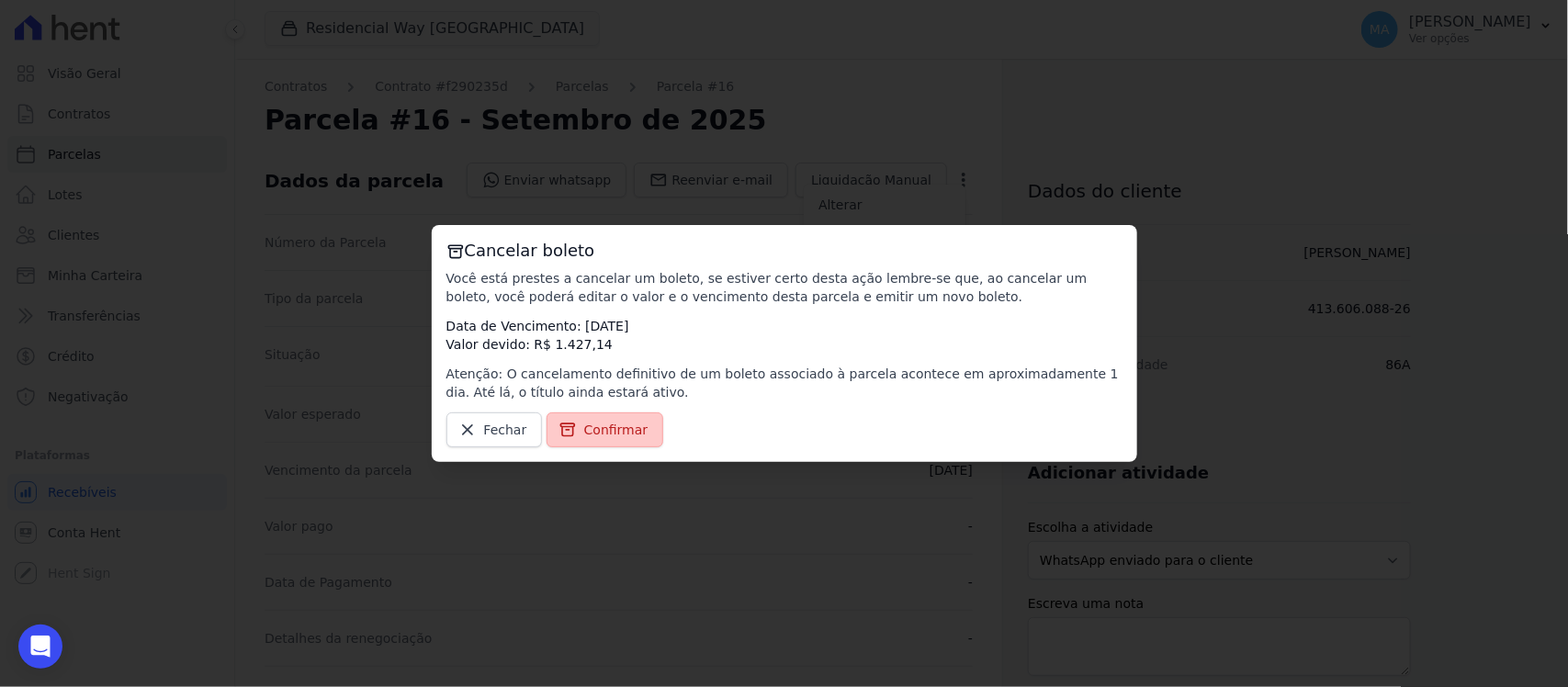
click at [600, 429] on span "Confirmar" at bounding box center [616, 429] width 64 height 18
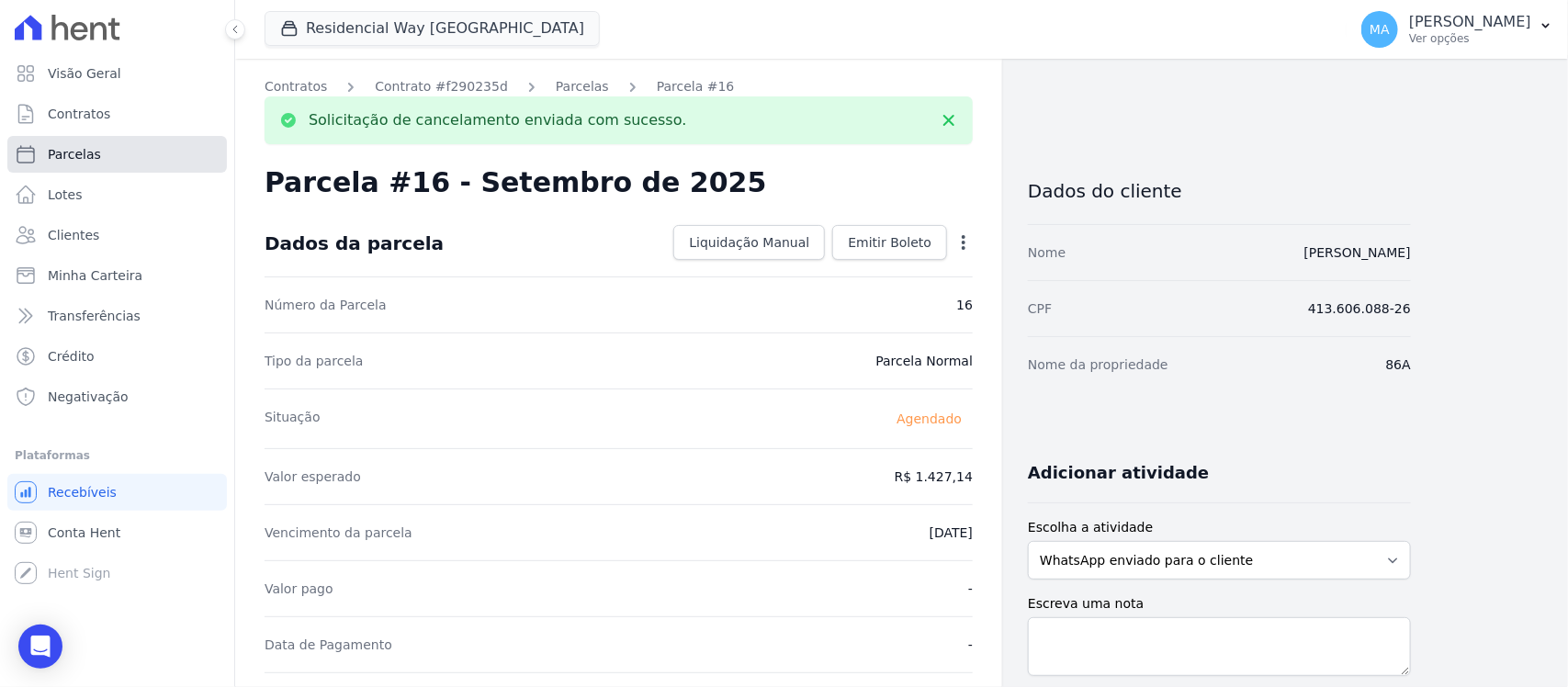
click at [64, 153] on span "Parcelas" at bounding box center [74, 154] width 53 height 18
select select
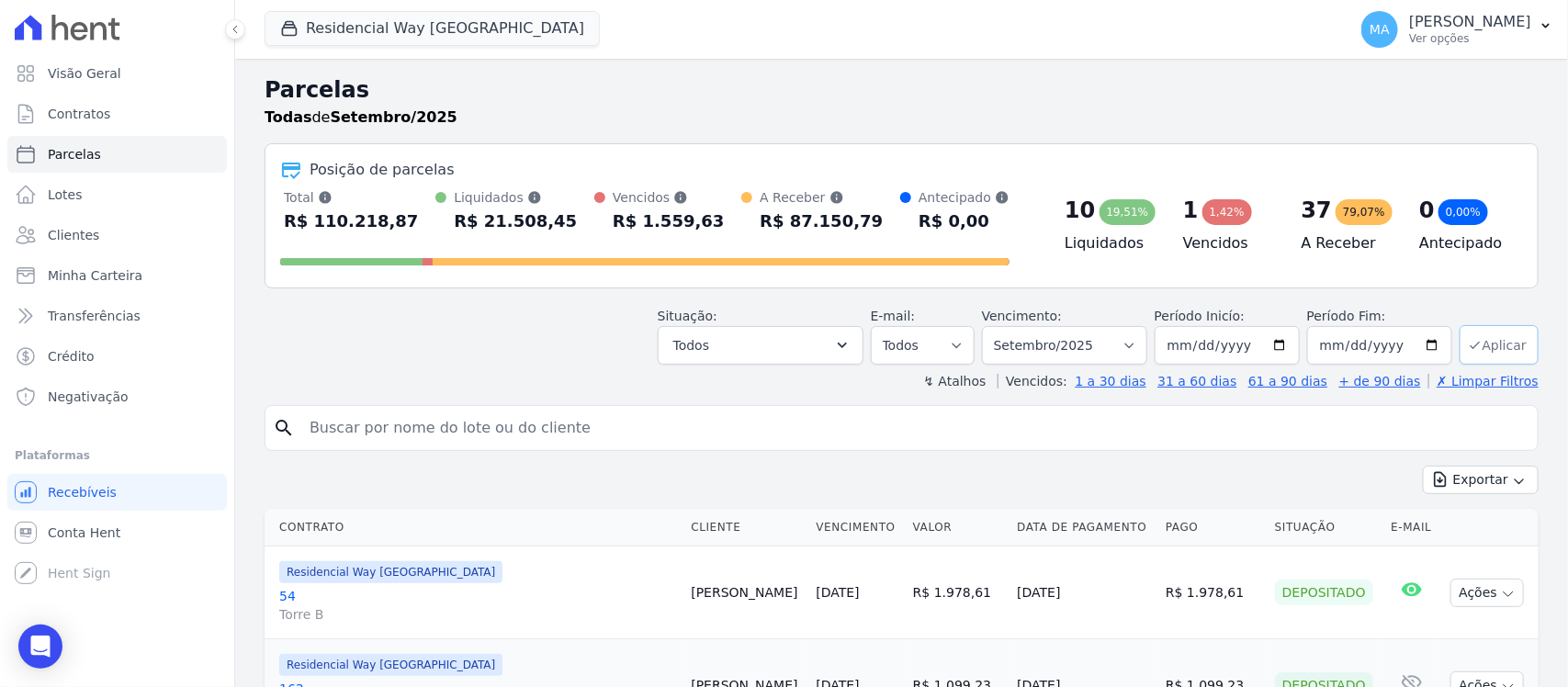
click at [1476, 346] on button "Aplicar" at bounding box center [1499, 344] width 79 height 39
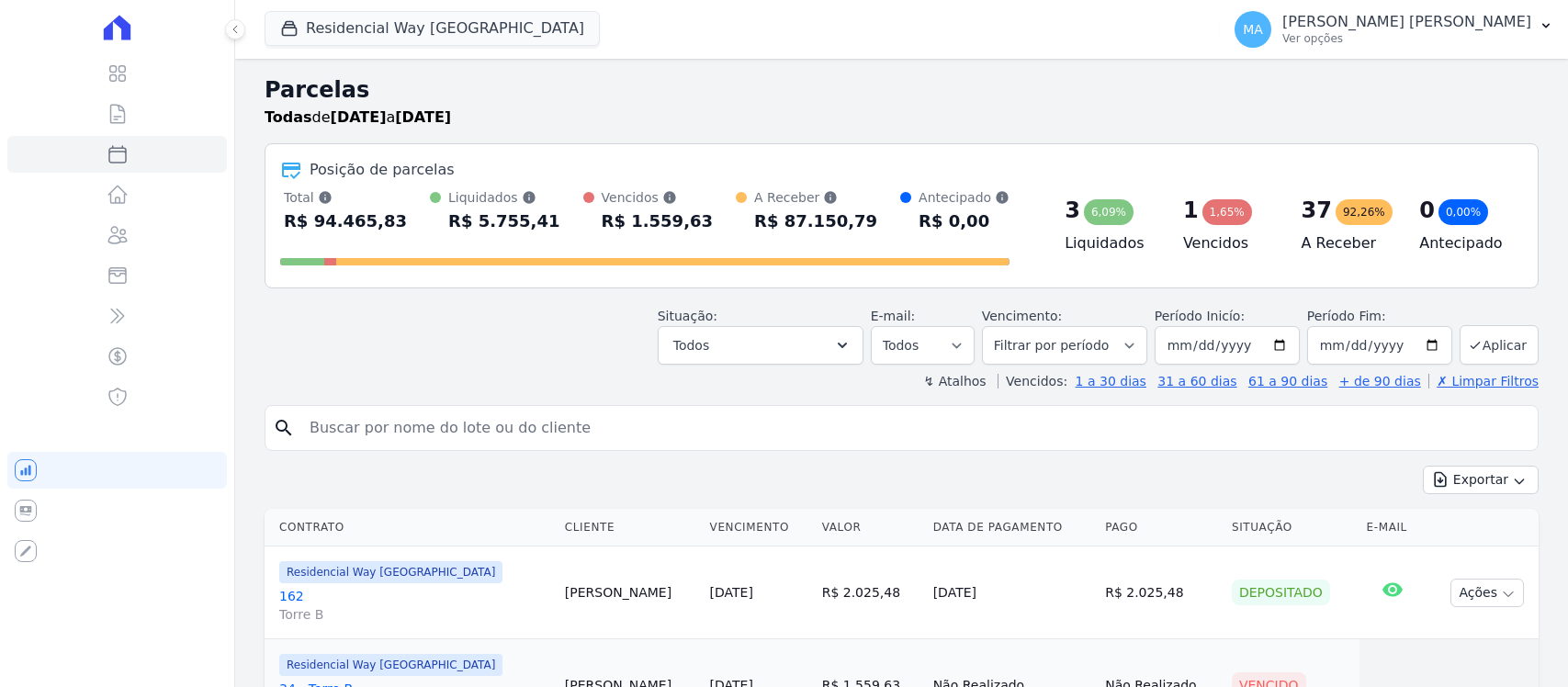
select select
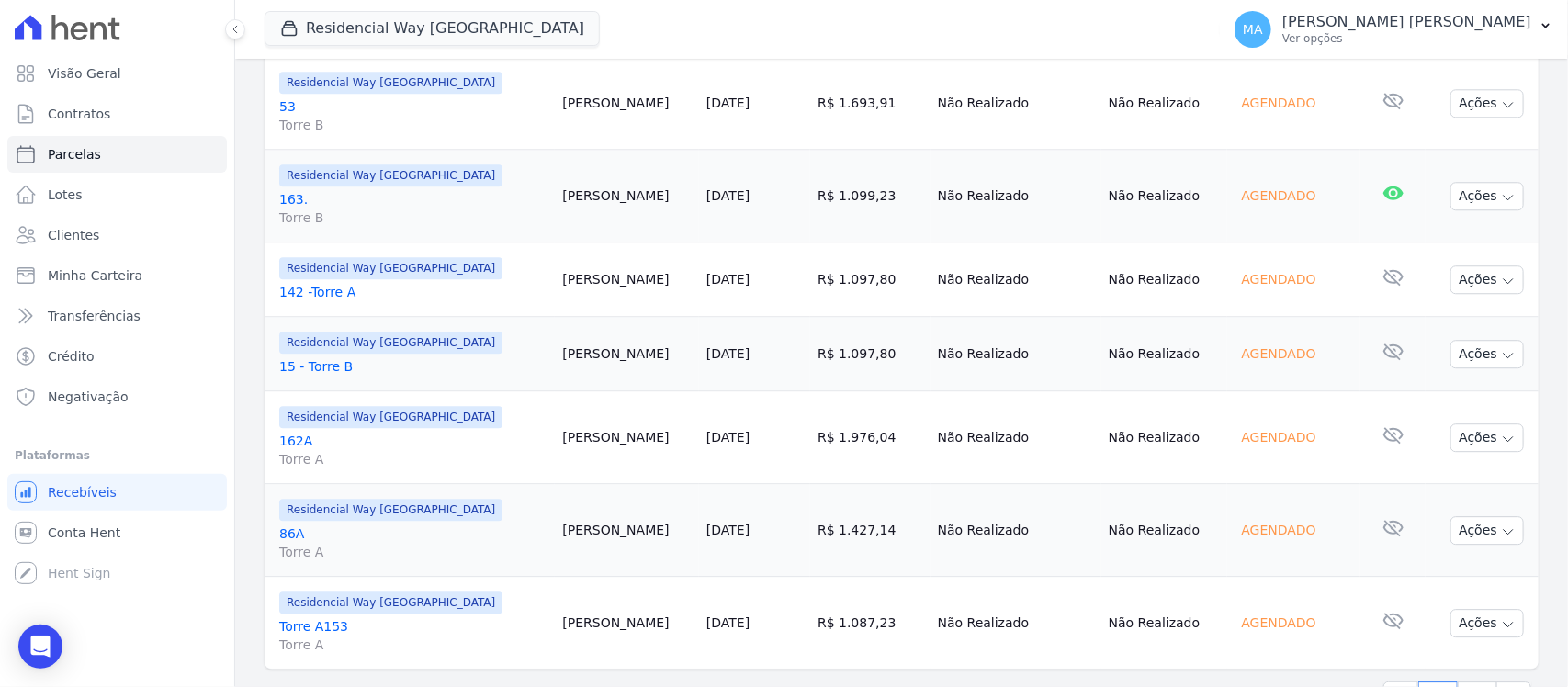
scroll to position [2229, 0]
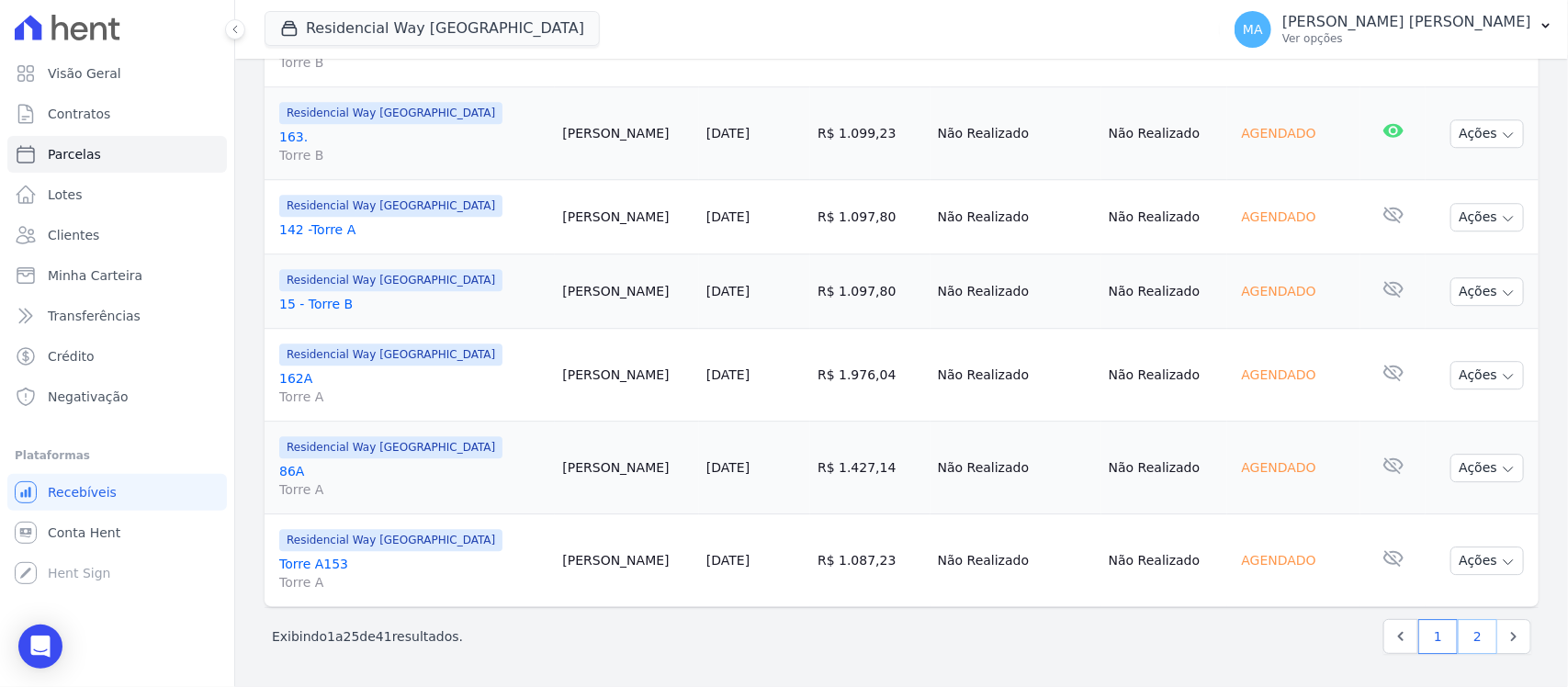
click at [1460, 635] on link "2" at bounding box center [1477, 636] width 39 height 35
select select
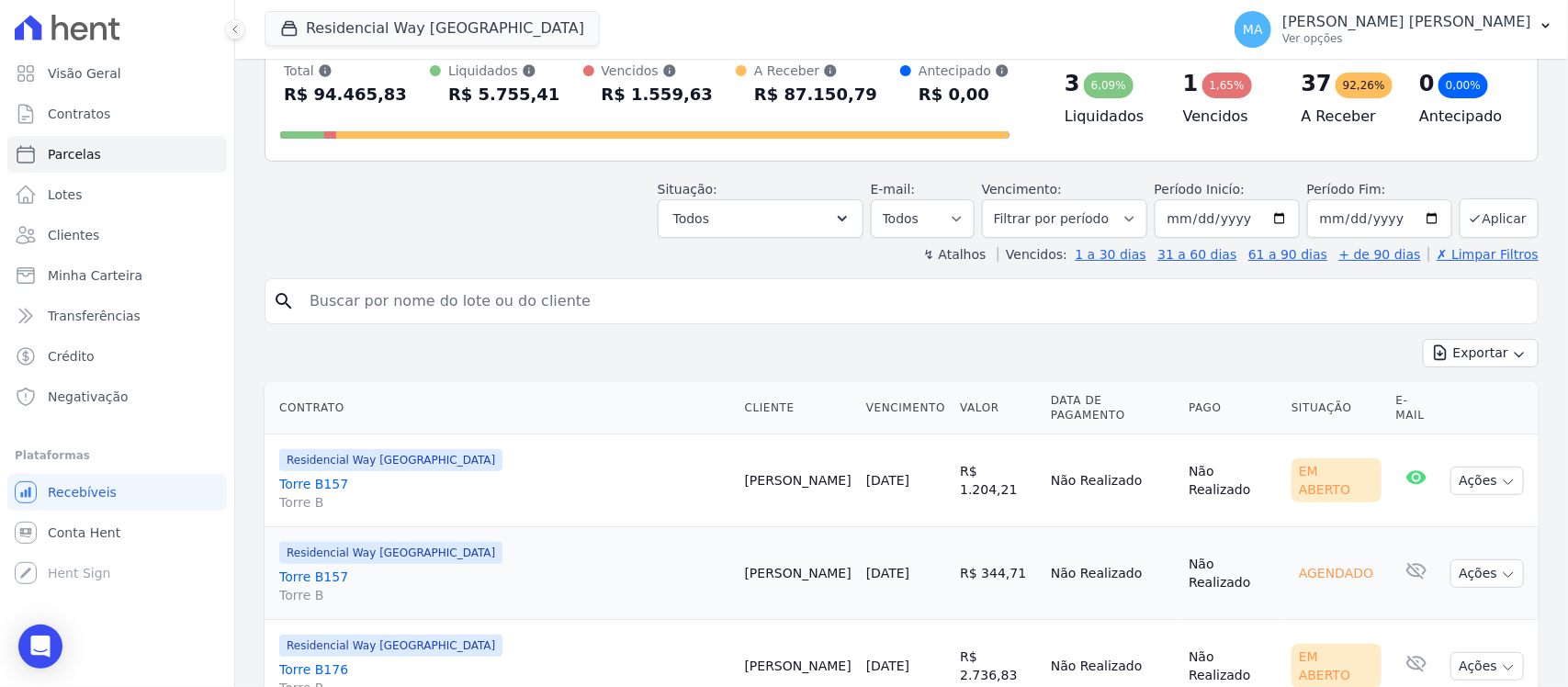
scroll to position [345, 0]
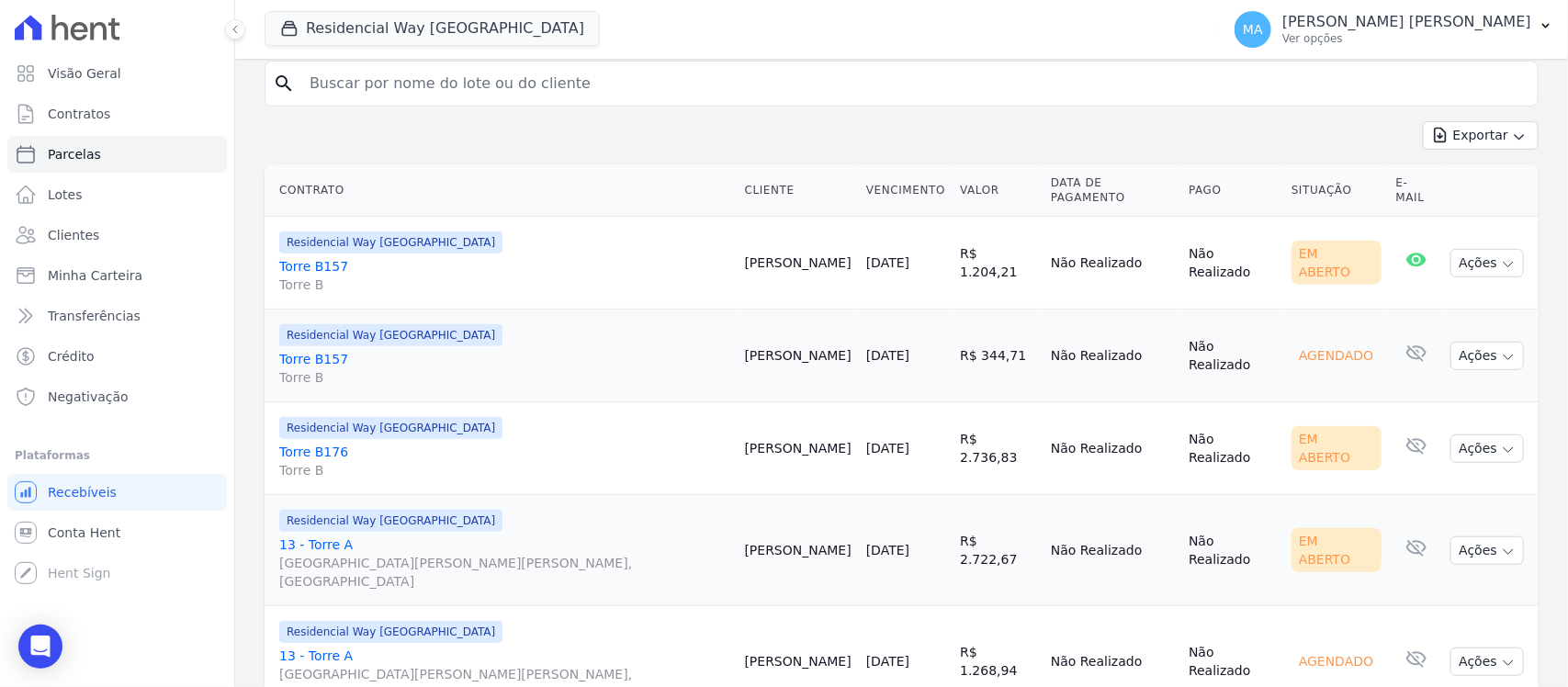
click at [315, 258] on link "Torre B157 Torre B" at bounding box center [504, 276] width 451 height 37
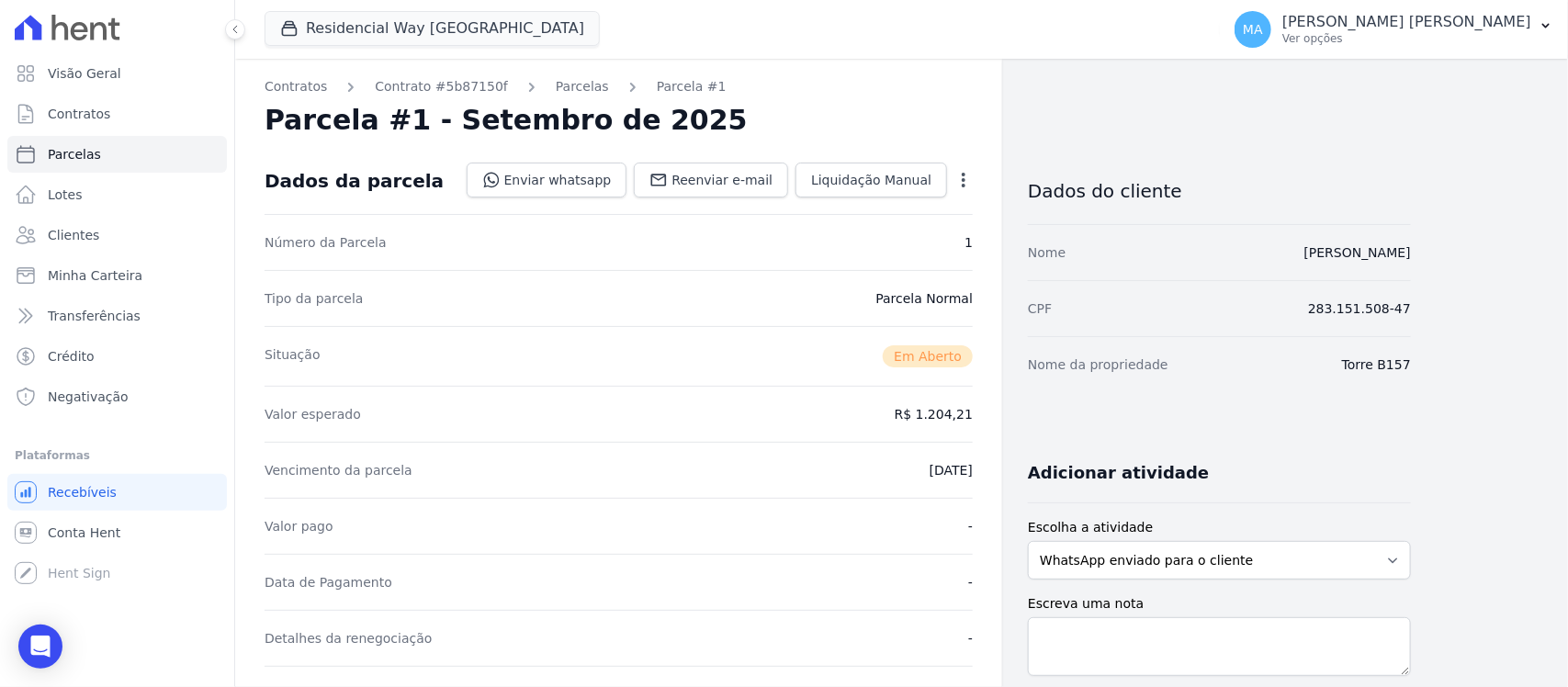
click at [963, 180] on icon "button" at bounding box center [964, 180] width 4 height 14
click at [911, 237] on link "Cancelar Cobrança" at bounding box center [885, 237] width 161 height 33
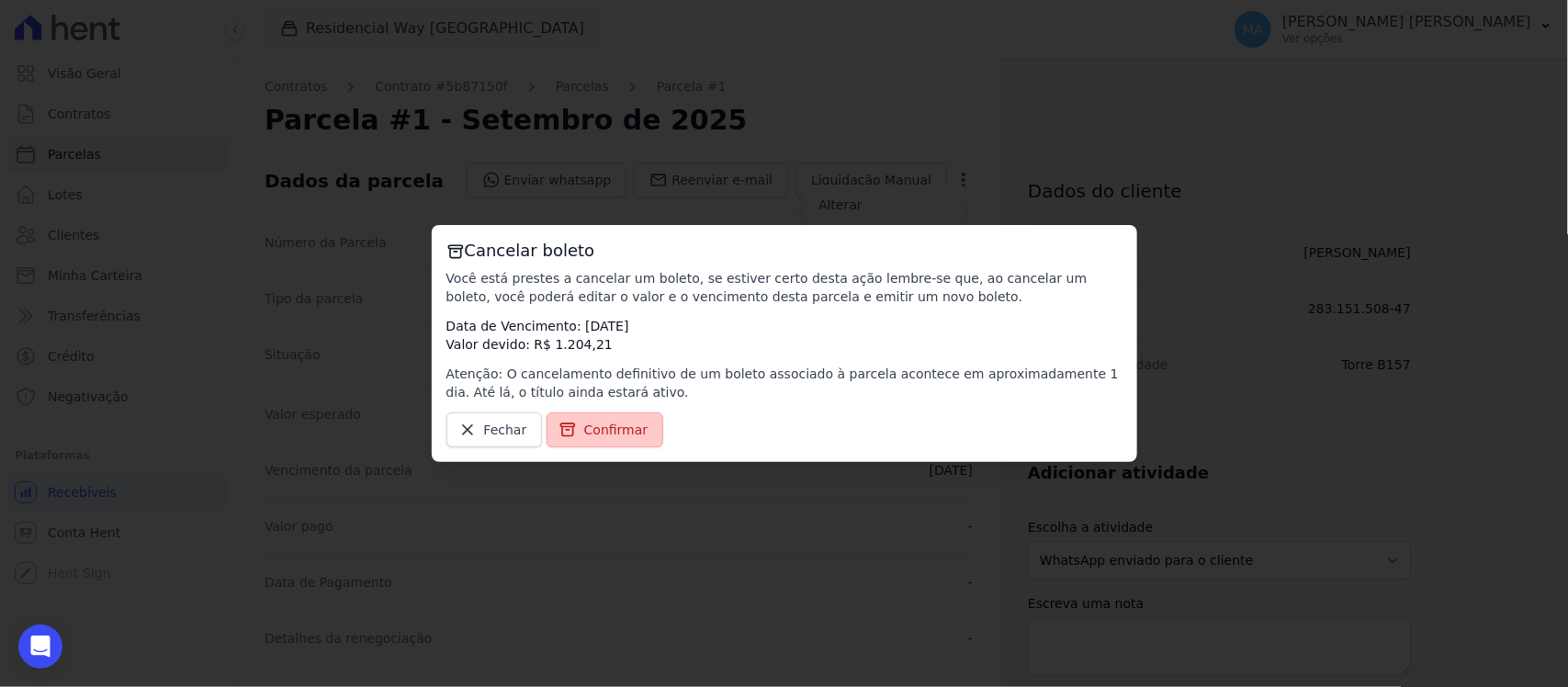
click at [609, 431] on span "Confirmar" at bounding box center [616, 429] width 64 height 18
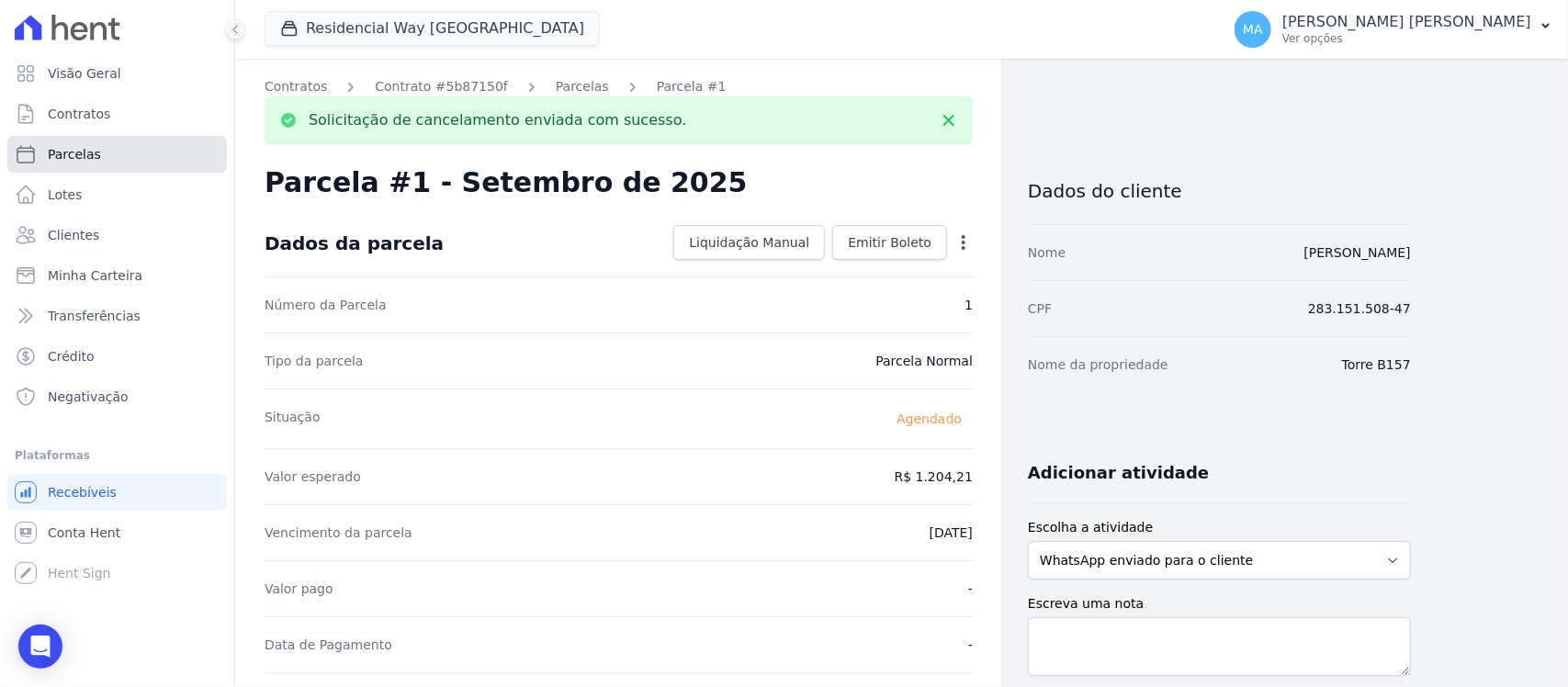
click at [81, 157] on span "Parcelas" at bounding box center [74, 154] width 53 height 18
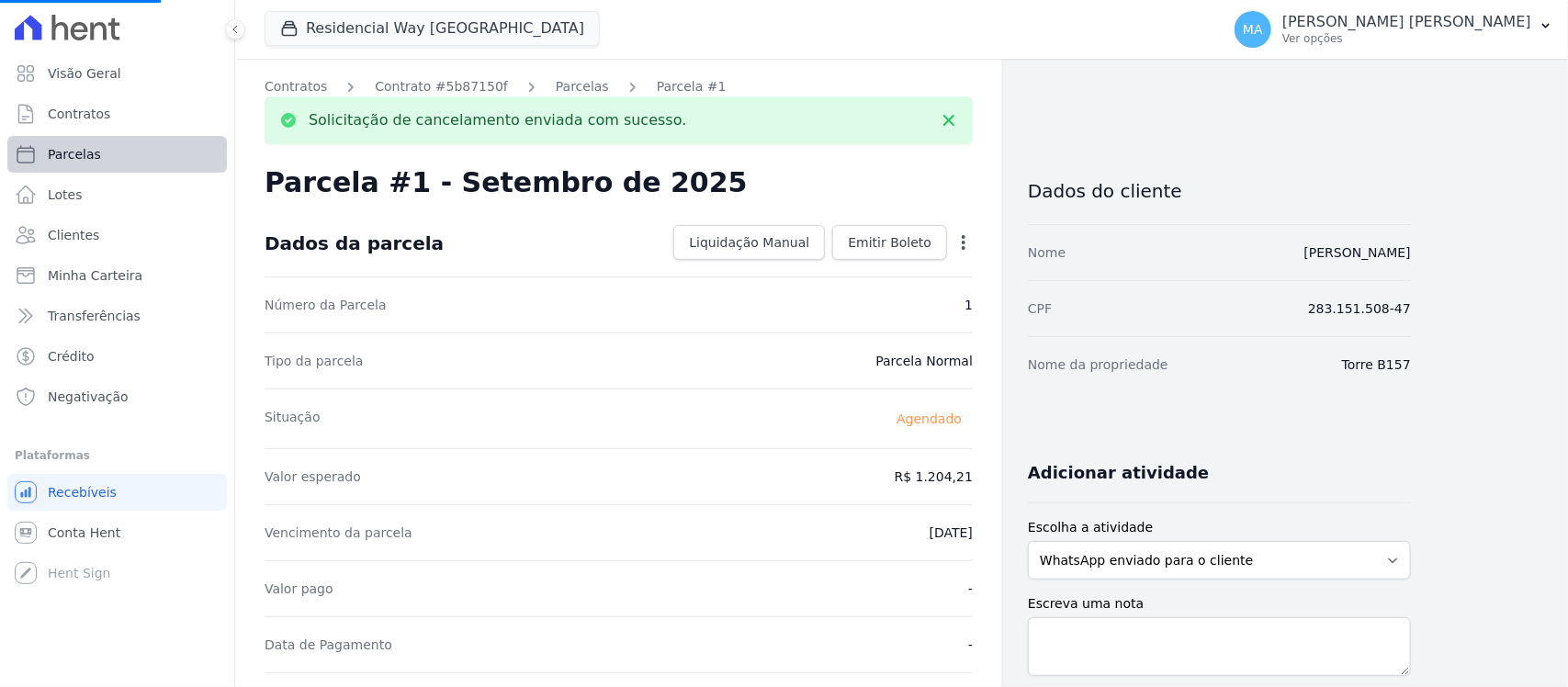
select select
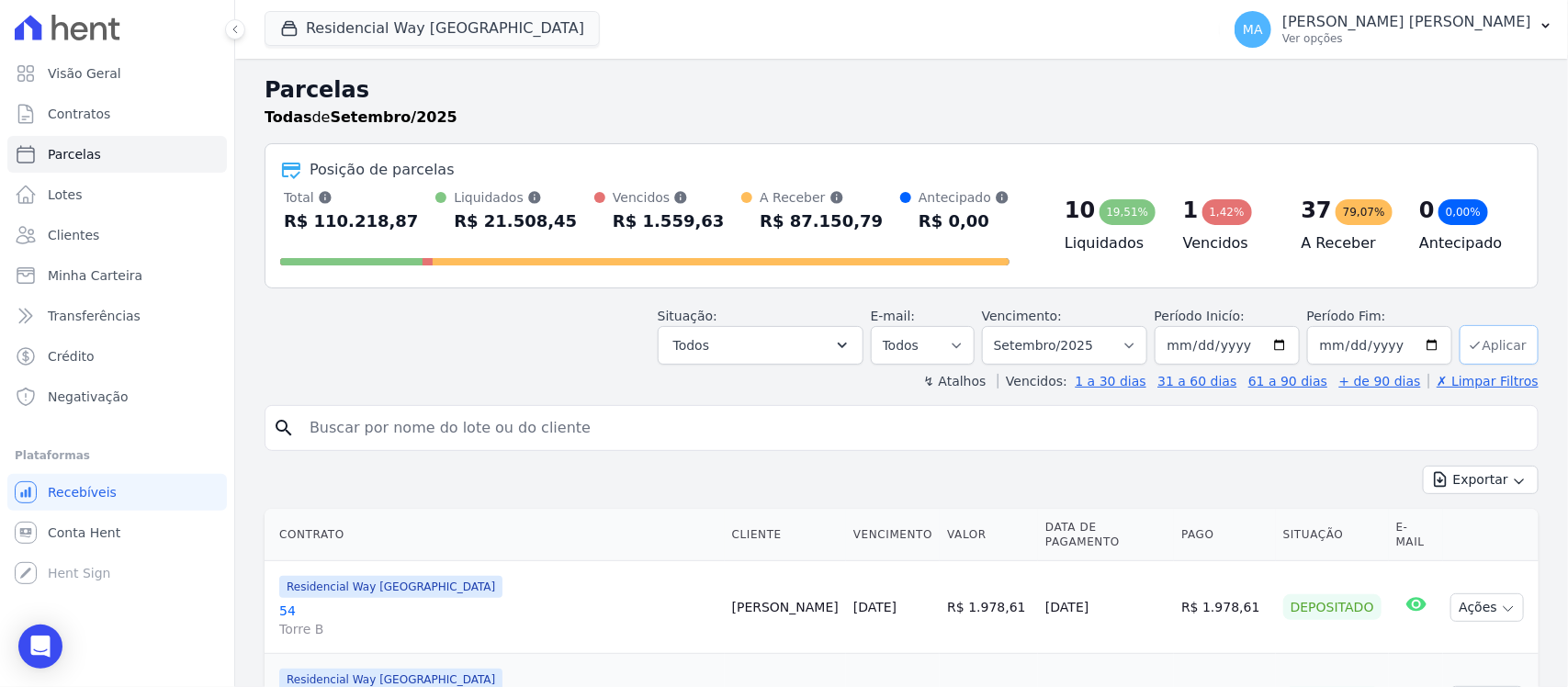
click at [1498, 340] on button "Aplicar" at bounding box center [1499, 344] width 79 height 39
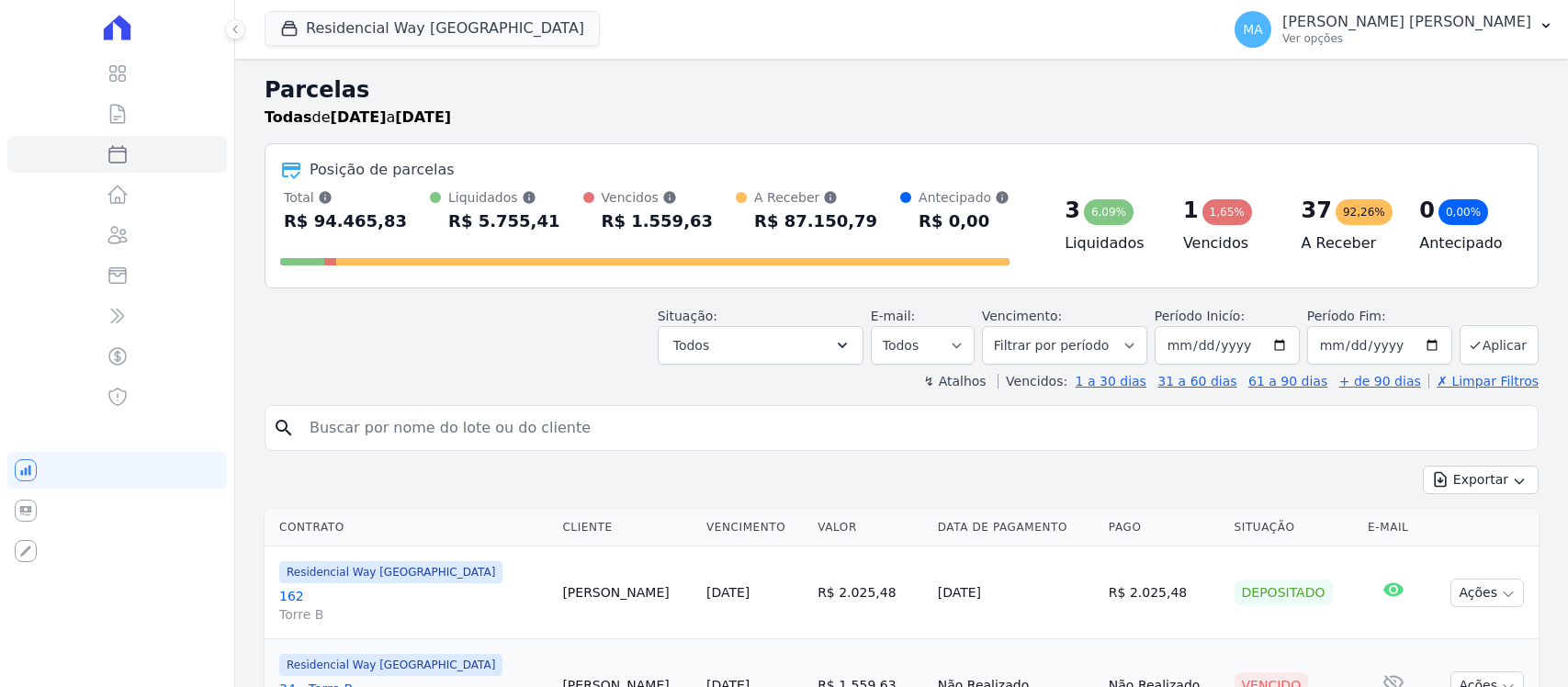
select select
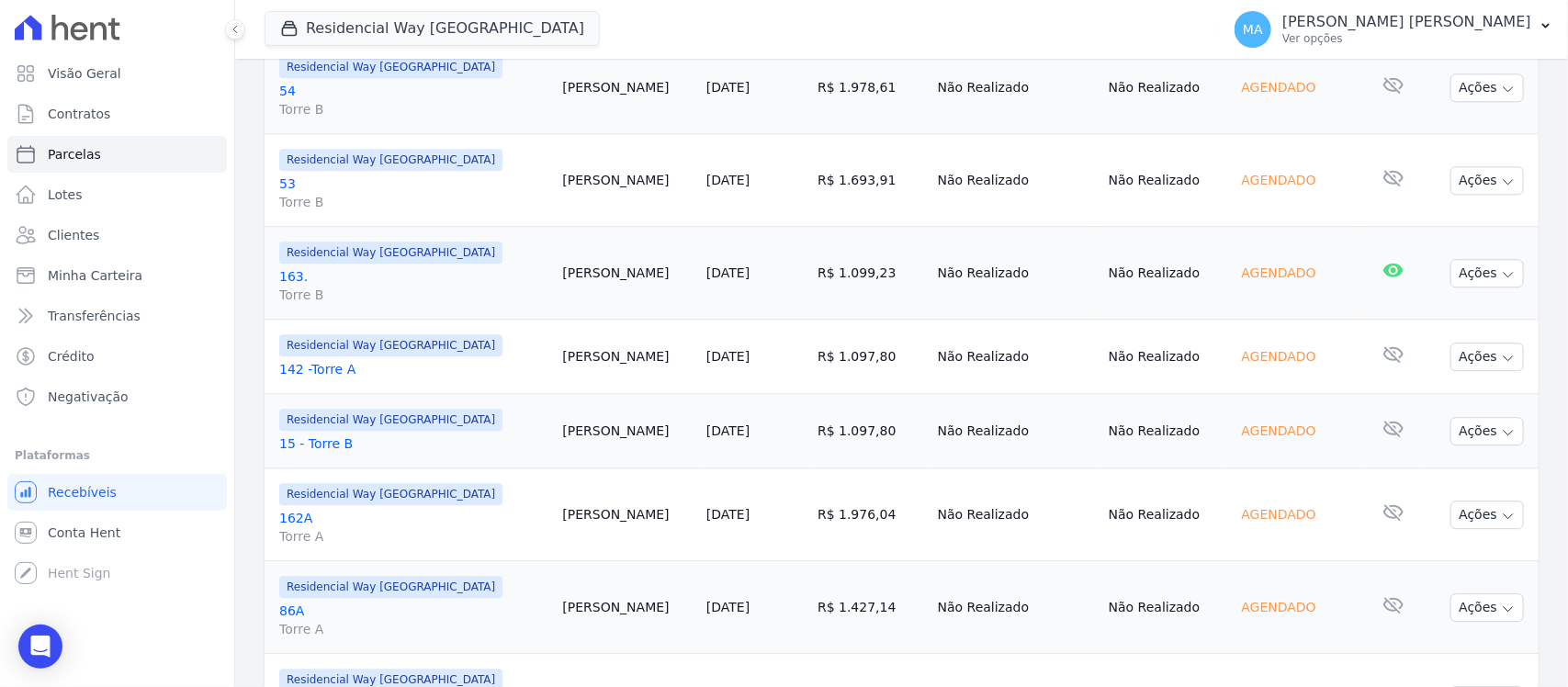
scroll to position [2229, 0]
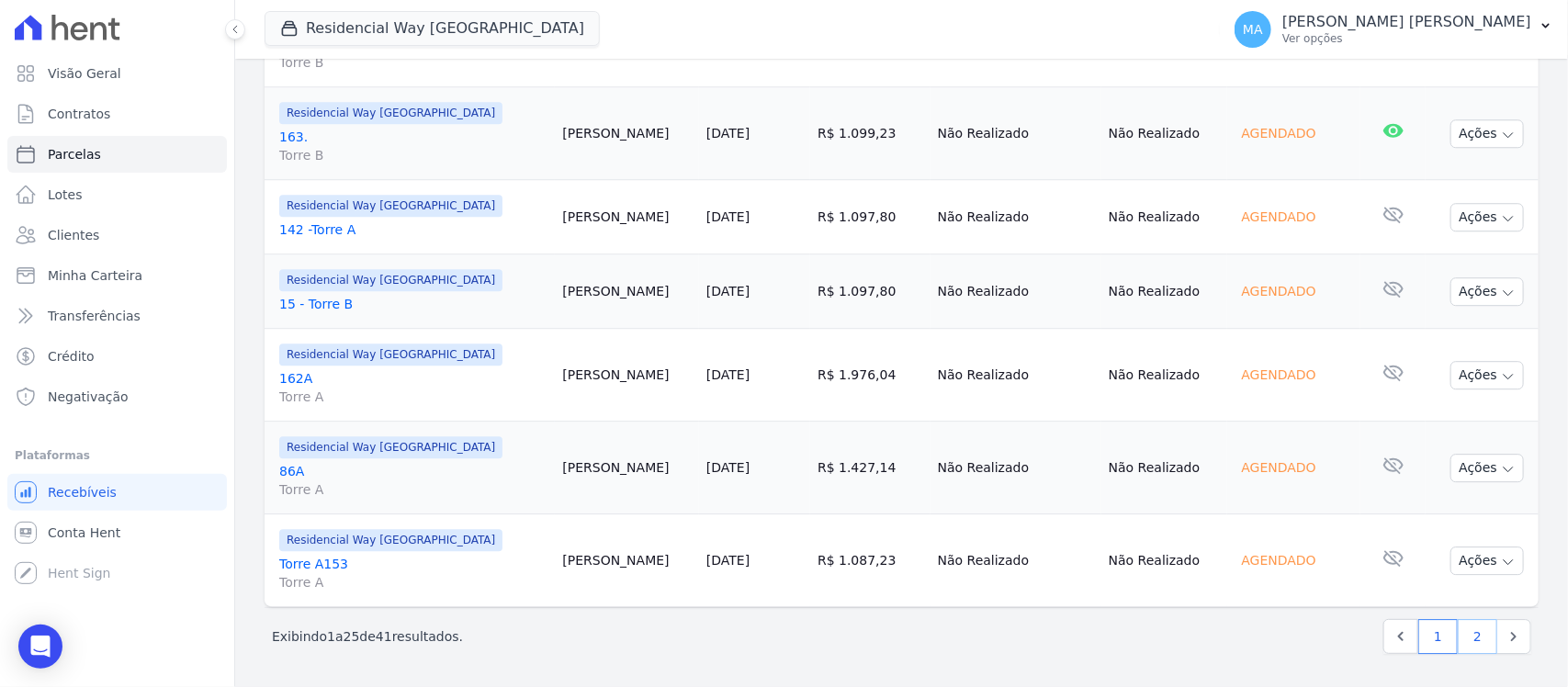
click at [1458, 641] on link "2" at bounding box center [1477, 636] width 39 height 35
select select
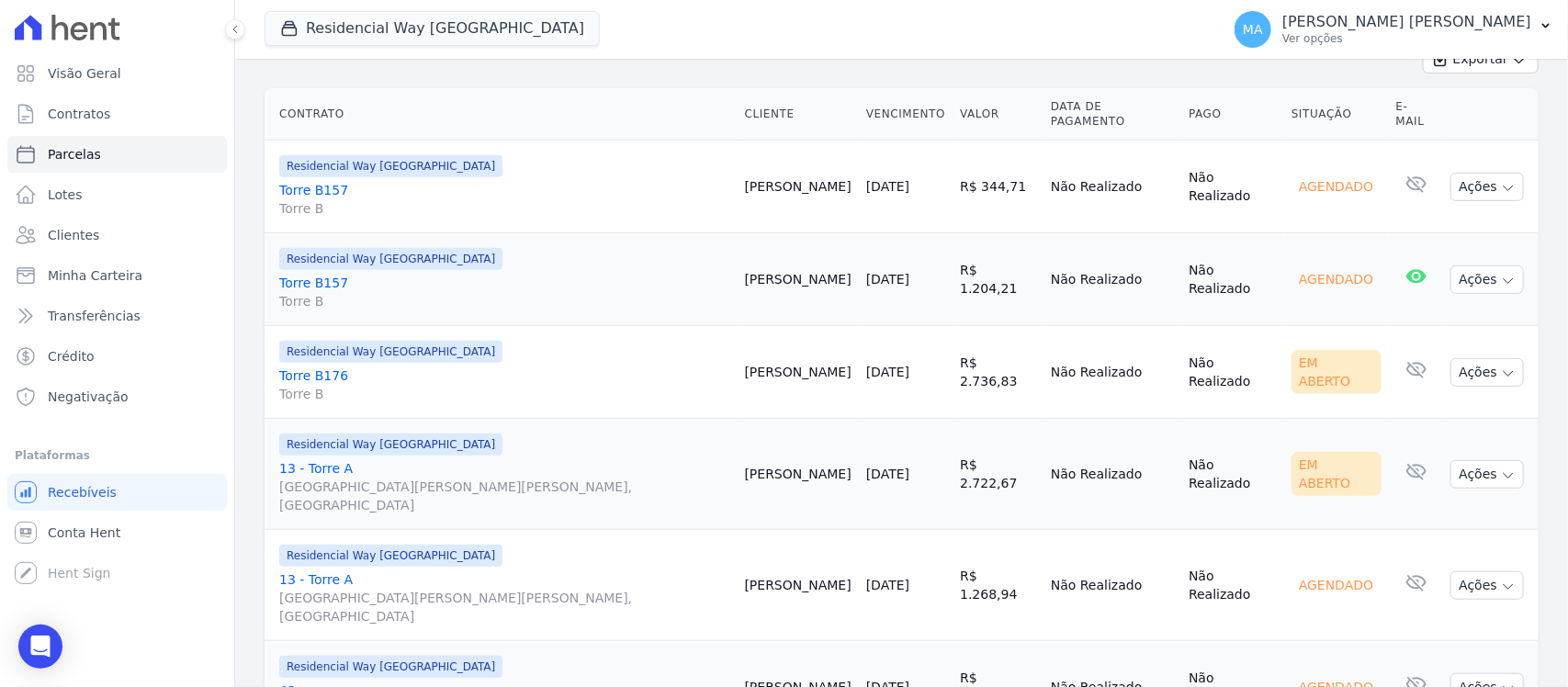
scroll to position [459, 0]
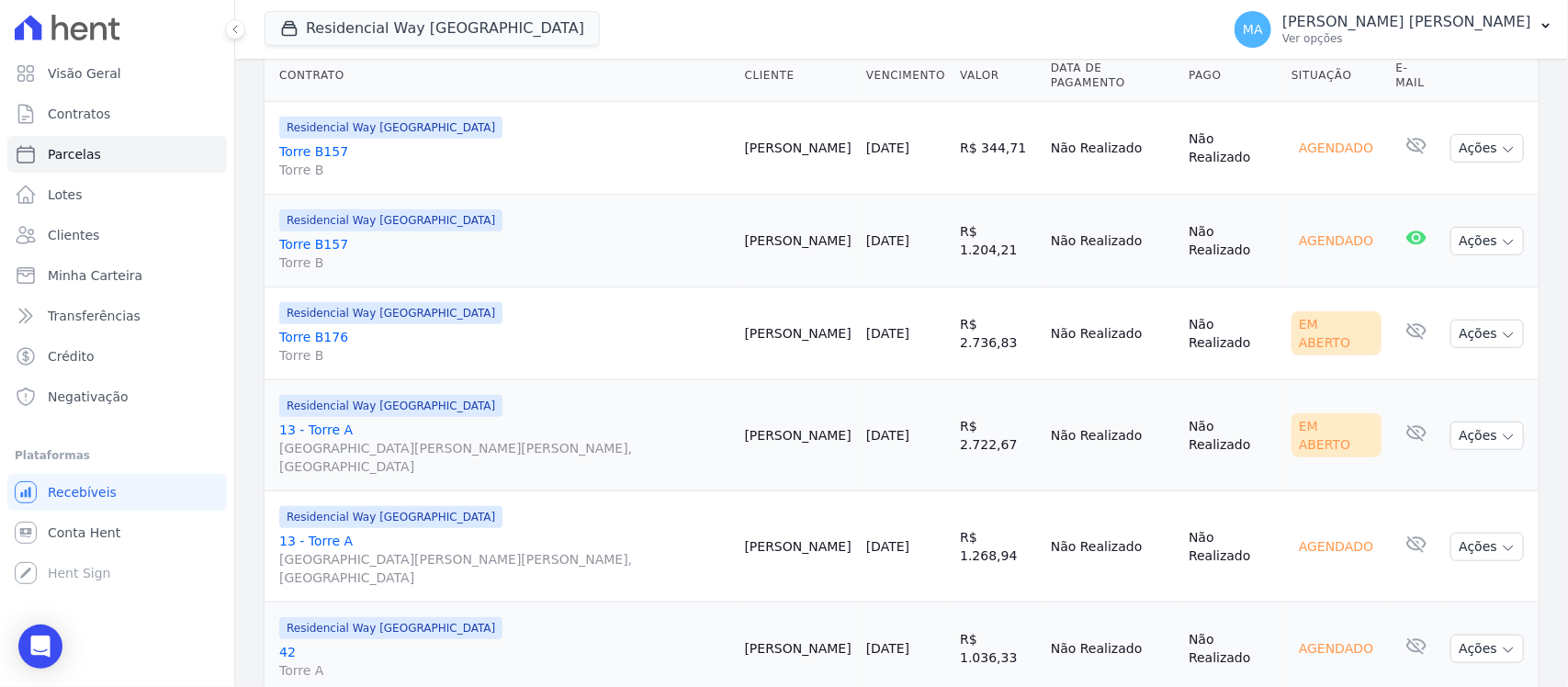
click at [329, 328] on link "Torre B176 [GEOGRAPHIC_DATA]" at bounding box center [504, 346] width 451 height 37
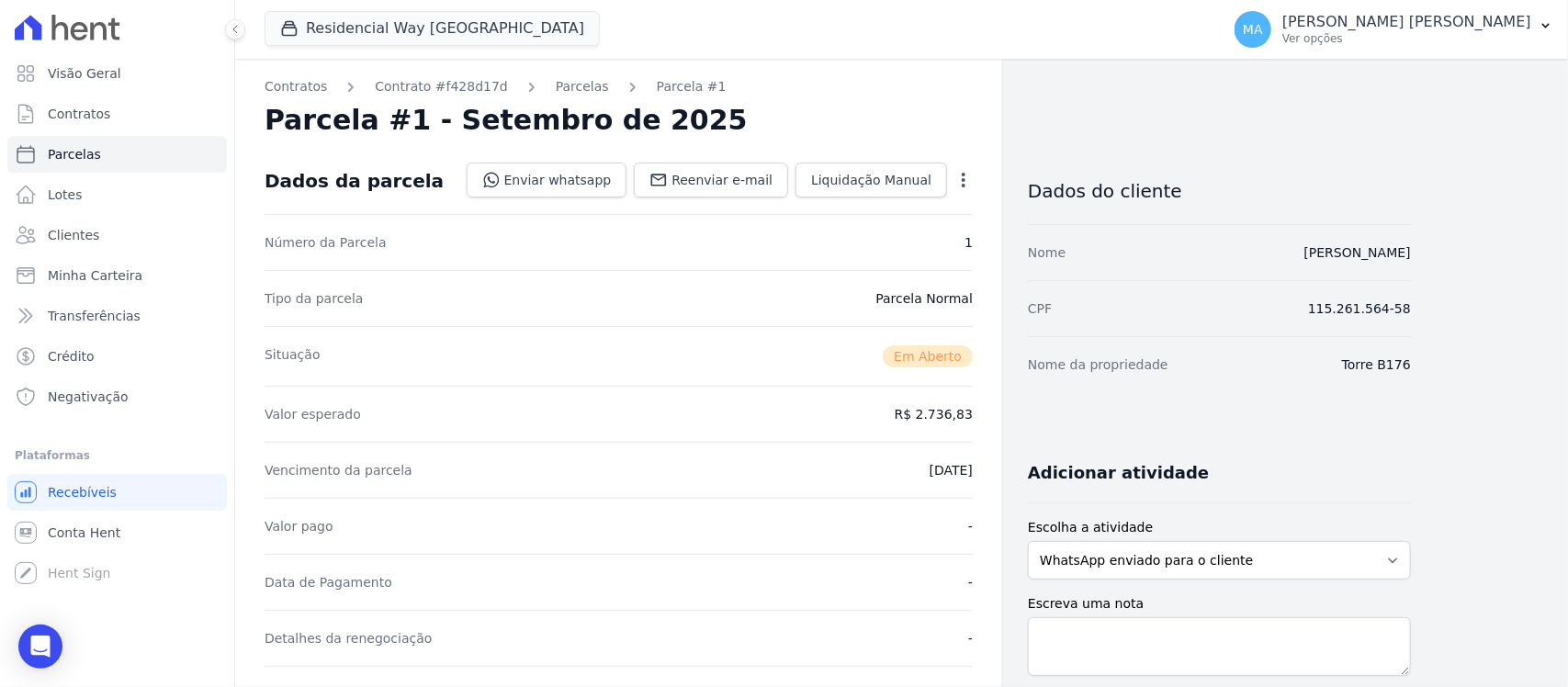
click at [962, 184] on icon "button" at bounding box center [963, 180] width 18 height 18
click at [919, 237] on link "Cancelar Cobrança" at bounding box center [885, 237] width 161 height 33
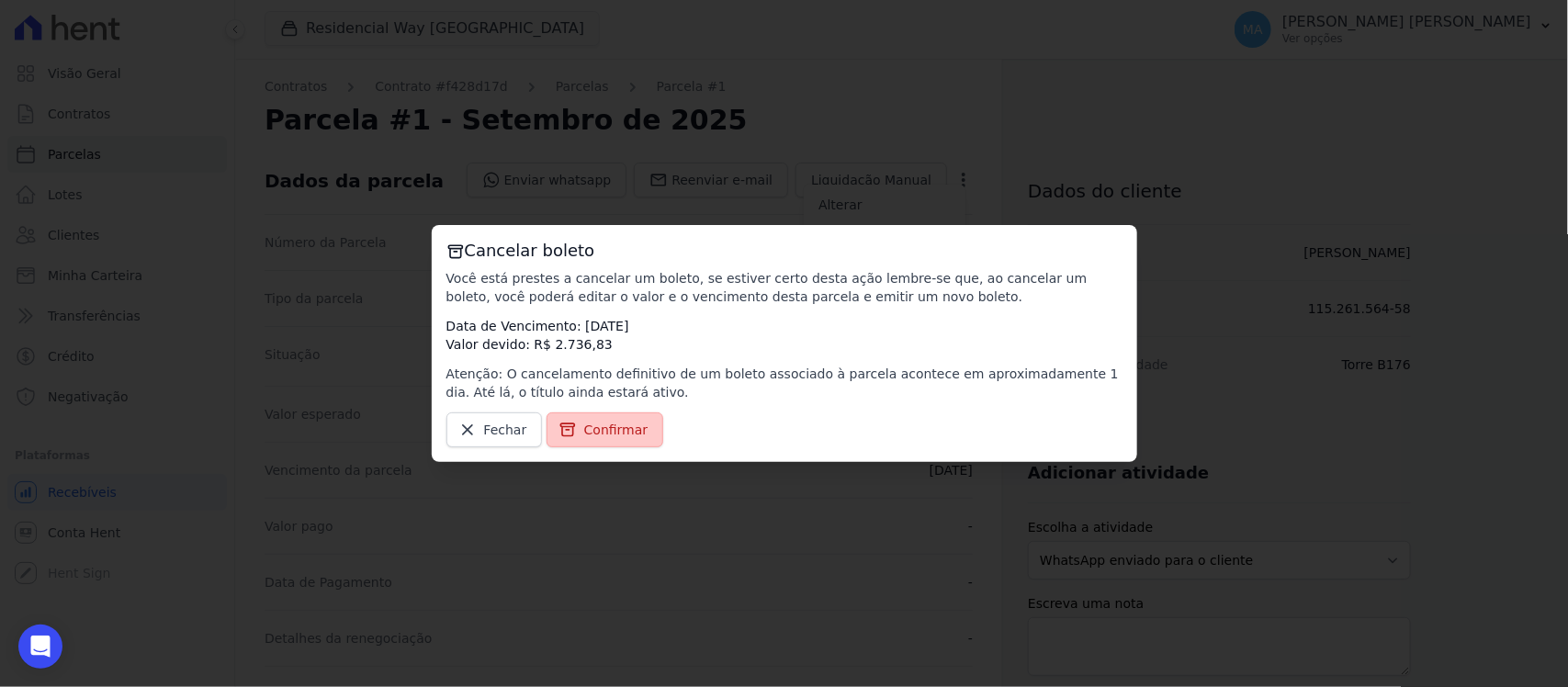
click at [591, 434] on span "Confirmar" at bounding box center [616, 429] width 64 height 18
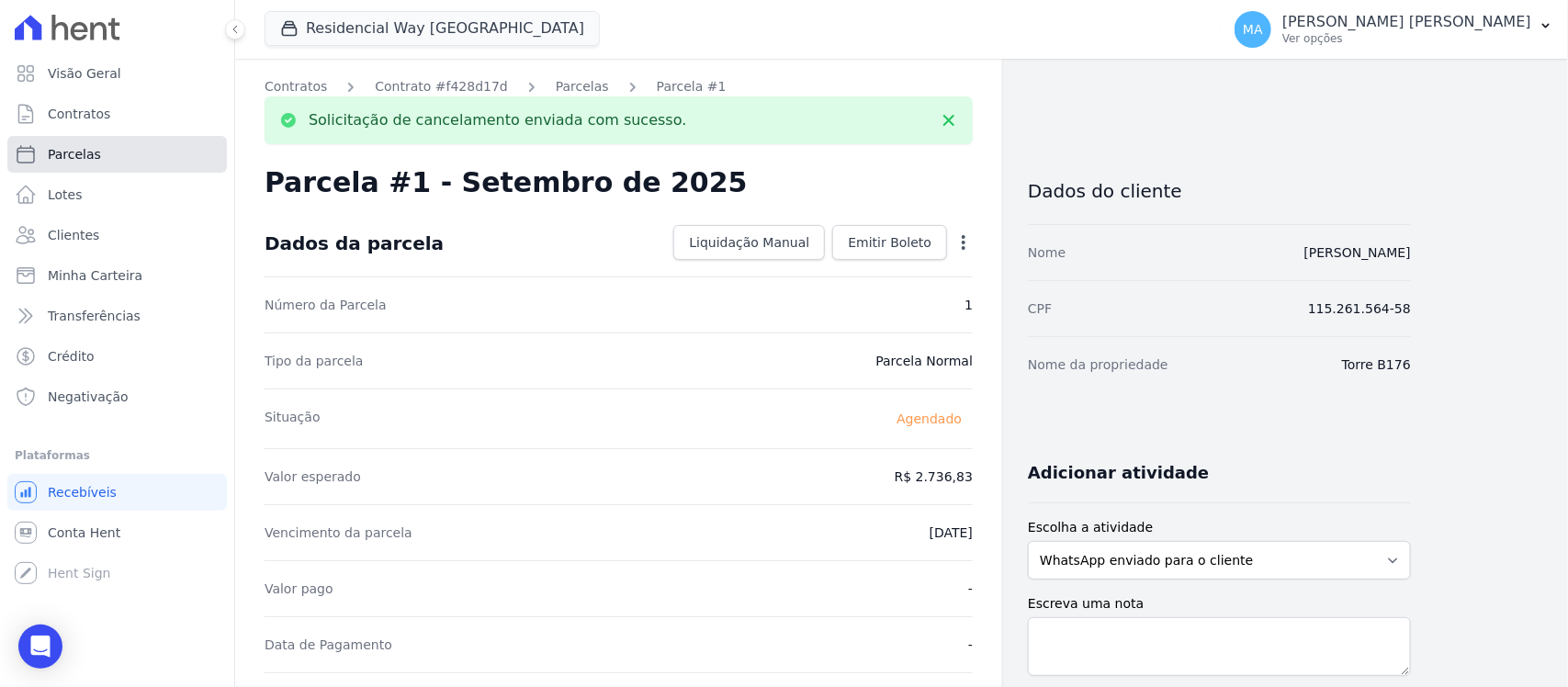
click at [74, 154] on span "Parcelas" at bounding box center [74, 154] width 53 height 18
select select
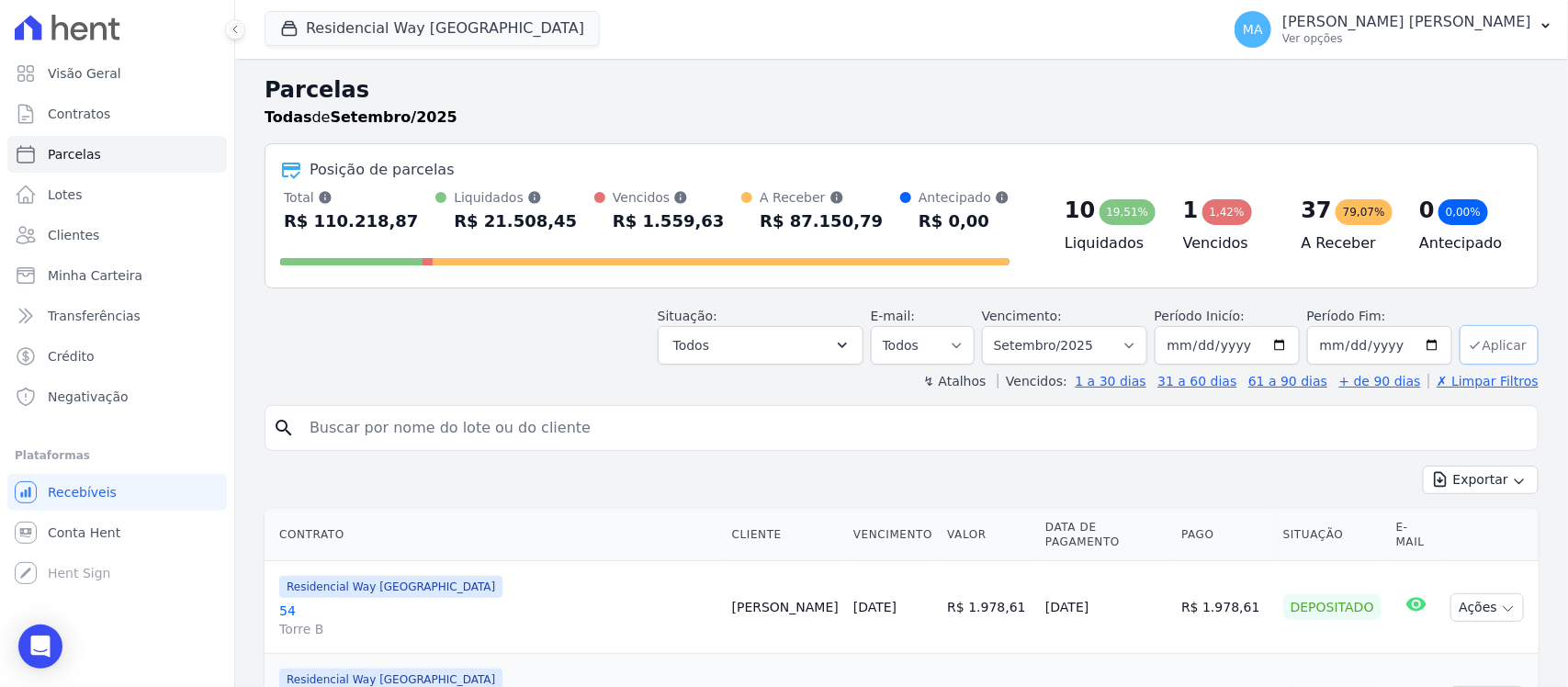
click at [1479, 351] on button "Aplicar" at bounding box center [1499, 344] width 79 height 39
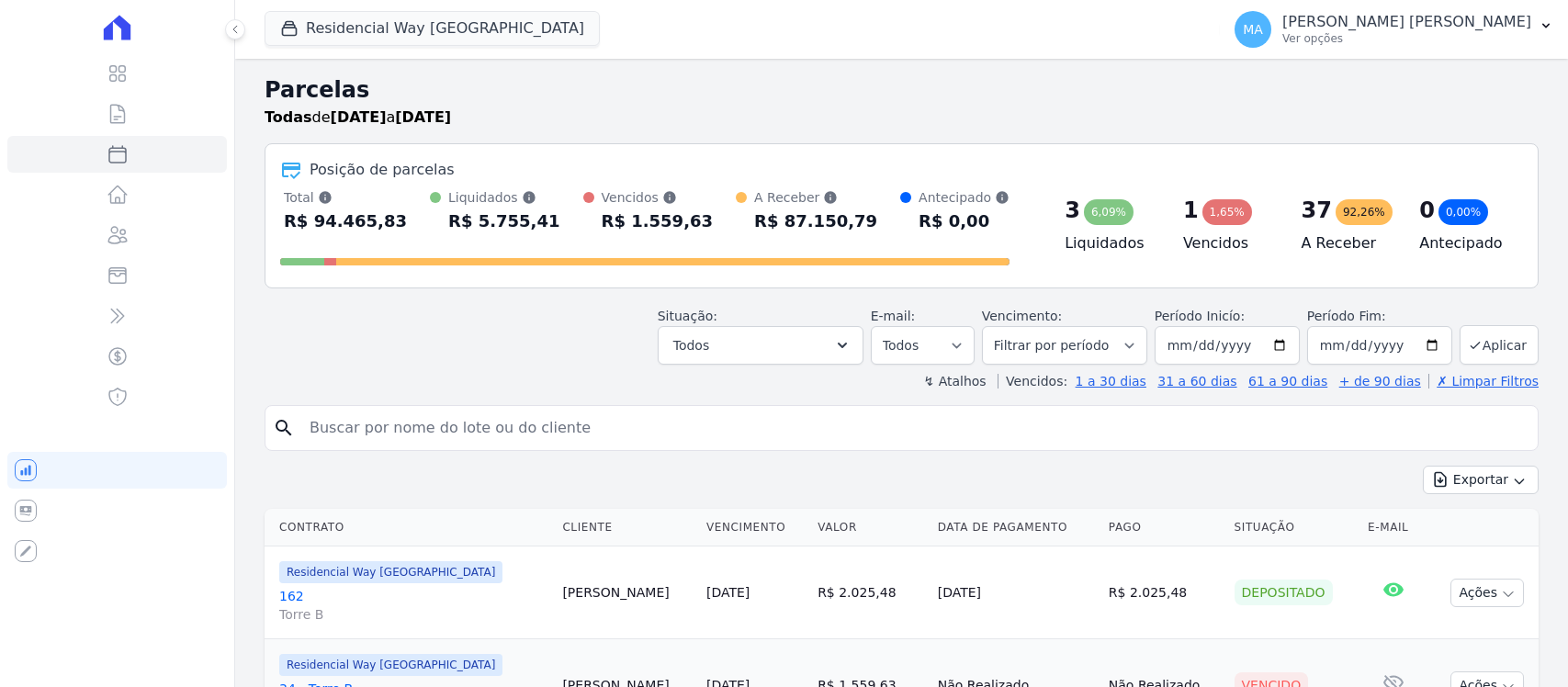
select select
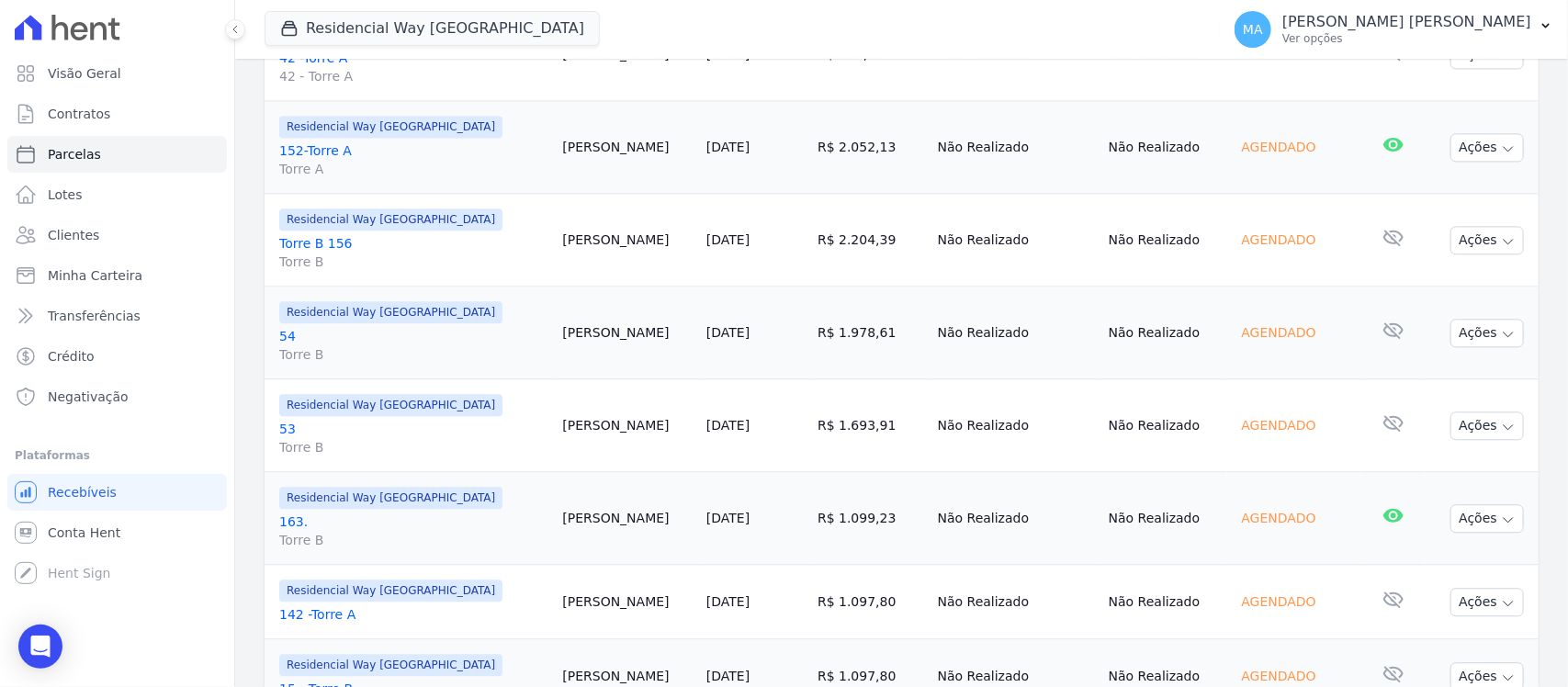
scroll to position [2229, 0]
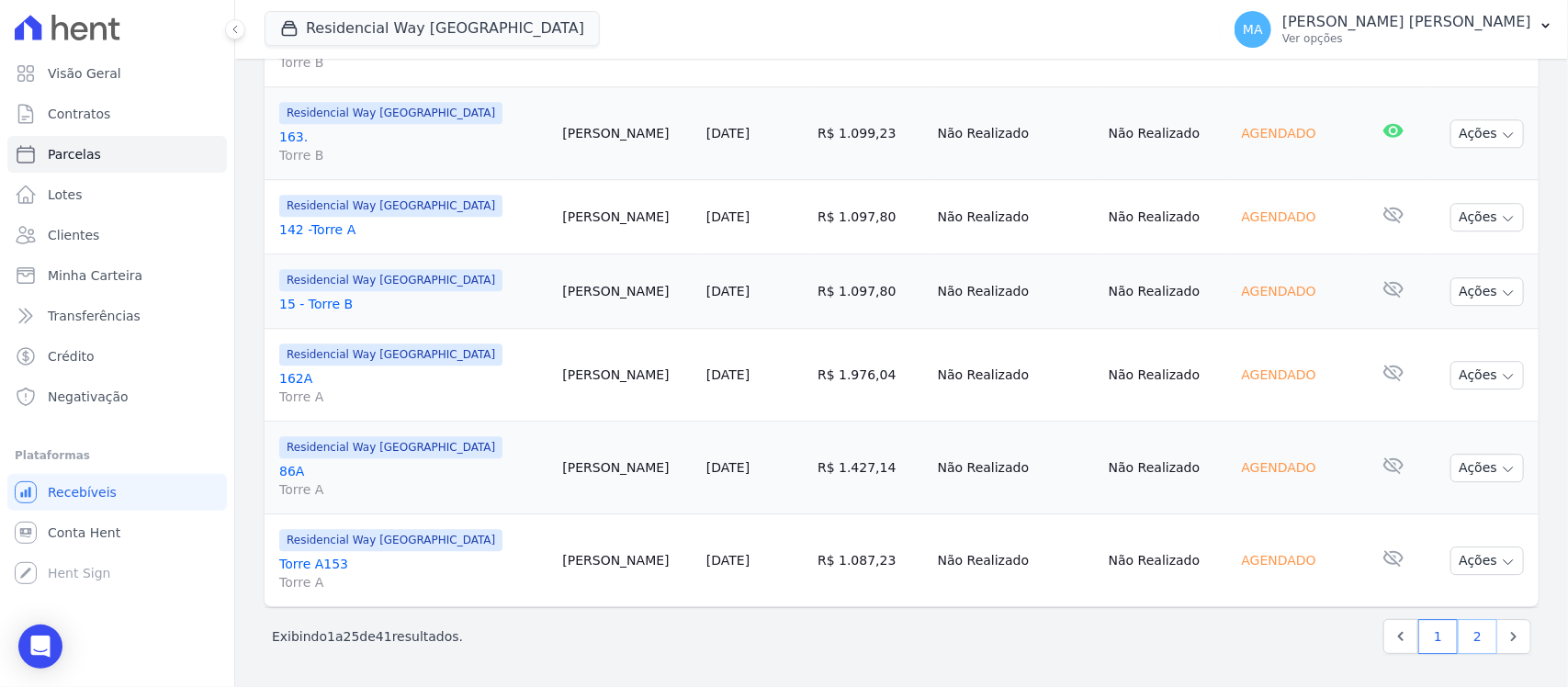
click at [1463, 637] on link "2" at bounding box center [1477, 636] width 39 height 35
select select
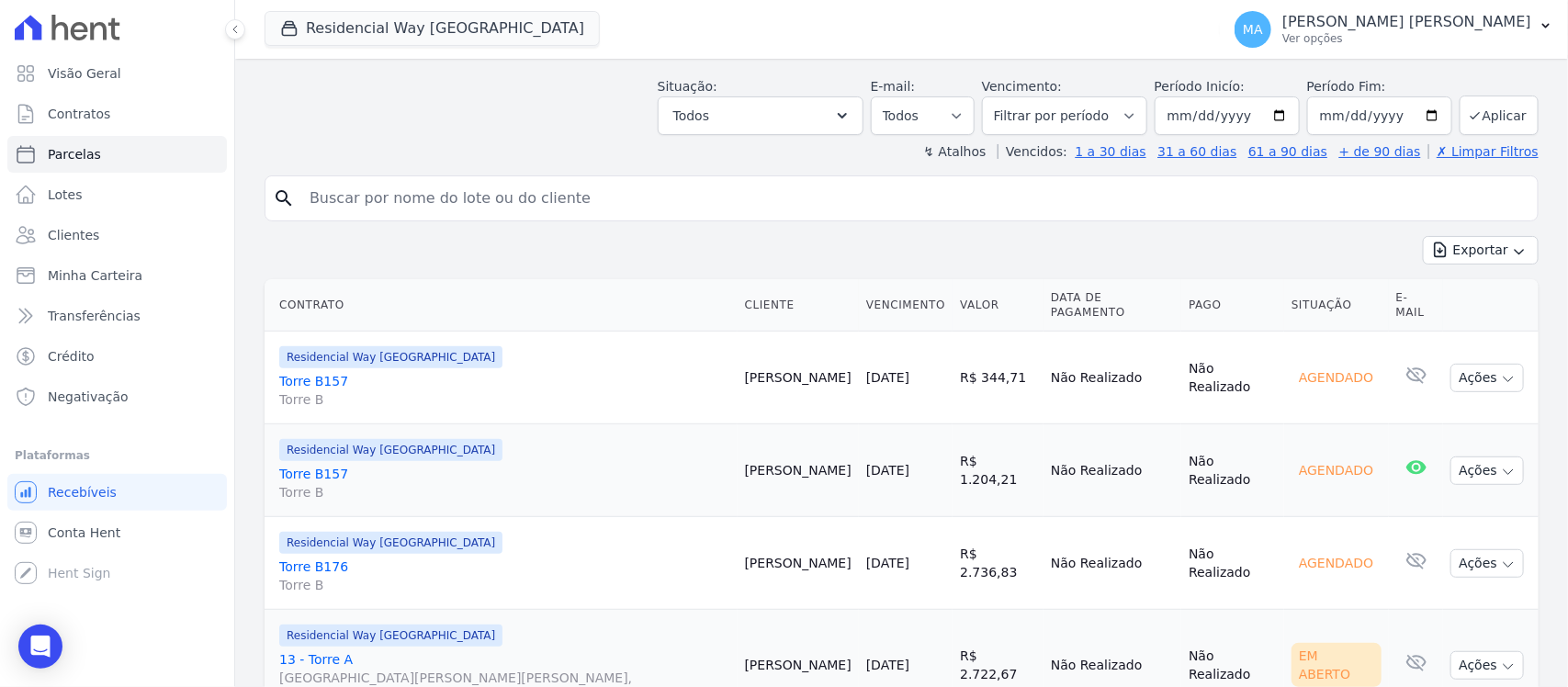
scroll to position [459, 0]
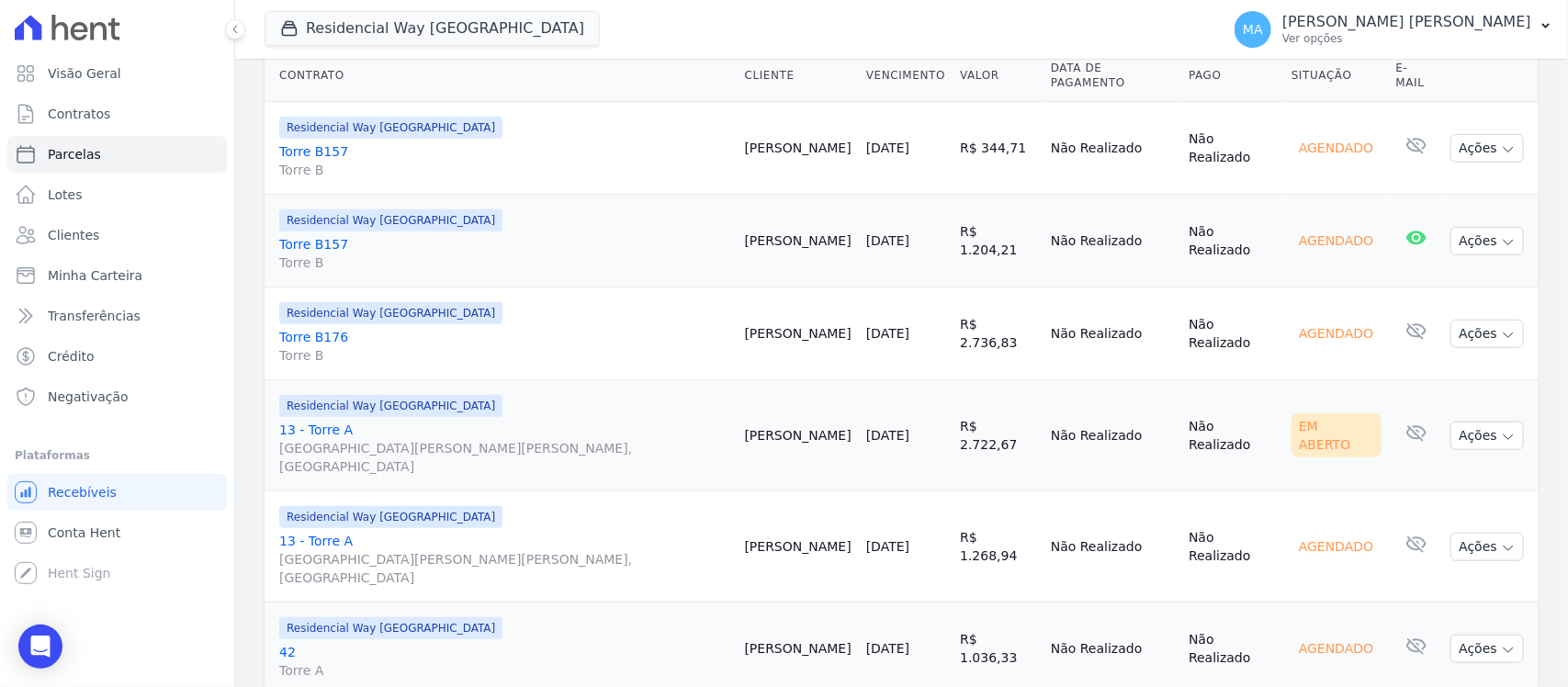
click at [323, 421] on link "13 - Torre A [GEOGRAPHIC_DATA][PERSON_NAME][PERSON_NAME], [GEOGRAPHIC_DATA]" at bounding box center [504, 448] width 451 height 55
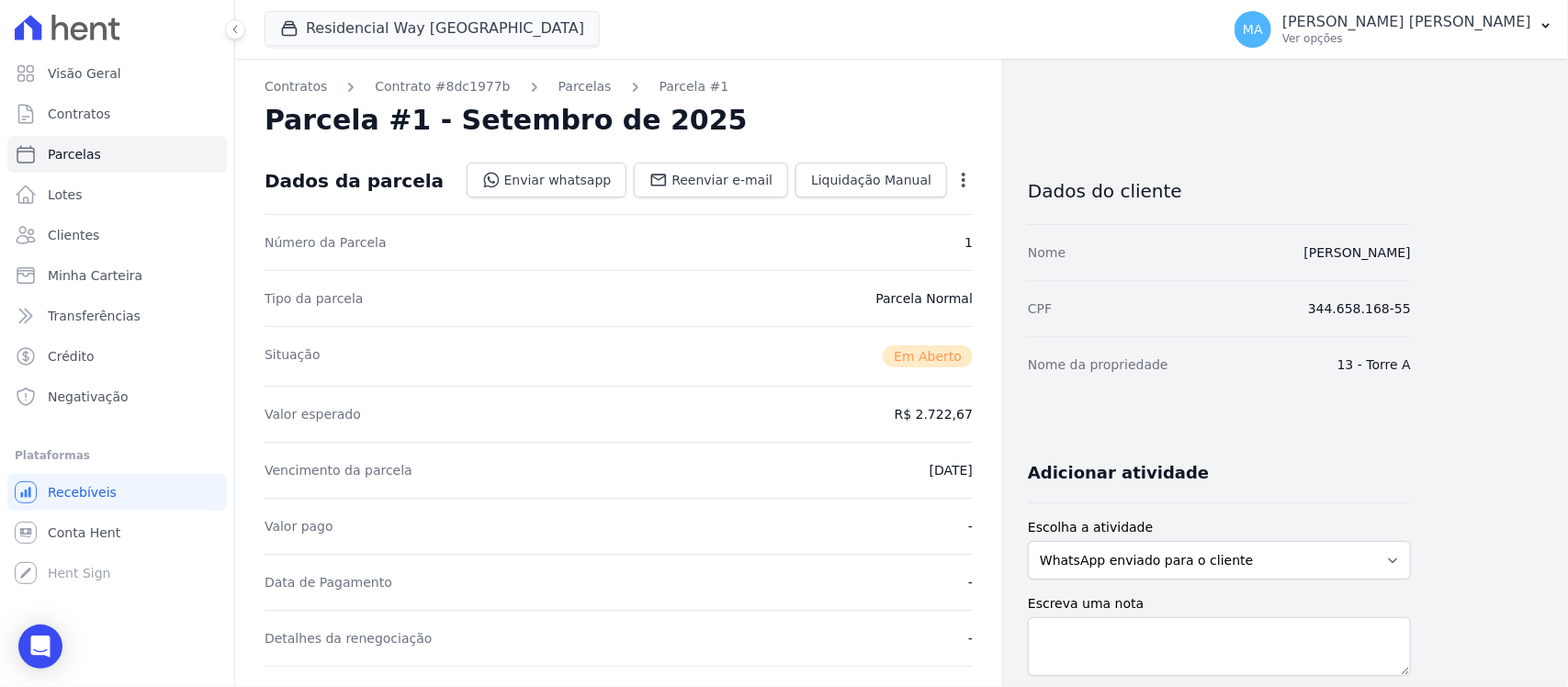
click at [960, 184] on icon "button" at bounding box center [963, 180] width 18 height 18
click at [897, 243] on link "Cancelar Cobrança" at bounding box center [885, 237] width 161 height 33
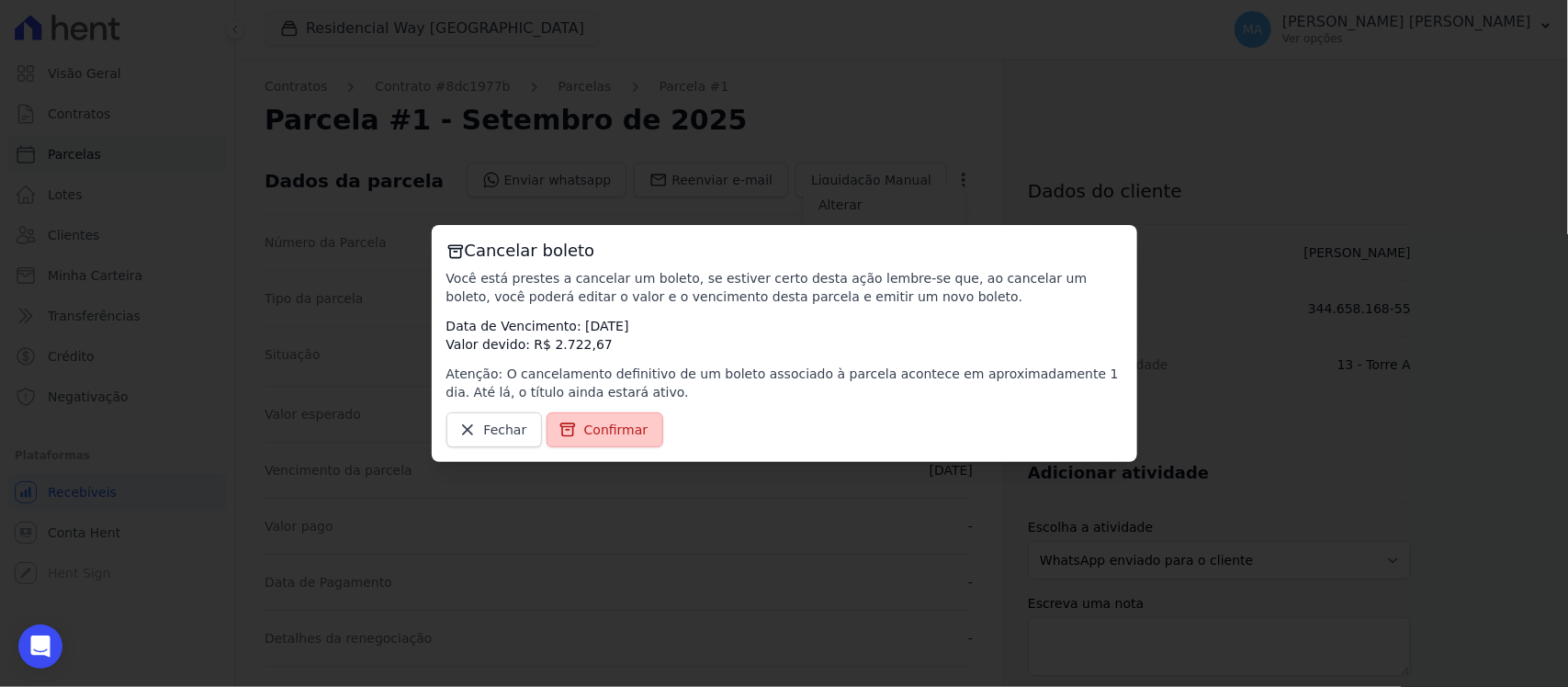
click at [617, 425] on span "Confirmar" at bounding box center [616, 429] width 64 height 18
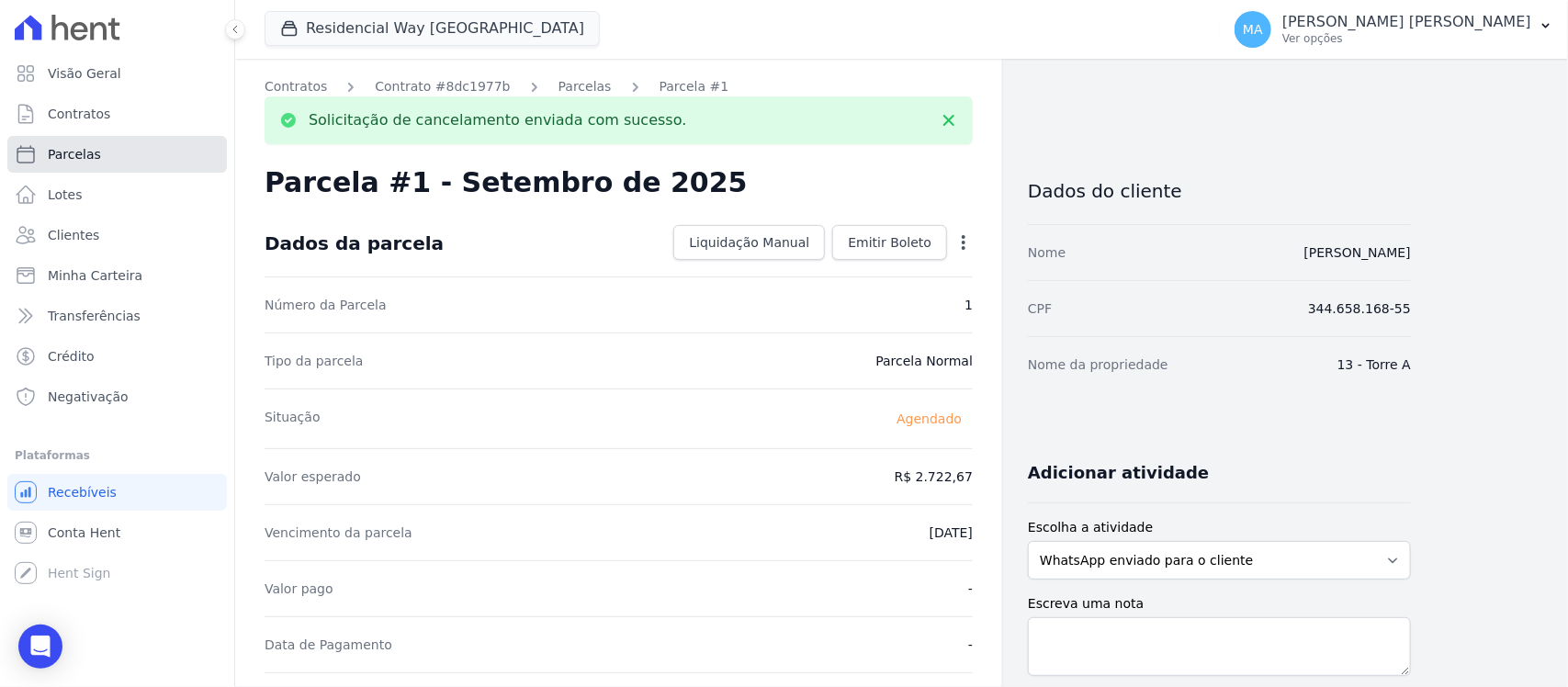
click at [78, 149] on span "Parcelas" at bounding box center [74, 154] width 53 height 18
select select
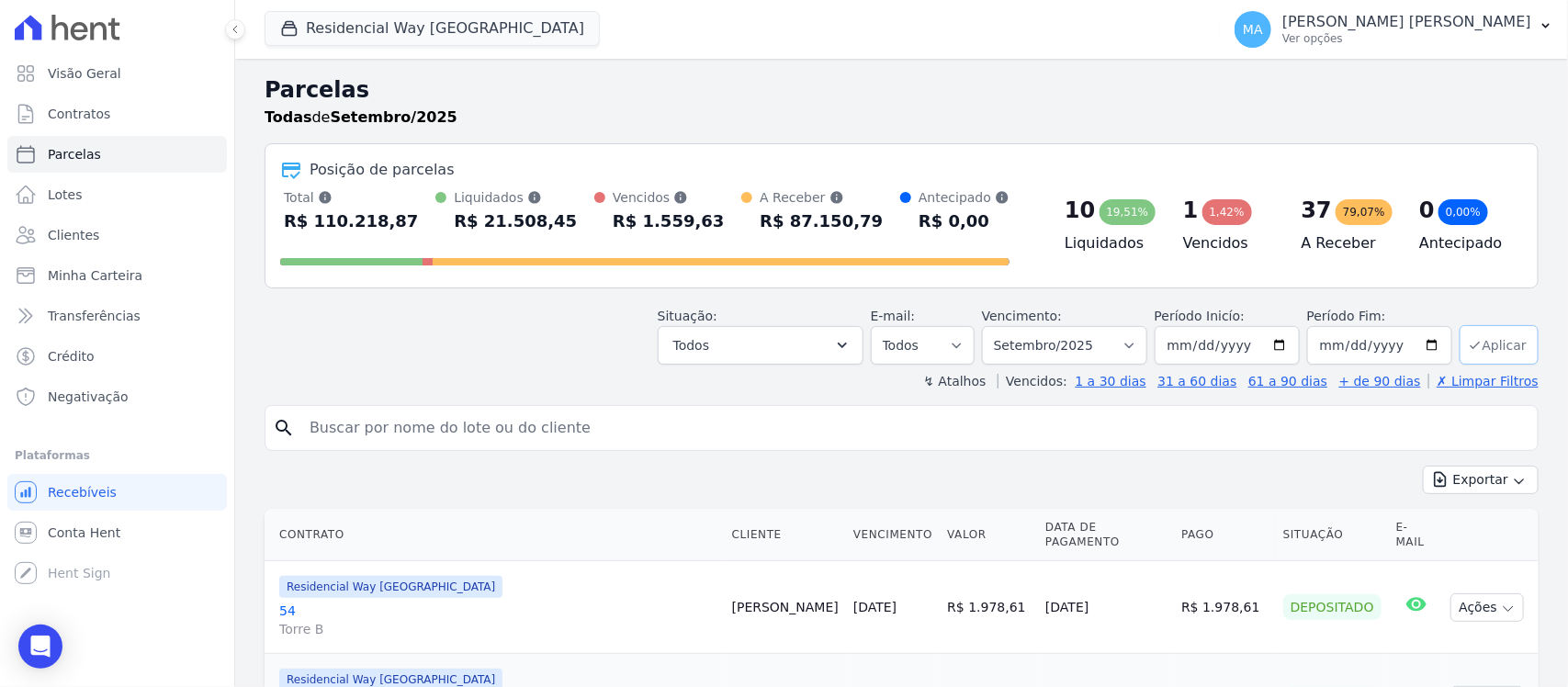
click at [1494, 342] on button "Aplicar" at bounding box center [1499, 344] width 79 height 39
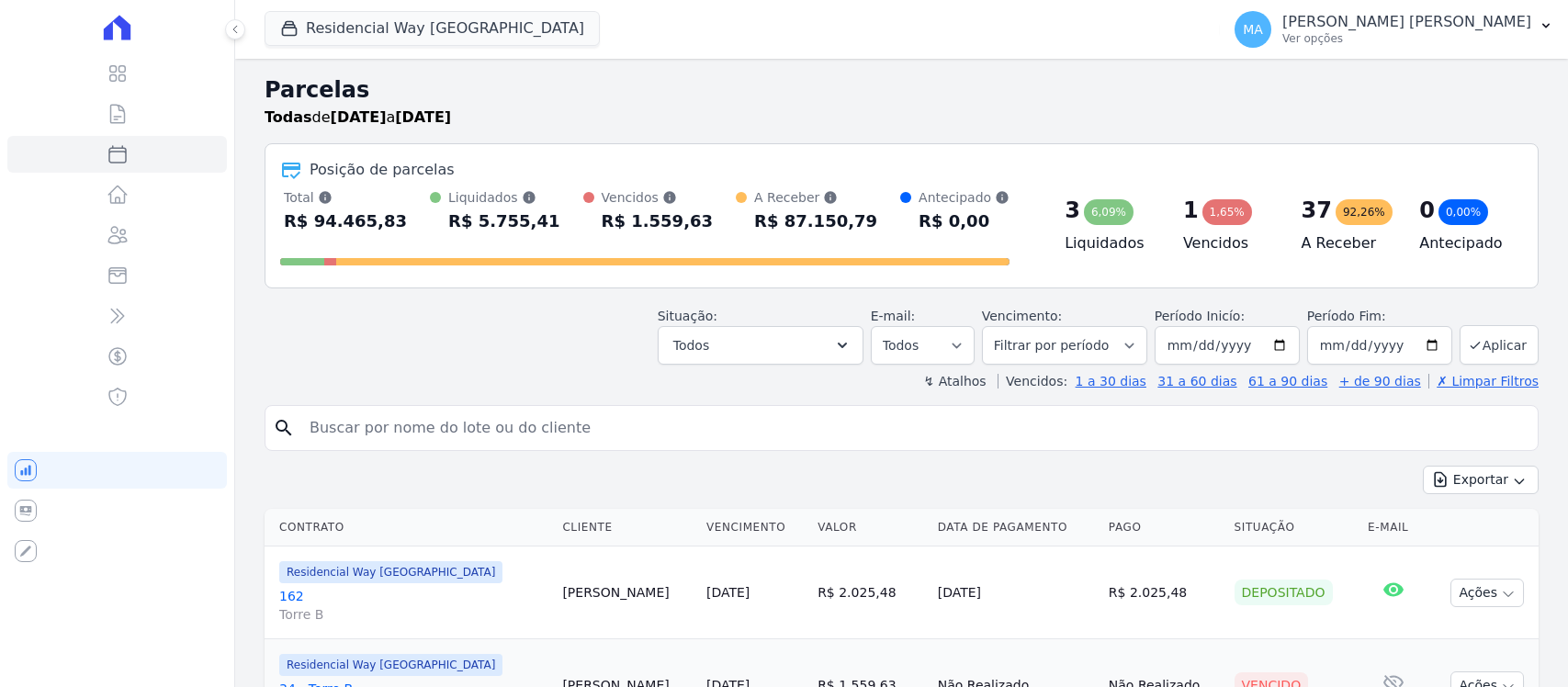
select select
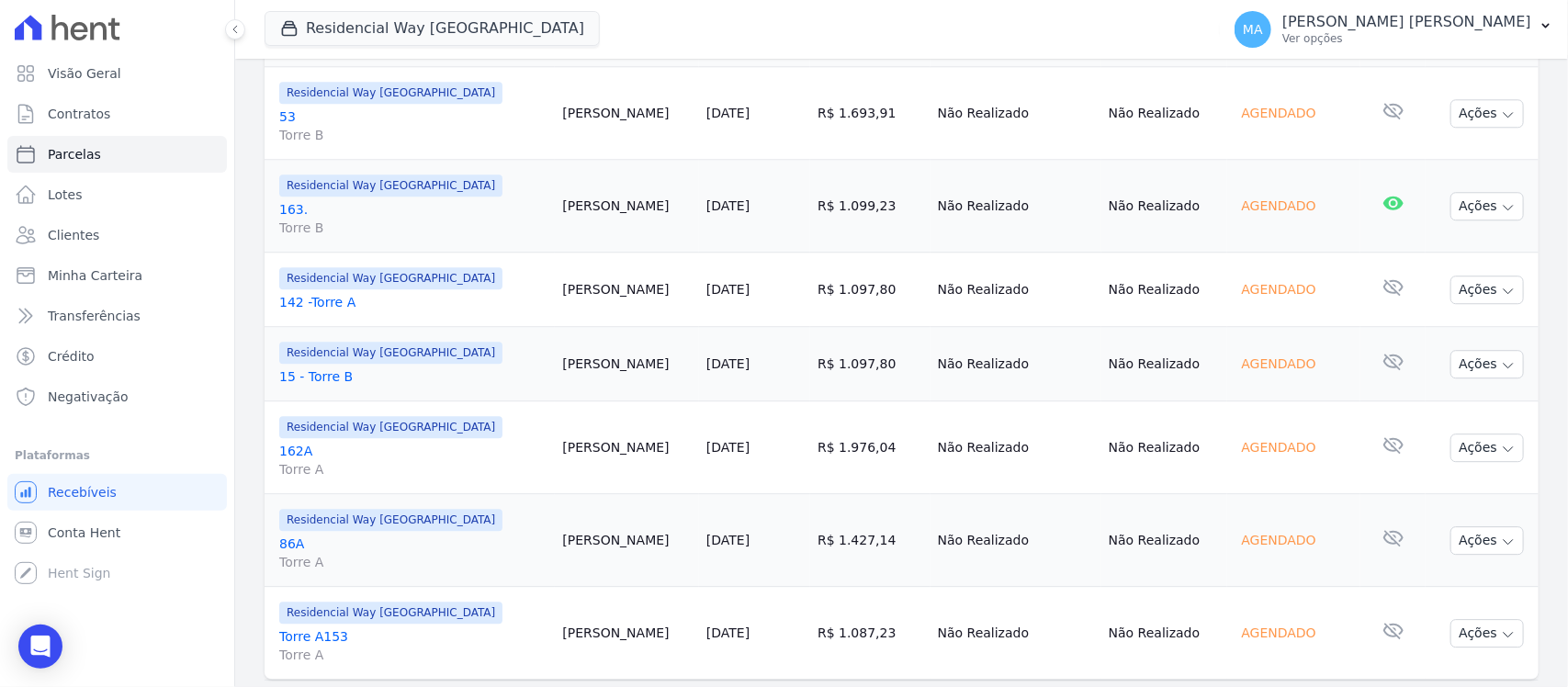
scroll to position [2229, 0]
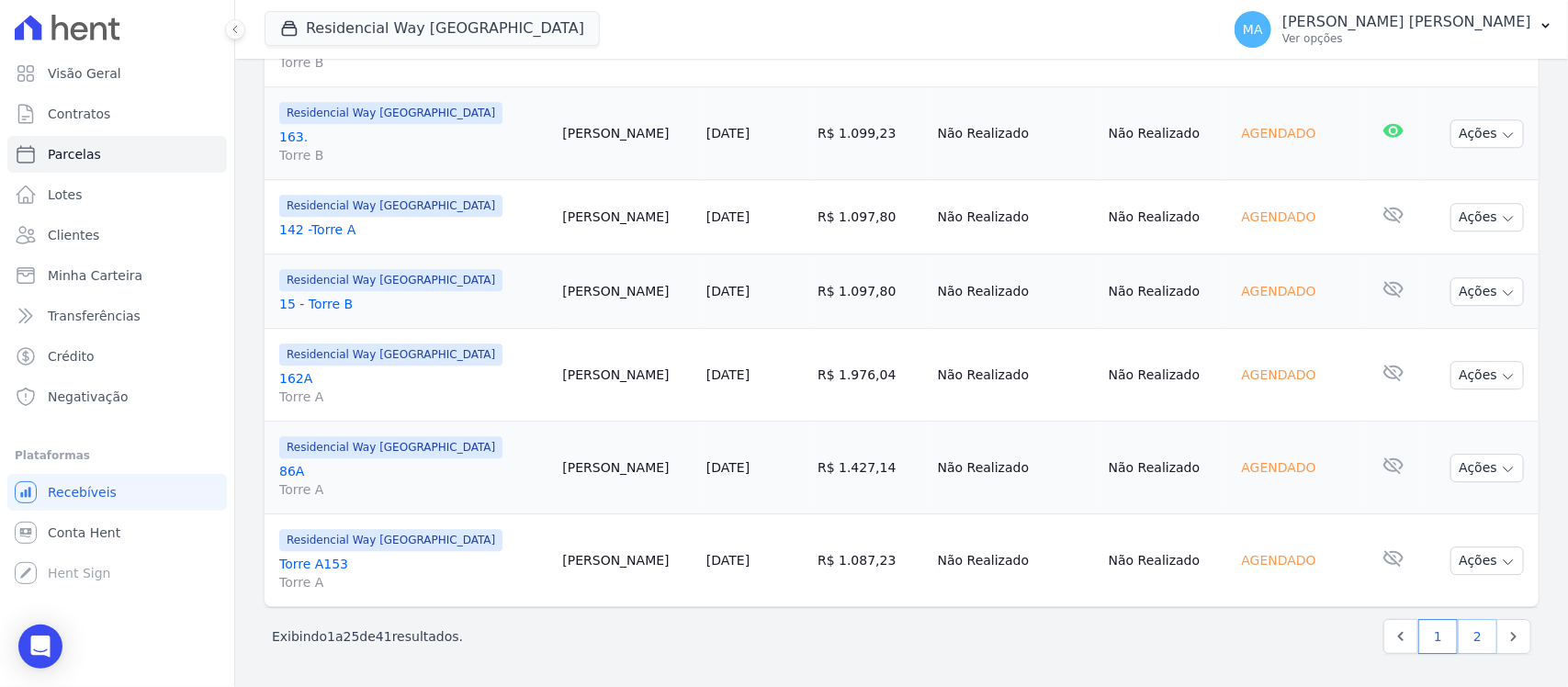
click at [1458, 634] on link "2" at bounding box center [1477, 636] width 39 height 35
select select
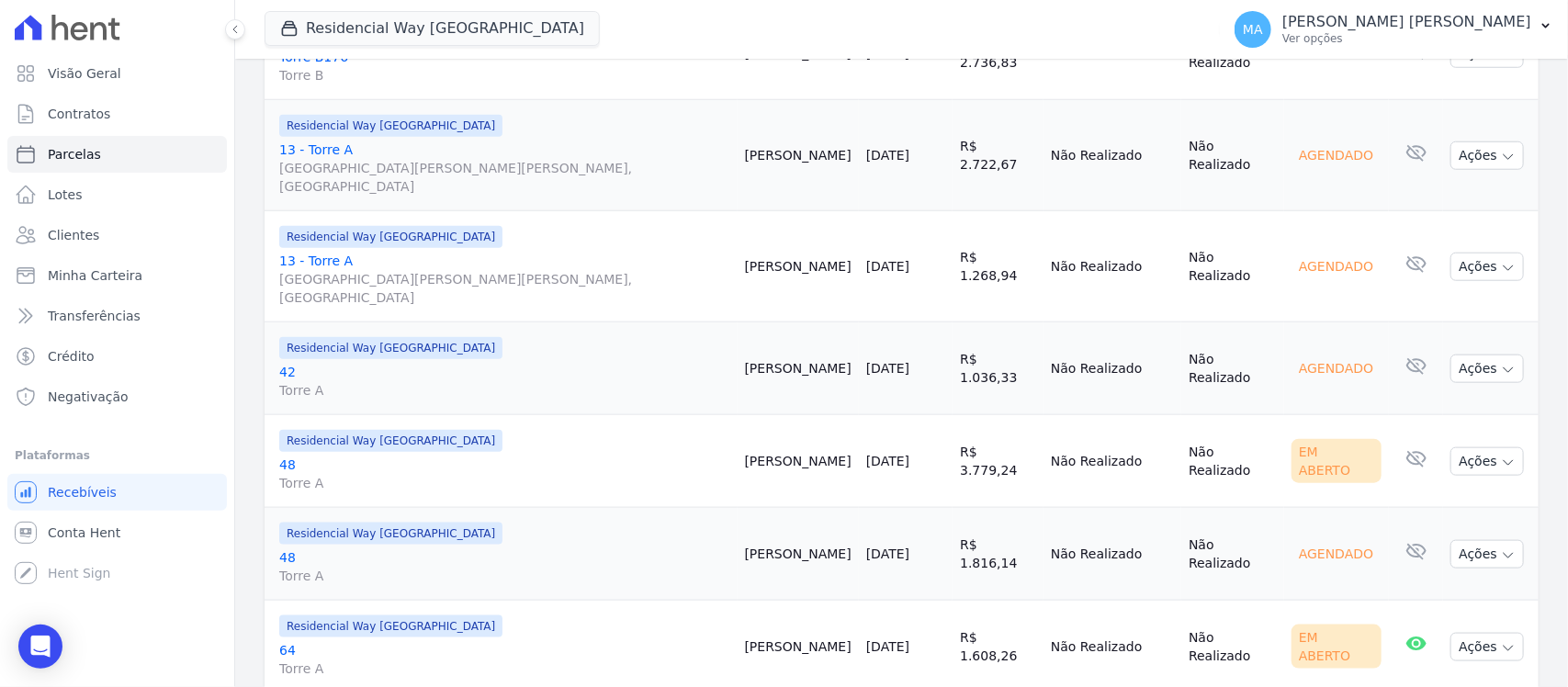
scroll to position [854, 0]
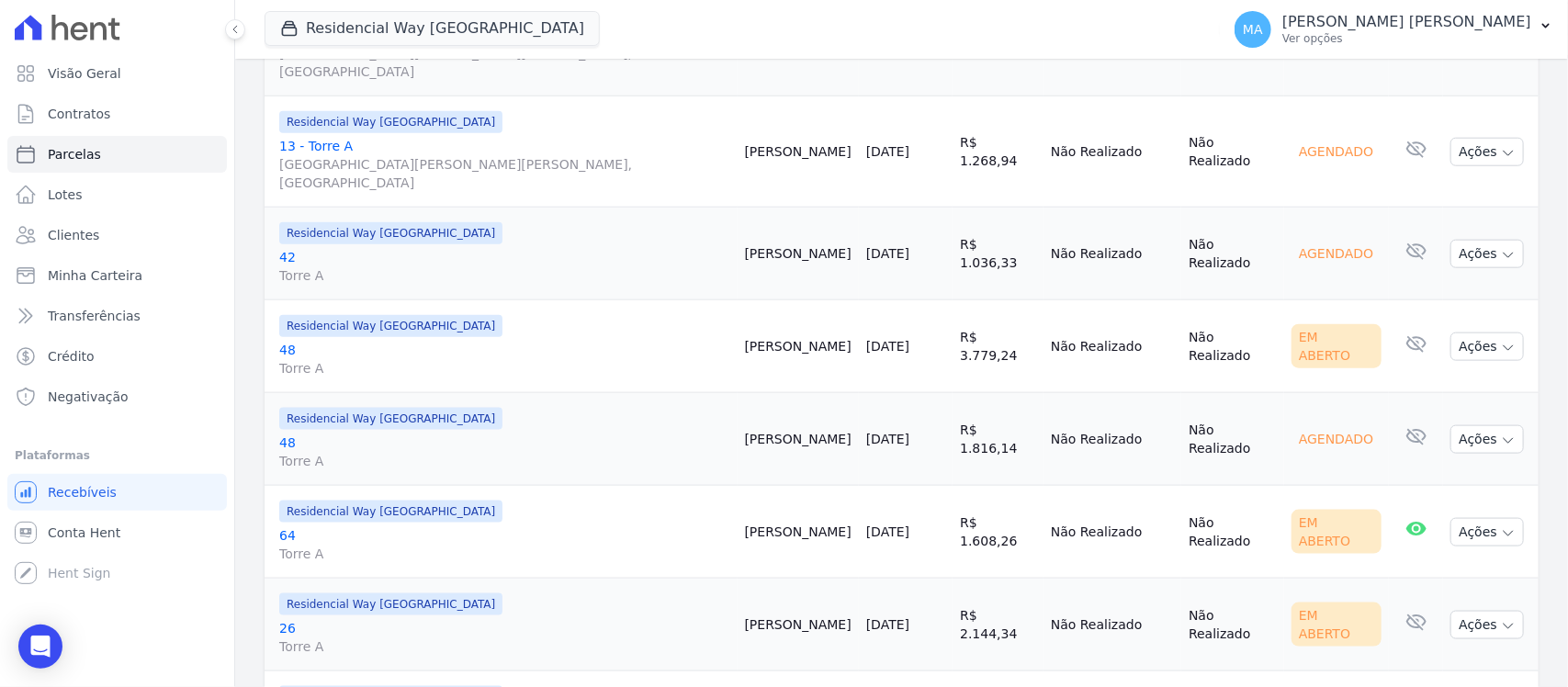
click at [287, 341] on link "48 Torre A" at bounding box center [504, 359] width 451 height 37
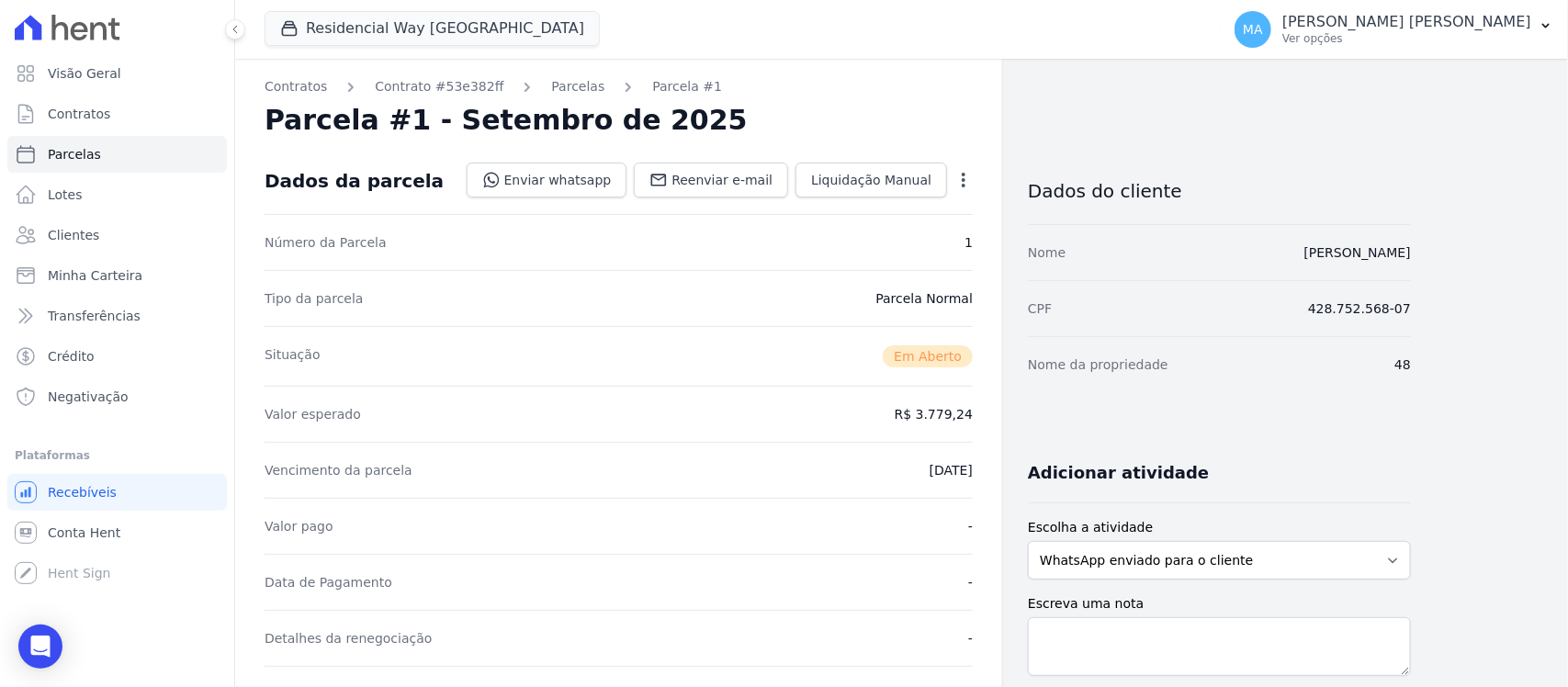
click at [965, 184] on icon "button" at bounding box center [963, 180] width 18 height 18
click at [905, 240] on link "Cancelar Cobrança" at bounding box center [885, 237] width 161 height 33
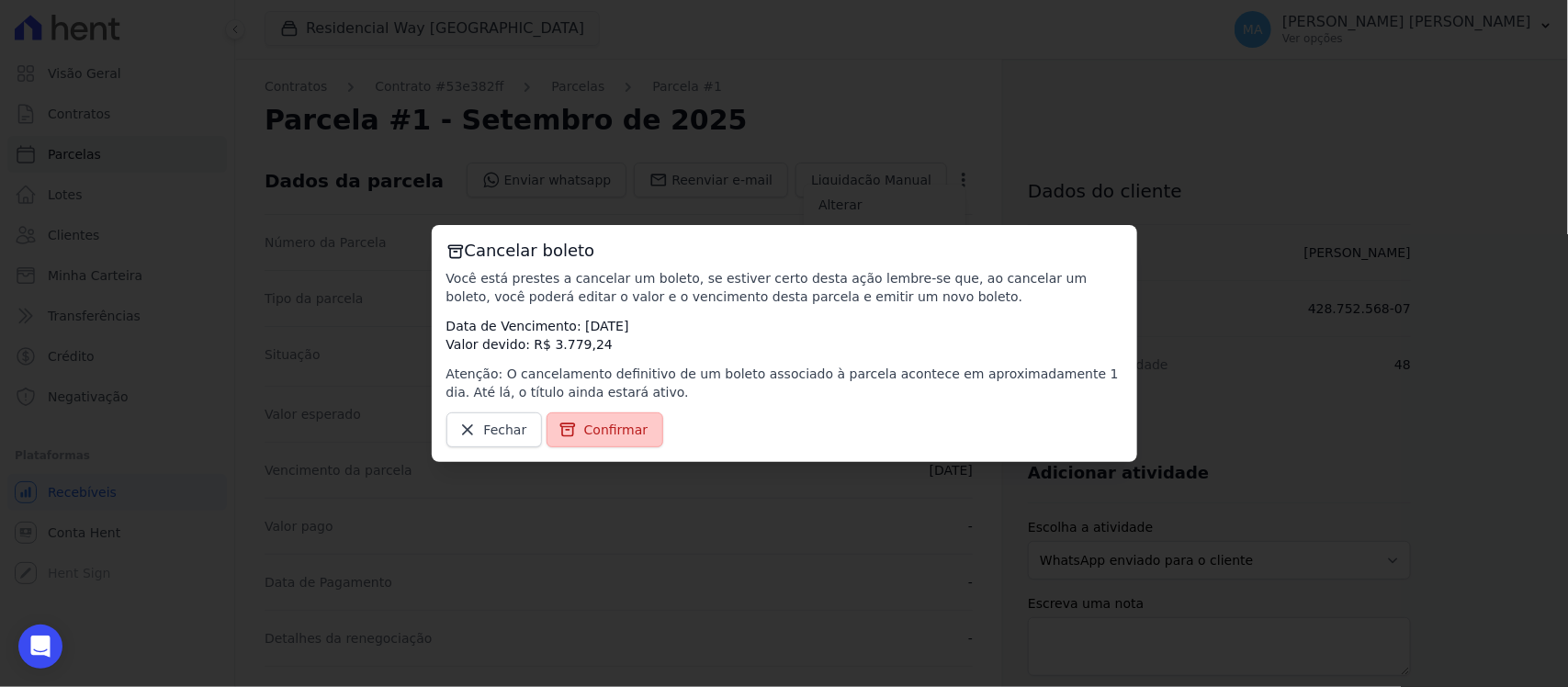
click at [600, 431] on span "Confirmar" at bounding box center [616, 429] width 64 height 18
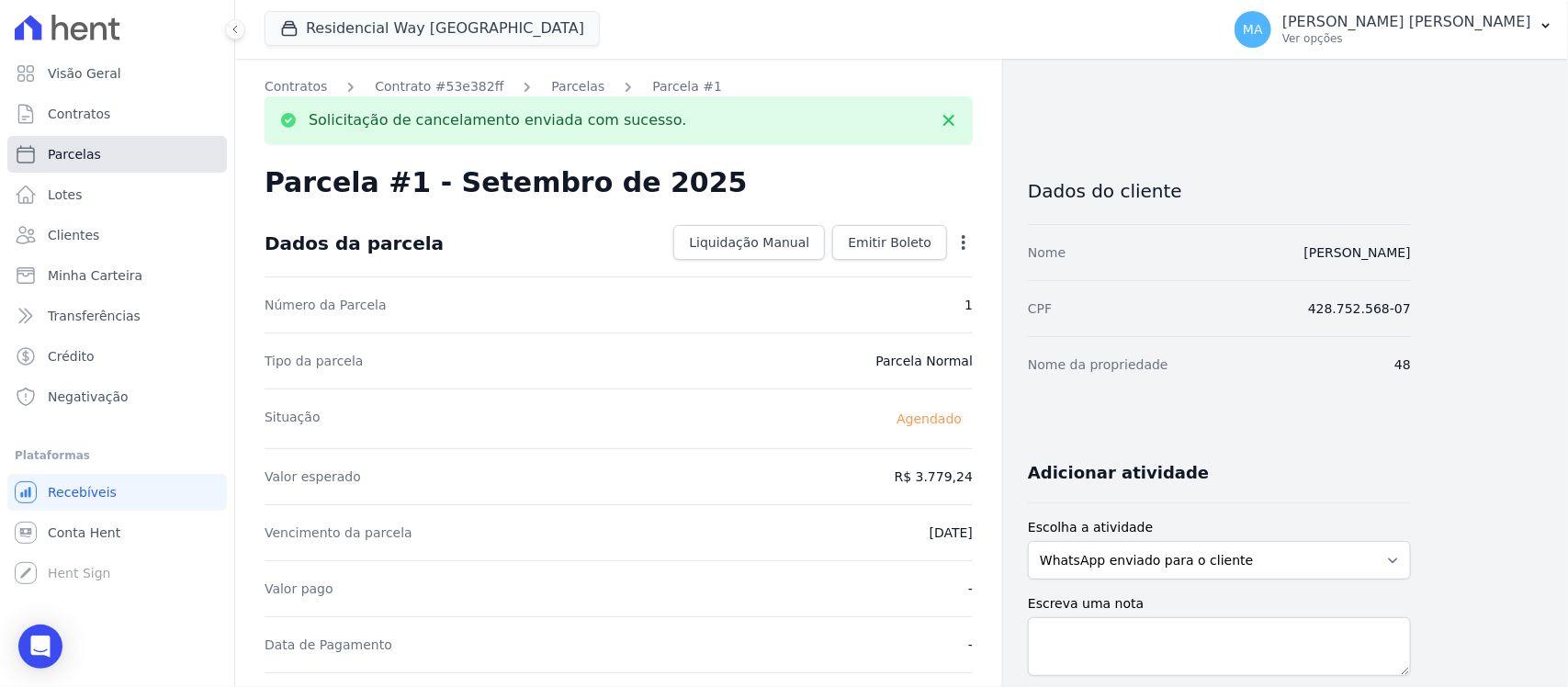
click at [90, 152] on span "Parcelas" at bounding box center [74, 154] width 53 height 18
select select
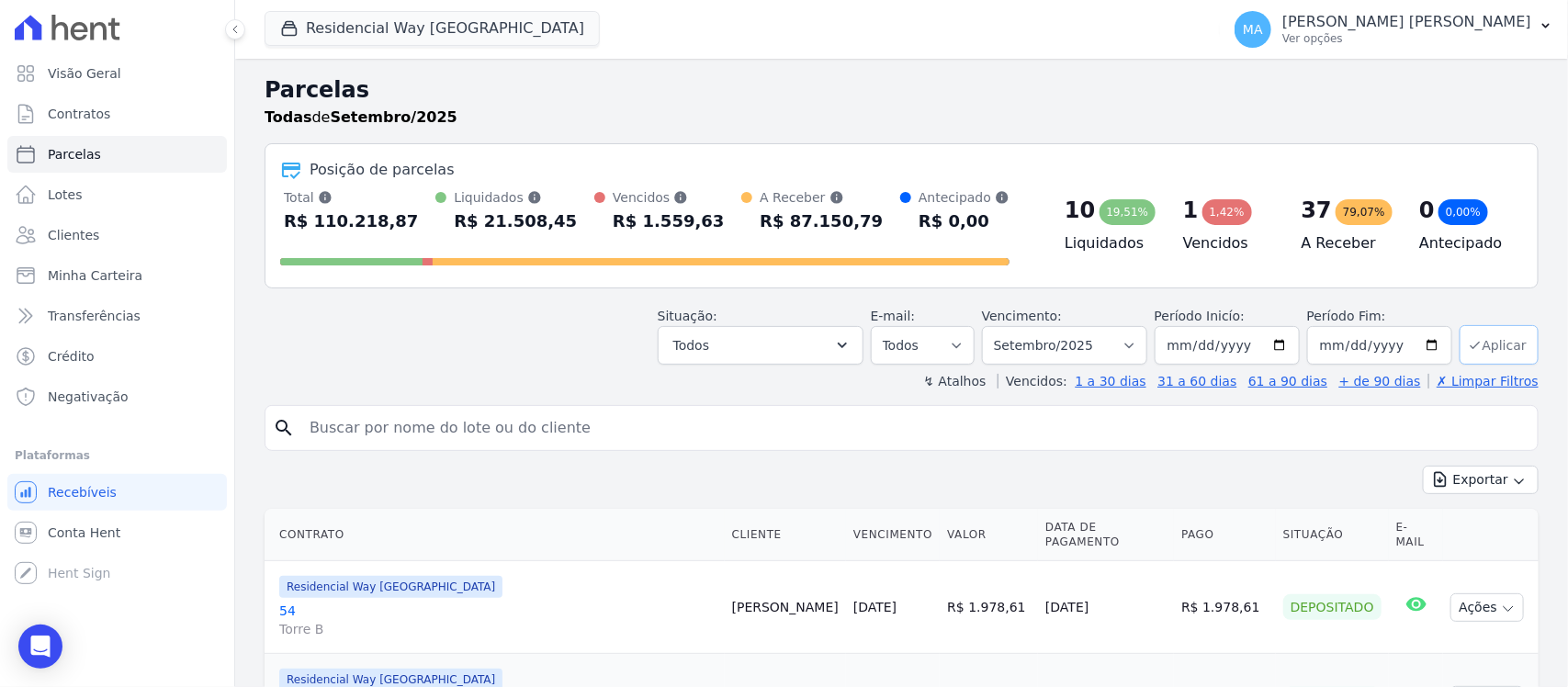
click at [1488, 345] on button "Aplicar" at bounding box center [1499, 344] width 79 height 39
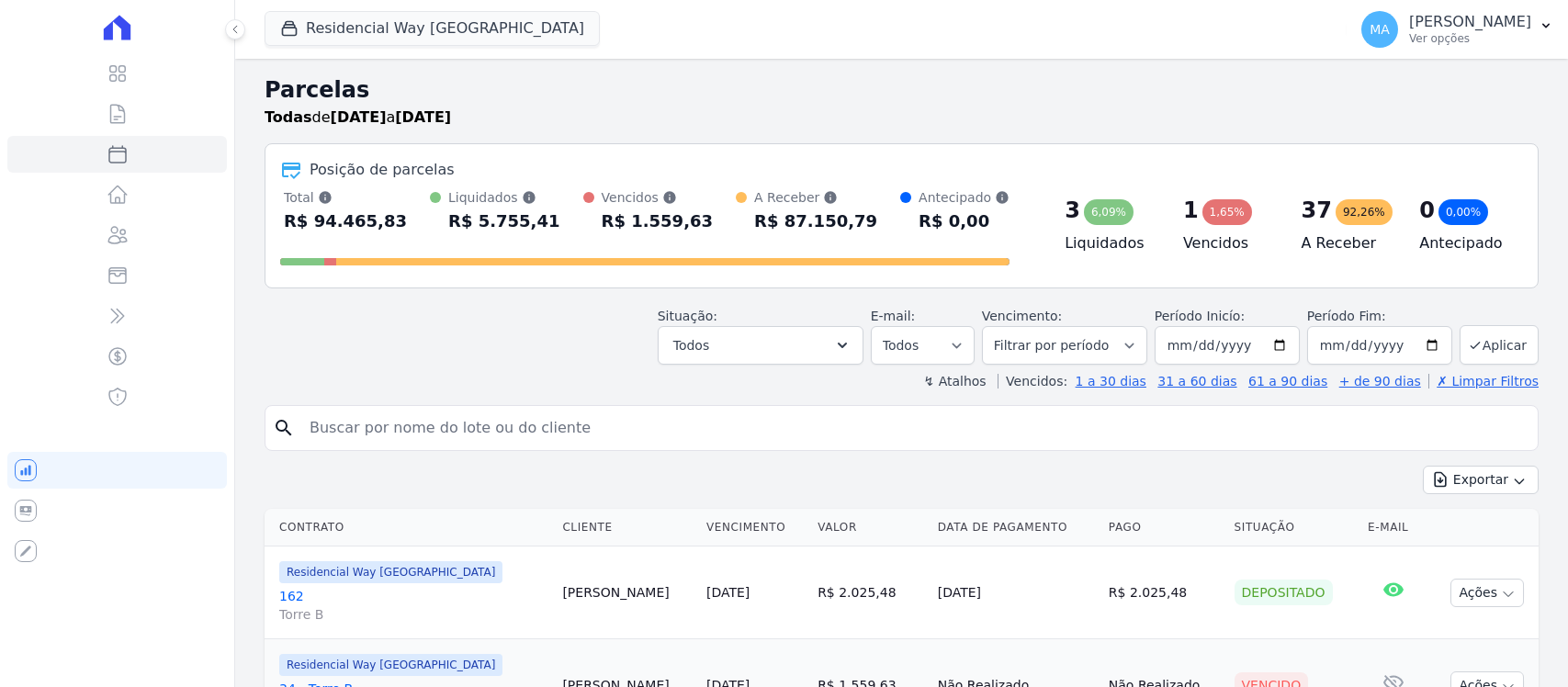
select select
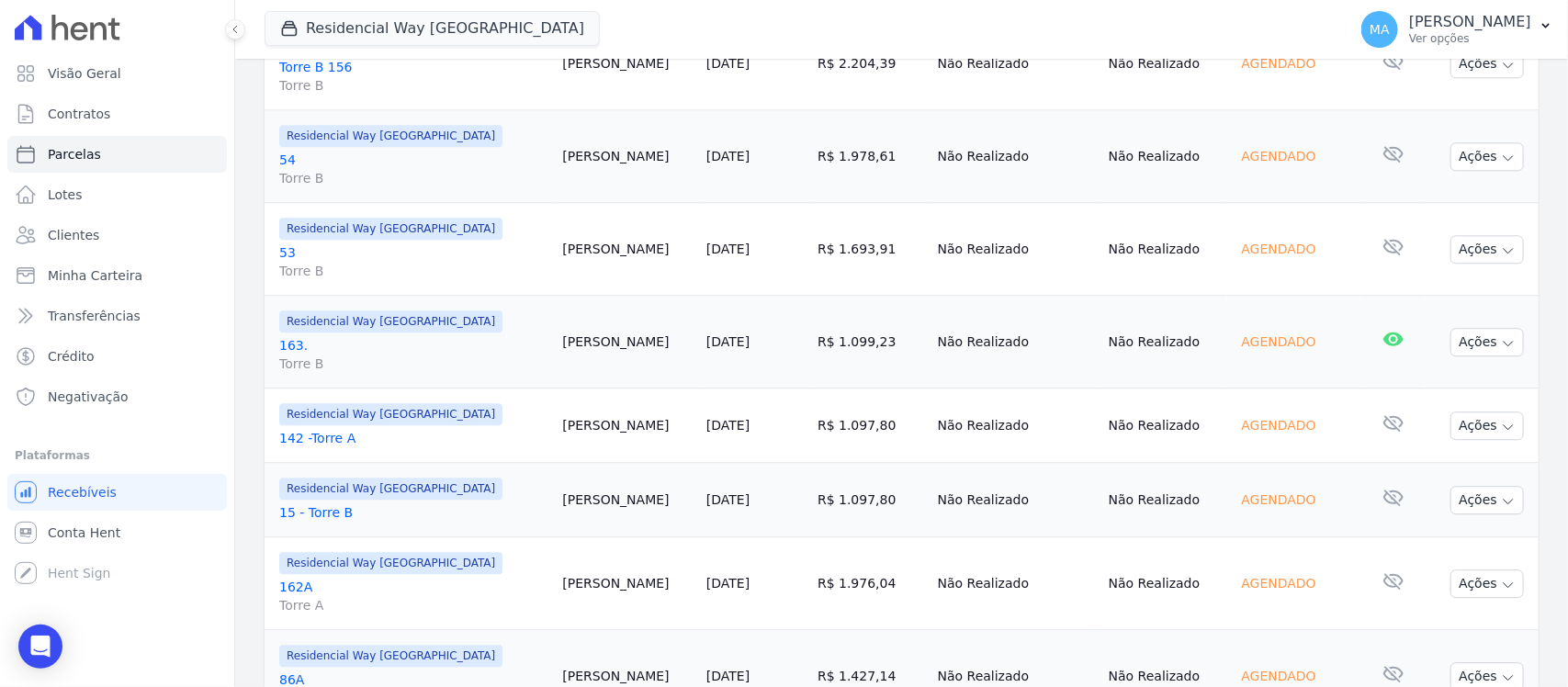
scroll to position [2229, 0]
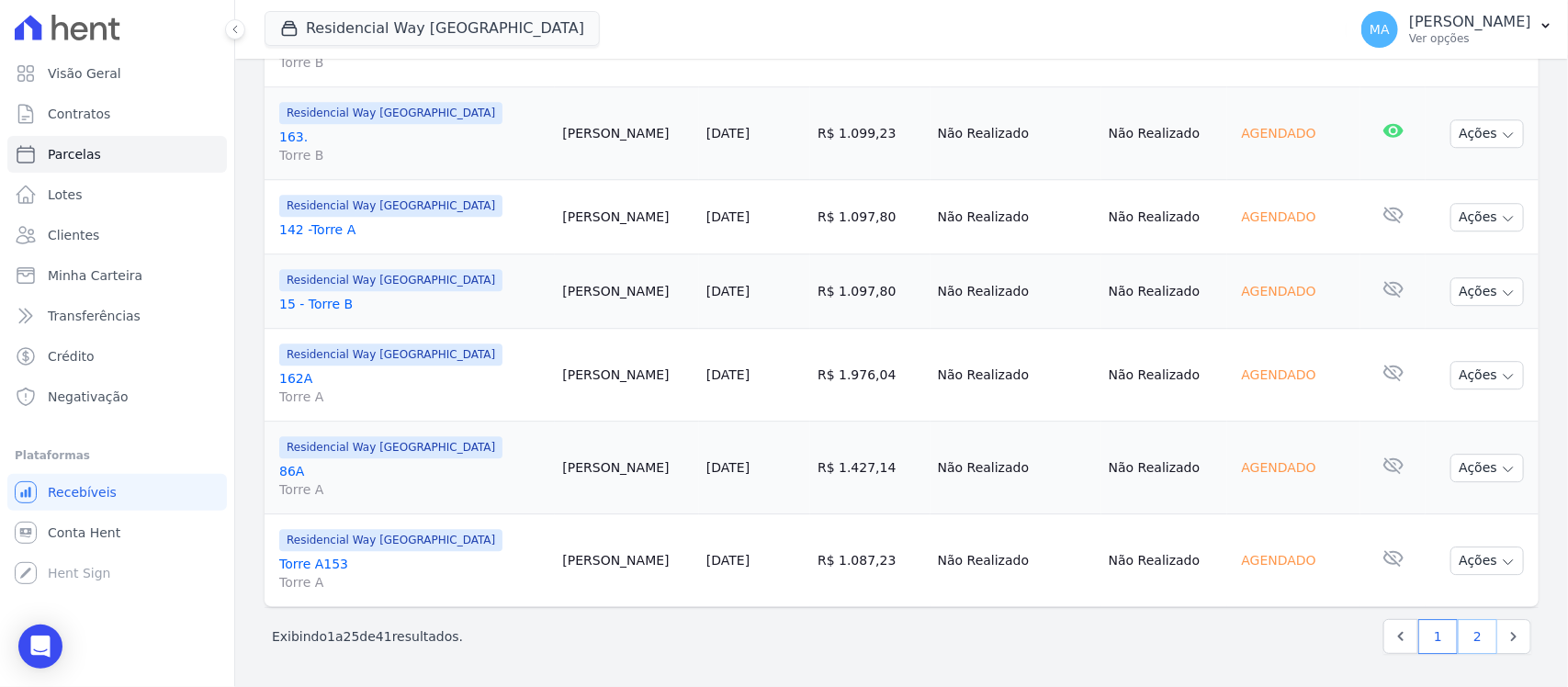
click at [1458, 634] on link "2" at bounding box center [1477, 636] width 39 height 35
select select
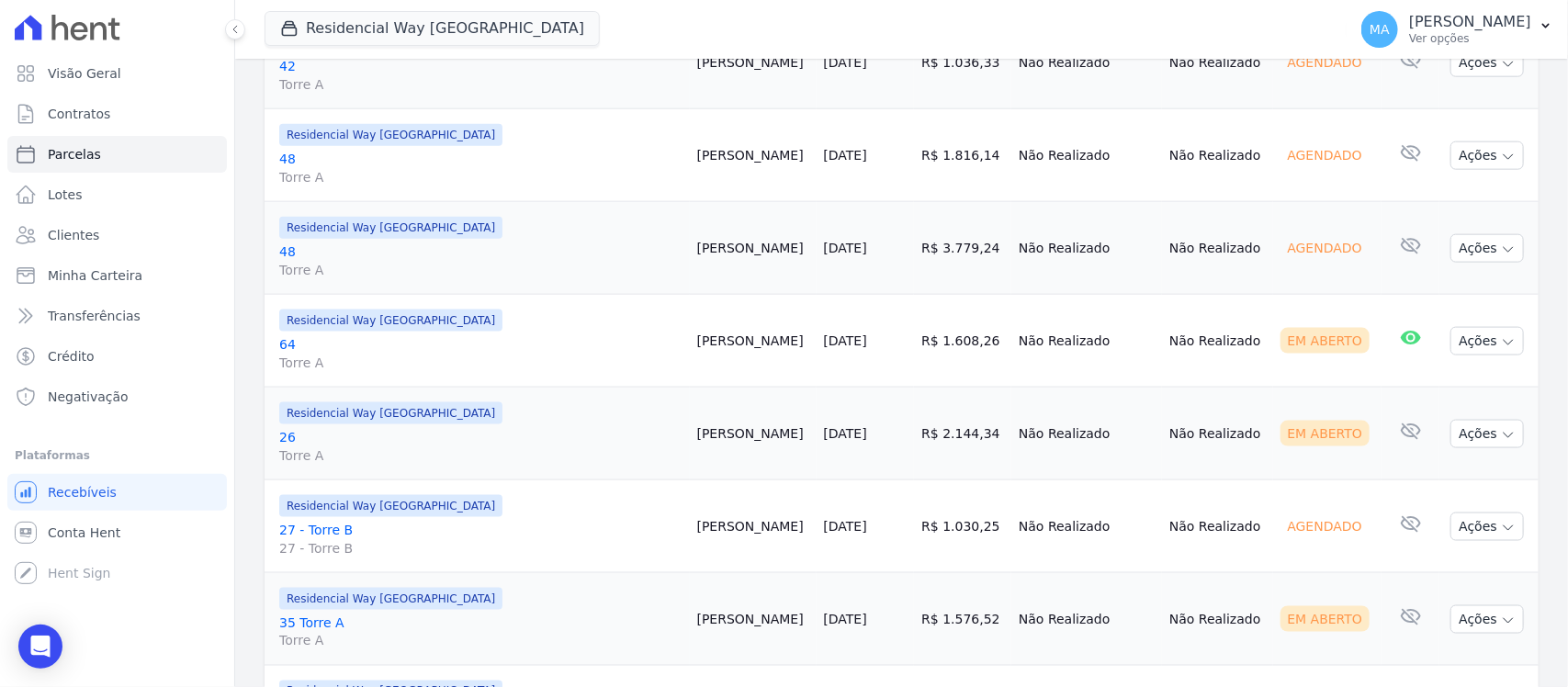
scroll to position [1034, 0]
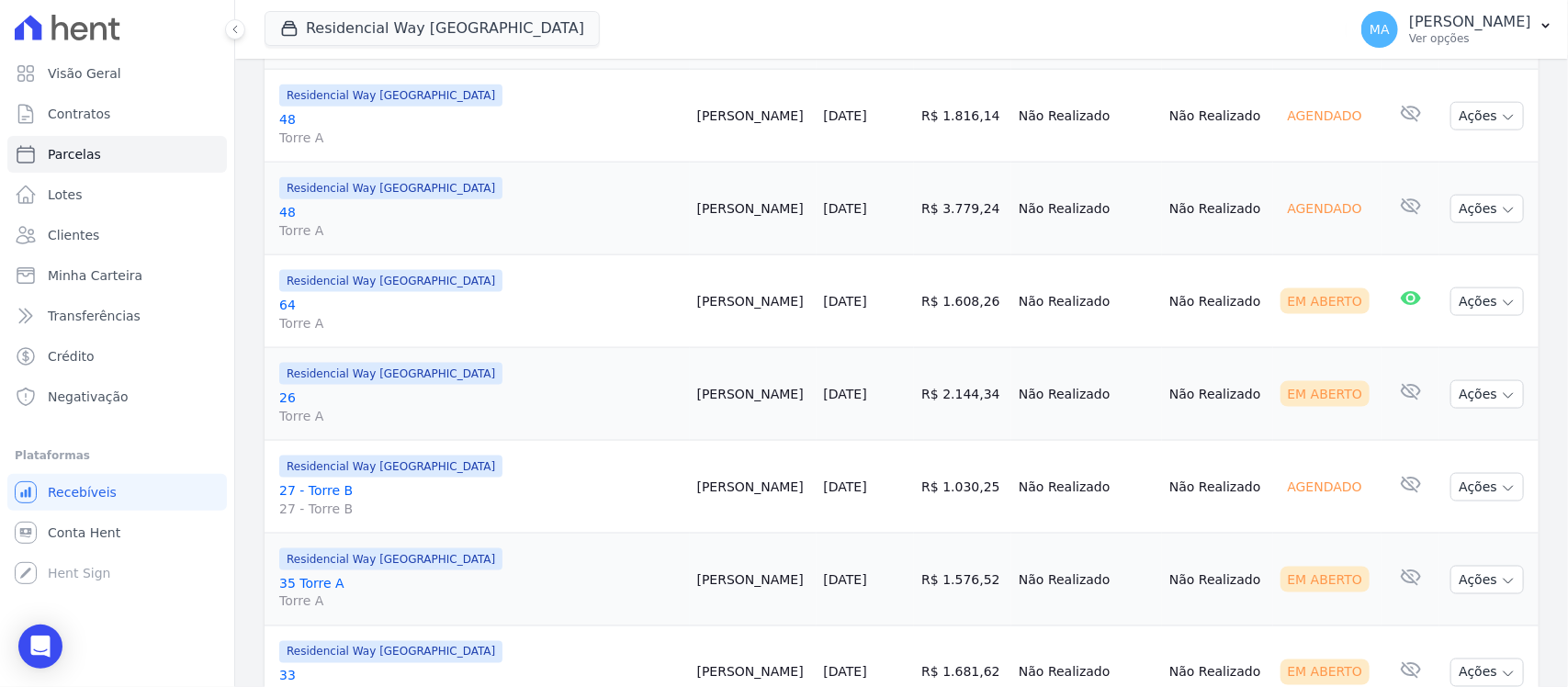
click at [285, 307] on link "64 Torre A" at bounding box center [481, 314] width 404 height 37
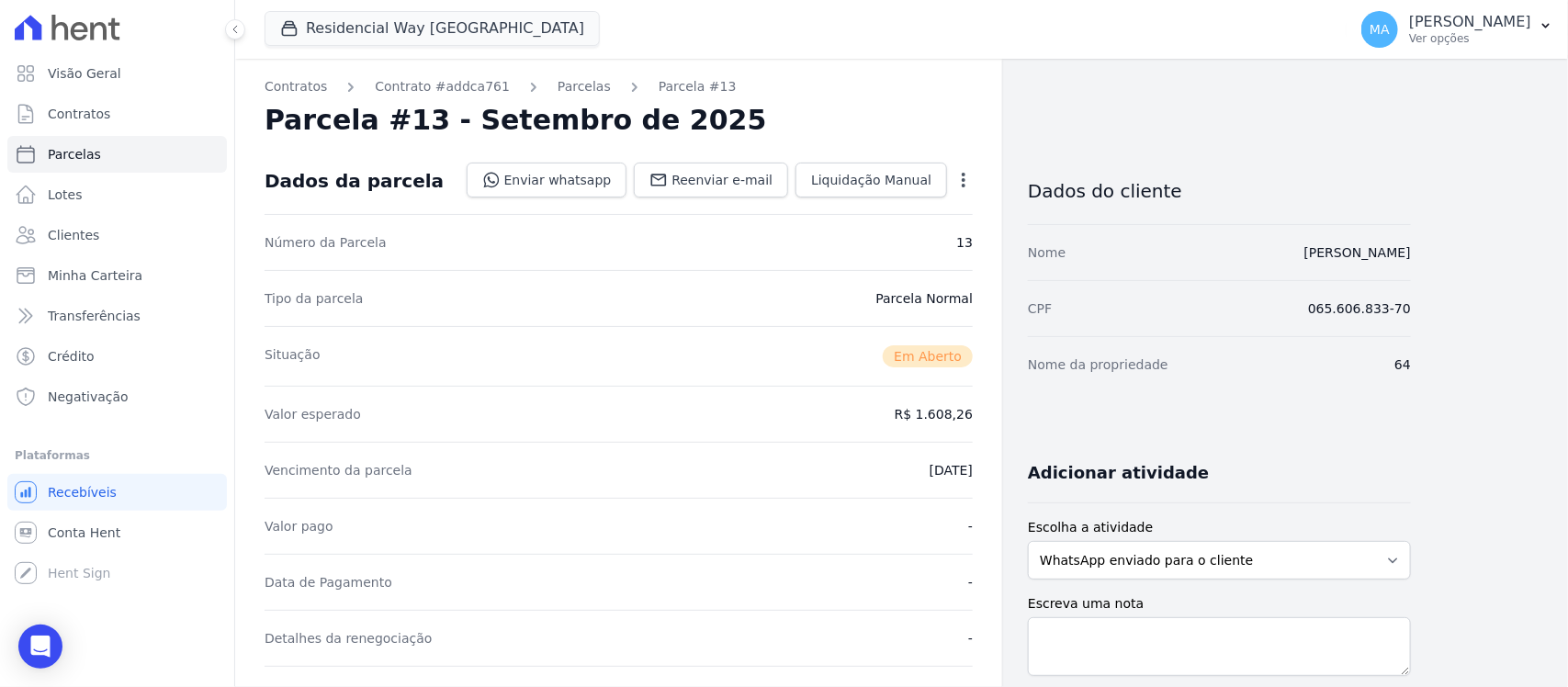
click at [955, 172] on icon "button" at bounding box center [963, 180] width 18 height 18
click at [892, 236] on link "Cancelar Cobrança" at bounding box center [885, 237] width 161 height 33
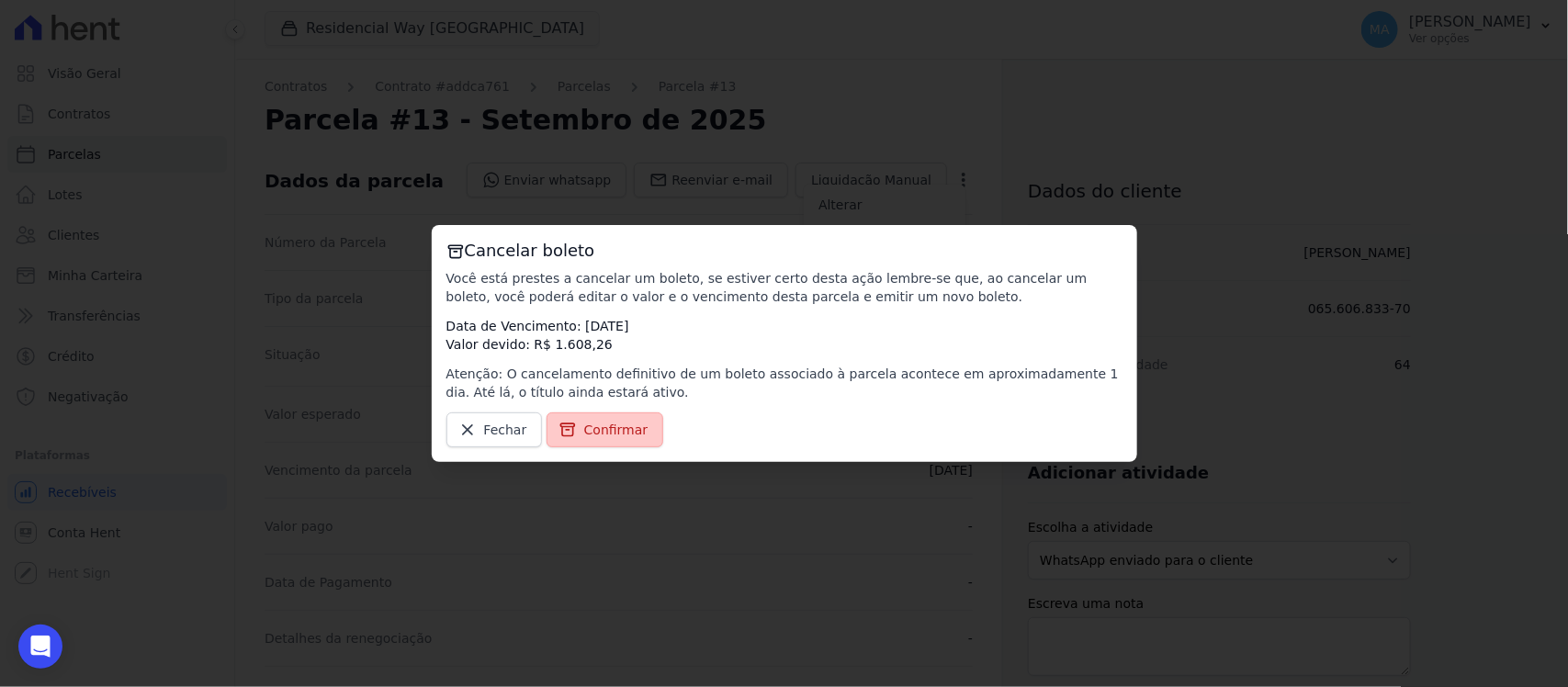
click at [639, 429] on link "Confirmar" at bounding box center [605, 429] width 117 height 35
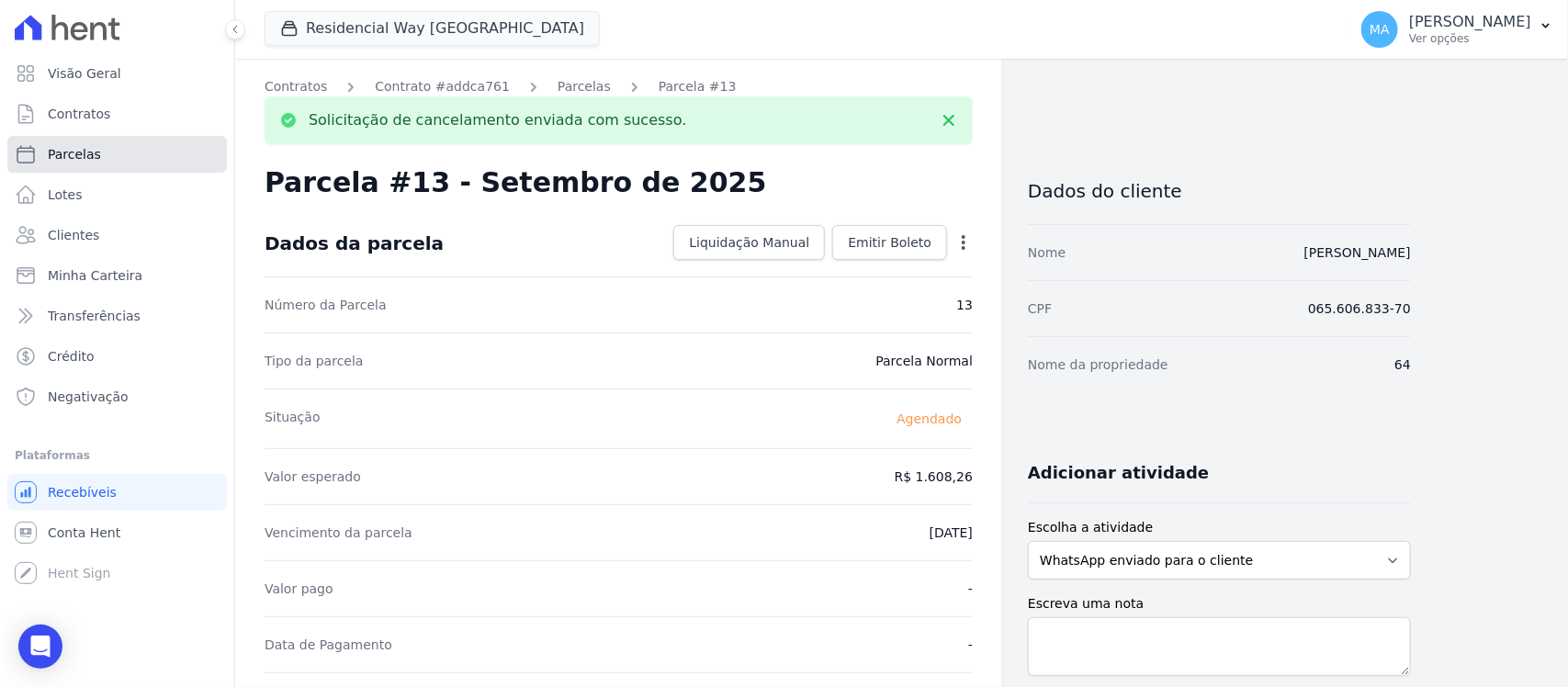
click at [81, 150] on span "Parcelas" at bounding box center [74, 154] width 53 height 18
select select
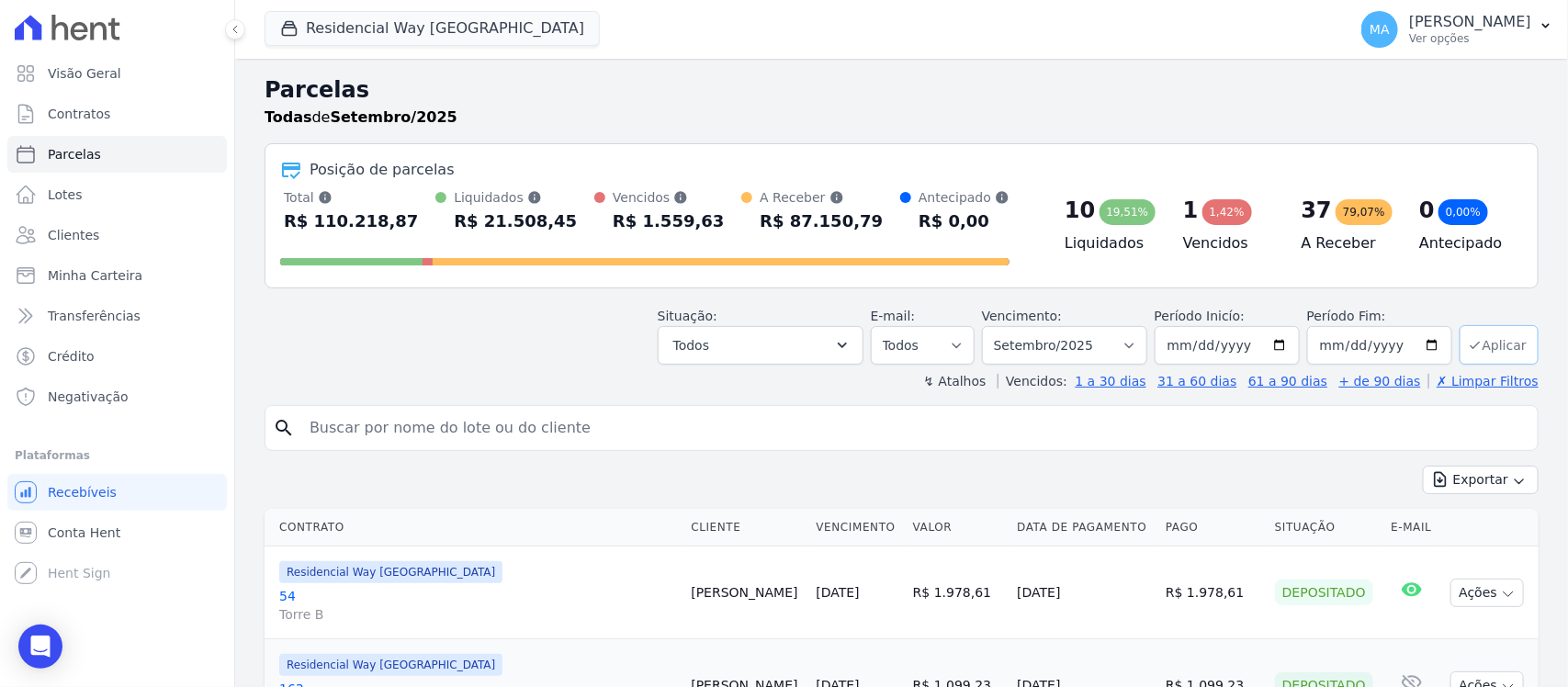
click at [1502, 342] on button "Aplicar" at bounding box center [1499, 344] width 79 height 39
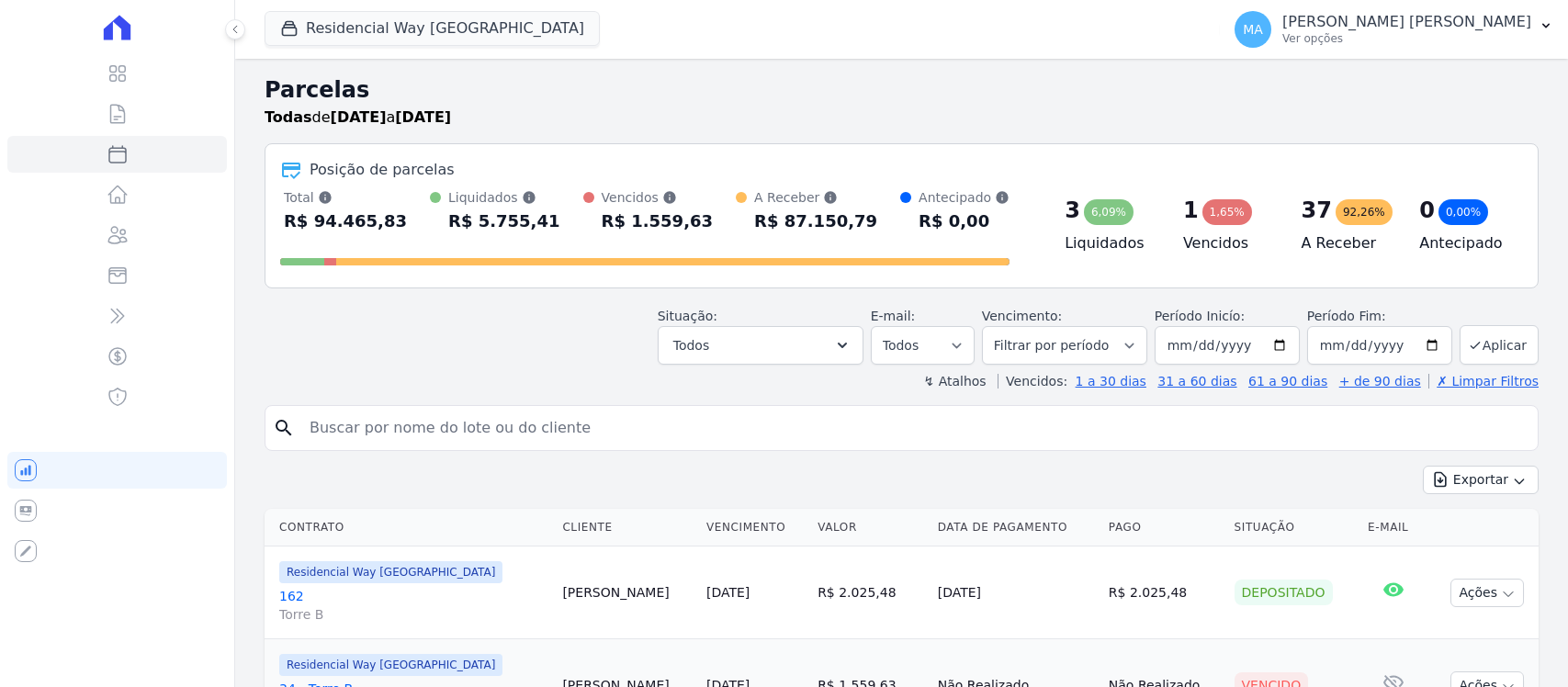
select select
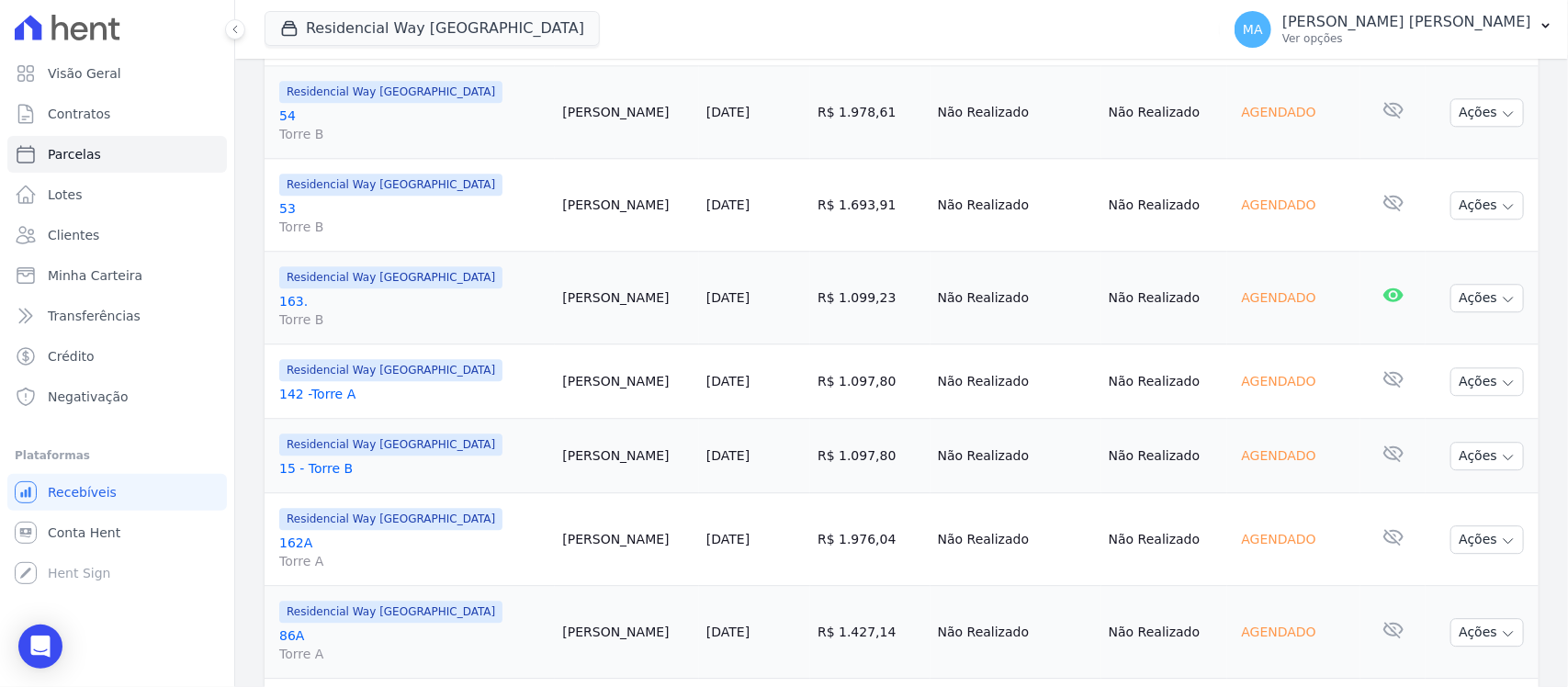
scroll to position [2229, 0]
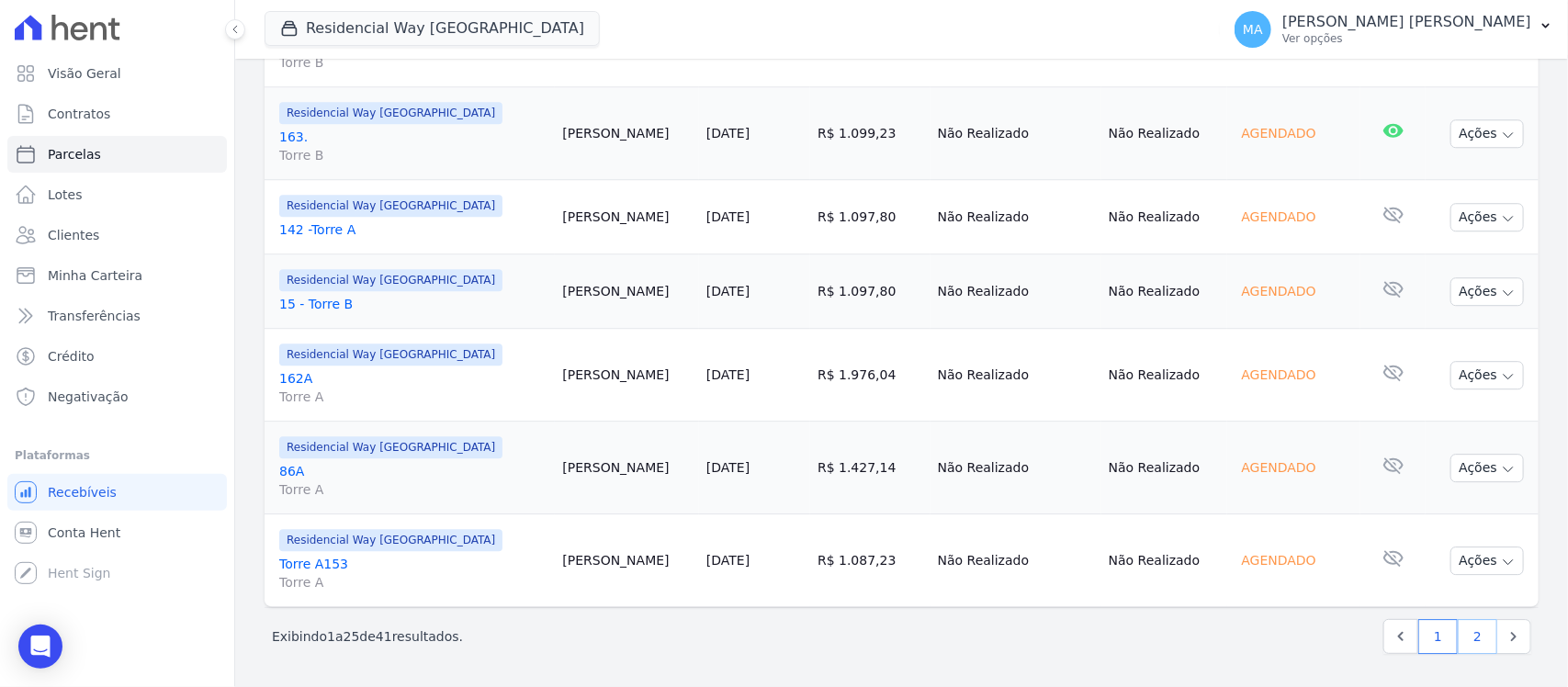
click at [1458, 640] on link "2" at bounding box center [1477, 636] width 39 height 35
select select
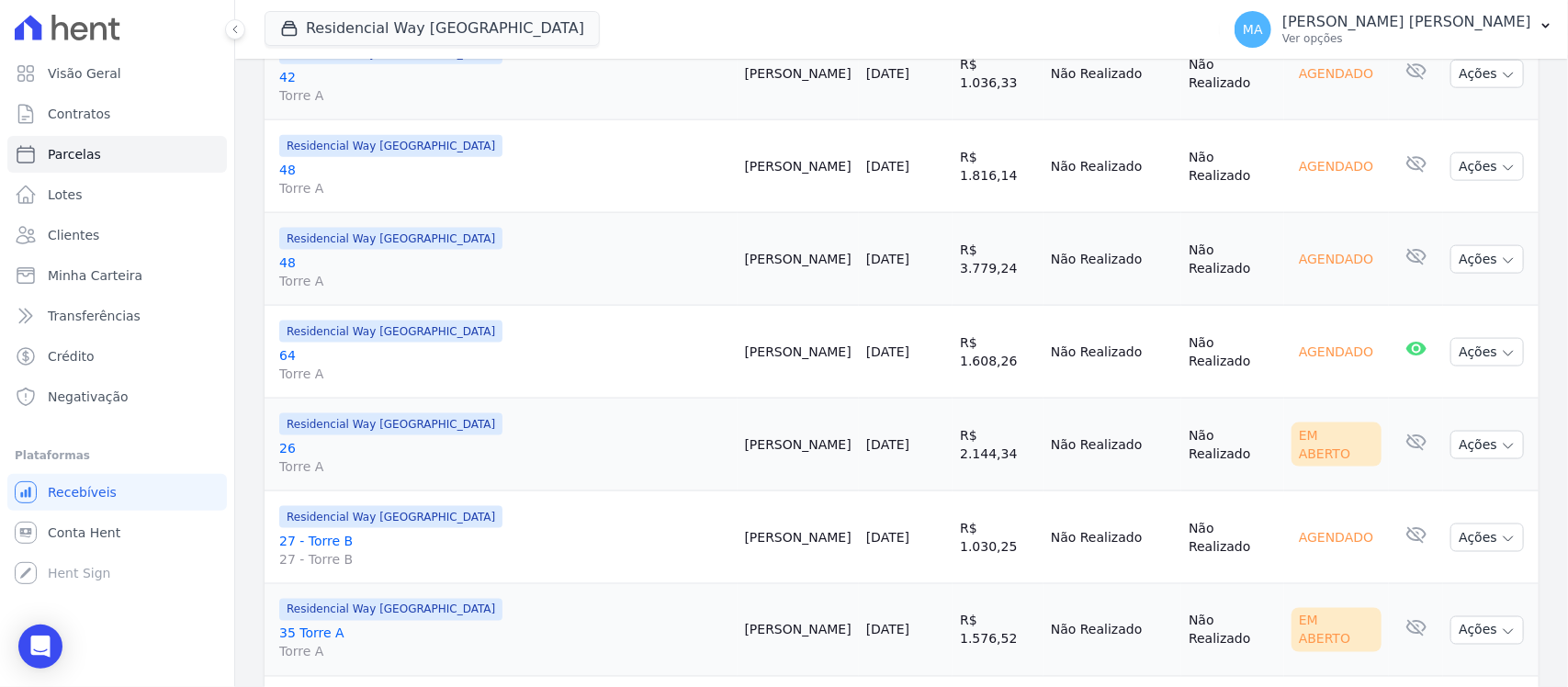
scroll to position [1034, 0]
click at [289, 440] on link "26 Torre A" at bounding box center [504, 458] width 451 height 37
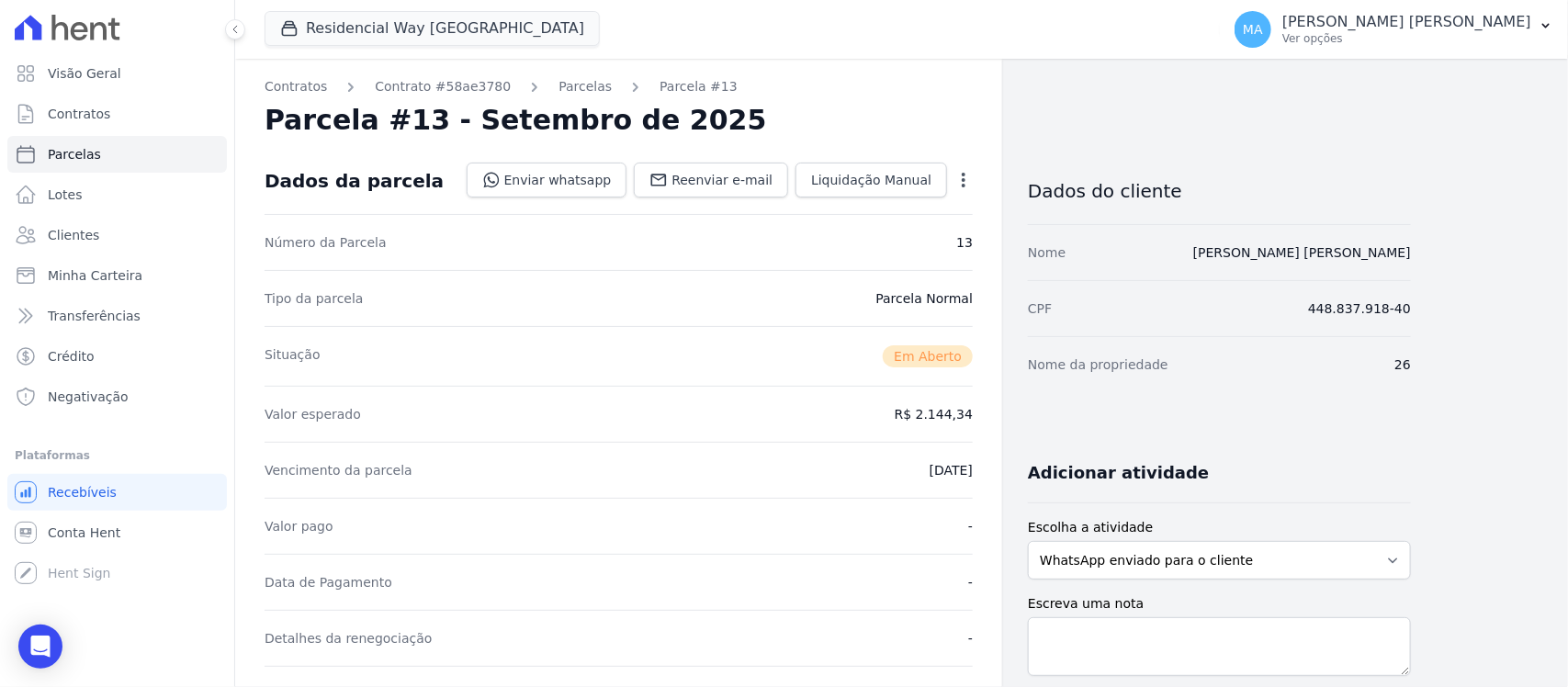
click at [958, 180] on icon "button" at bounding box center [963, 180] width 18 height 18
click at [879, 240] on link "Cancelar Cobrança" at bounding box center [885, 237] width 161 height 33
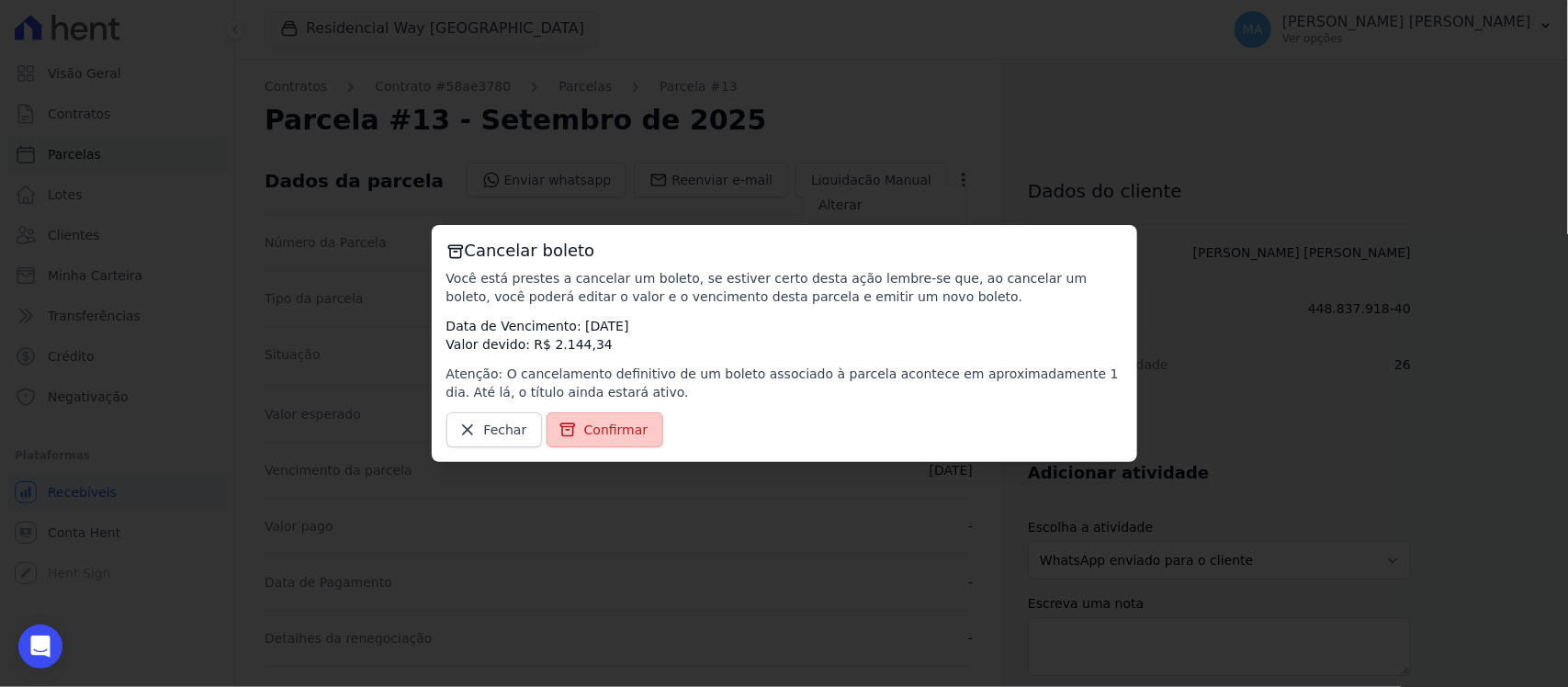
click at [627, 429] on span "Confirmar" at bounding box center [616, 429] width 64 height 18
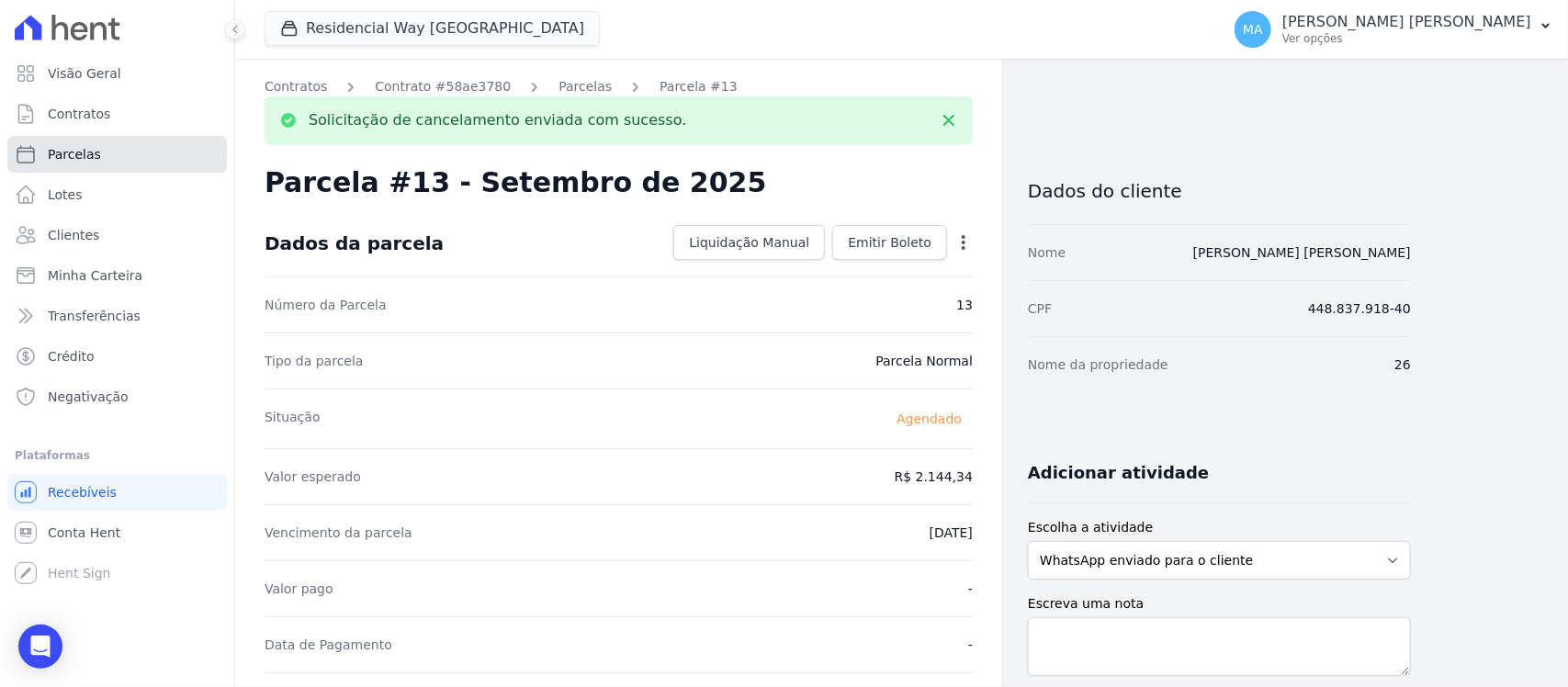
click at [65, 154] on span "Parcelas" at bounding box center [74, 154] width 53 height 18
select select
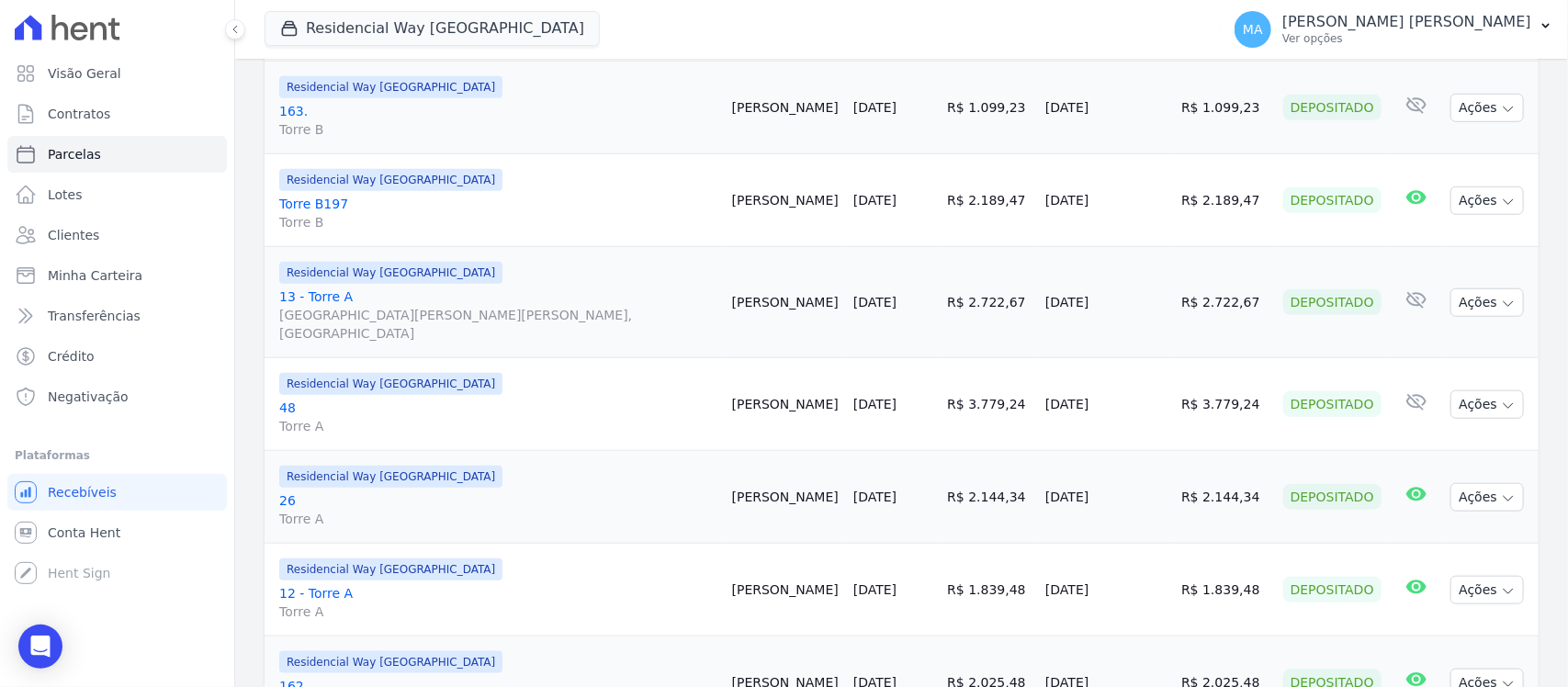
scroll to position [115, 0]
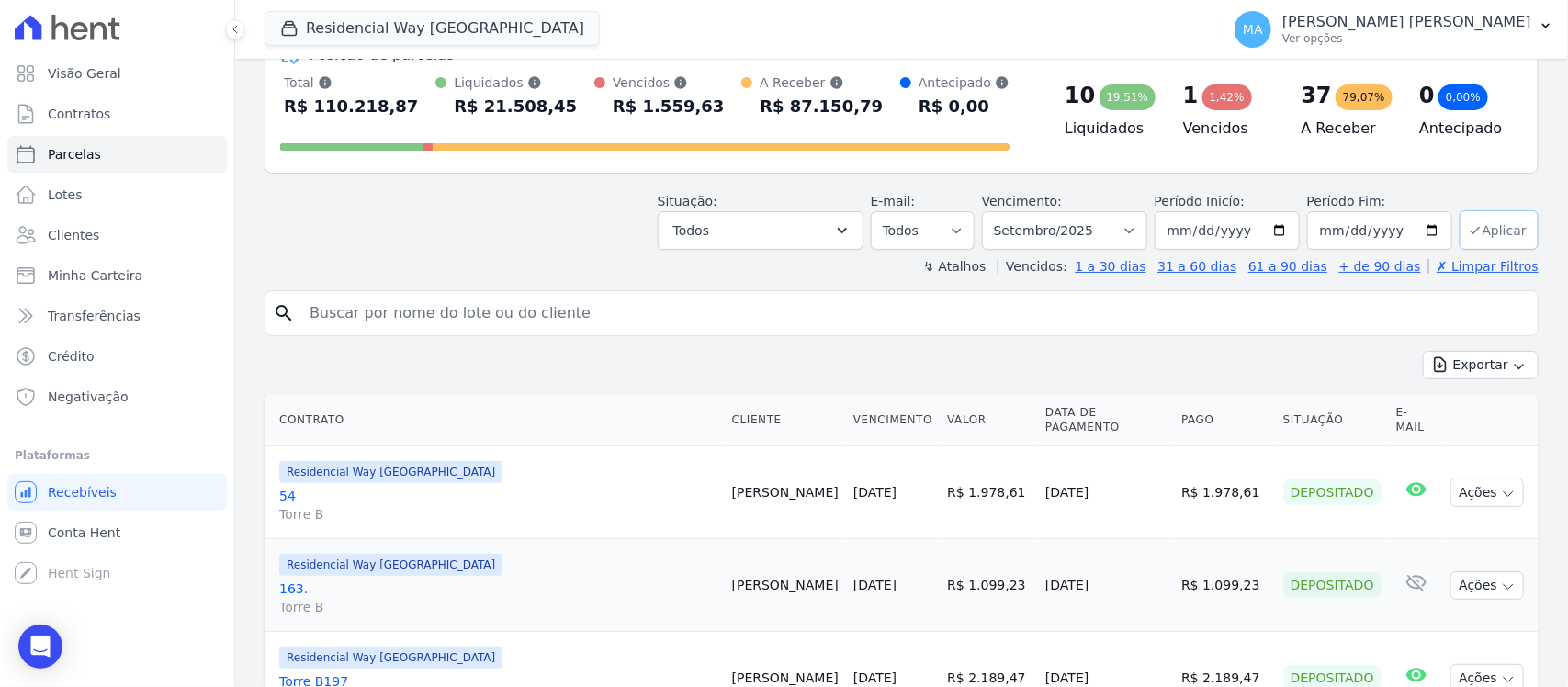
click at [1497, 228] on button "Aplicar" at bounding box center [1499, 230] width 79 height 39
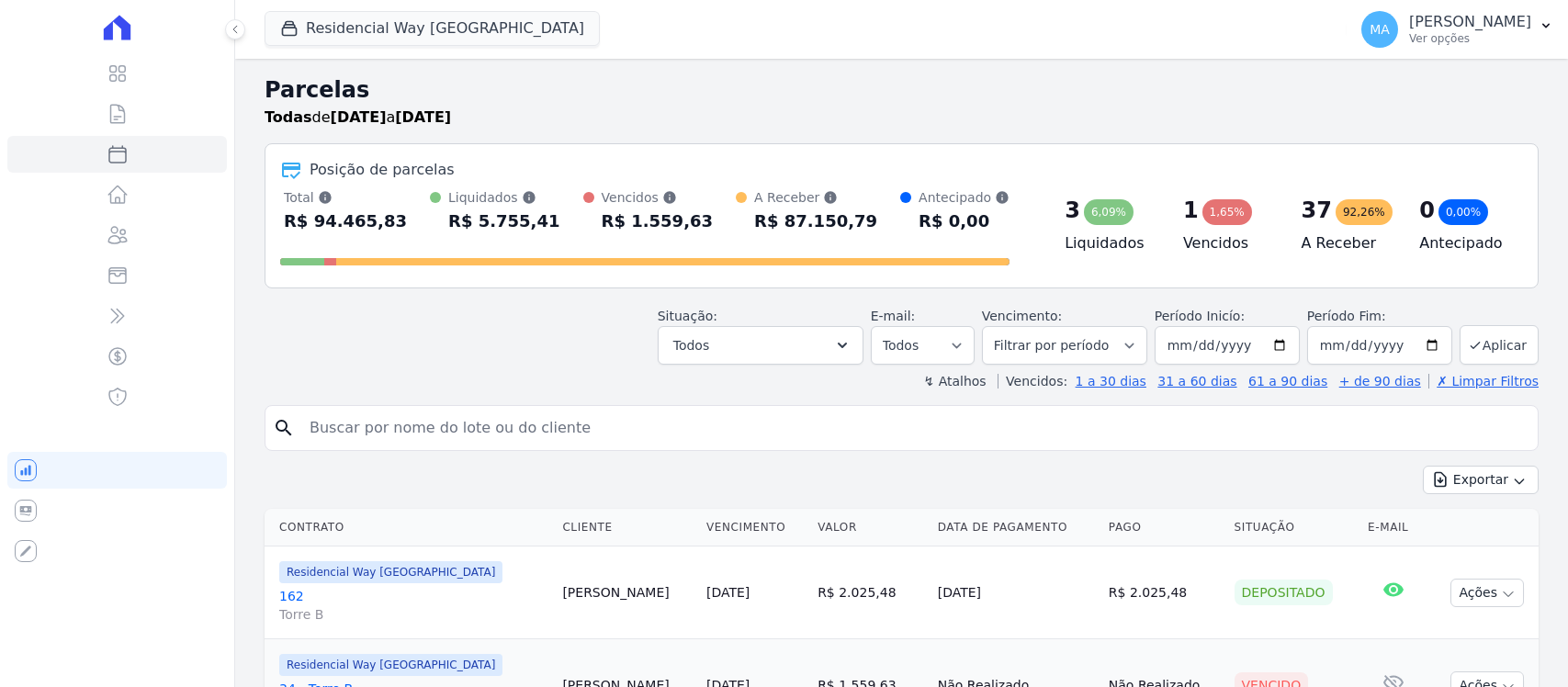
select select
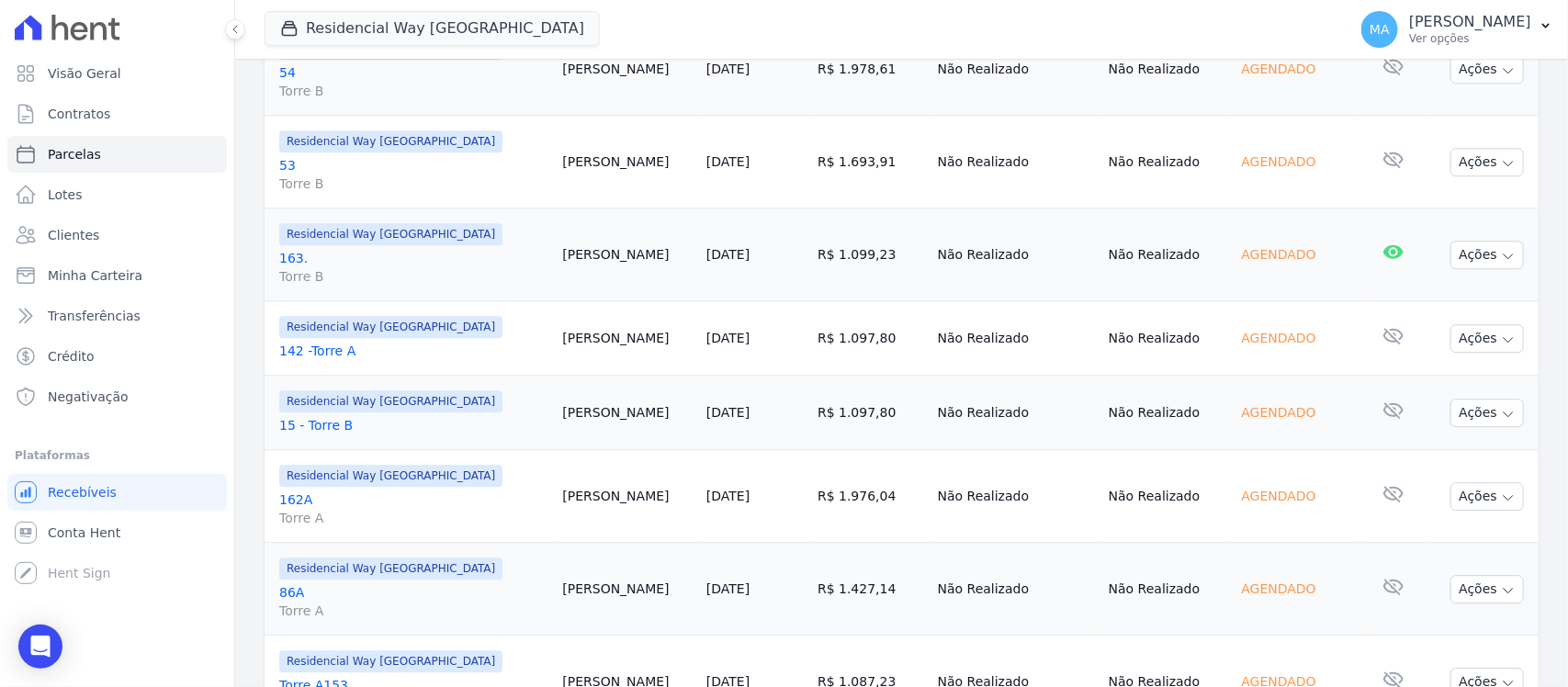
scroll to position [2229, 0]
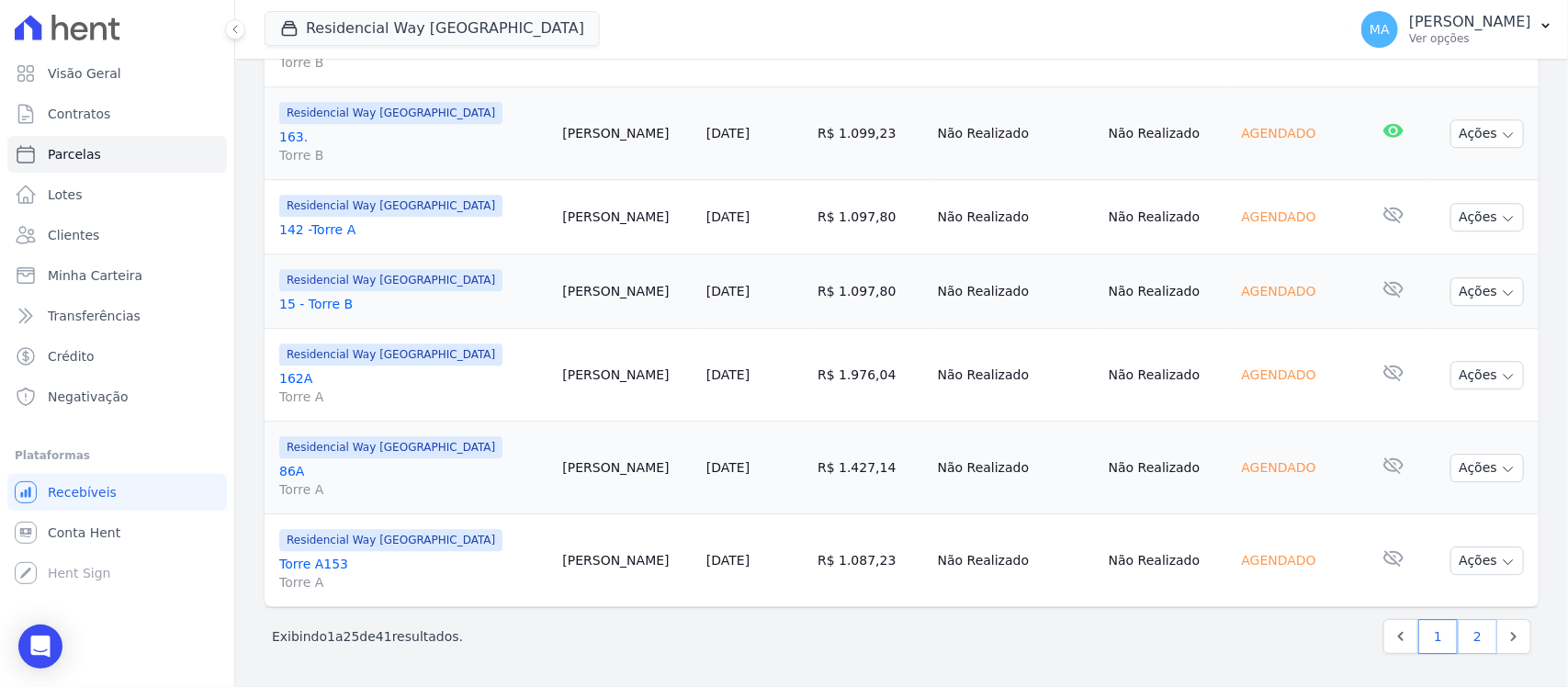
click at [1458, 639] on link "2" at bounding box center [1477, 636] width 39 height 35
select select
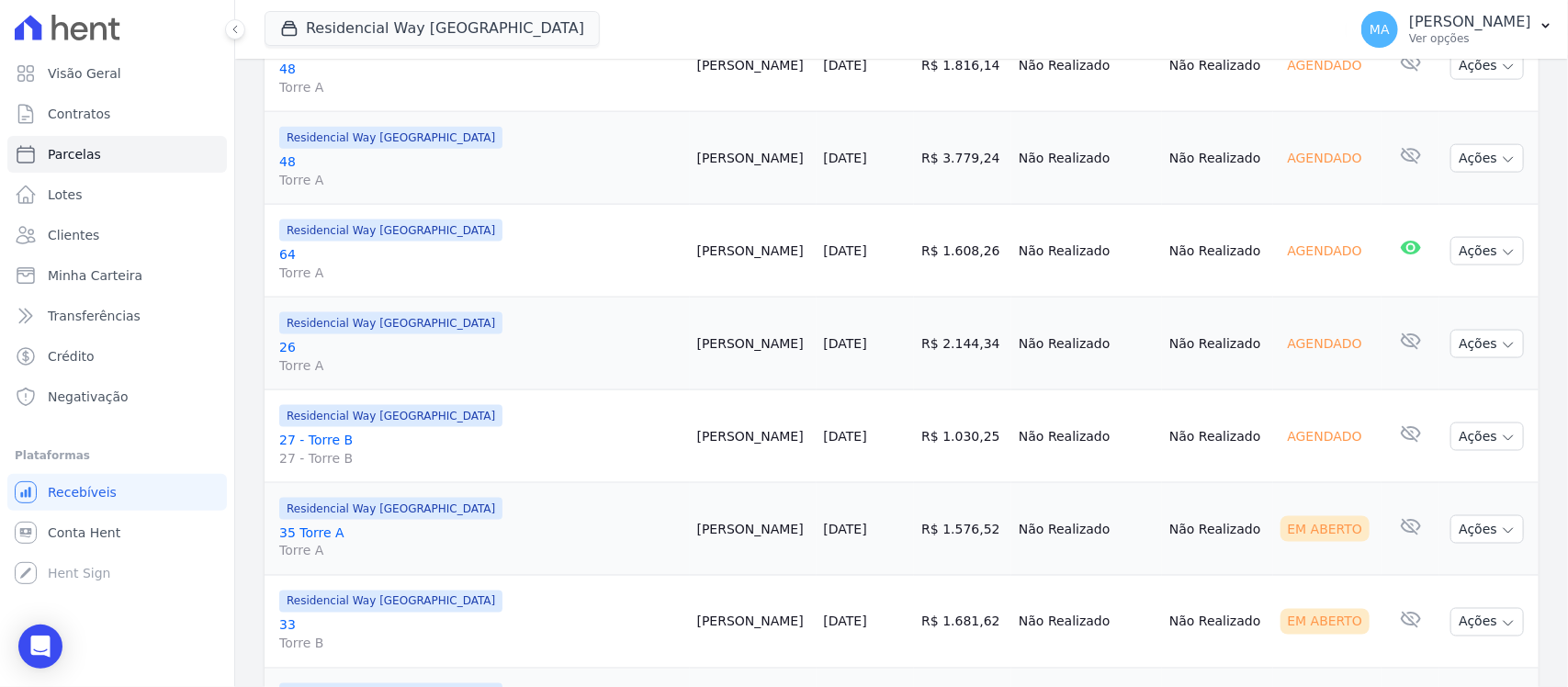
scroll to position [1199, 0]
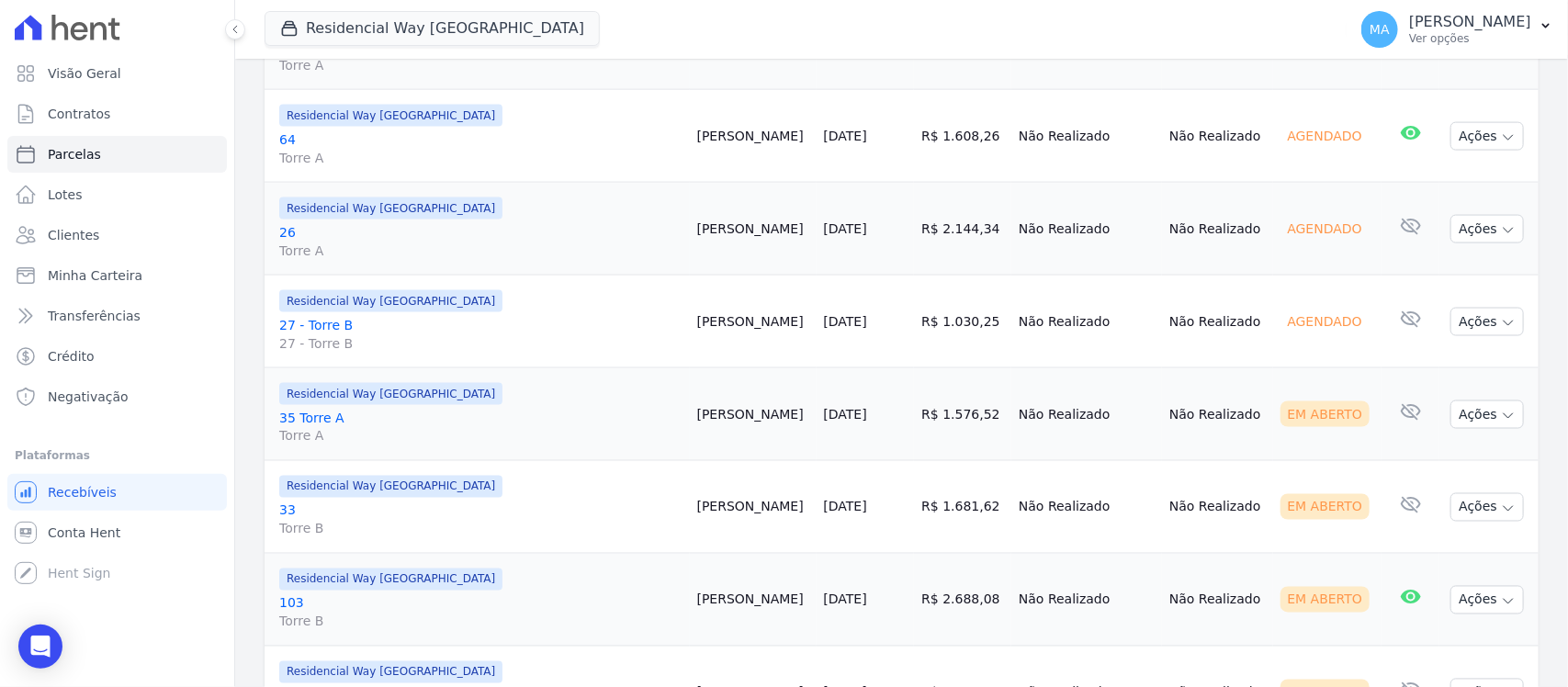
click at [323, 424] on link "35 Torre A Torre A" at bounding box center [481, 427] width 404 height 37
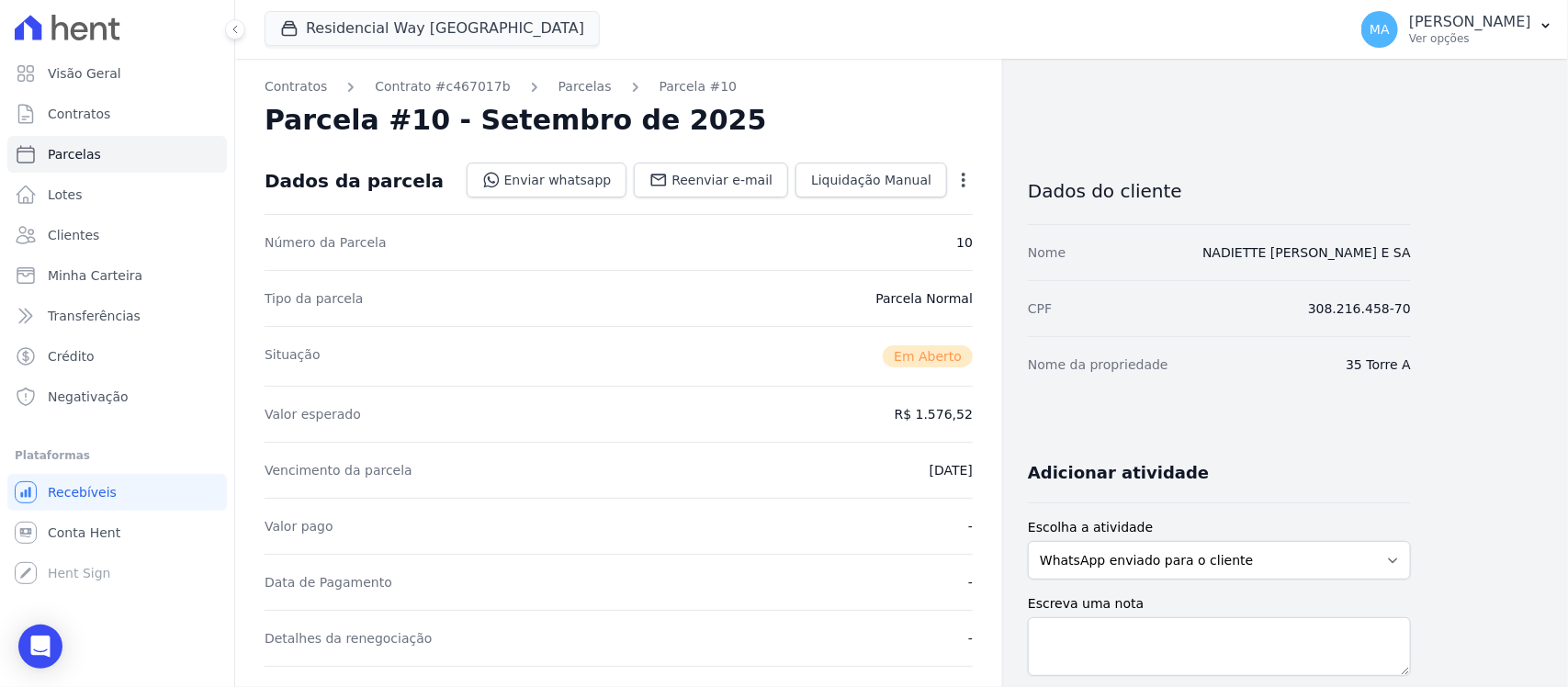
click at [957, 177] on icon "button" at bounding box center [963, 180] width 18 height 18
click at [912, 233] on link "Cancelar Cobrança" at bounding box center [885, 237] width 161 height 33
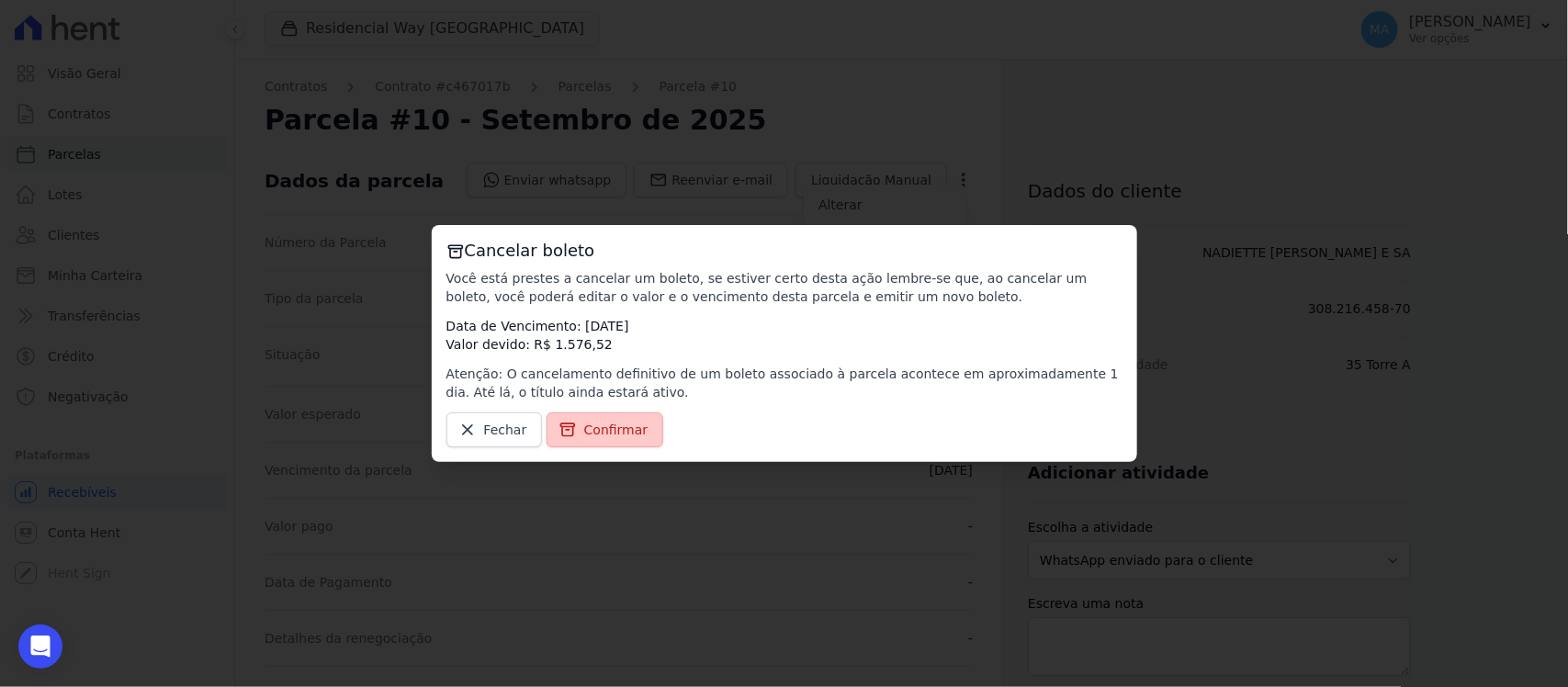
click at [602, 429] on span "Confirmar" at bounding box center [616, 429] width 64 height 18
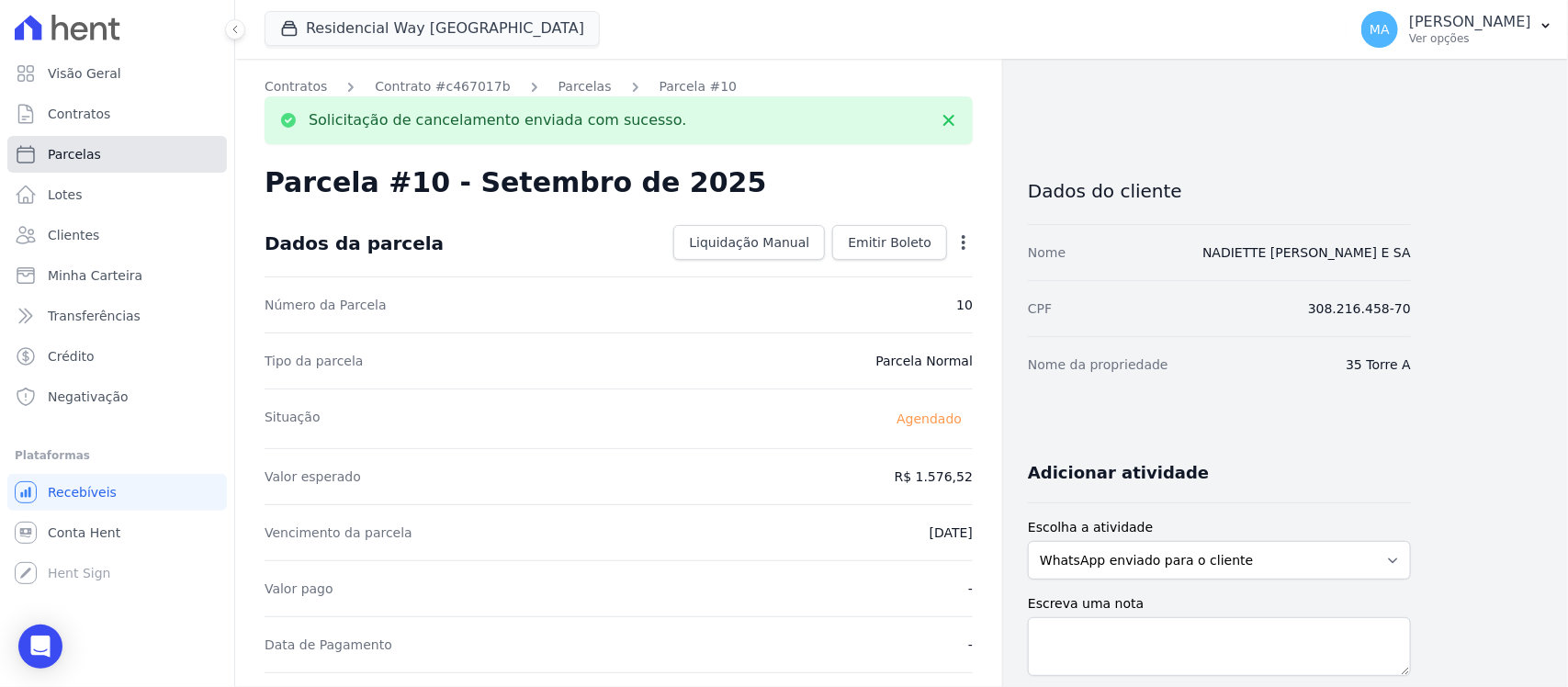
click at [70, 159] on span "Parcelas" at bounding box center [74, 154] width 53 height 18
select select
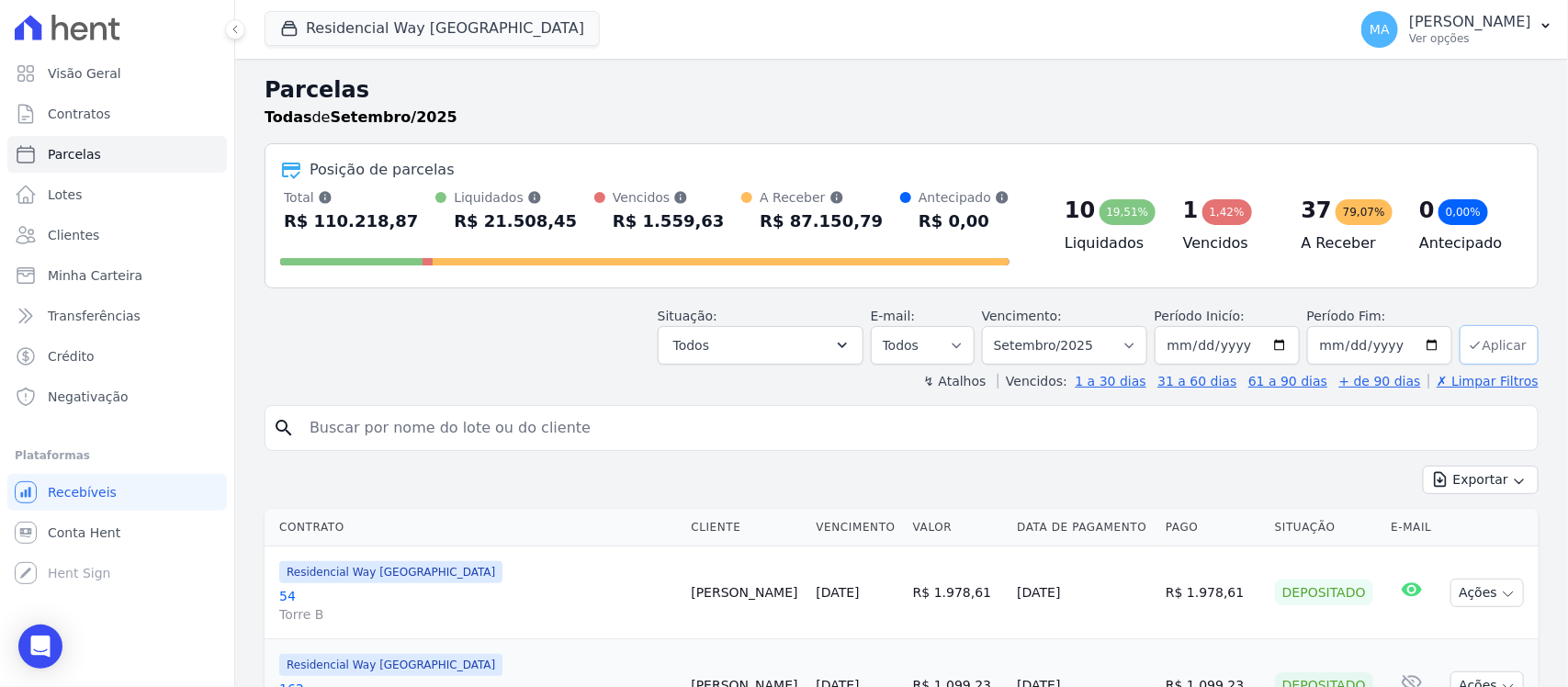
click at [1502, 346] on button "Aplicar" at bounding box center [1499, 344] width 79 height 39
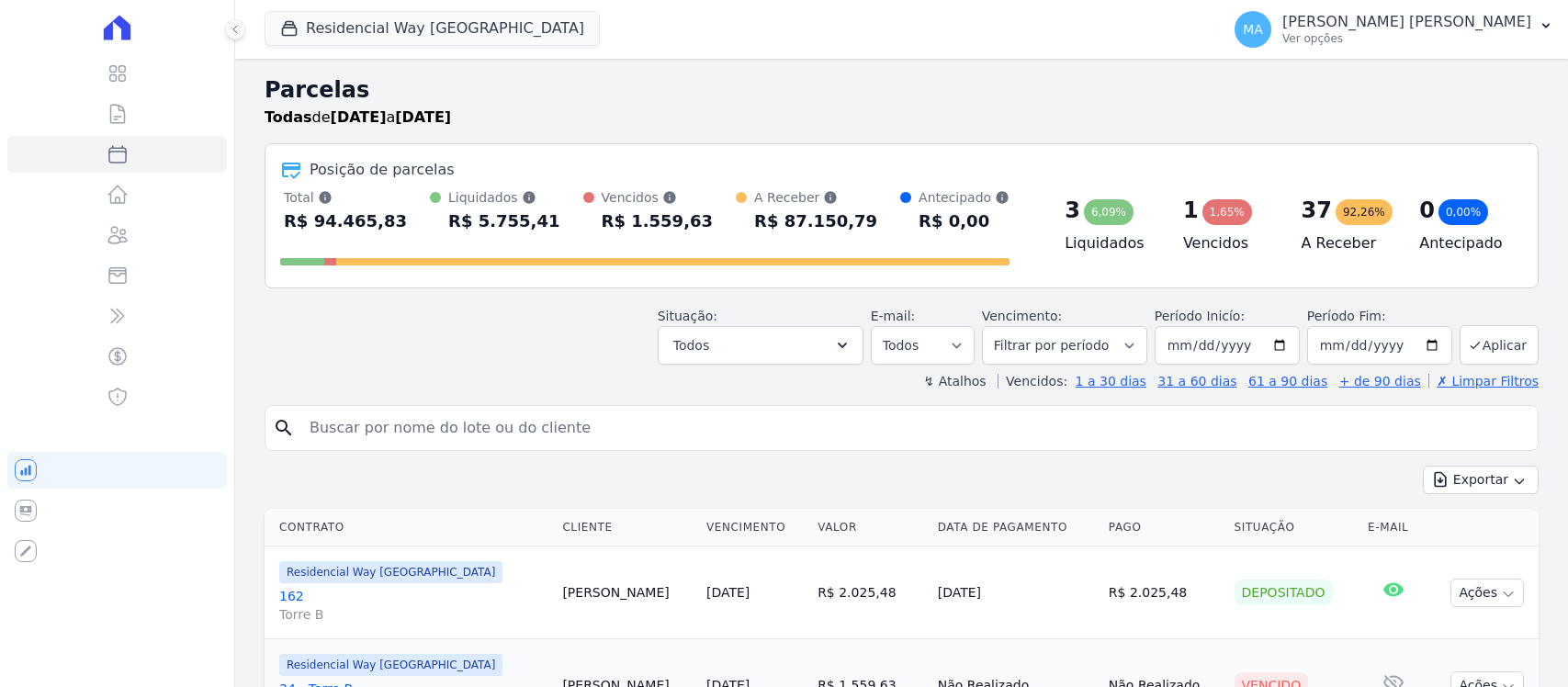
select select
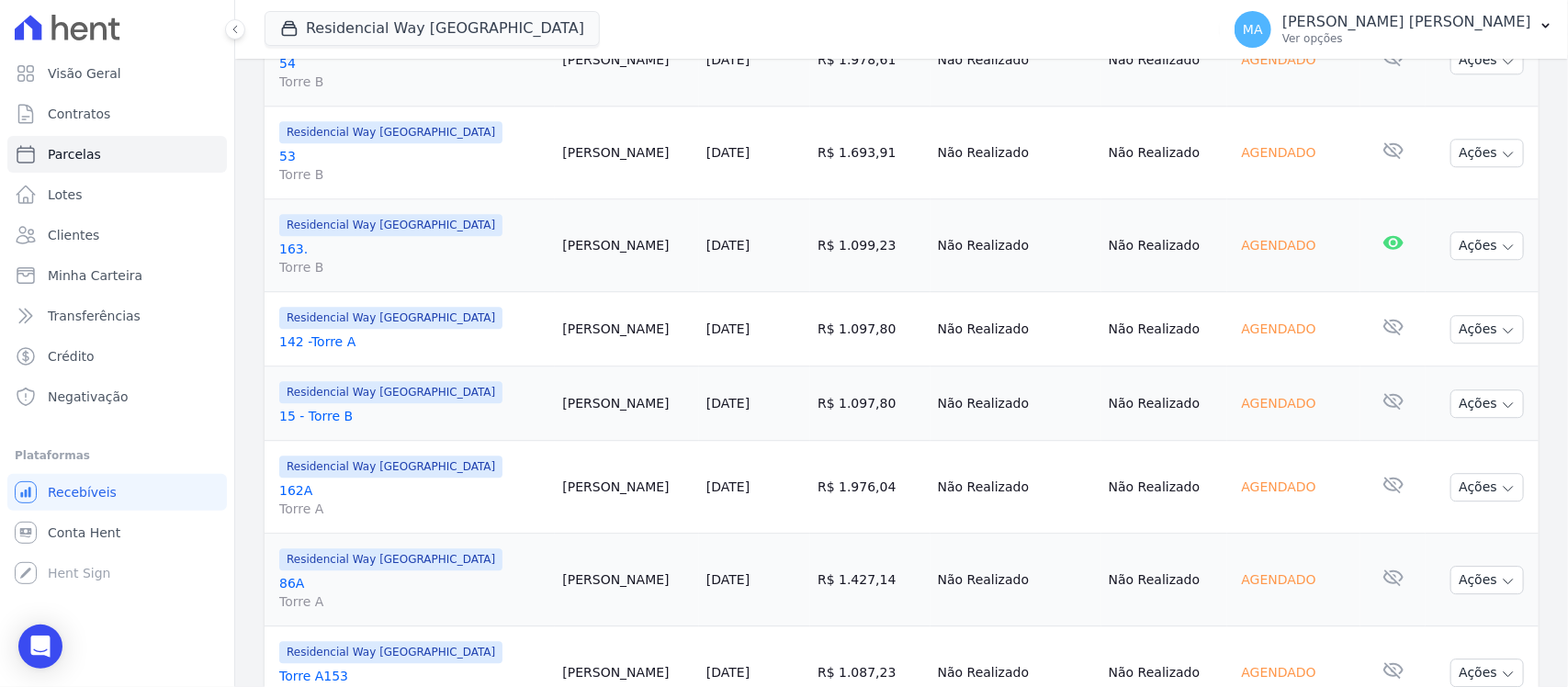
scroll to position [2229, 0]
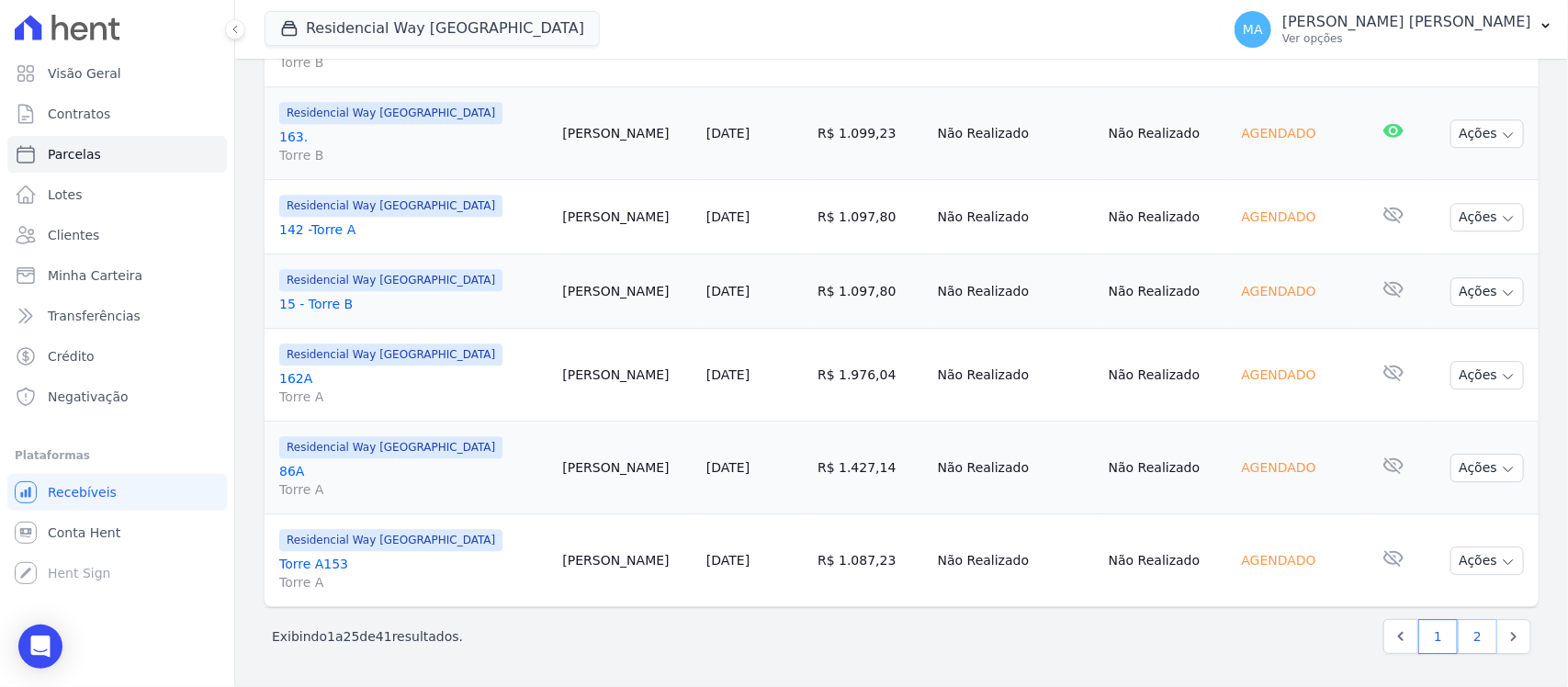
click at [1458, 631] on link "2" at bounding box center [1477, 636] width 39 height 35
select select
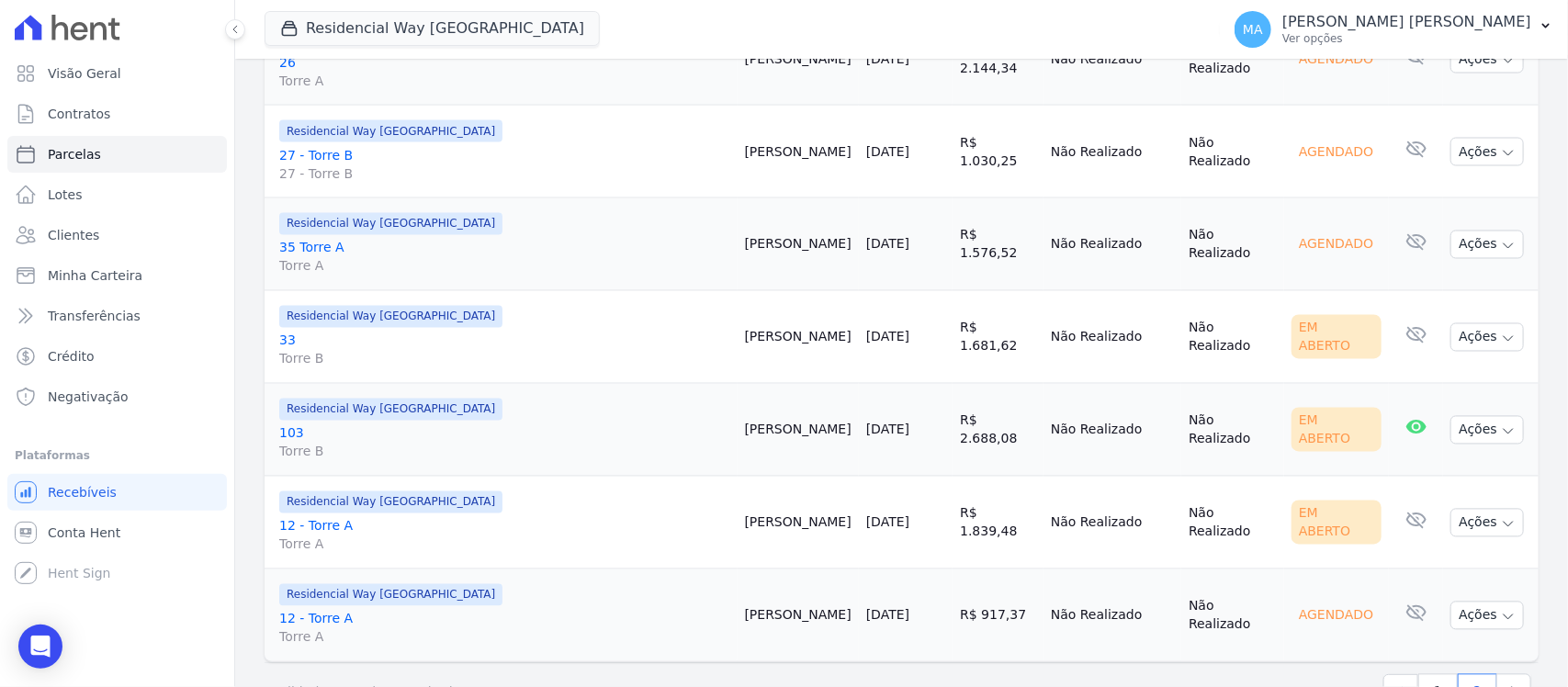
scroll to position [1429, 0]
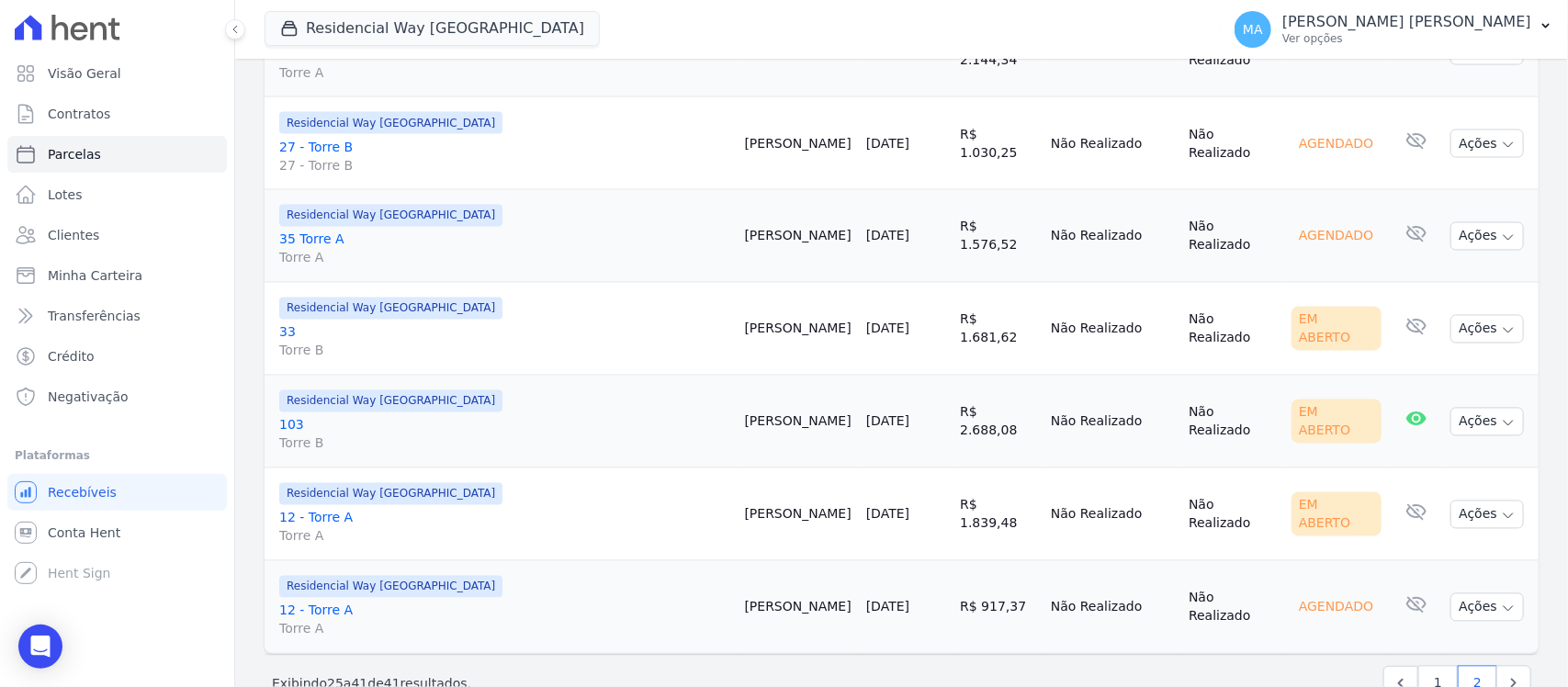
click at [289, 324] on link "33 Torre B" at bounding box center [504, 342] width 451 height 37
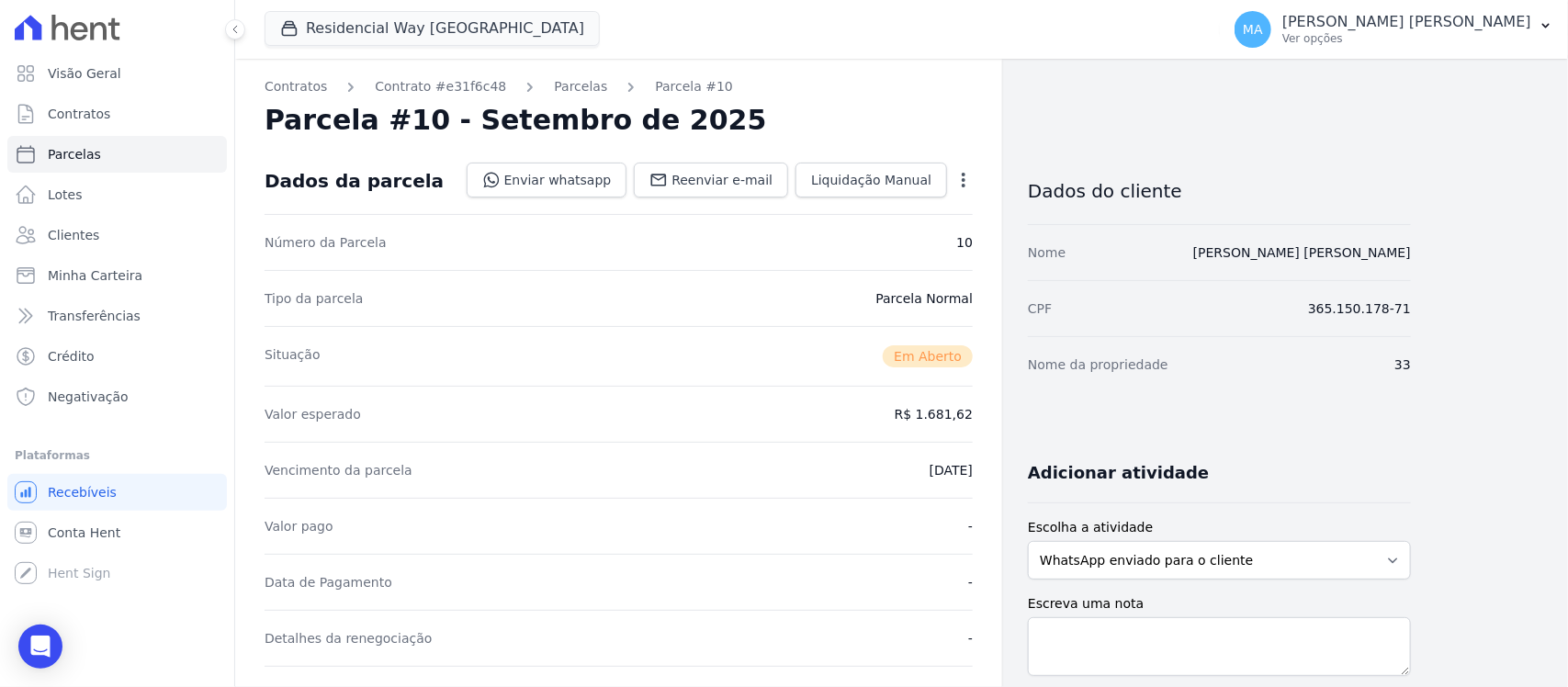
click at [965, 179] on icon "button" at bounding box center [964, 180] width 4 height 14
click at [915, 236] on link "Cancelar Cobrança" at bounding box center [885, 237] width 161 height 33
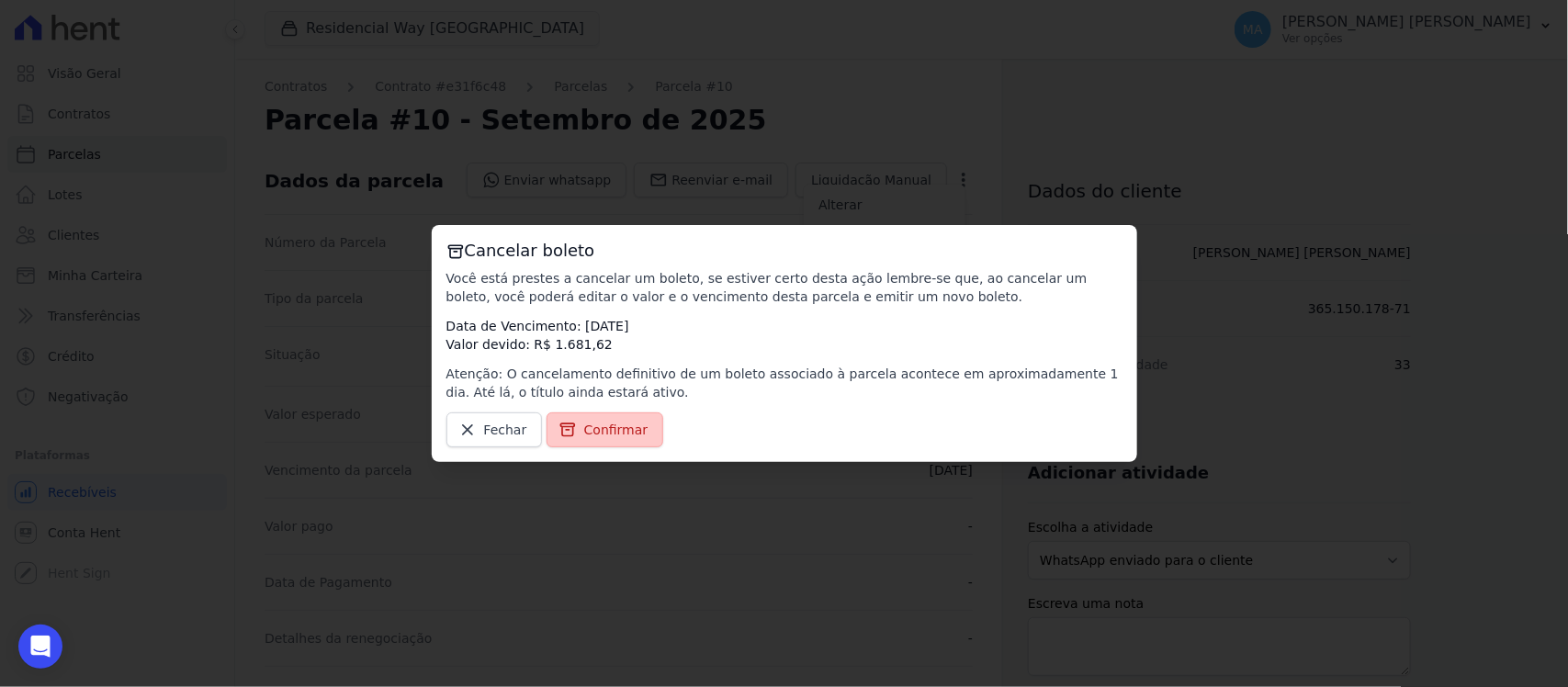
click at [609, 436] on span "Confirmar" at bounding box center [616, 429] width 64 height 18
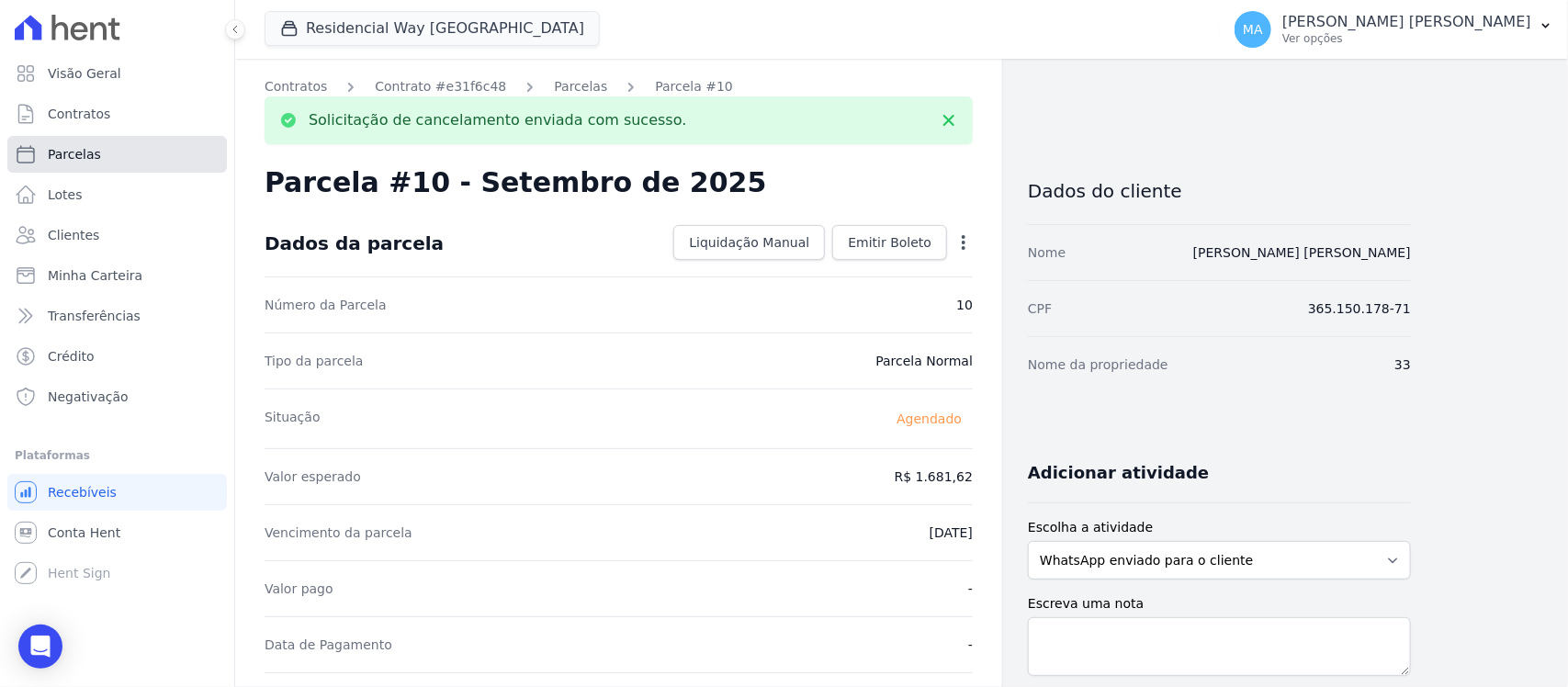
click at [70, 153] on span "Parcelas" at bounding box center [74, 154] width 53 height 18
select select
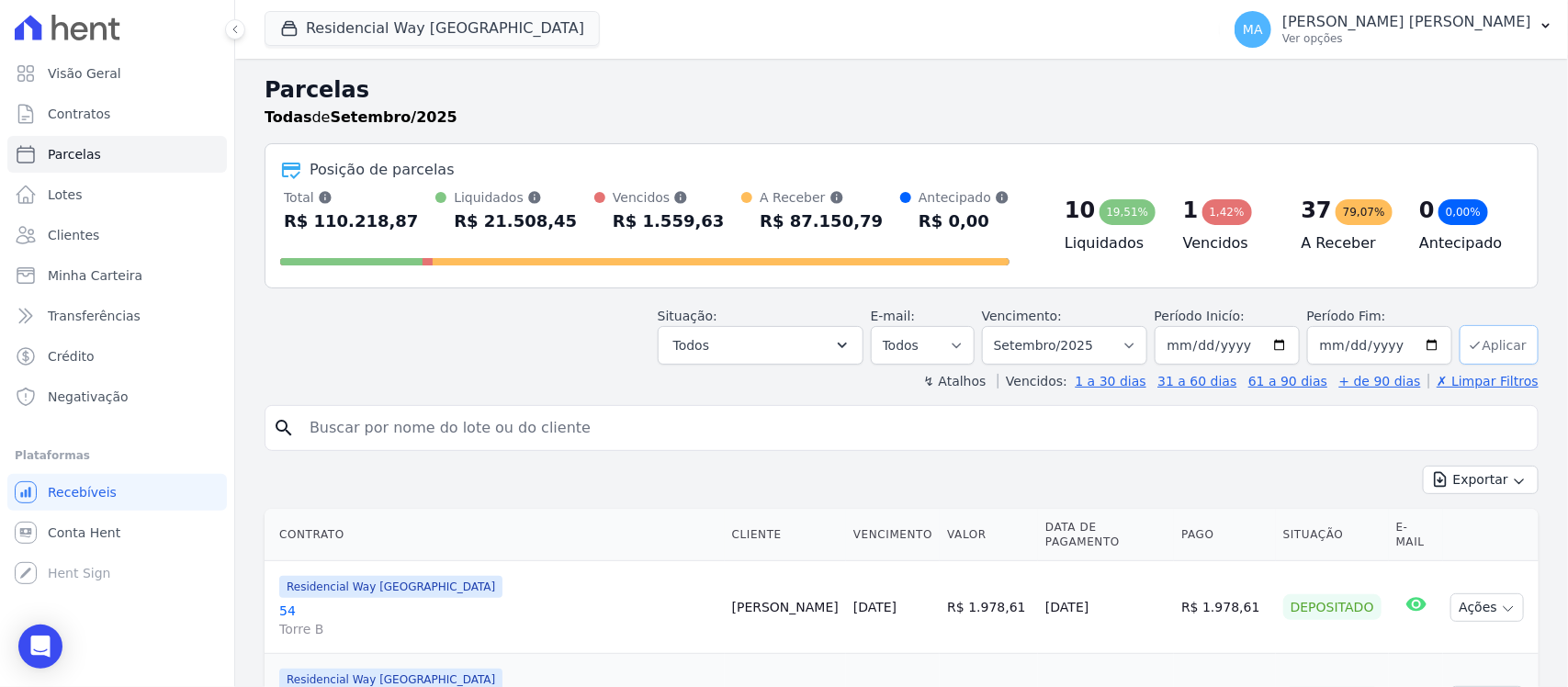
click at [1489, 342] on button "Aplicar" at bounding box center [1499, 344] width 79 height 39
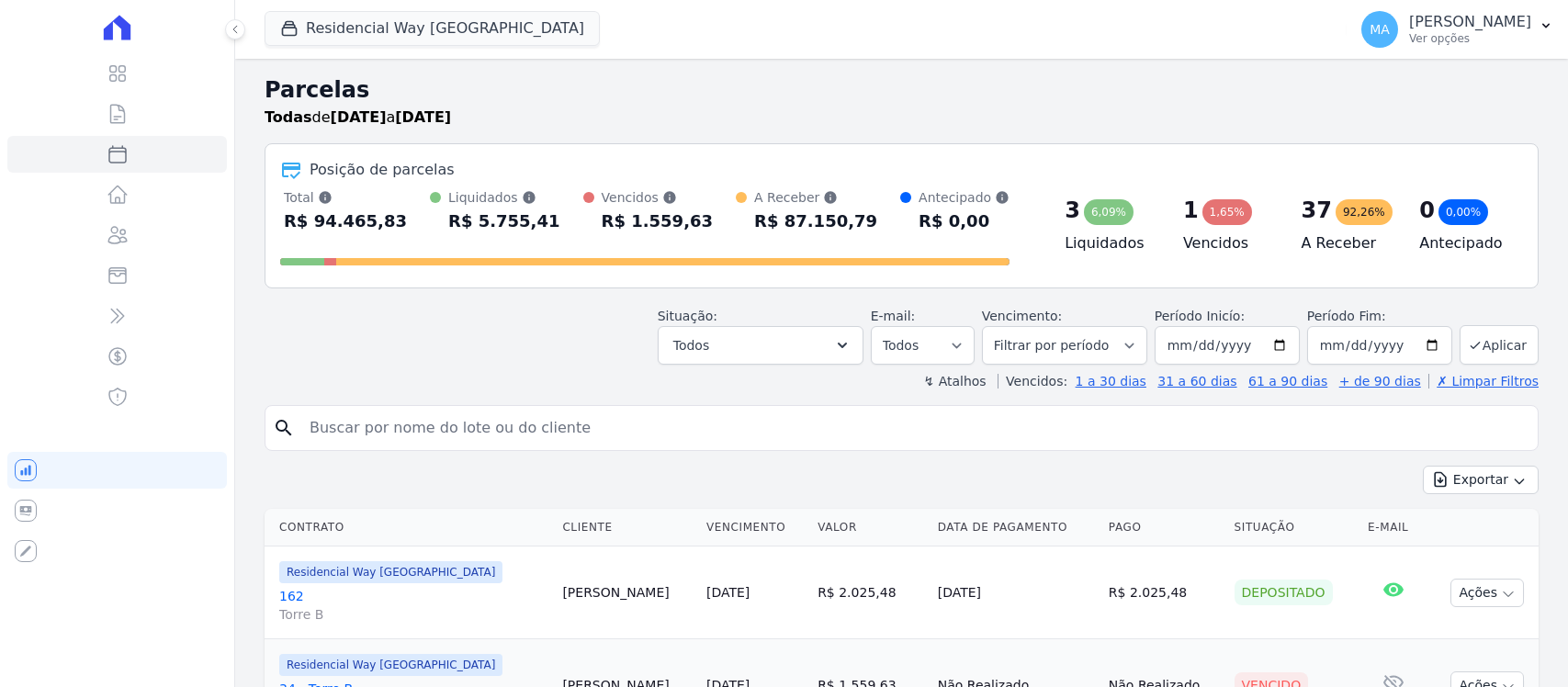
select select
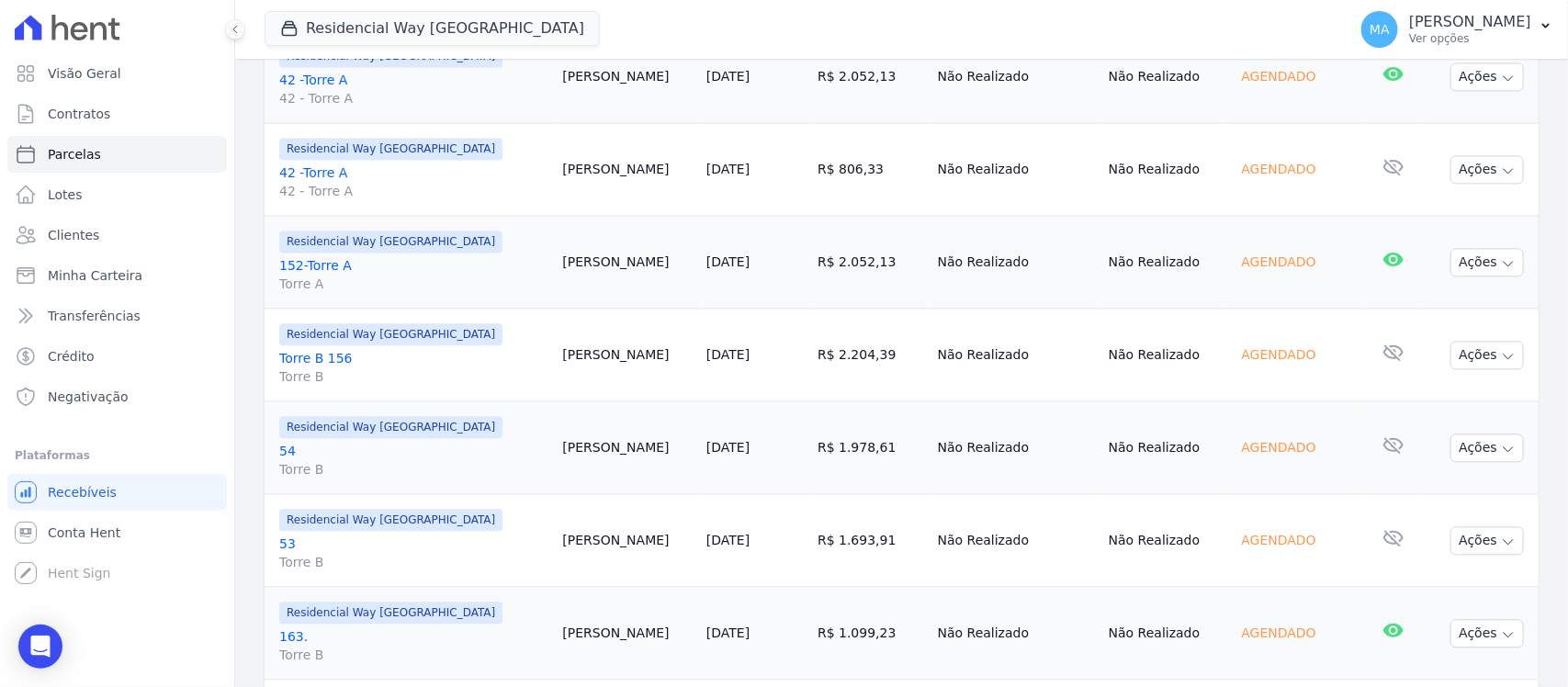
scroll to position [2229, 0]
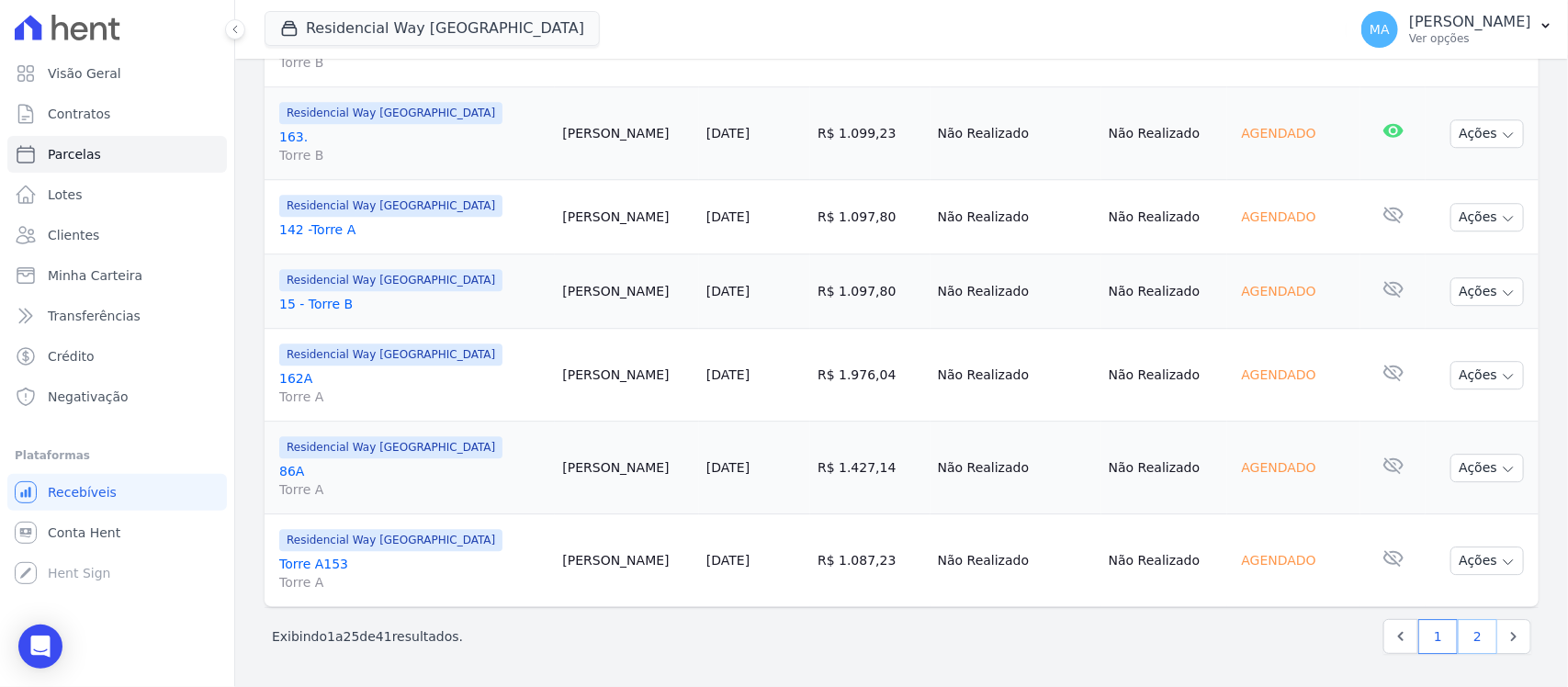
click at [1461, 640] on link "2" at bounding box center [1477, 636] width 39 height 35
select select
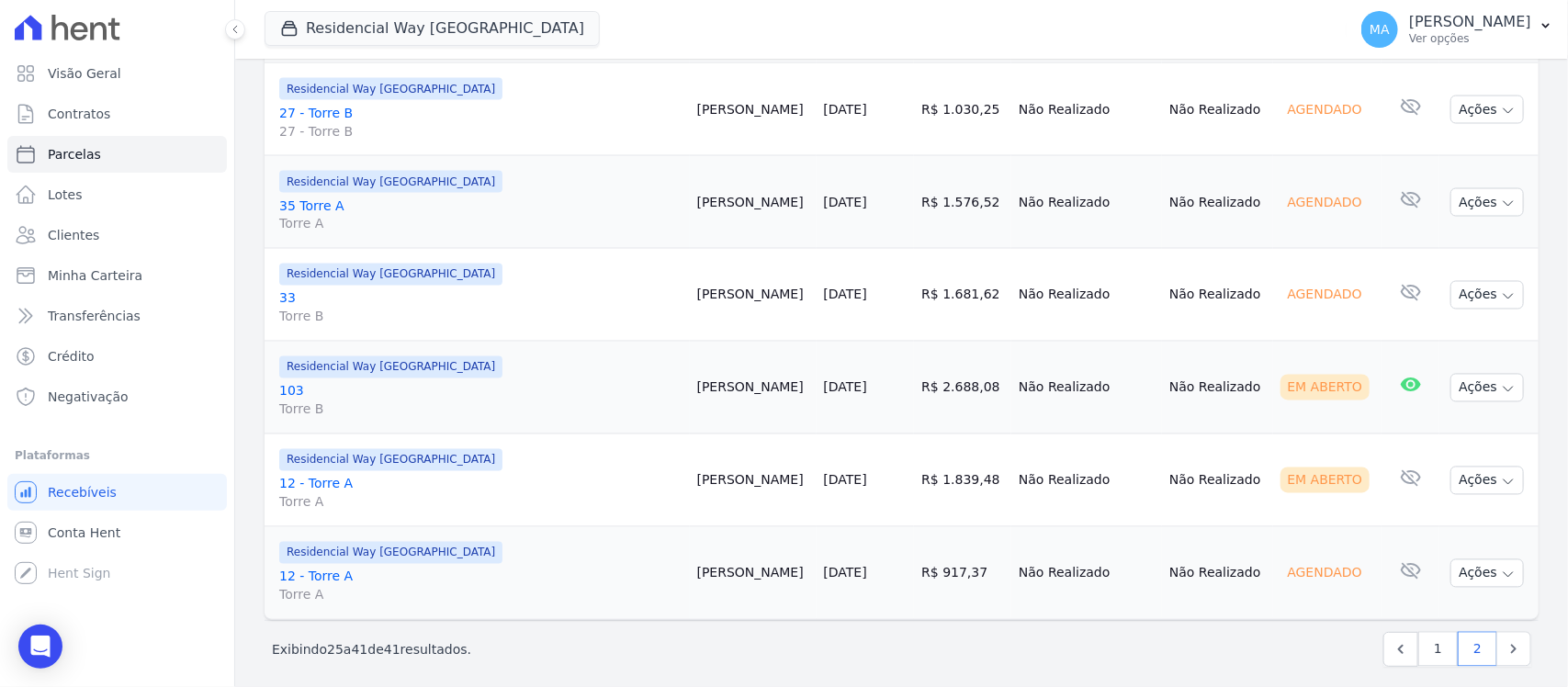
scroll to position [1429, 0]
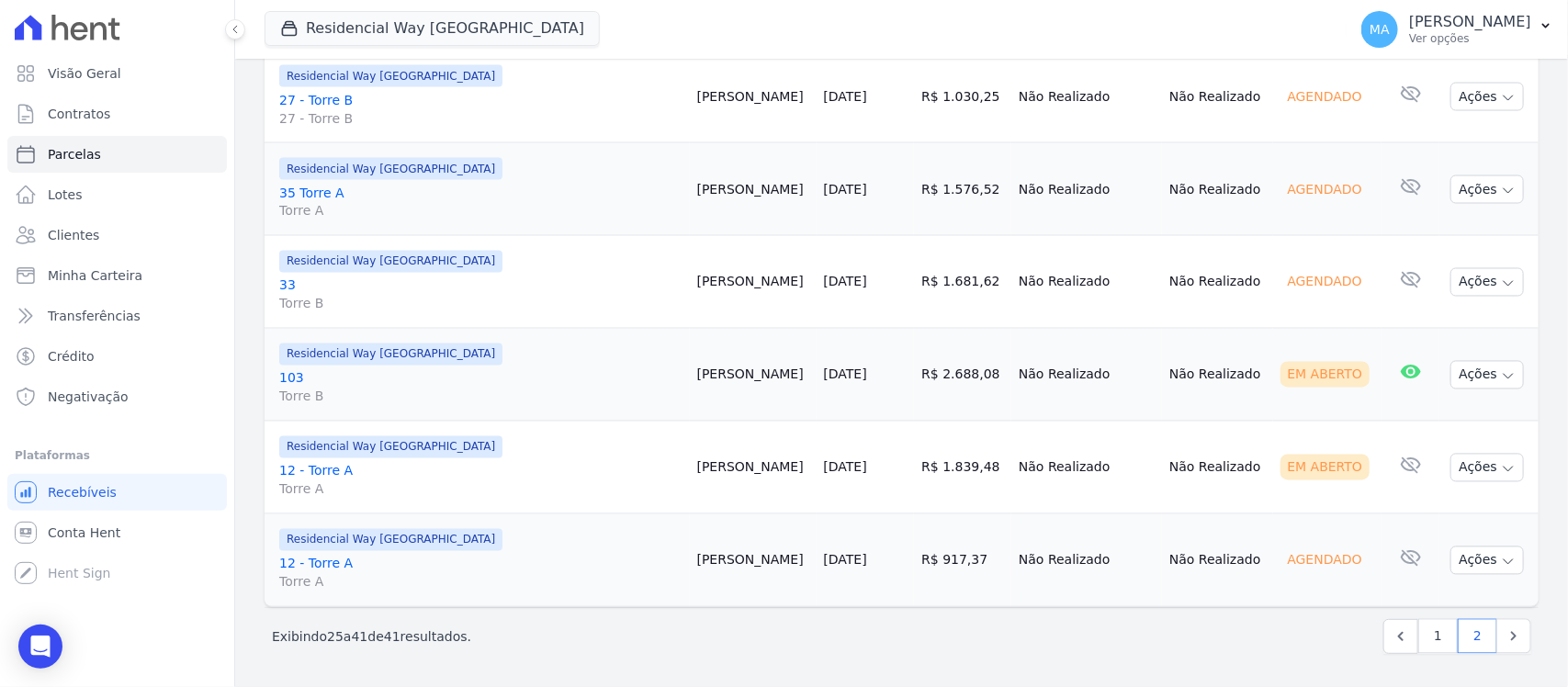
click at [285, 380] on link "103 Torre B" at bounding box center [481, 387] width 404 height 37
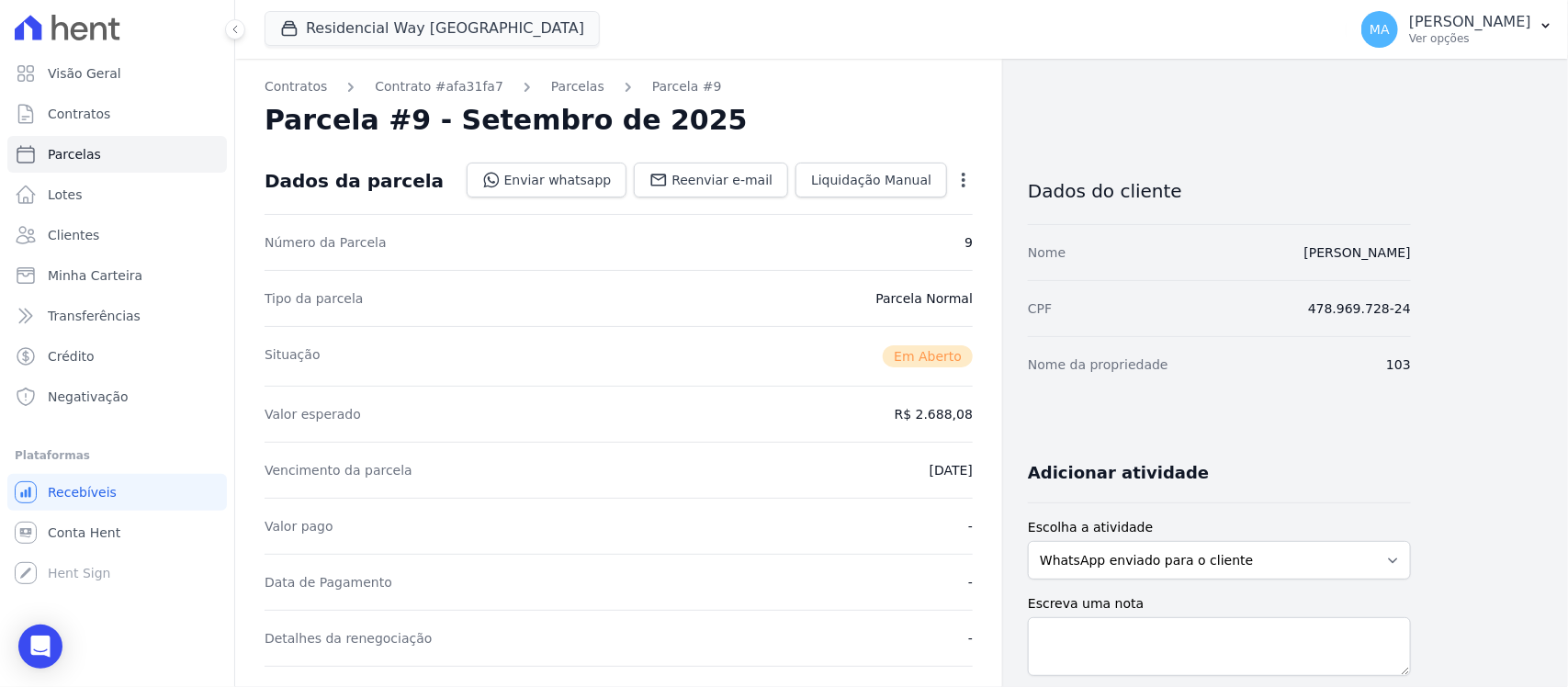
click at [963, 180] on icon "button" at bounding box center [964, 180] width 4 height 14
click at [870, 235] on link "Cancelar Cobrança" at bounding box center [885, 237] width 161 height 33
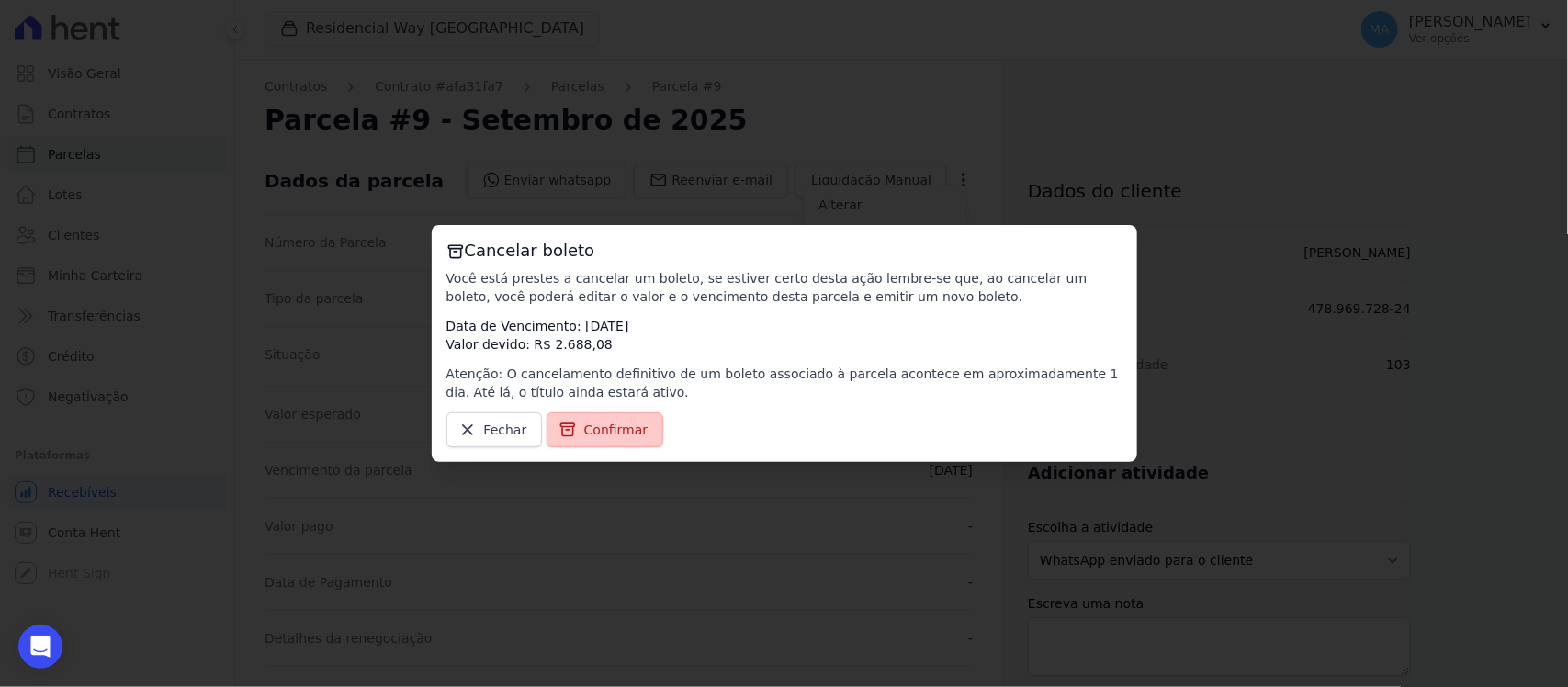
click at [586, 431] on span "Confirmar" at bounding box center [616, 429] width 64 height 18
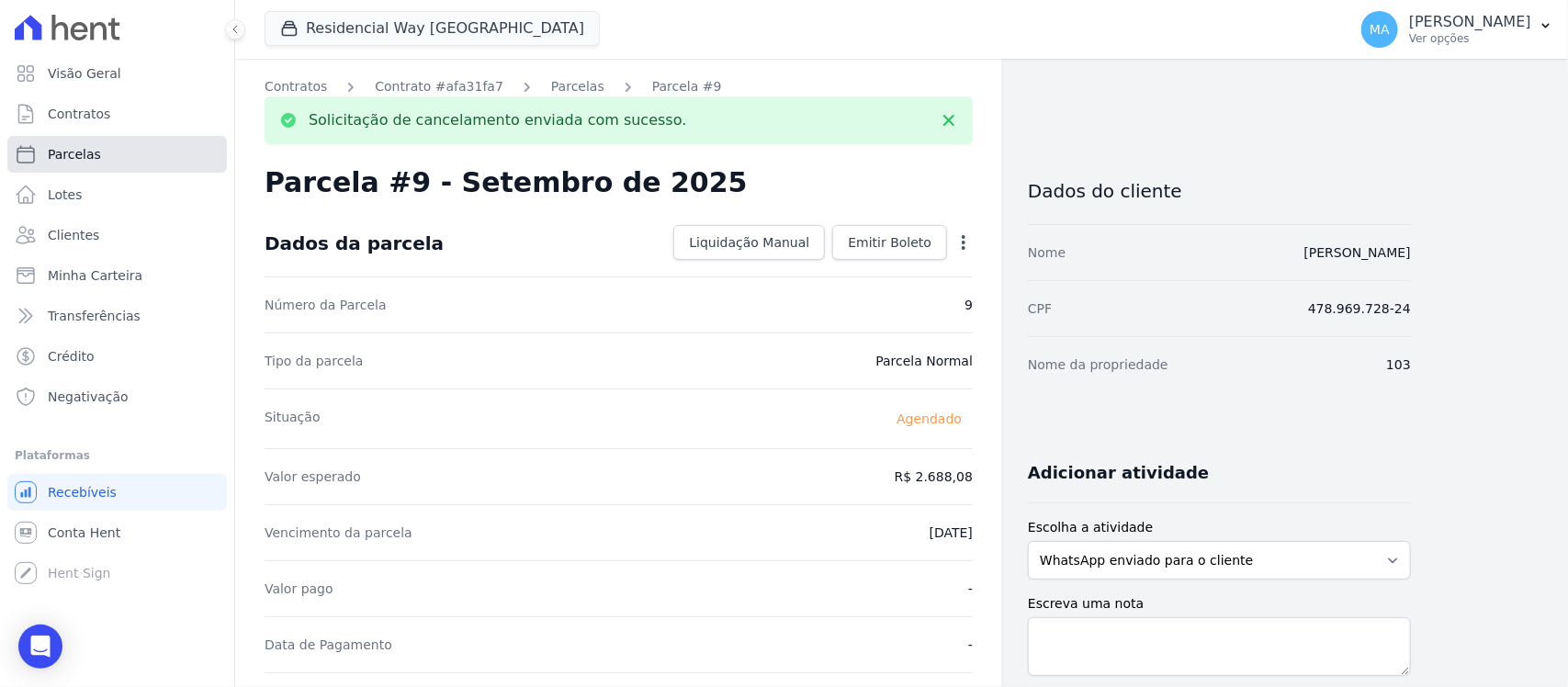
click at [80, 149] on span "Parcelas" at bounding box center [74, 154] width 53 height 18
select select
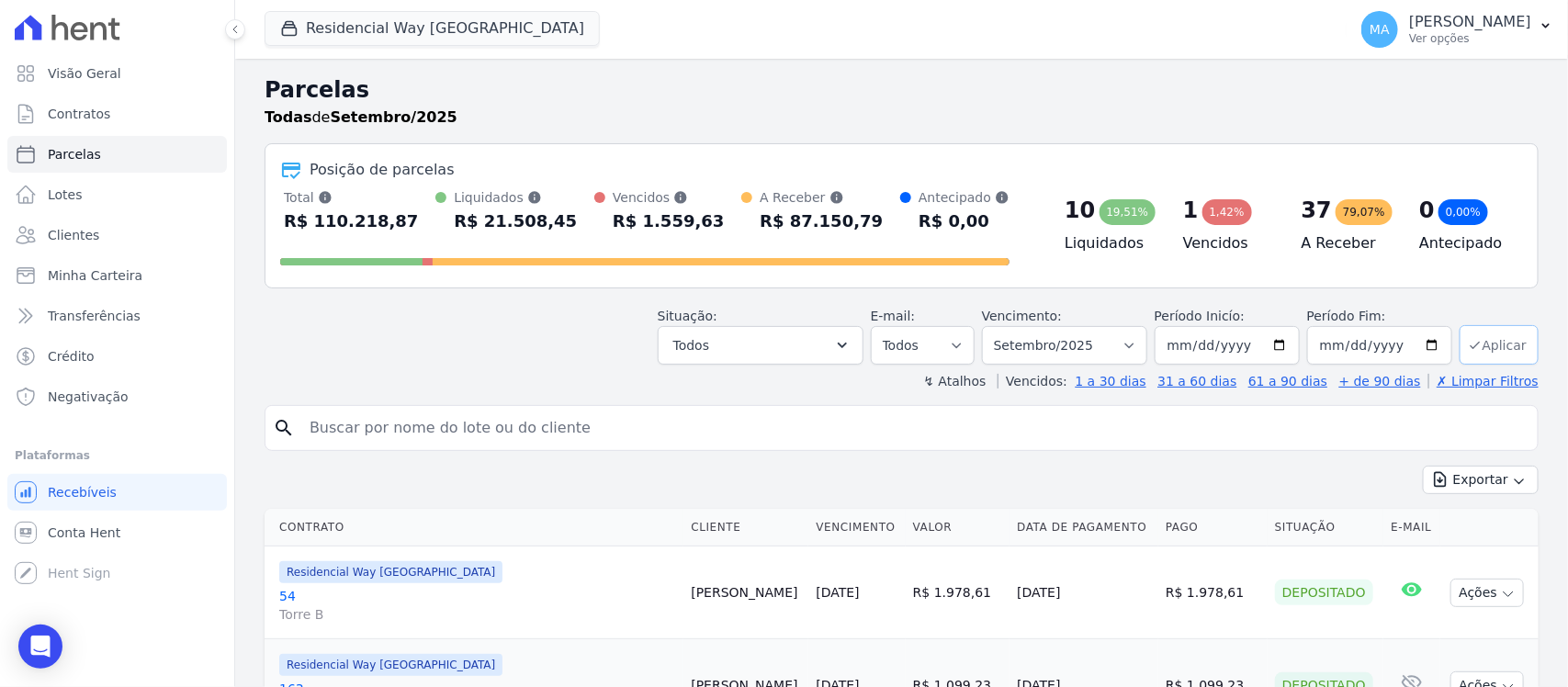
click at [1481, 346] on button "Aplicar" at bounding box center [1499, 344] width 79 height 39
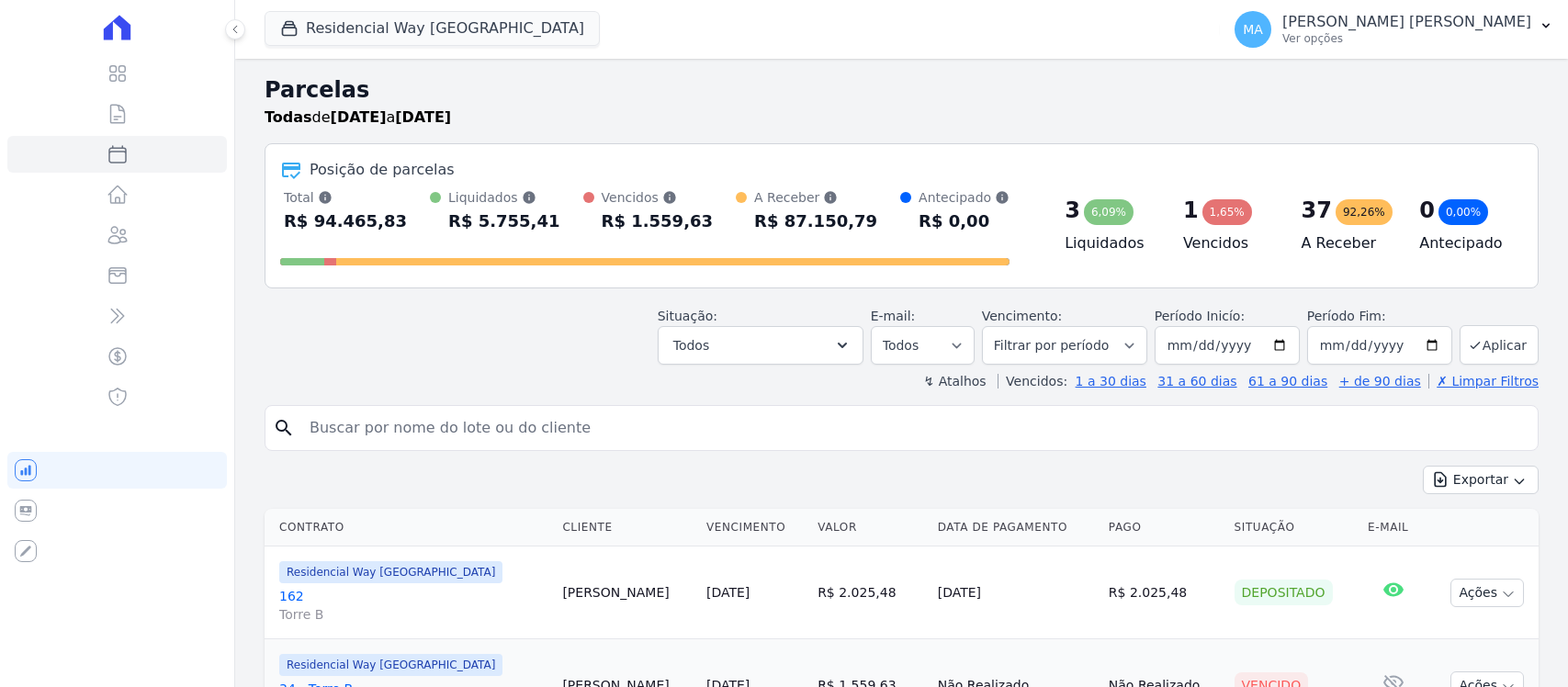
select select
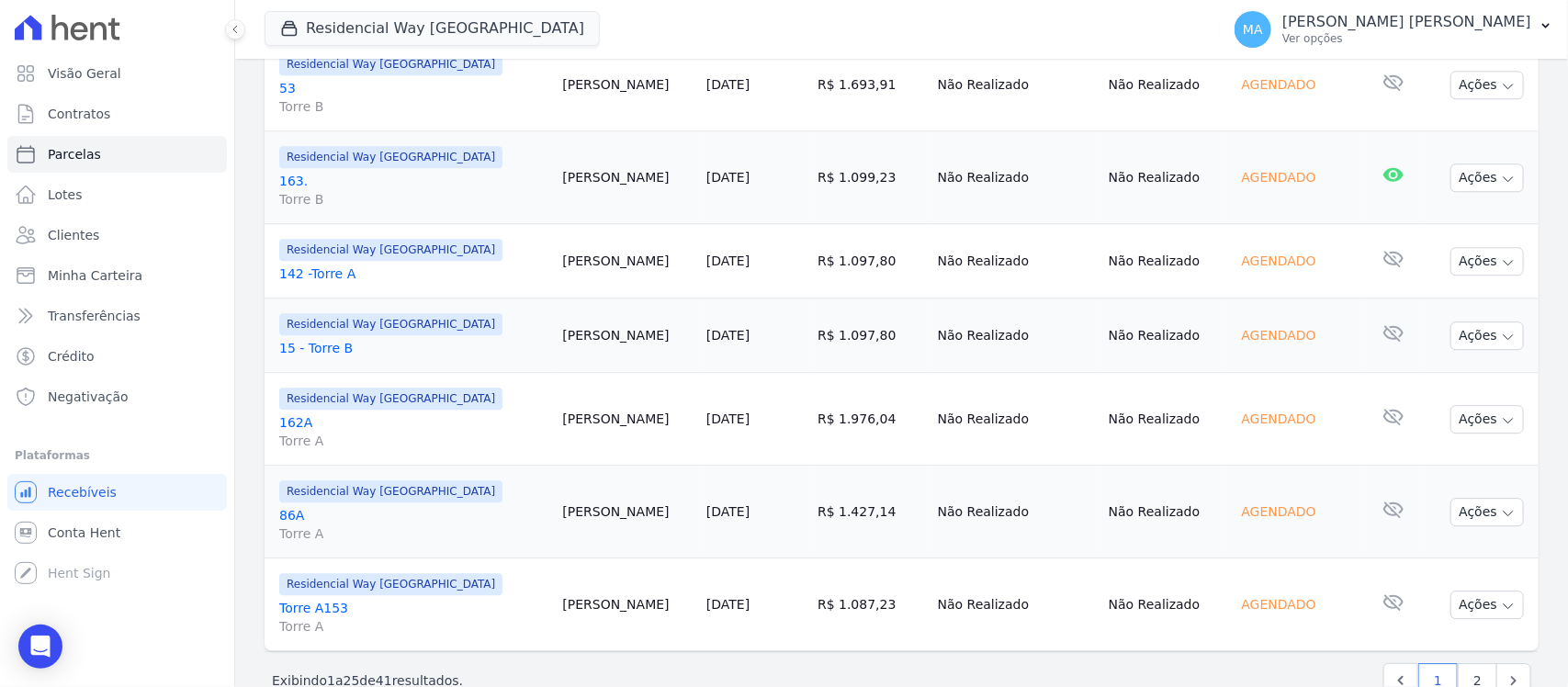
scroll to position [2229, 0]
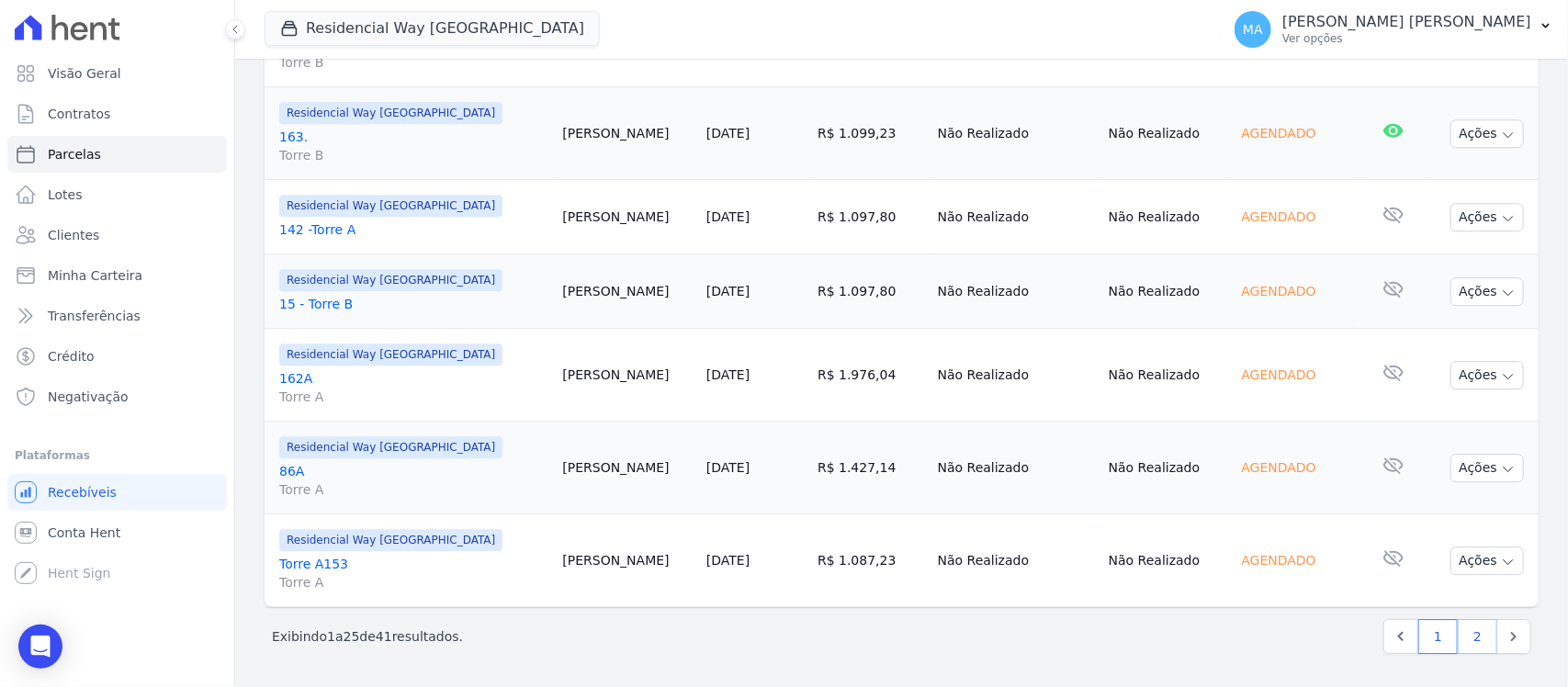
click at [1460, 635] on link "2" at bounding box center [1477, 636] width 39 height 35
select select
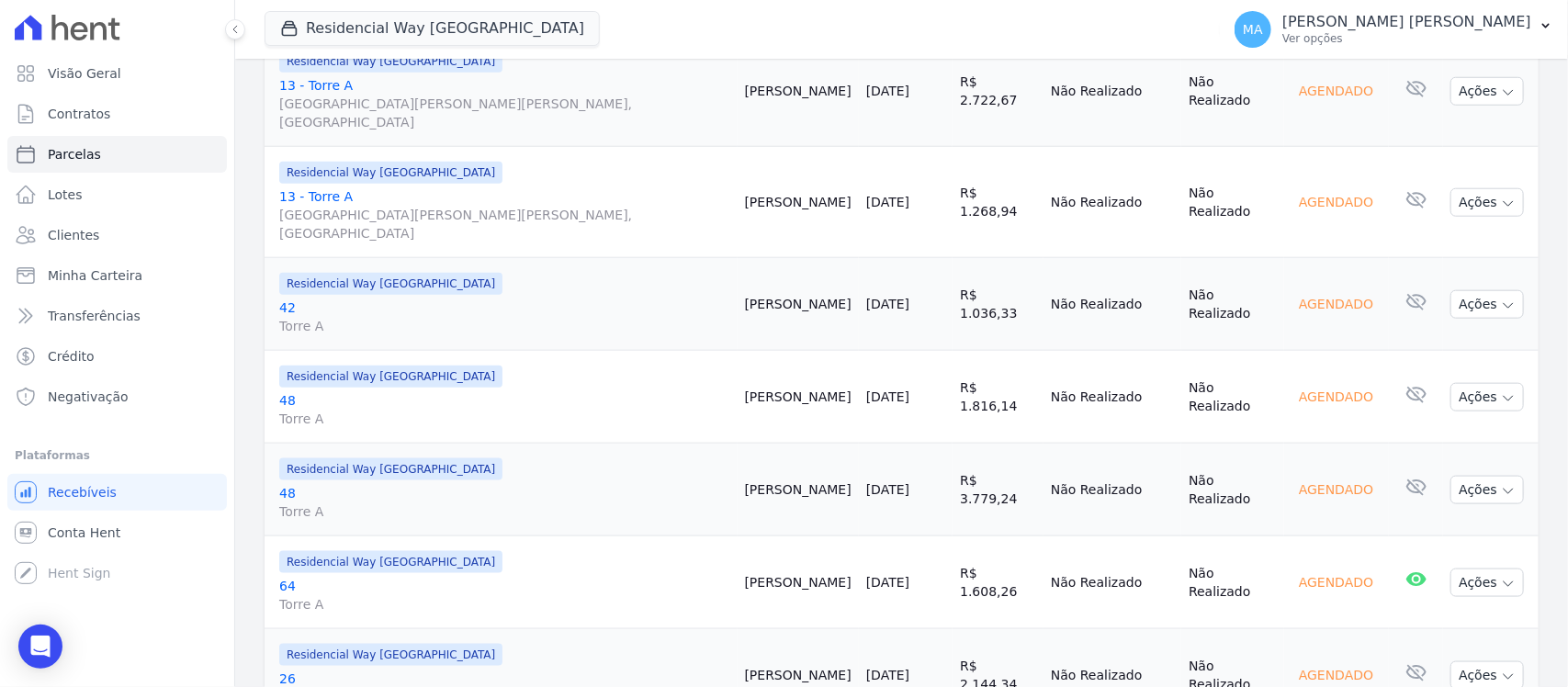
scroll to position [1429, 0]
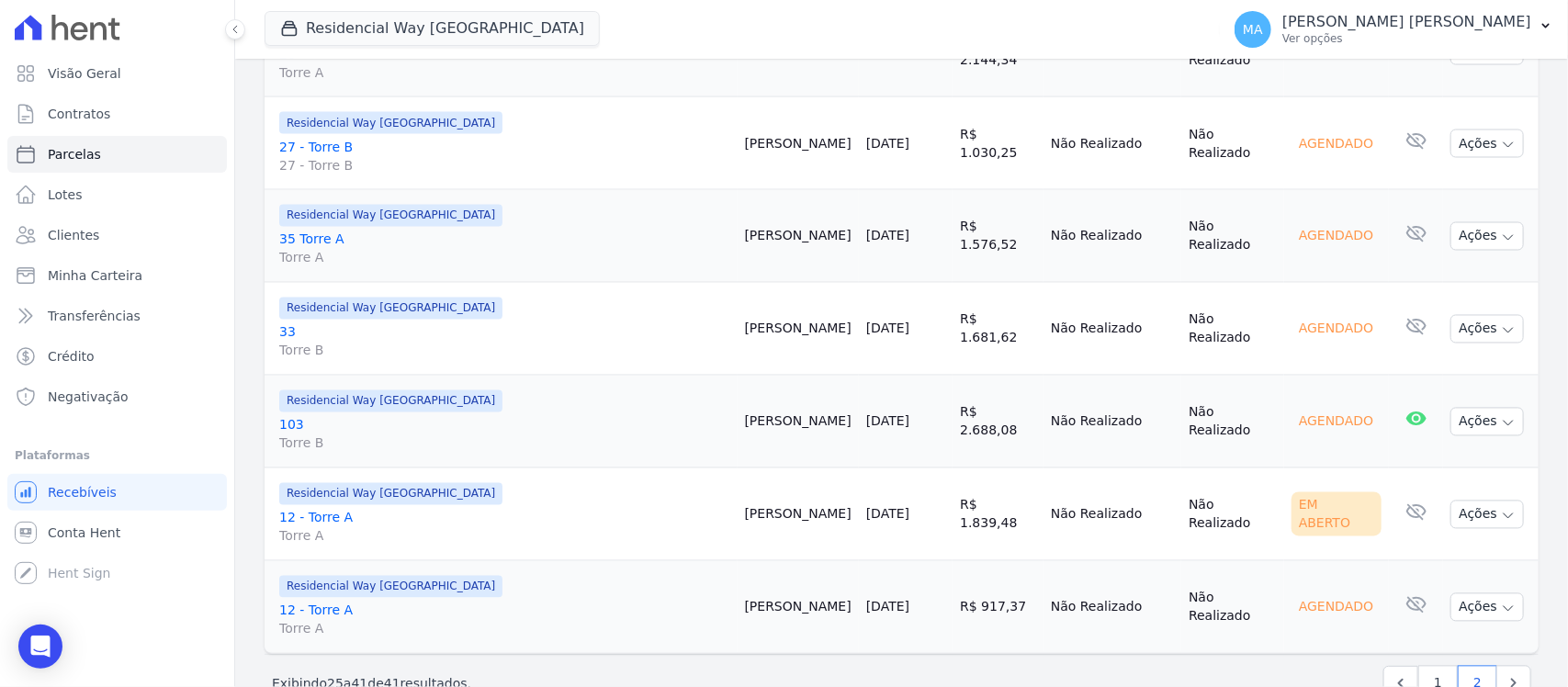
click at [301, 509] on link "12 - Torre A Torre A" at bounding box center [504, 528] width 451 height 37
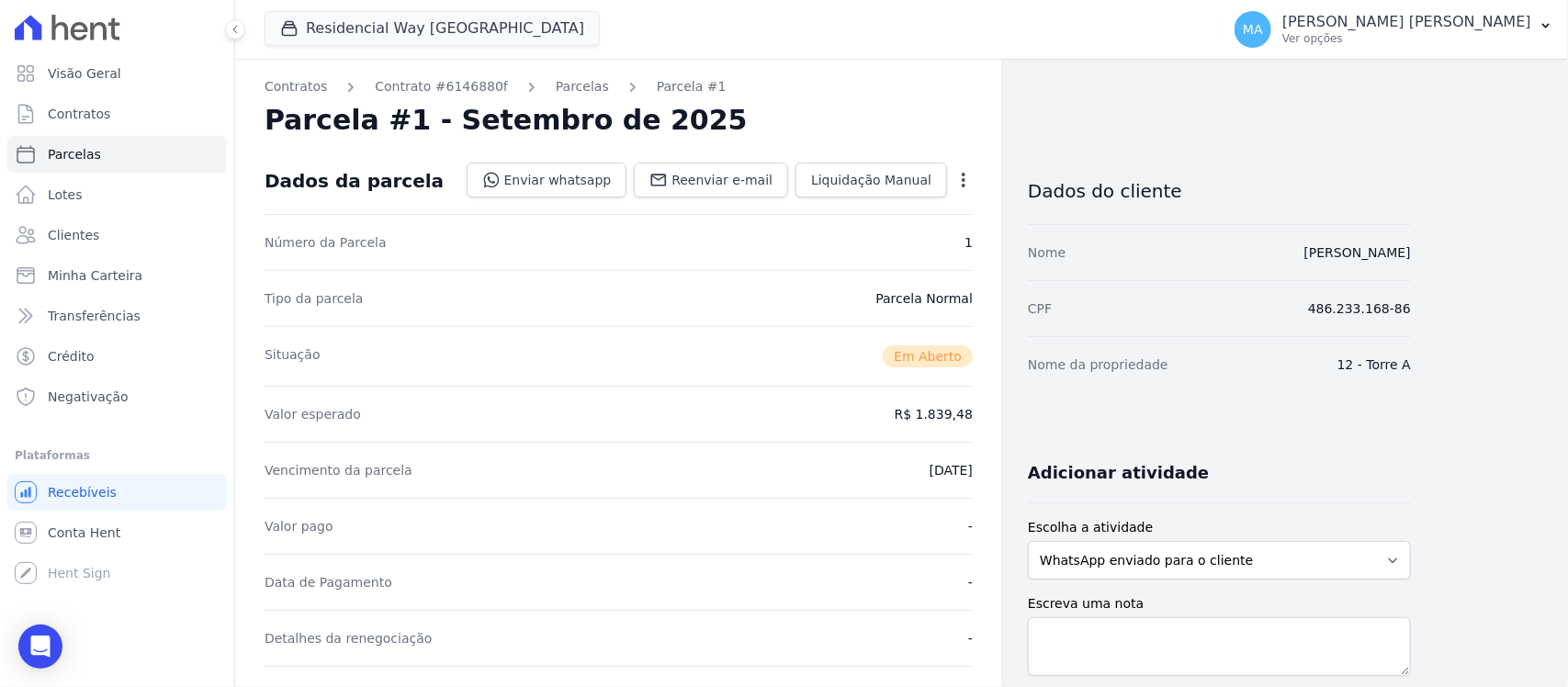
click at [965, 181] on icon "button" at bounding box center [963, 180] width 18 height 18
click at [912, 236] on link "Cancelar Cobrança" at bounding box center [885, 237] width 161 height 33
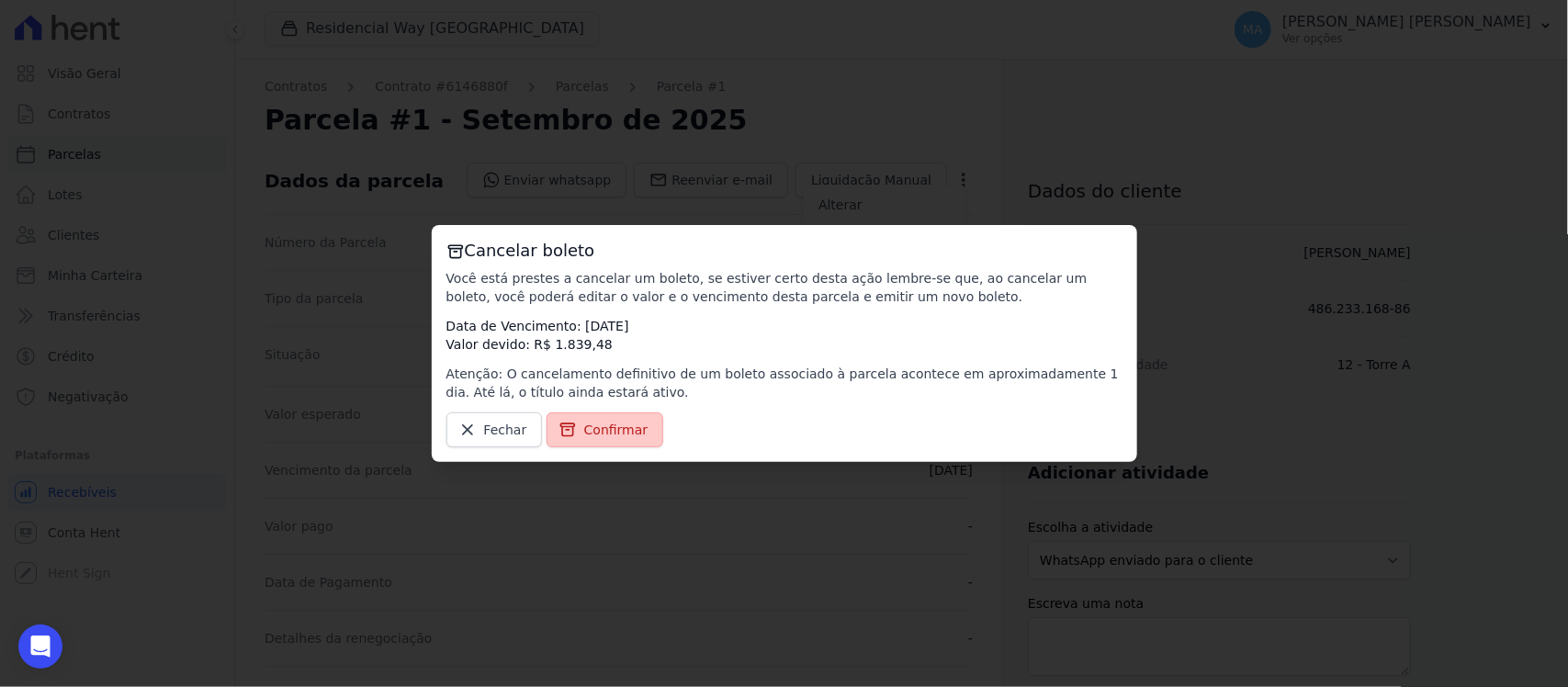
click at [584, 429] on span "Confirmar" at bounding box center [616, 429] width 64 height 18
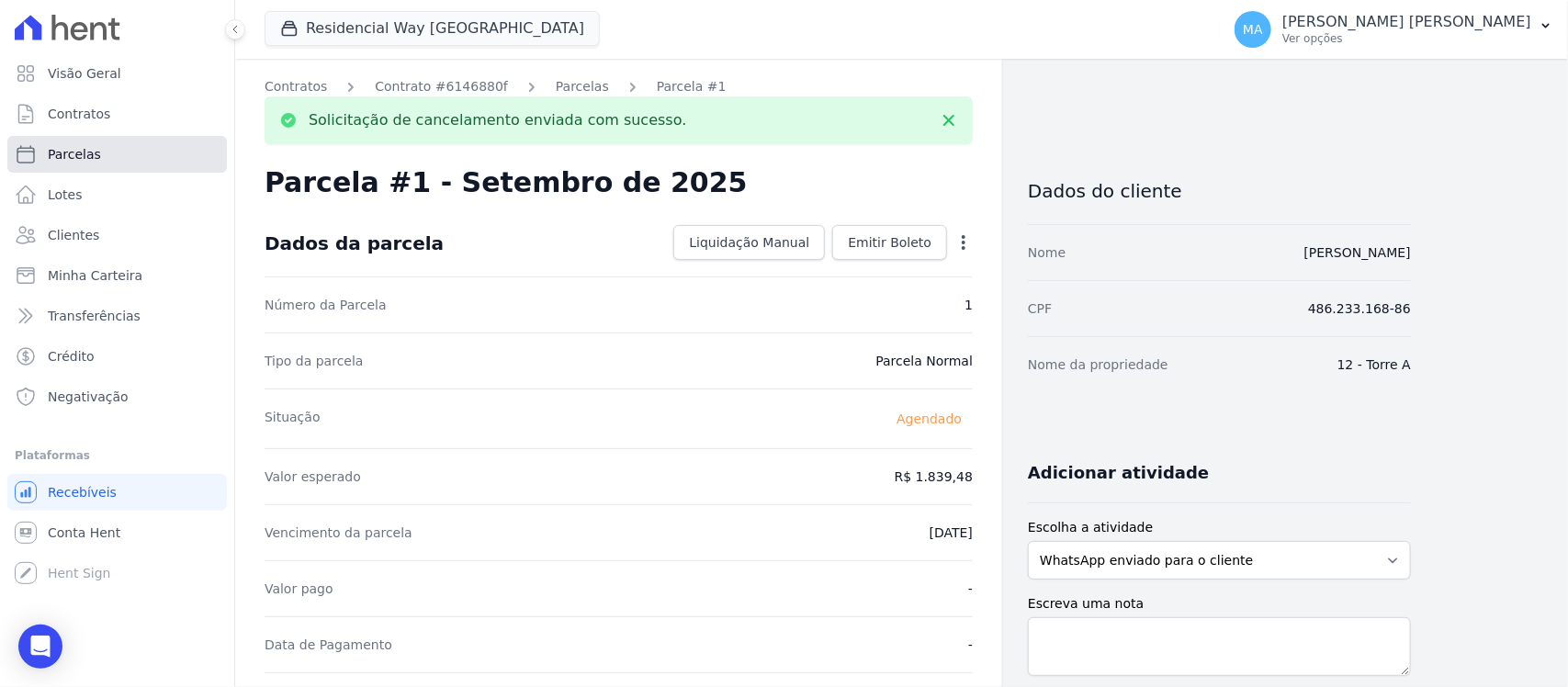
click at [65, 154] on span "Parcelas" at bounding box center [74, 154] width 53 height 18
select select
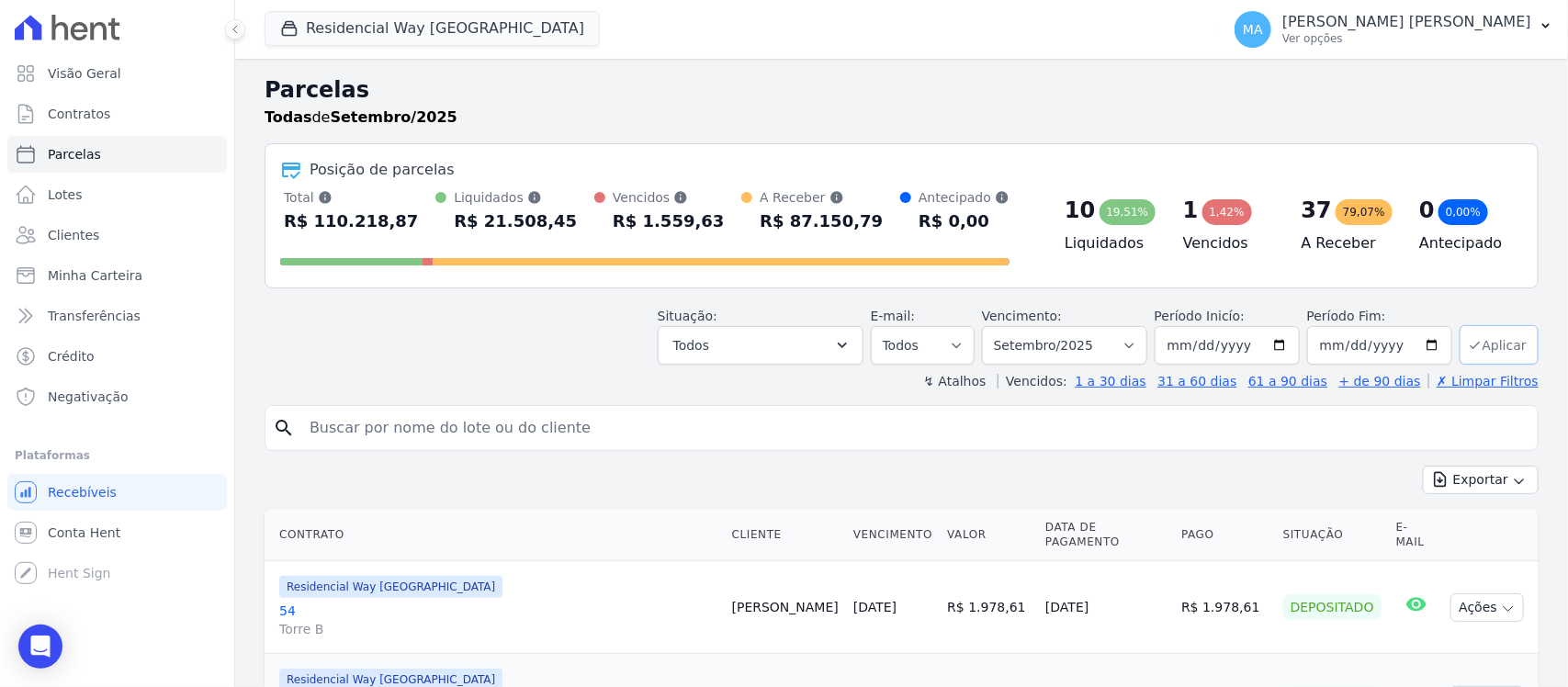
click at [1480, 349] on button "Aplicar" at bounding box center [1499, 344] width 79 height 39
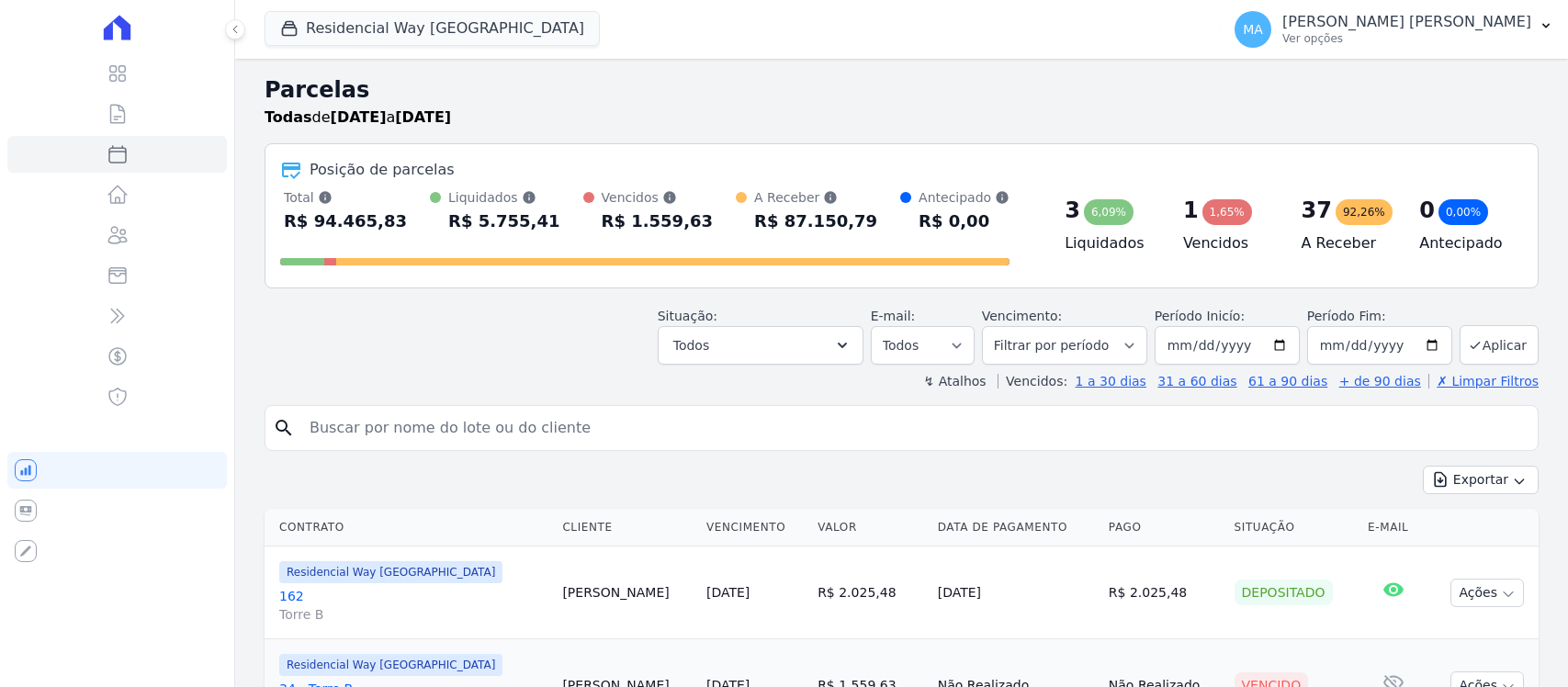
select select
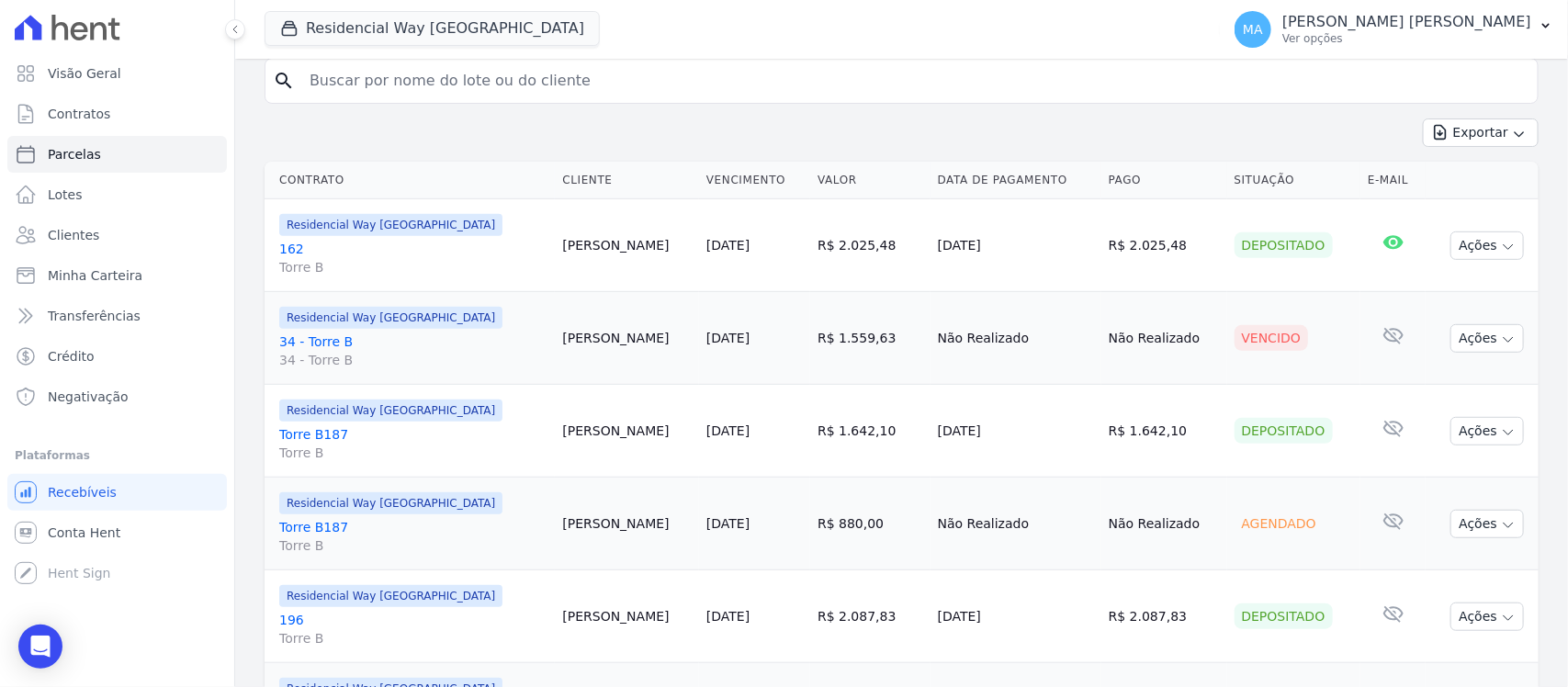
scroll to position [459, 0]
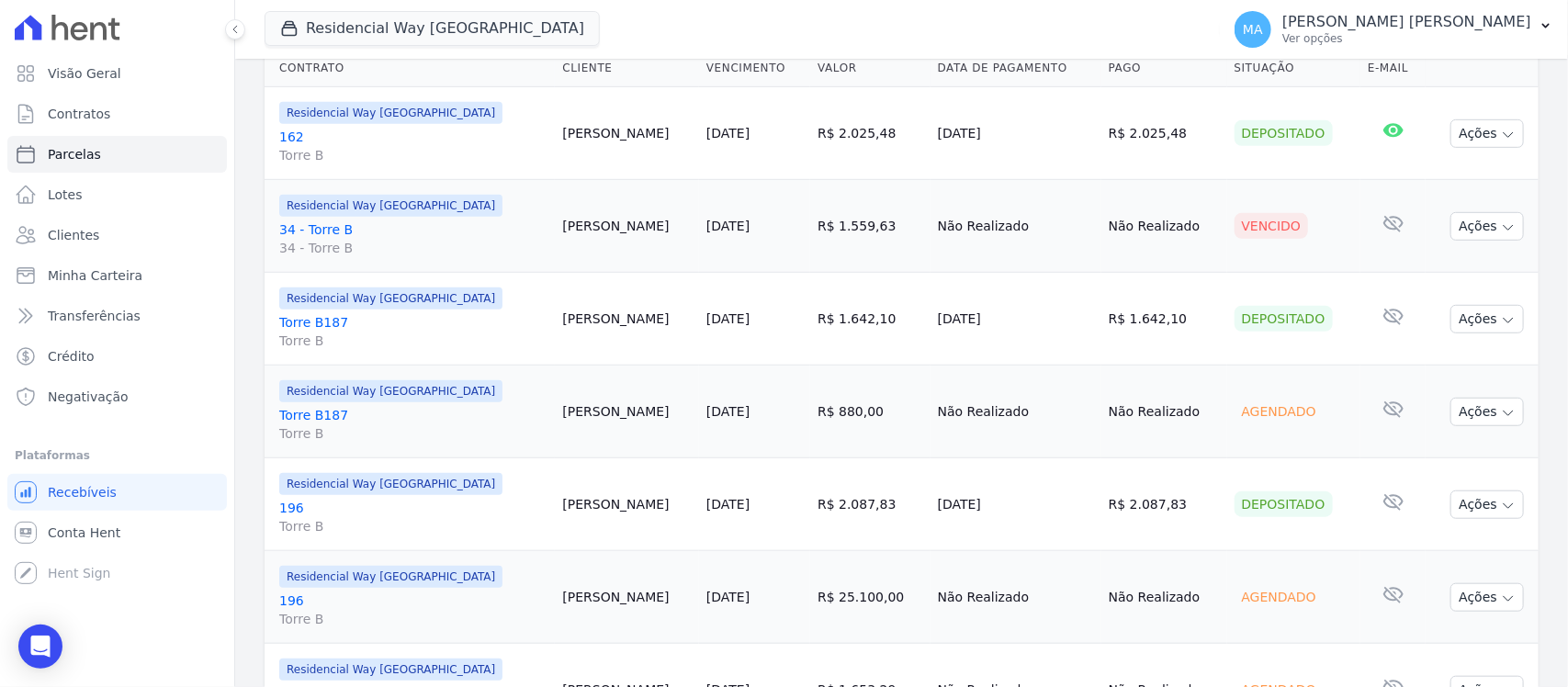
click at [304, 231] on link "34 - Torre B 34 - [GEOGRAPHIC_DATA]" at bounding box center [413, 238] width 268 height 37
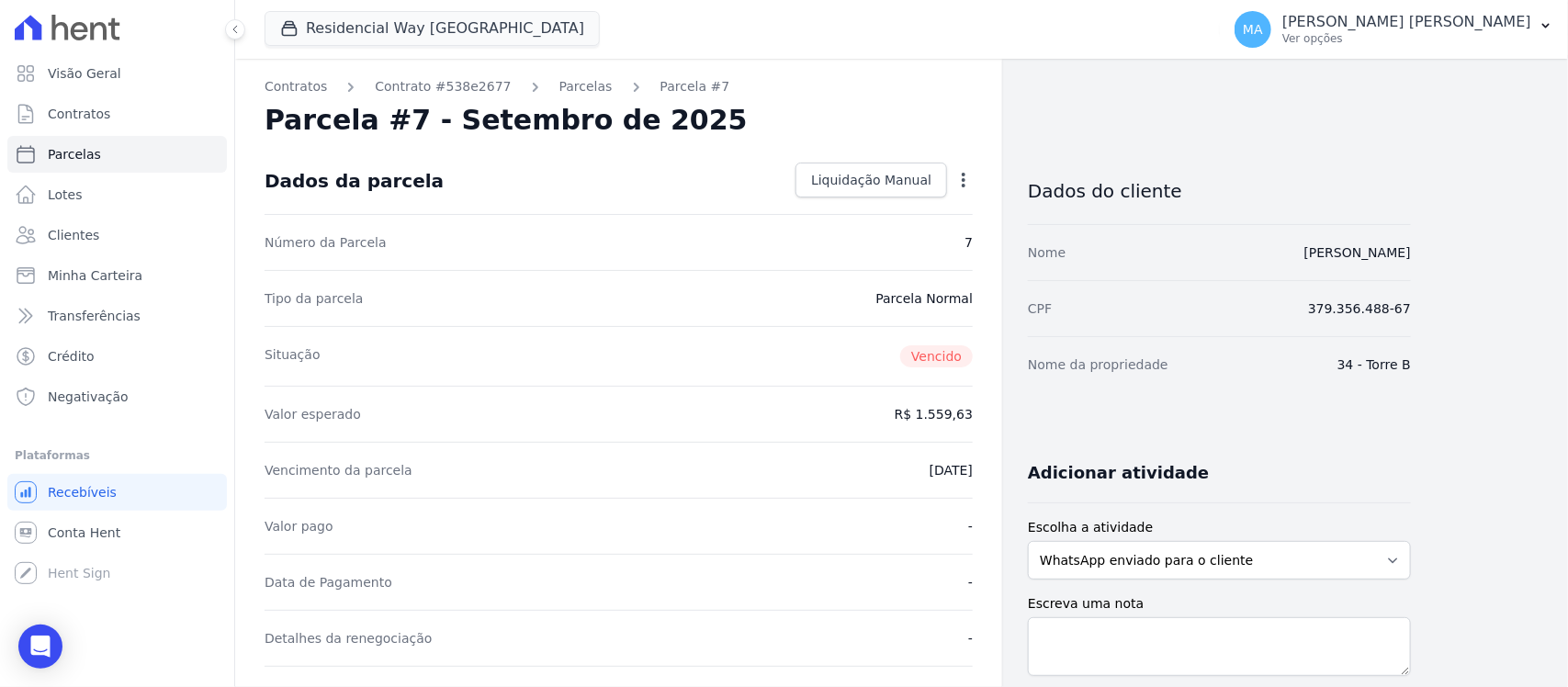
click at [960, 178] on icon "button" at bounding box center [963, 180] width 18 height 18
click at [966, 180] on icon "button" at bounding box center [963, 180] width 18 height 18
click at [823, 207] on link "Alterar" at bounding box center [885, 205] width 161 height 33
click at [953, 422] on dd "R$ 1.559,63" at bounding box center [933, 412] width 78 height 18
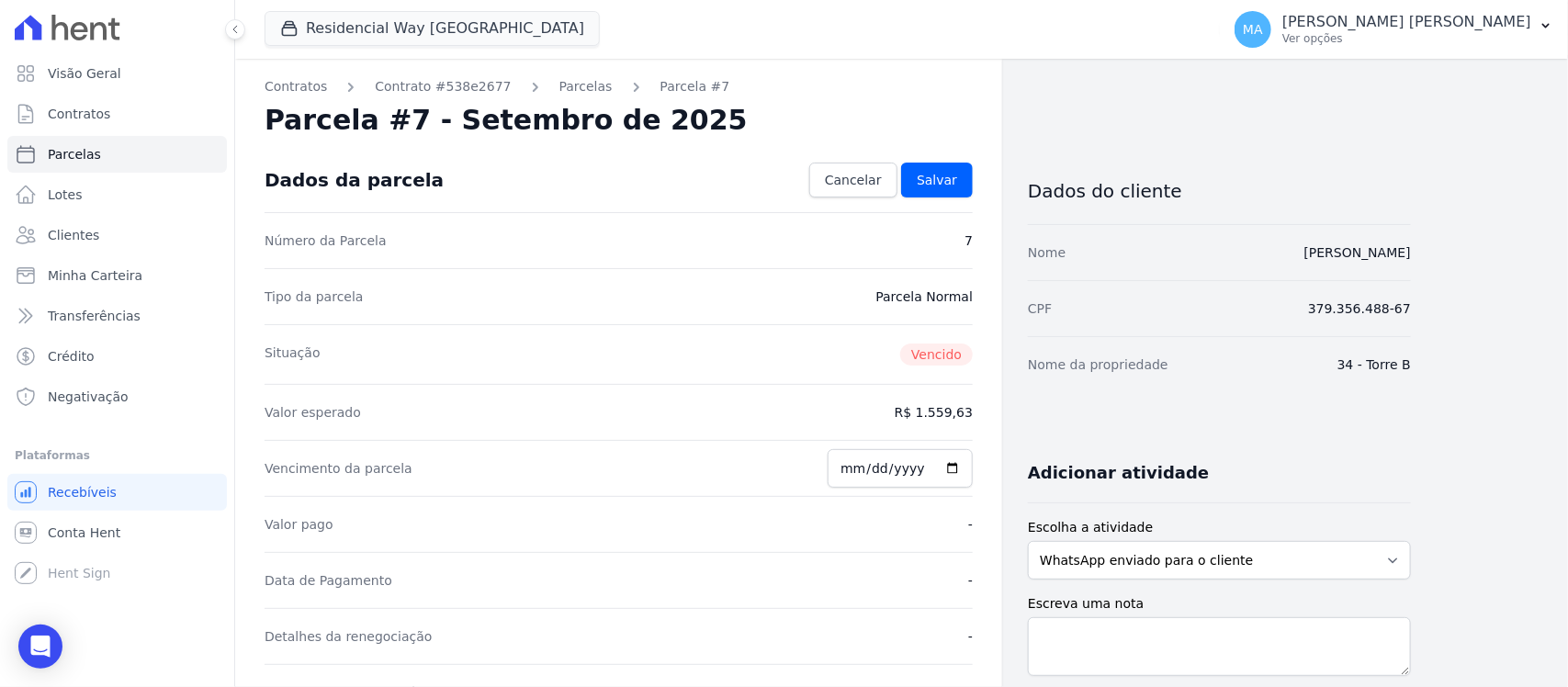
click at [953, 409] on dd "R$ 1.559,63" at bounding box center [933, 412] width 78 height 18
drag, startPoint x: 933, startPoint y: 418, endPoint x: 994, endPoint y: 418, distance: 61.0
click at [867, 184] on span "Cancelar" at bounding box center [853, 180] width 57 height 18
click at [80, 157] on span "Parcelas" at bounding box center [74, 154] width 53 height 18
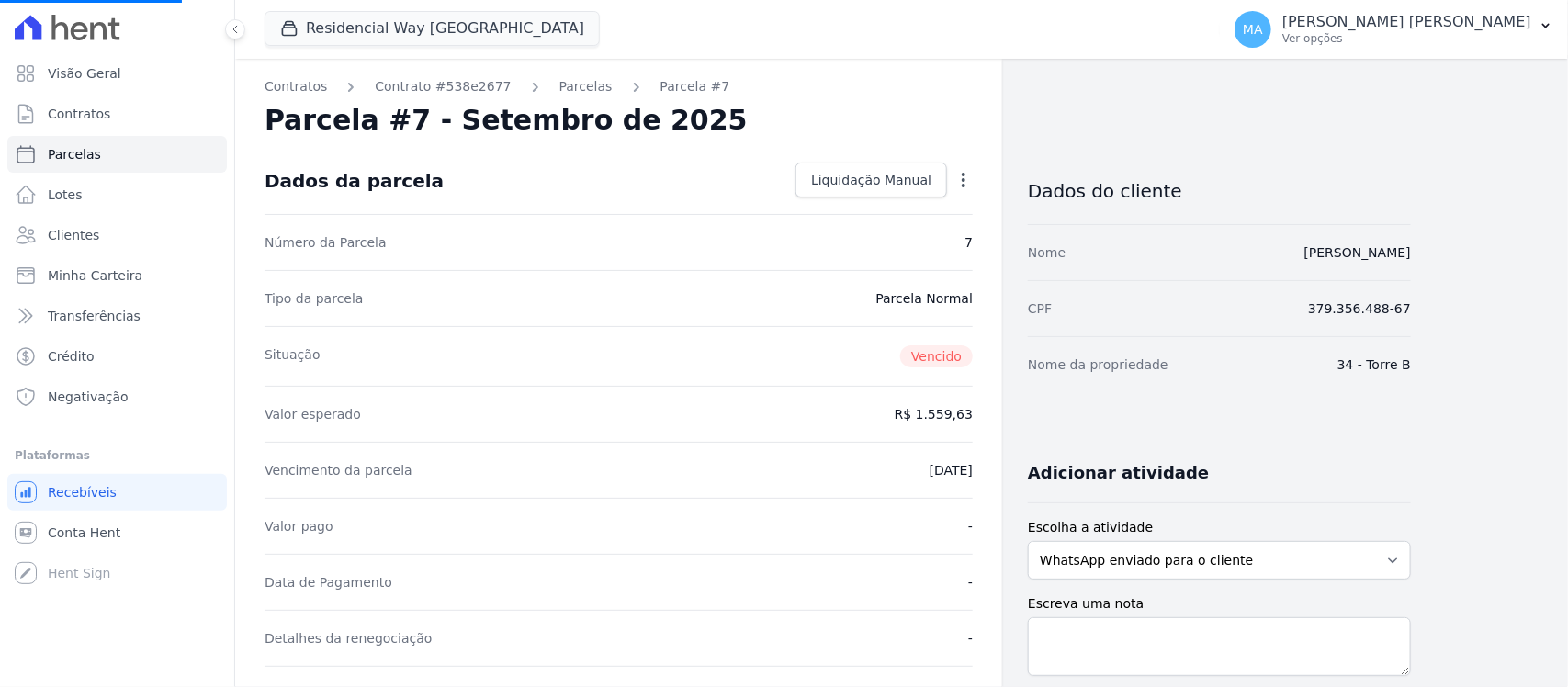
select select
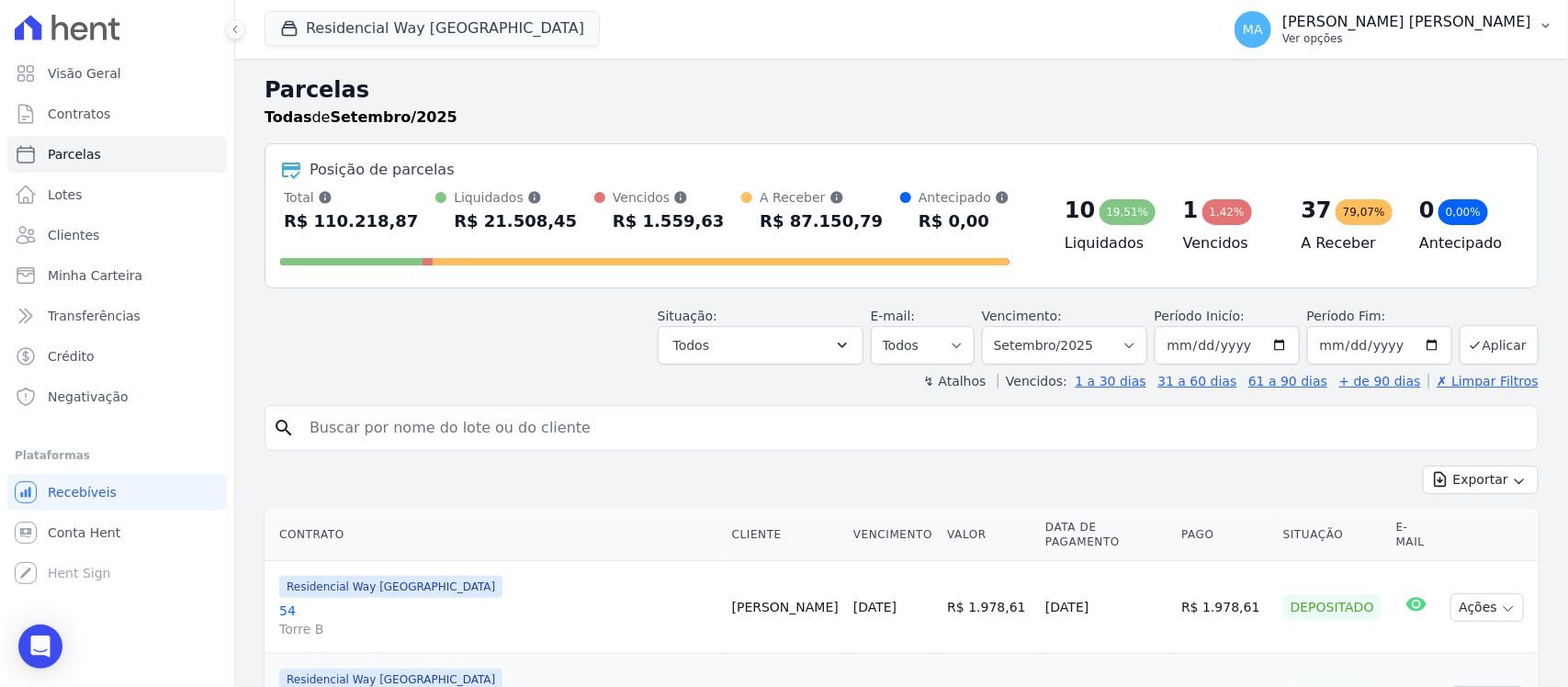
click at [1410, 34] on p "Ver opções" at bounding box center [1407, 38] width 249 height 14
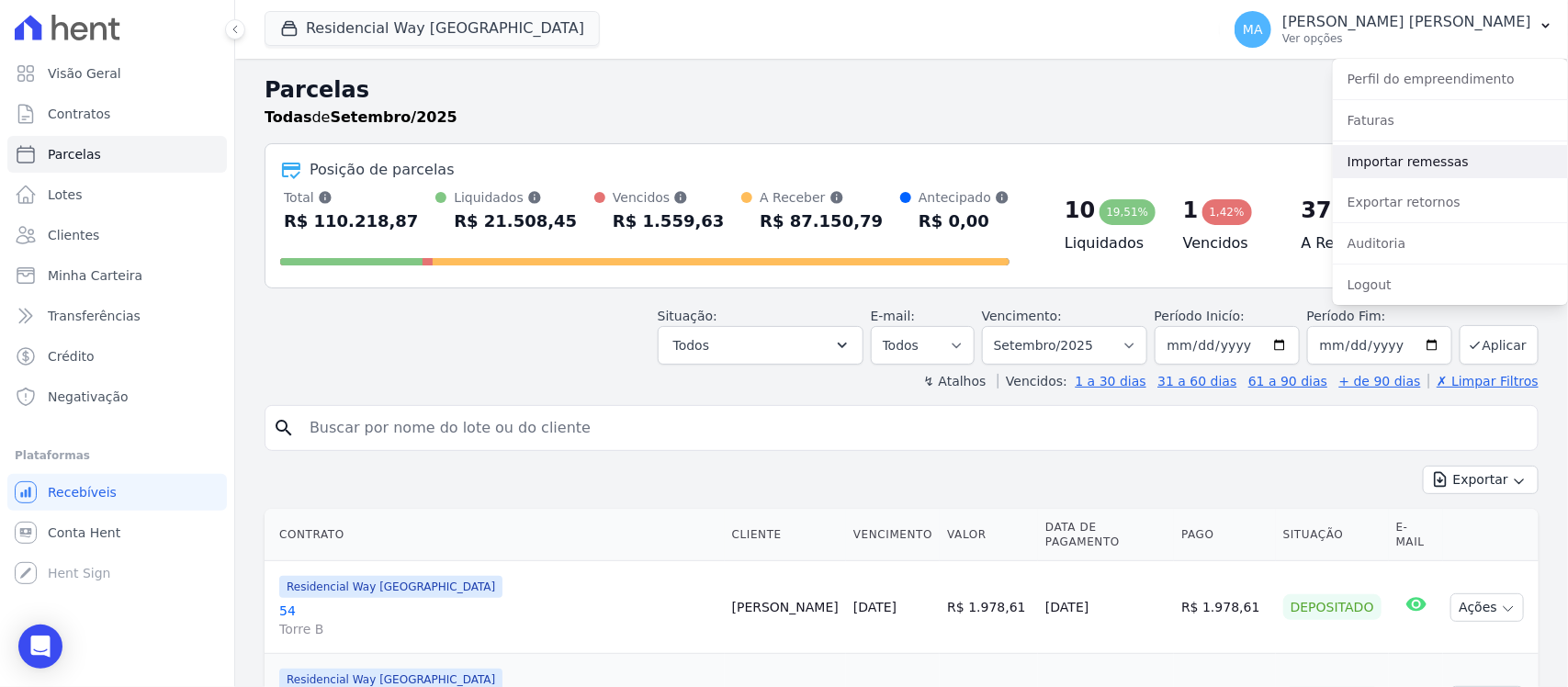
click at [1394, 162] on link "Importar remessas" at bounding box center [1450, 161] width 235 height 33
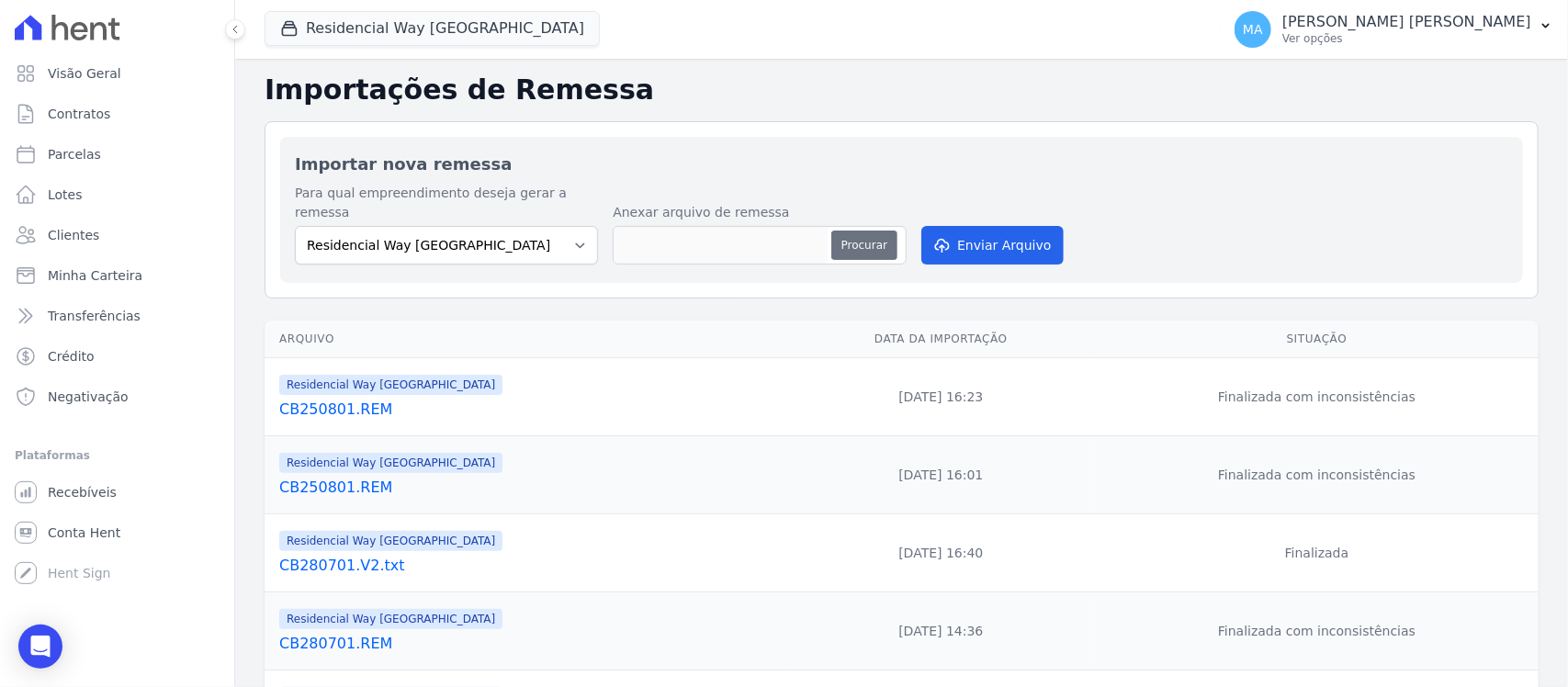
click at [855, 231] on button "Procurar" at bounding box center [864, 245] width 66 height 30
type input "CB160901 (1).REM"
click at [985, 228] on button "Enviar Arquivo" at bounding box center [992, 245] width 141 height 38
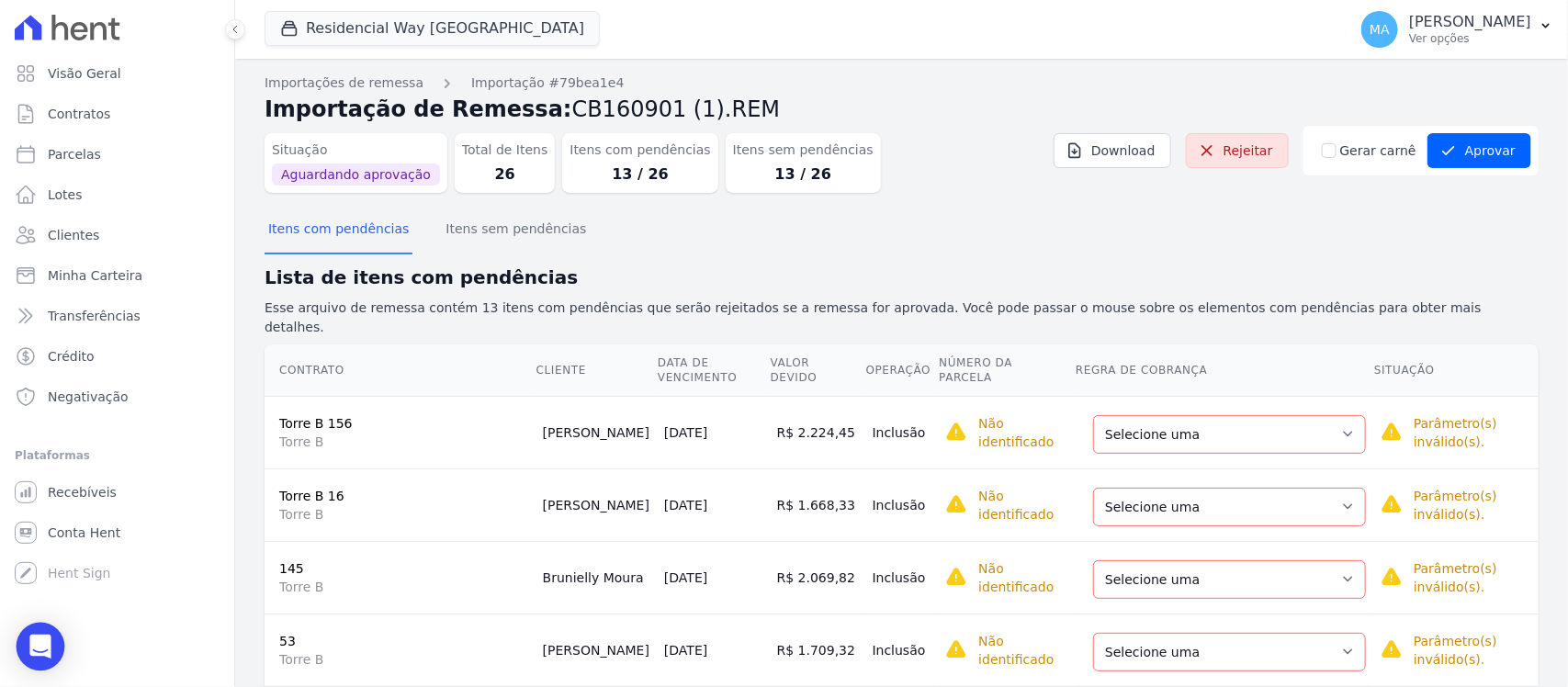
click at [41, 650] on icon "Open Intercom Messenger" at bounding box center [40, 647] width 21 height 24
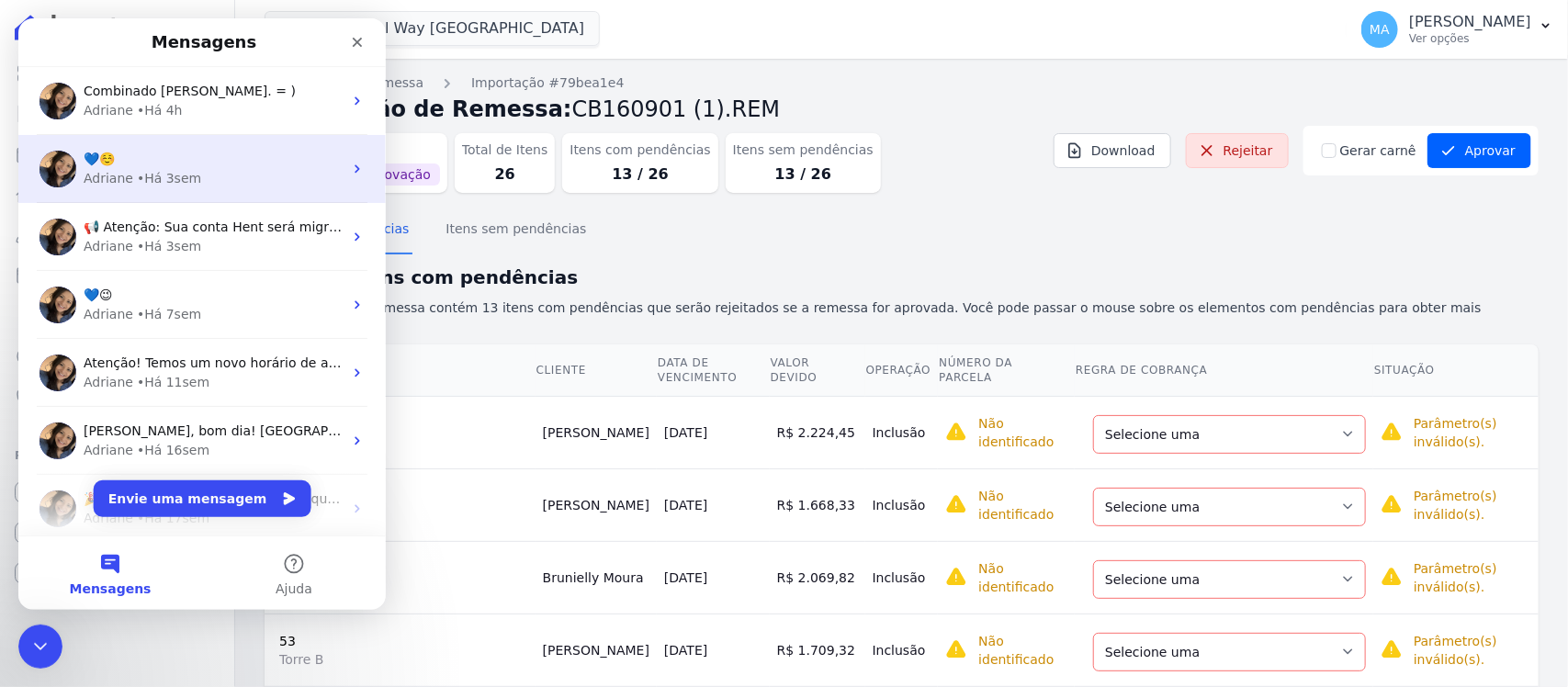
click at [157, 182] on div "• Há 3sem" at bounding box center [168, 179] width 64 height 19
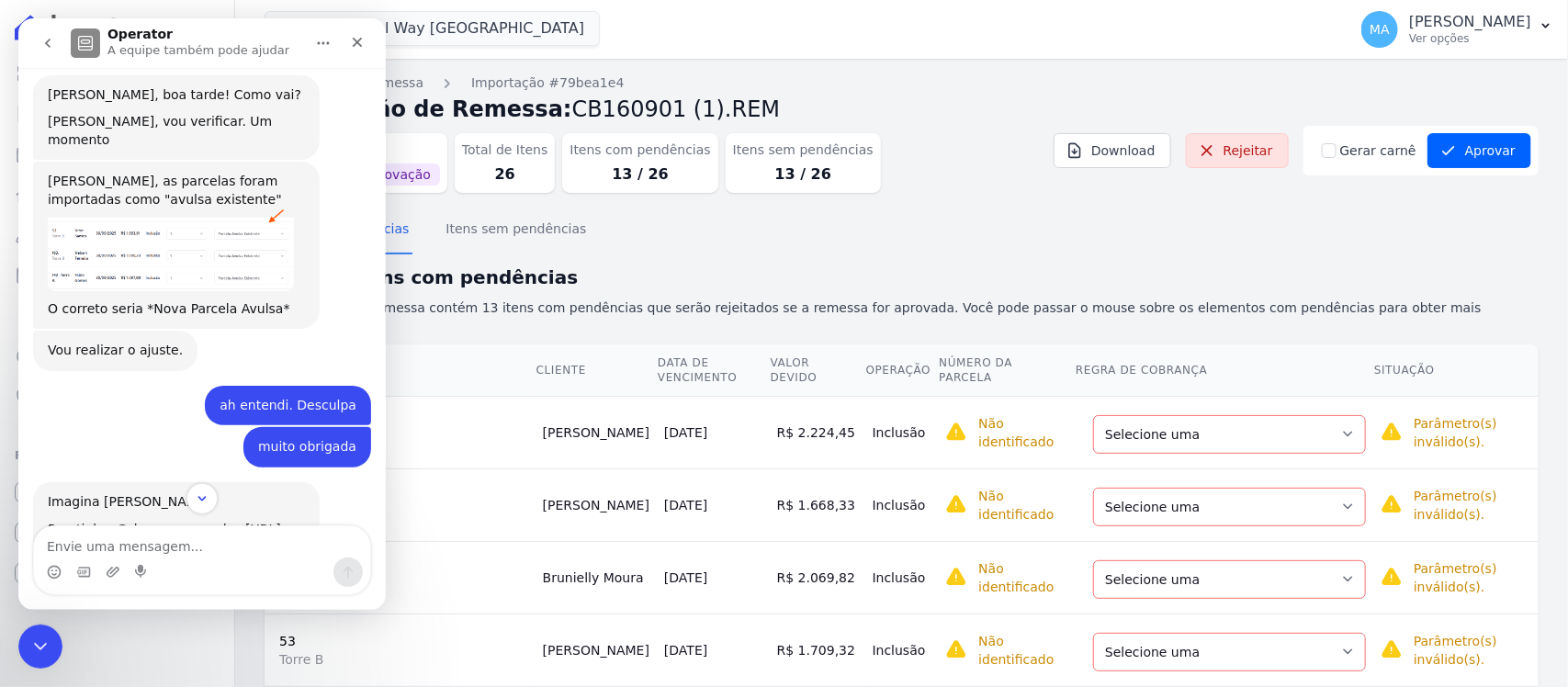
scroll to position [396, 0]
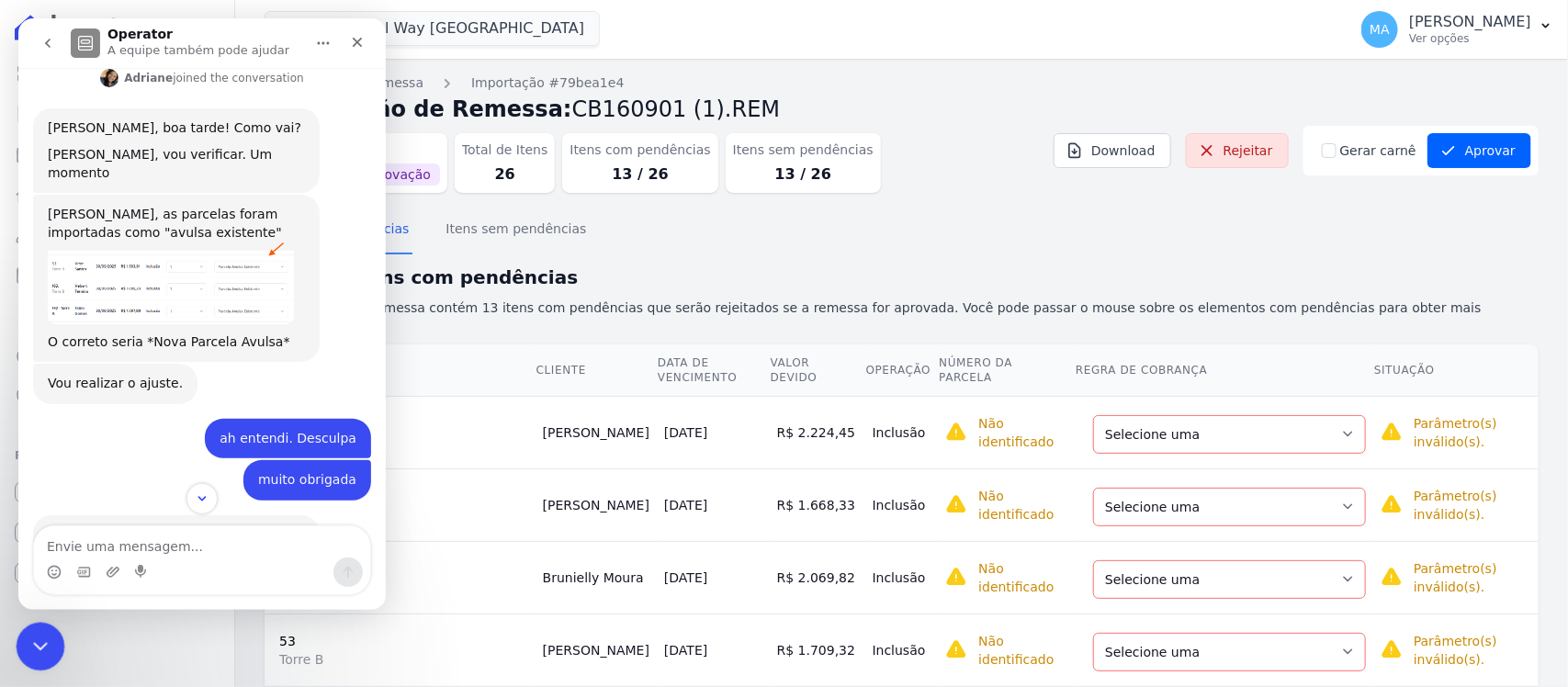
click at [22, 653] on div "Encerramento do Messenger da Intercom" at bounding box center [37, 644] width 44 height 44
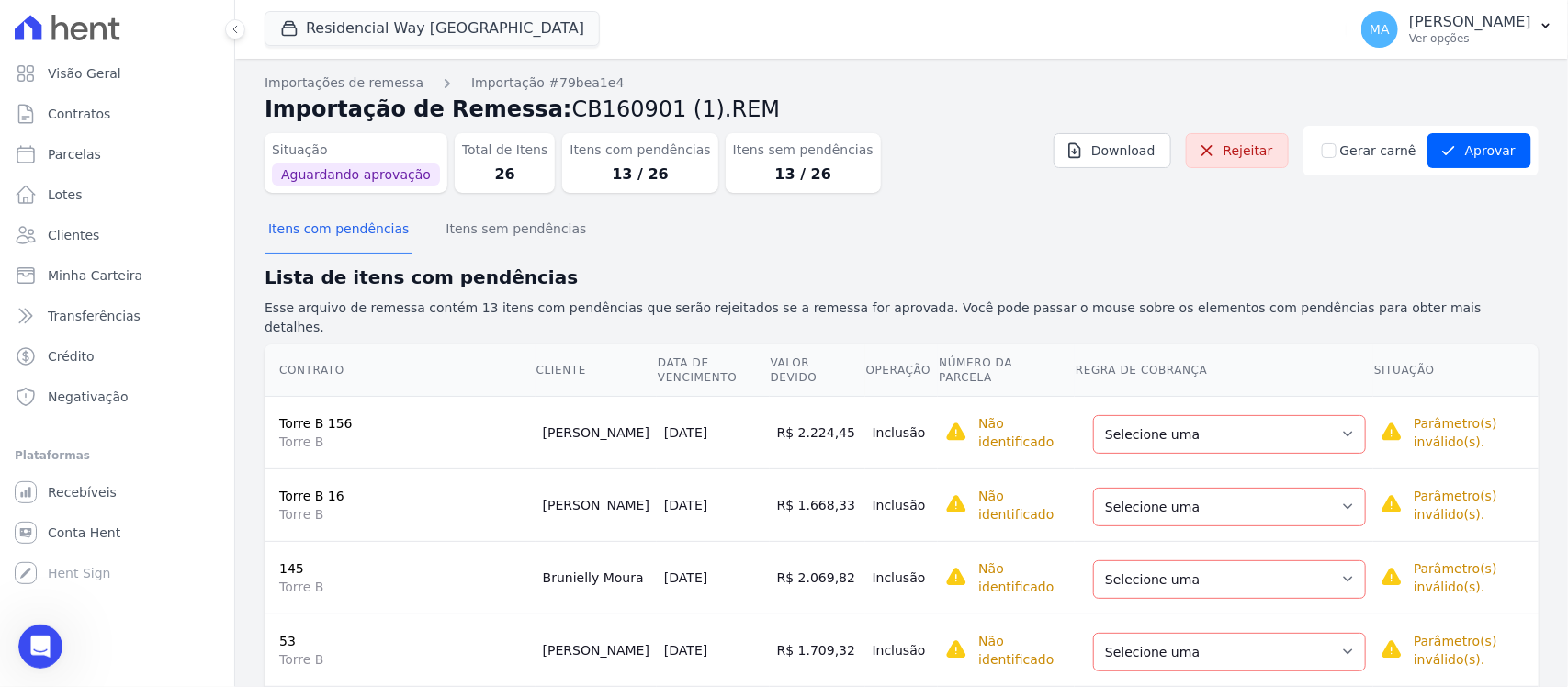
scroll to position [741, 0]
click at [1305, 415] on select "Selecione uma Nova Parcela Avulsa Parcela Avulsa Existente Parcela Normal (19 X…" at bounding box center [1230, 434] width 273 height 38
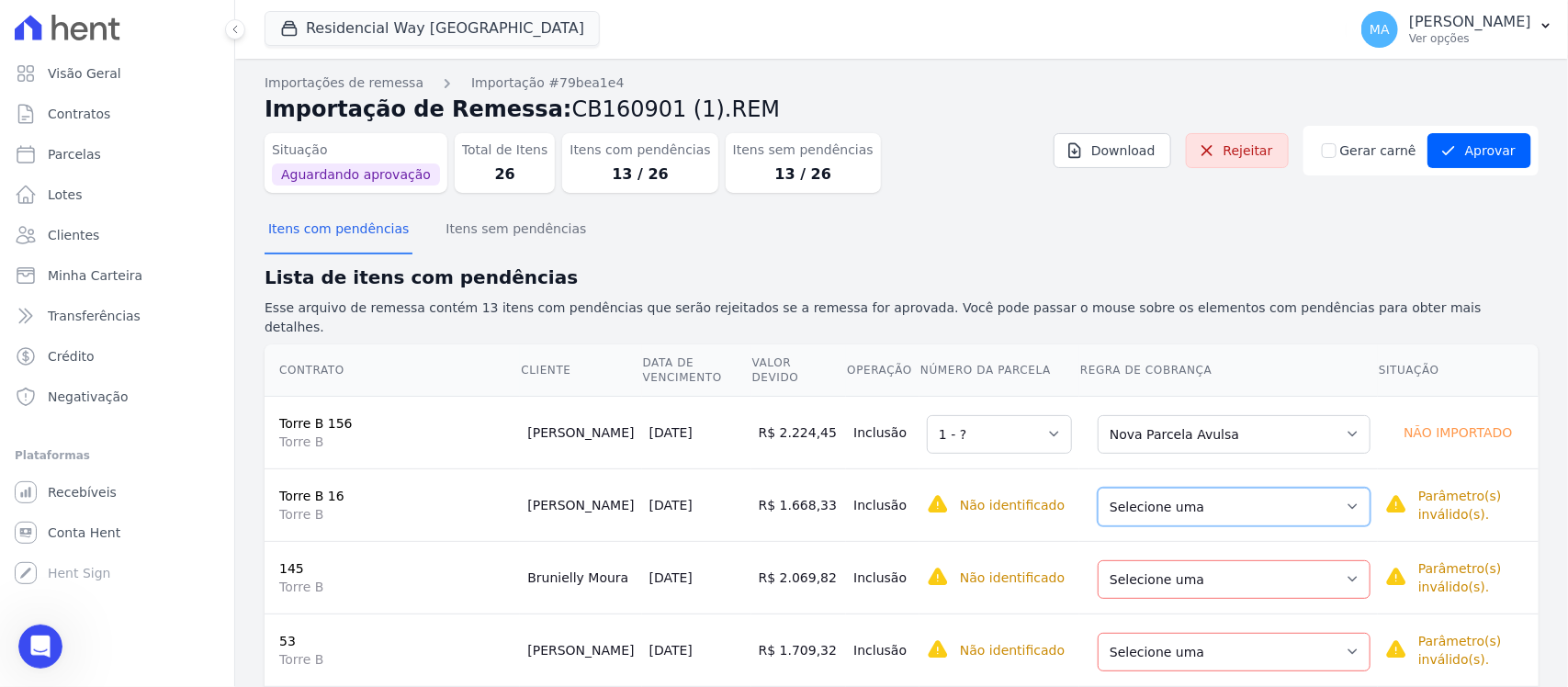
click at [1302, 488] on select "Selecione uma Nova Parcela Avulsa Parcela Avulsa Existente Parcela Normal (20 X…" at bounding box center [1235, 507] width 273 height 38
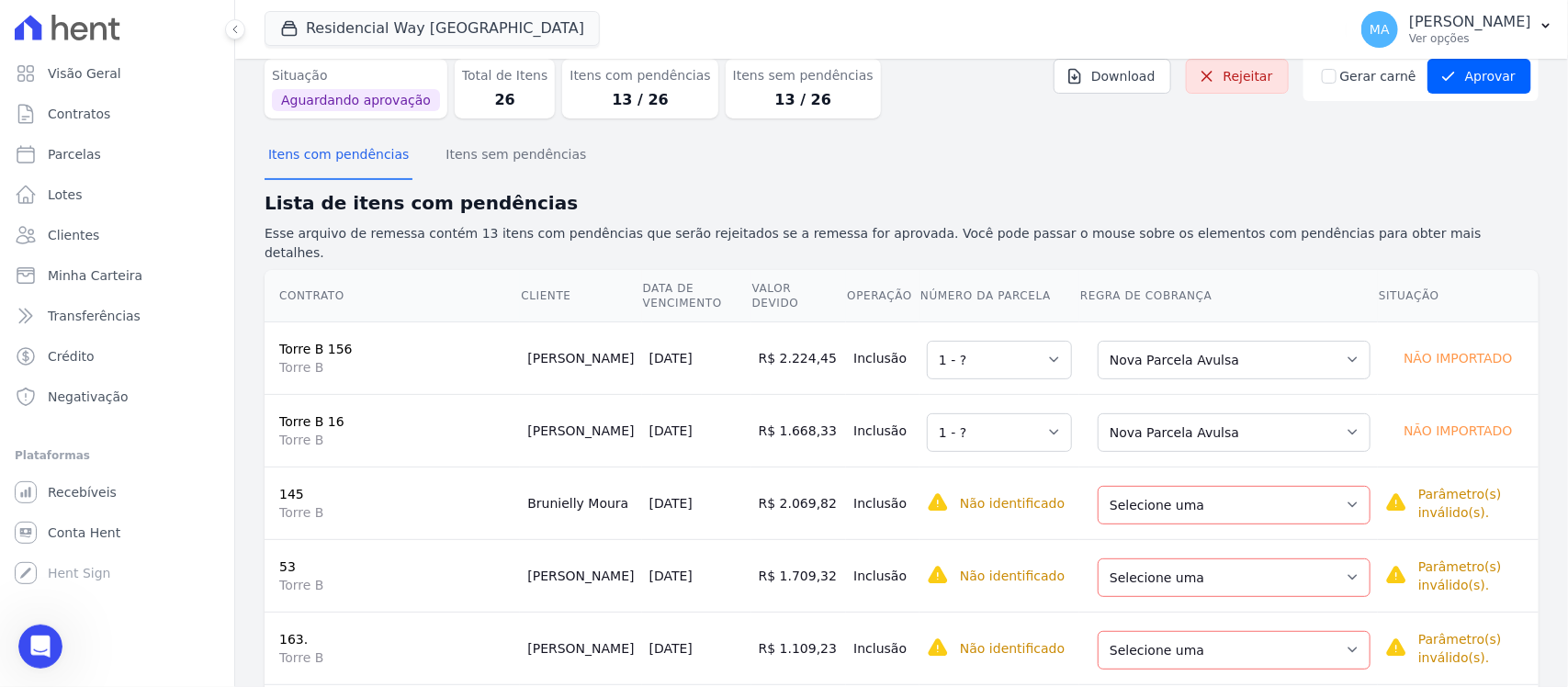
scroll to position [115, 0]
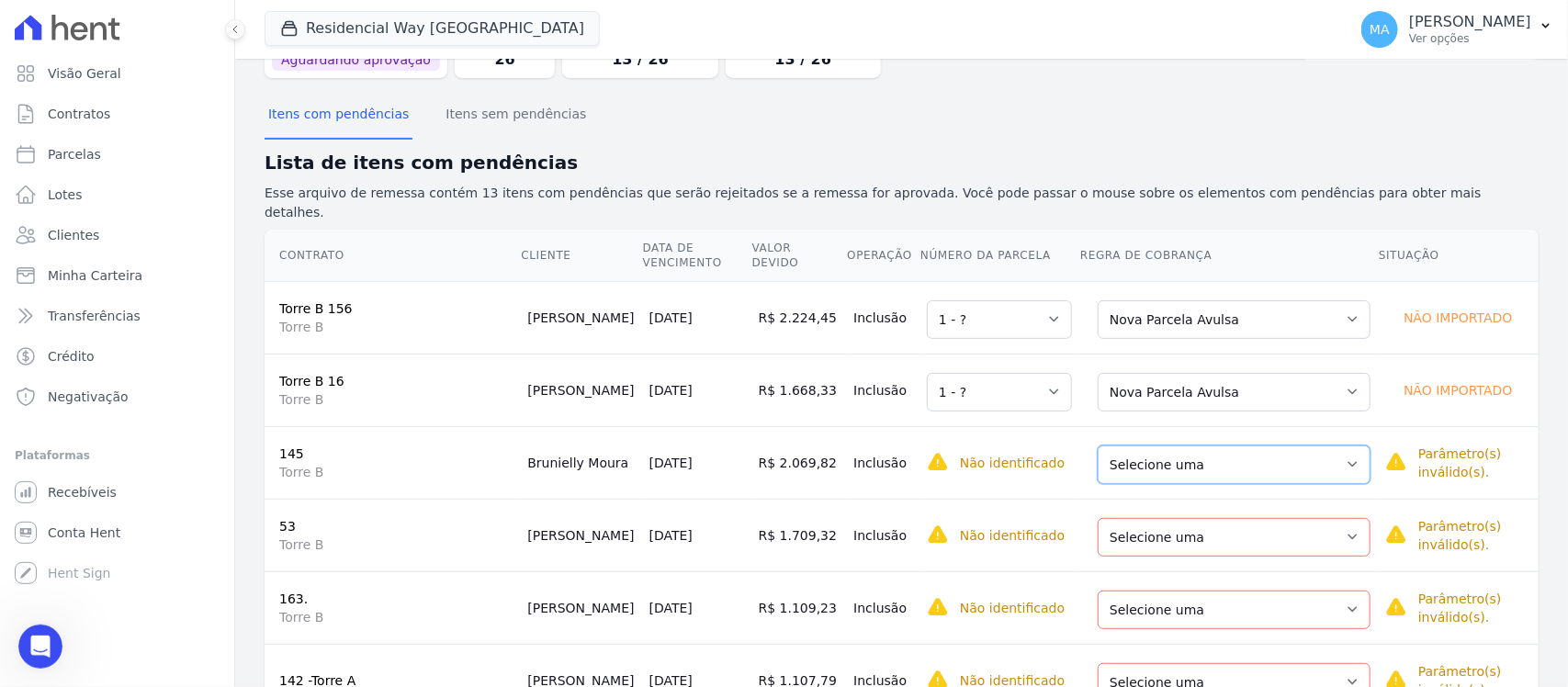
click at [1293, 446] on select "Selecione uma Nova Parcela Avulsa Parcela Avulsa Existente Intercalada (1 X R$ …" at bounding box center [1235, 465] width 273 height 38
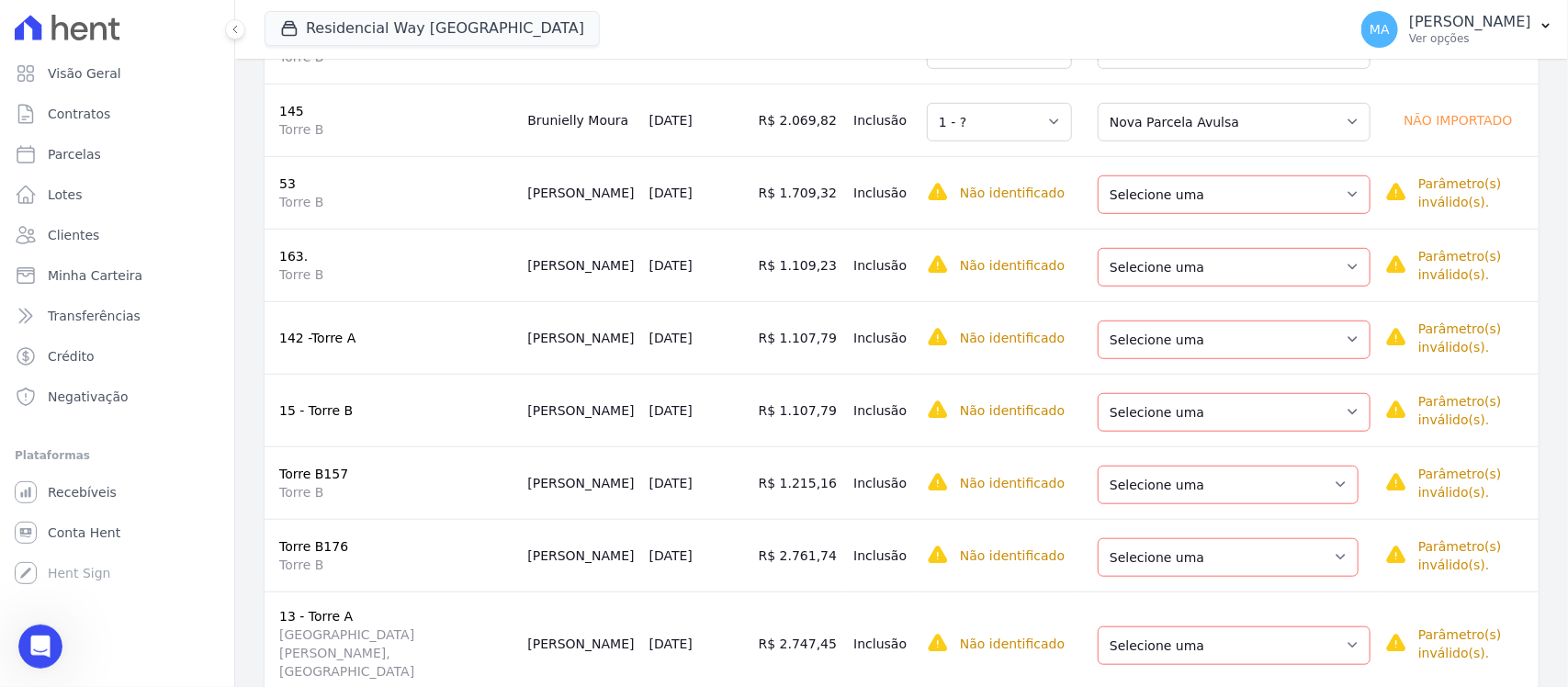
scroll to position [459, 0]
click at [1307, 174] on select "Selecione uma Nova Parcela Avulsa Parcela Avulsa Existente Sinal (1 X R$ 10.241…" at bounding box center [1235, 193] width 273 height 38
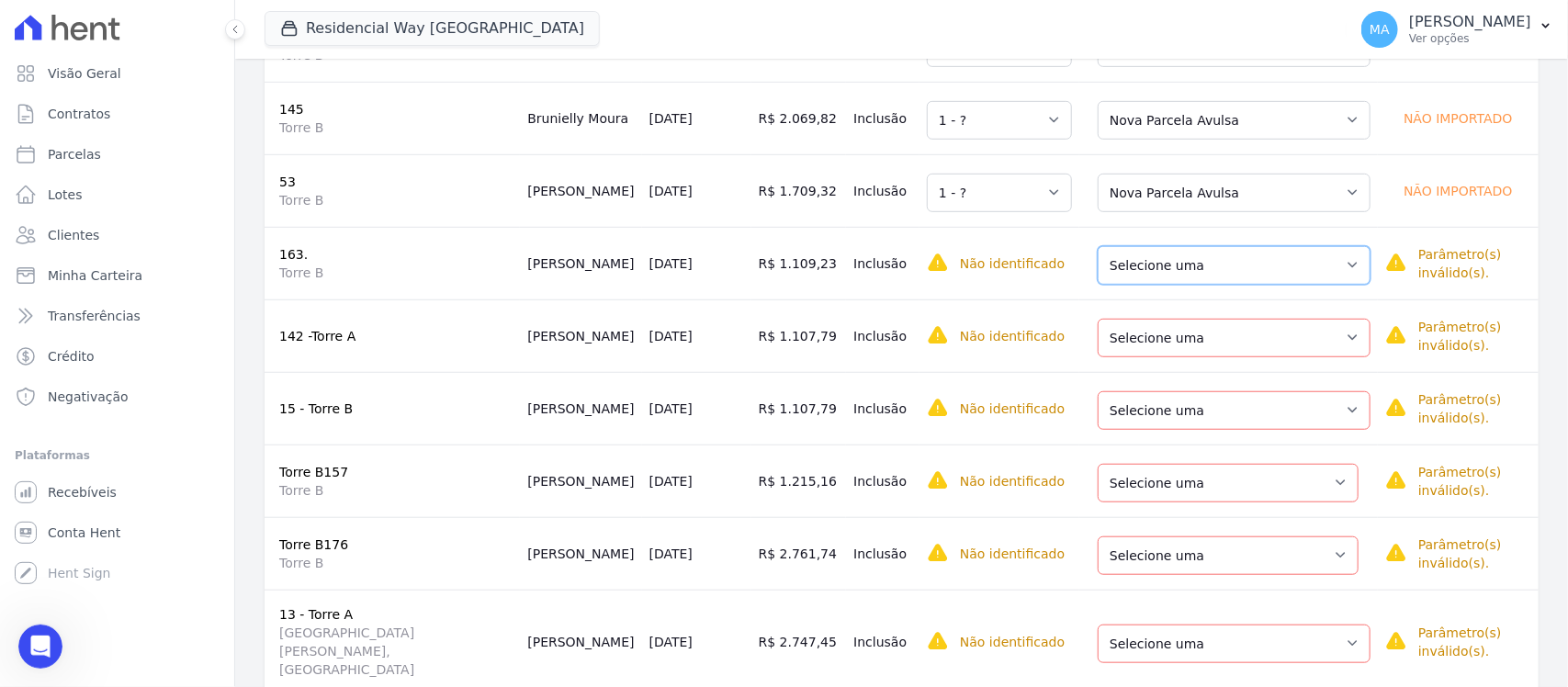
click at [1307, 246] on select "Selecione uma Nova Parcela Avulsa Parcela Avulsa Existente Sinal (1 X R$ 33.360…" at bounding box center [1235, 265] width 273 height 38
click at [1288, 319] on select "Selecione uma Nova Parcela Avulsa Parcela Avulsa Existente Parcela Normal (18 X…" at bounding box center [1235, 338] width 273 height 38
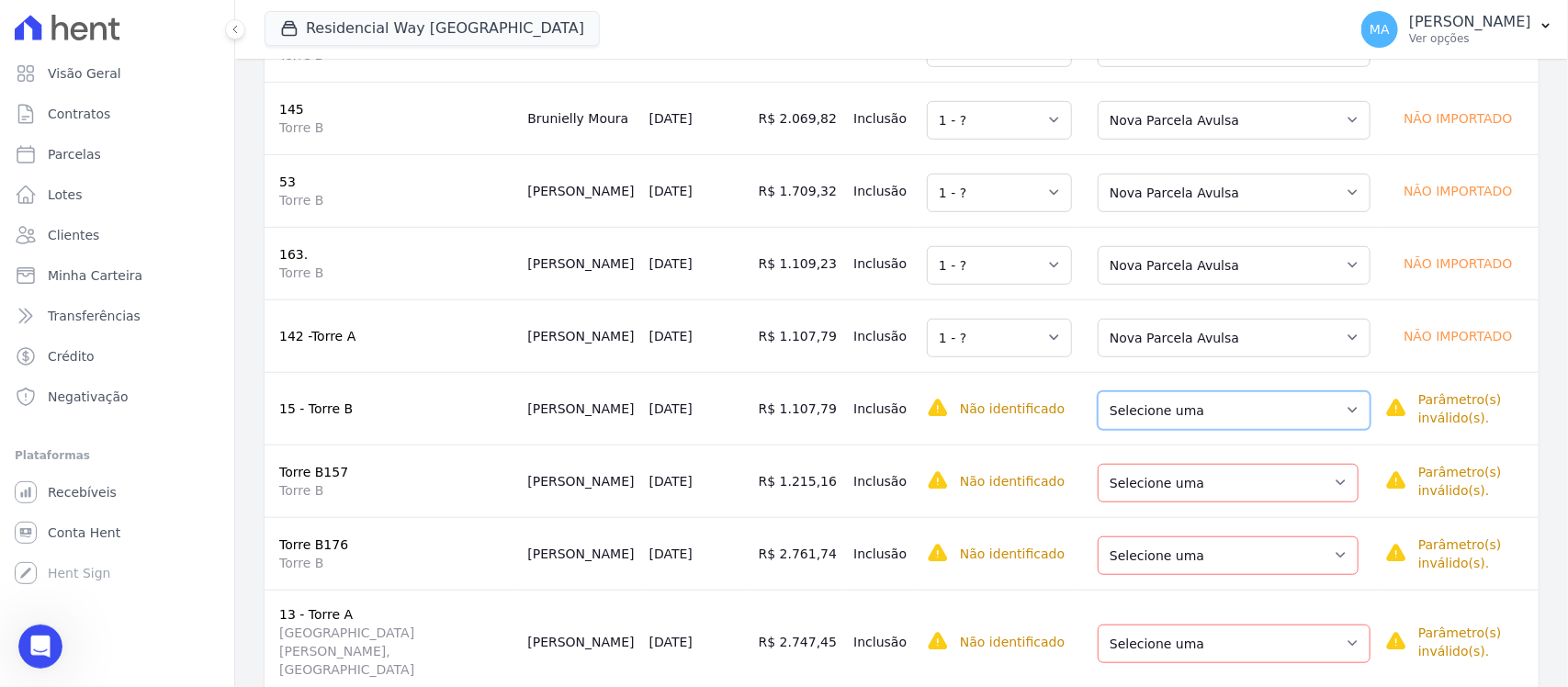
click at [1303, 391] on select "Selecione uma Nova Parcela Avulsa Parcela Avulsa Existente Parcela Normal (18 X…" at bounding box center [1235, 410] width 273 height 38
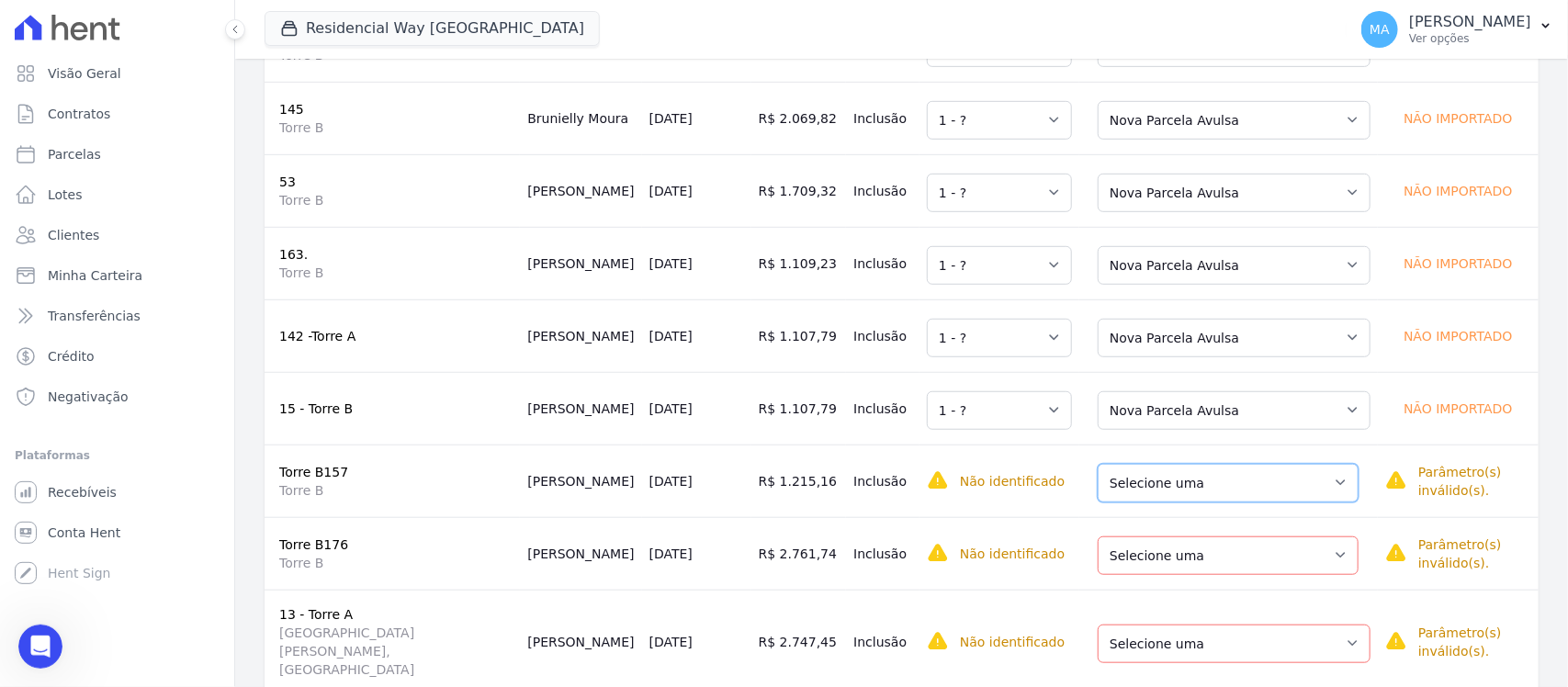
click at [1288, 464] on select "Selecione uma Nova Parcela Avulsa Parcela Avulsa Existente Intercalada (1 X R$ …" at bounding box center [1229, 483] width 261 height 38
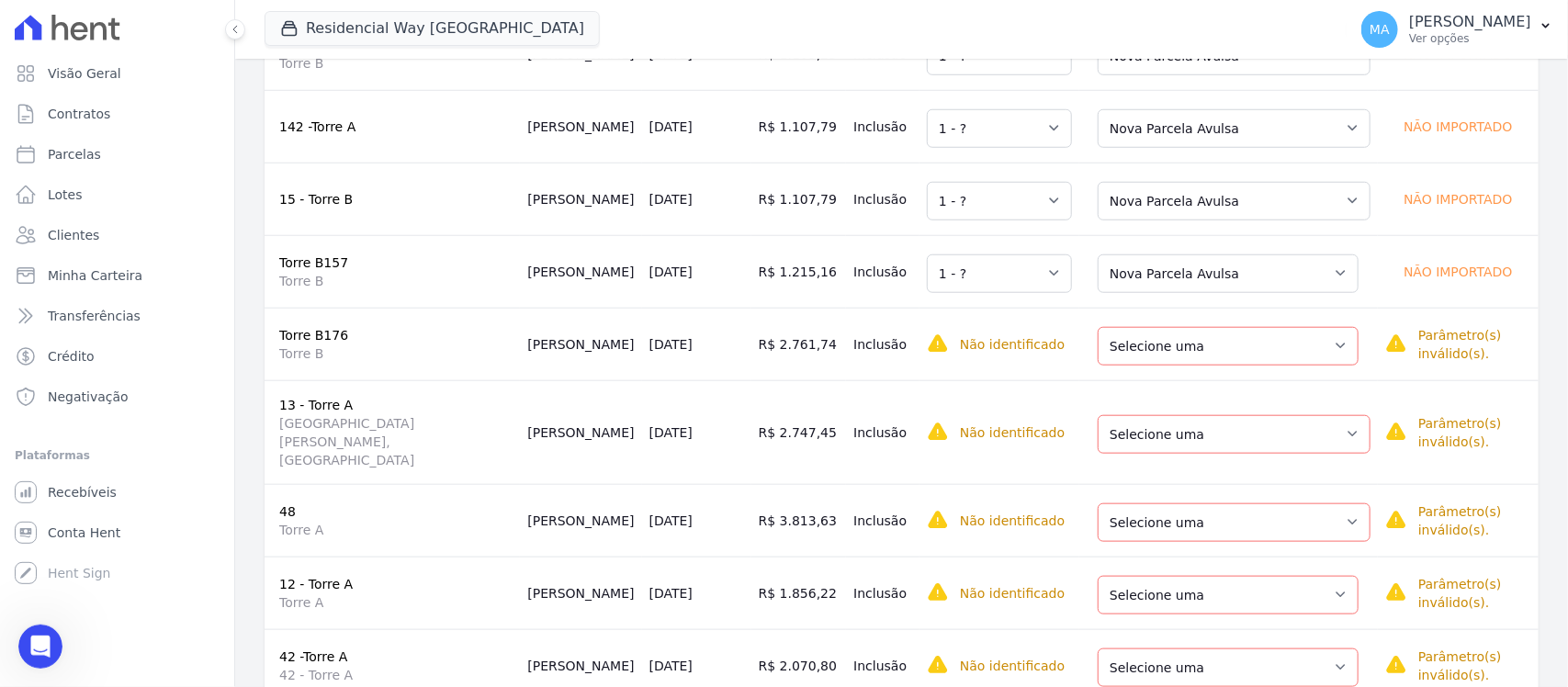
scroll to position [672, 0]
click at [1286, 327] on select "Selecione uma Nova Parcela Avulsa Parcela Avulsa Existente Parcela Normal (13 X…" at bounding box center [1229, 344] width 261 height 38
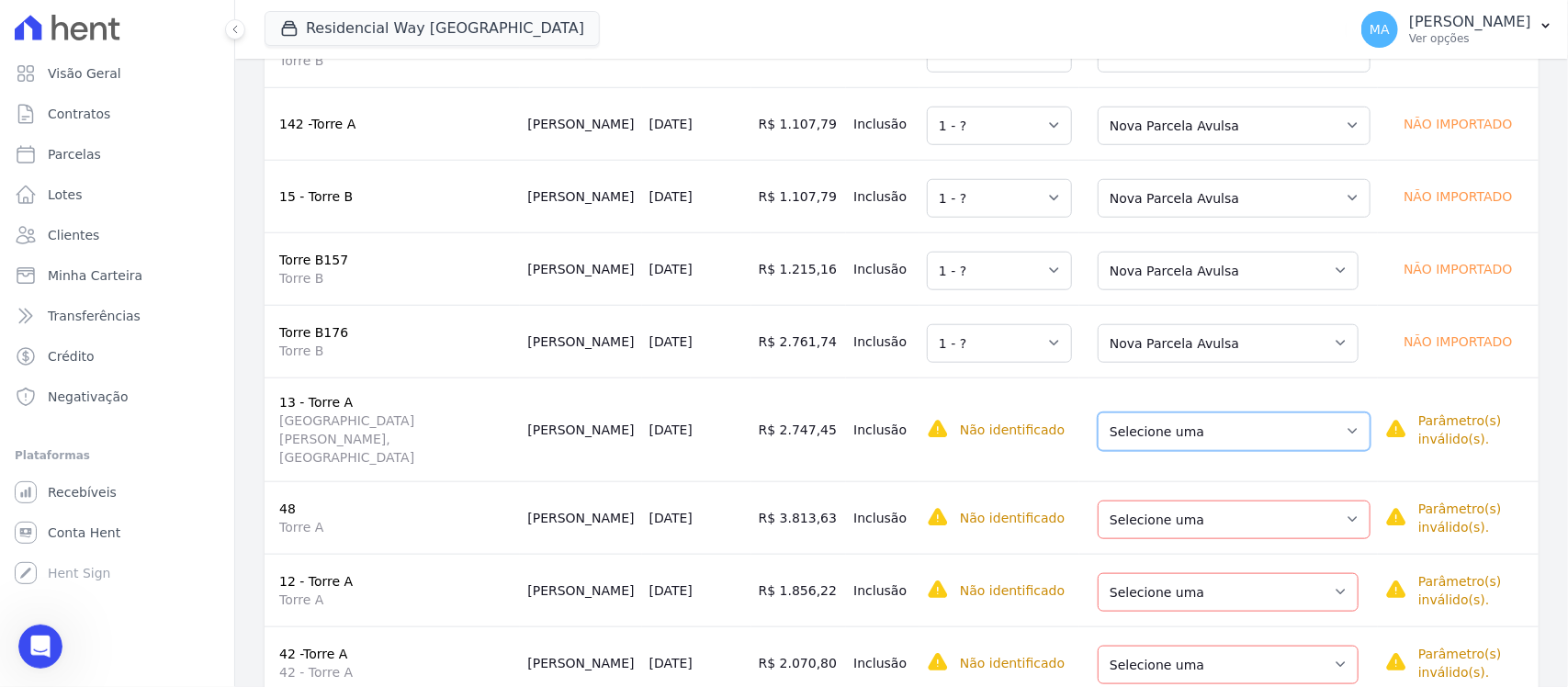
click at [1301, 412] on select "Selecione uma Nova Parcela Avulsa Parcela Avulsa Existente Sinal (1 X R$ 1.198,…" at bounding box center [1235, 431] width 273 height 38
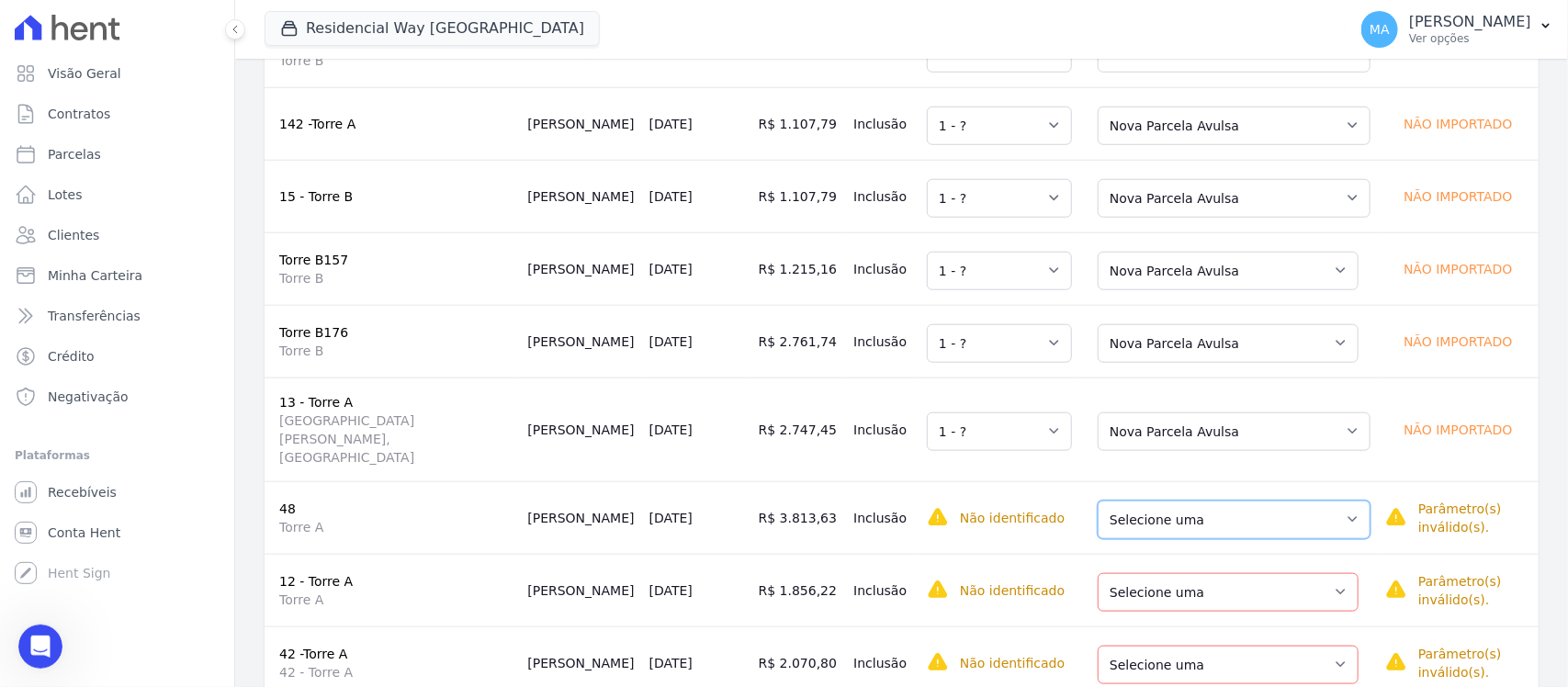
click at [1297, 501] on select "Selecione uma Nova Parcela Avulsa Parcela Avulsa Existente Parcela Normal (17 X…" at bounding box center [1235, 520] width 273 height 38
click at [1282, 574] on select "Selecione uma Nova Parcela Avulsa Parcela Avulsa Existente Sinal (1 X R$ 4.500,…" at bounding box center [1229, 593] width 261 height 38
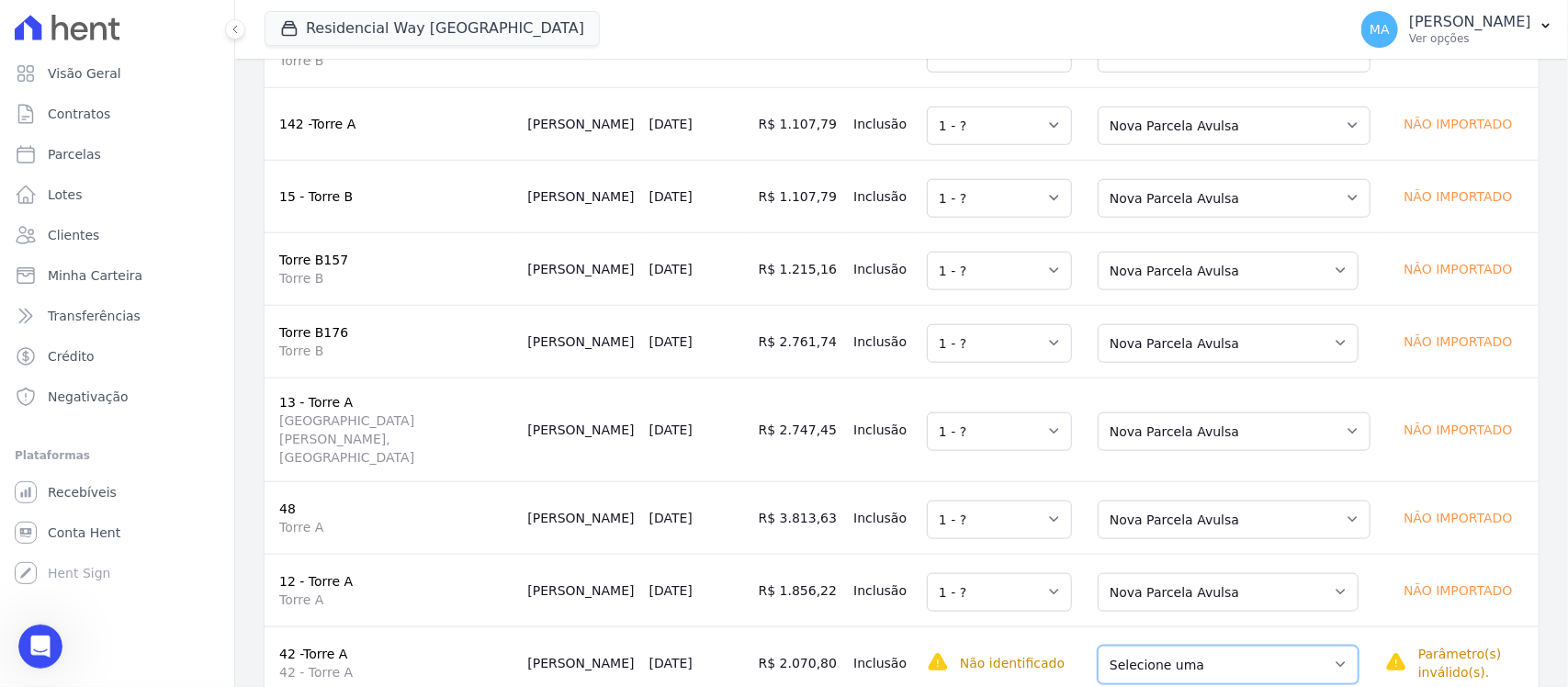
click at [1283, 646] on select "Selecione uma Nova Parcela Avulsa Parcela Avulsa Existente Parcela Normal (11 X…" at bounding box center [1229, 665] width 261 height 38
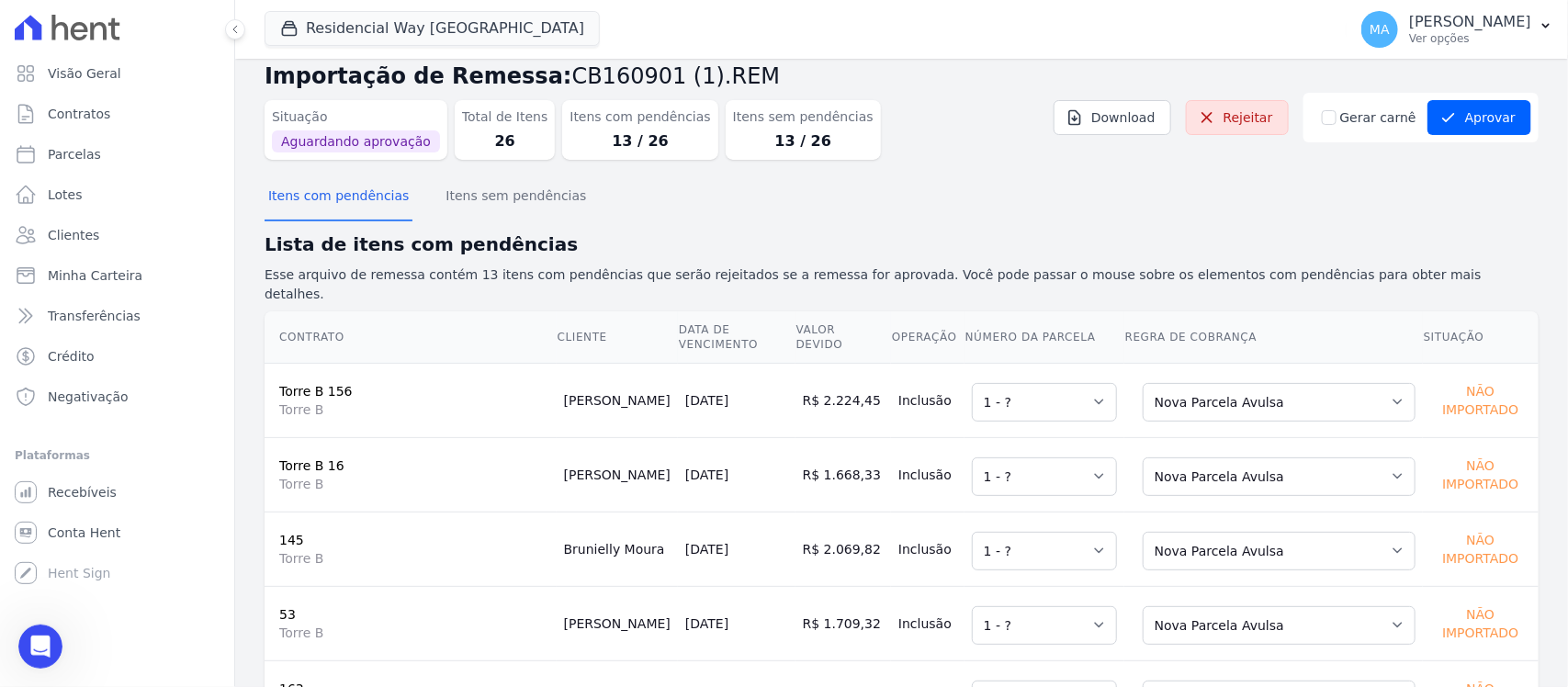
scroll to position [0, 0]
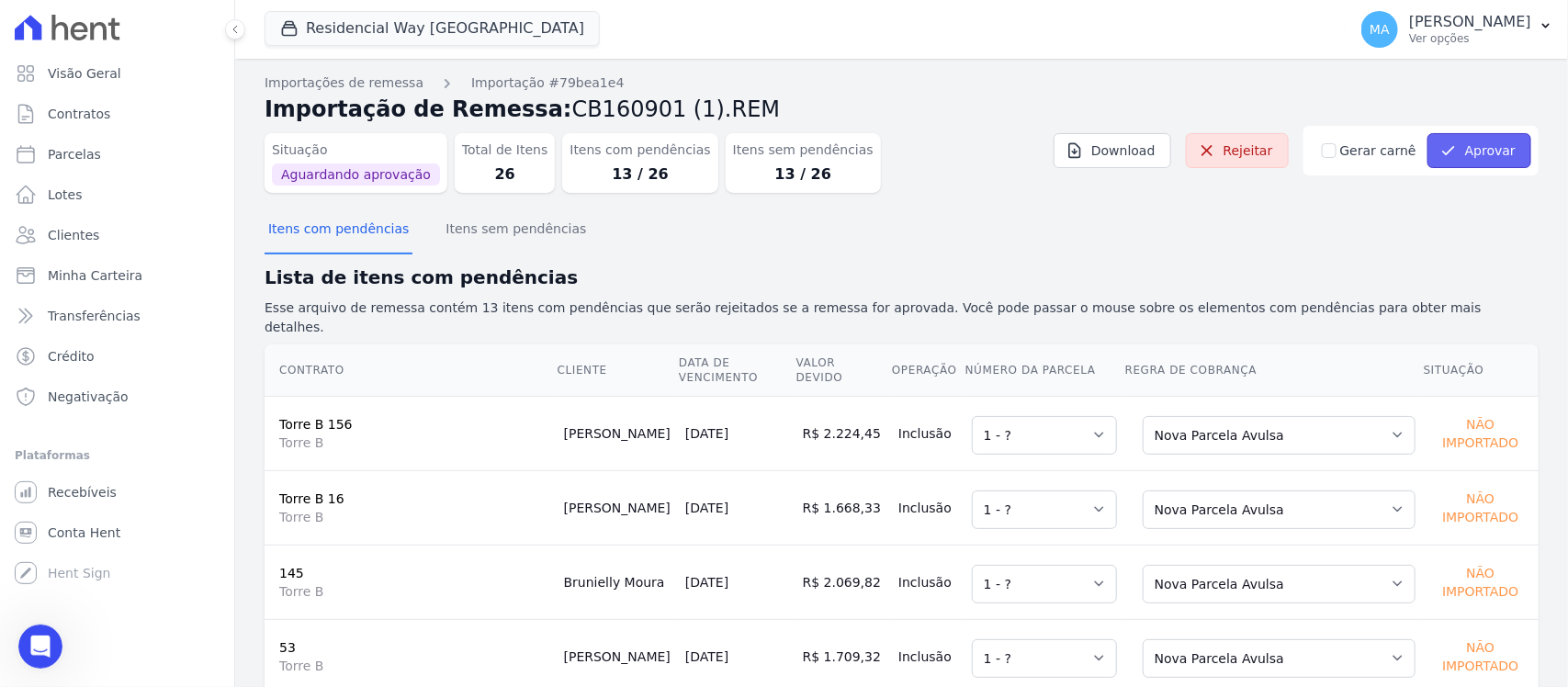
click at [1466, 148] on button "Aprovar" at bounding box center [1480, 151] width 104 height 35
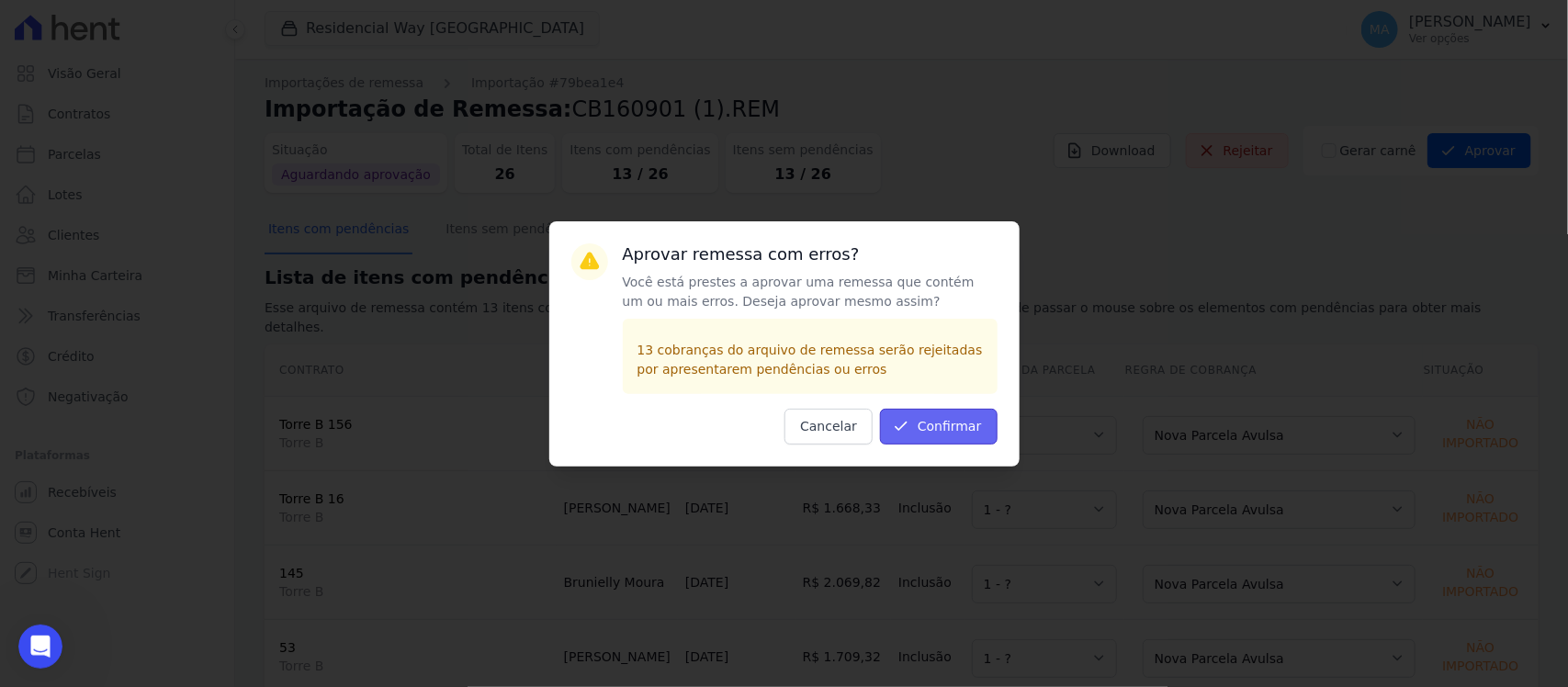
click at [951, 424] on button "Confirmar" at bounding box center [939, 426] width 117 height 36
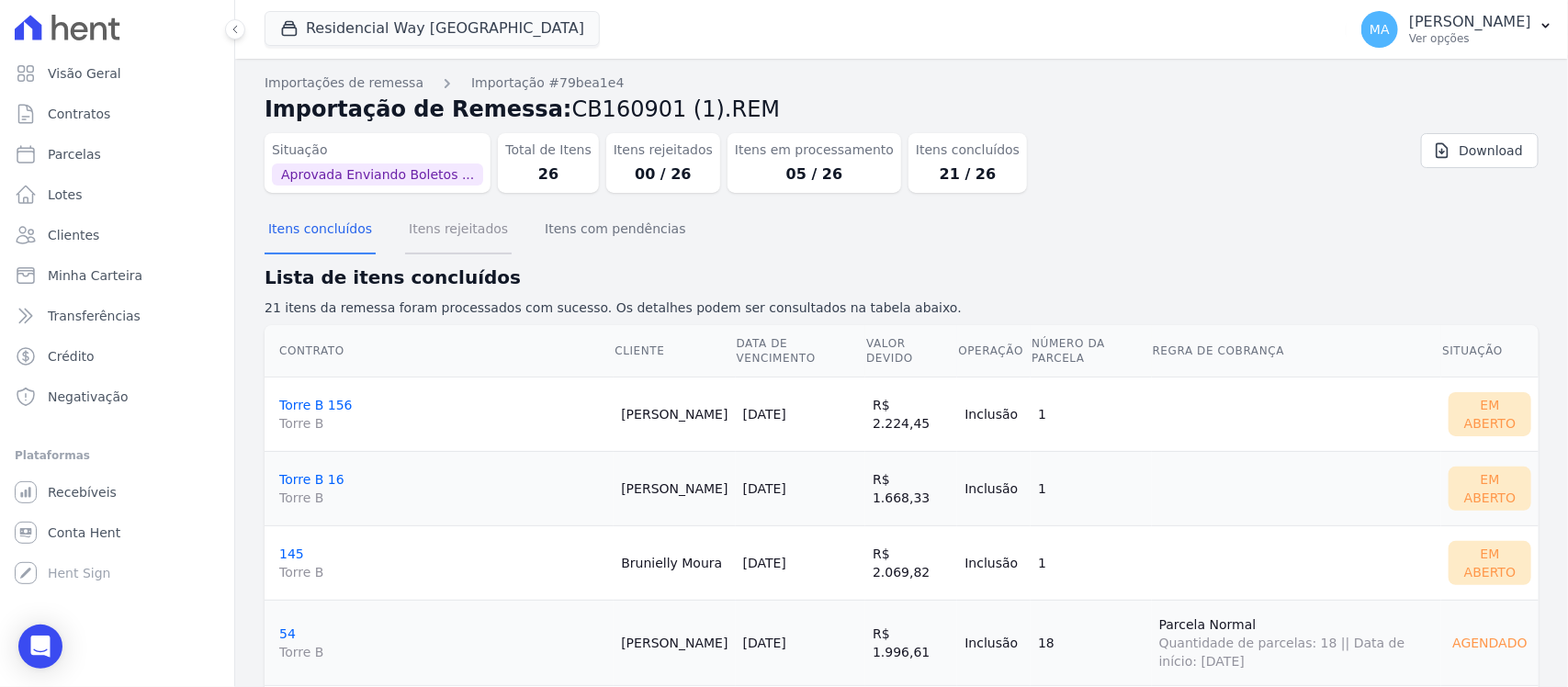
click at [454, 232] on button "Itens rejeitados" at bounding box center [458, 231] width 107 height 48
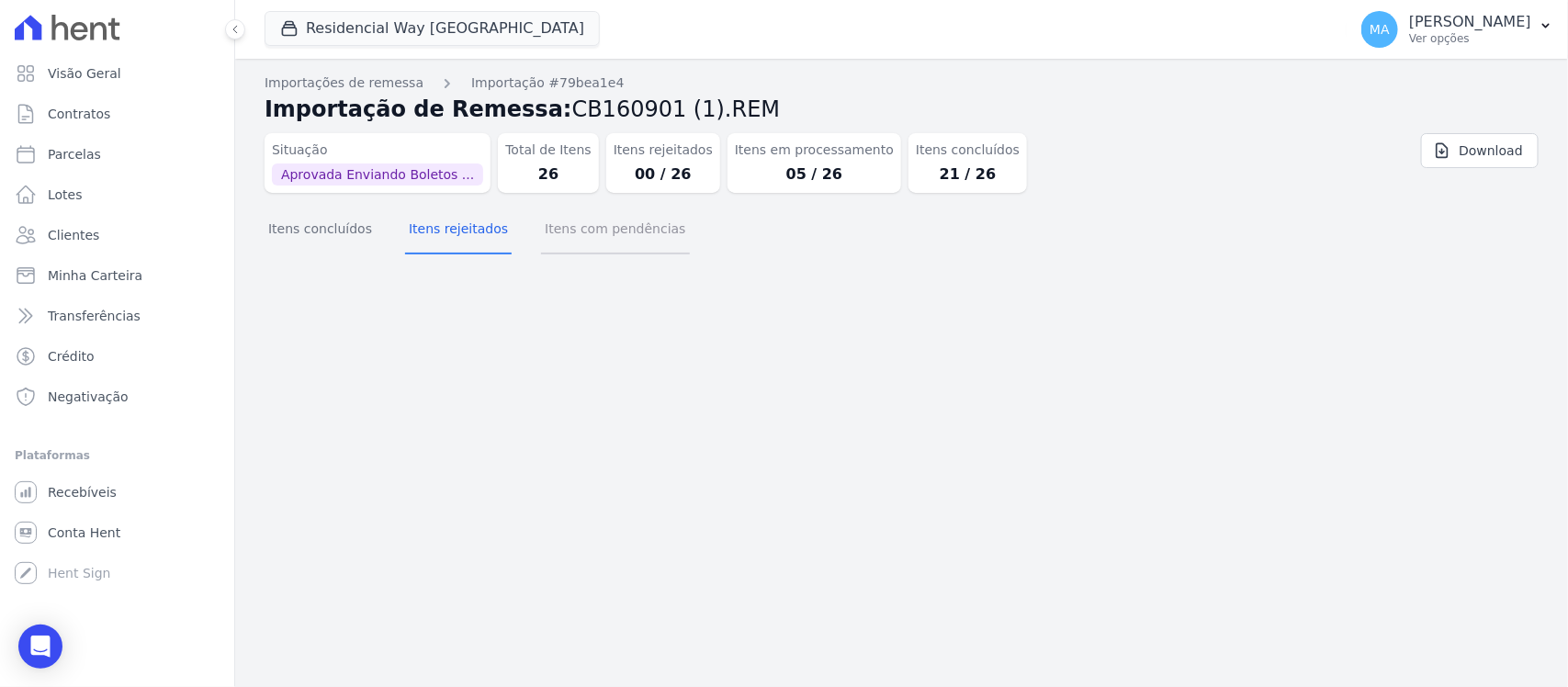
click at [565, 230] on button "Itens com pendências" at bounding box center [615, 231] width 148 height 48
click at [341, 231] on button "Itens concluídos" at bounding box center [320, 231] width 111 height 48
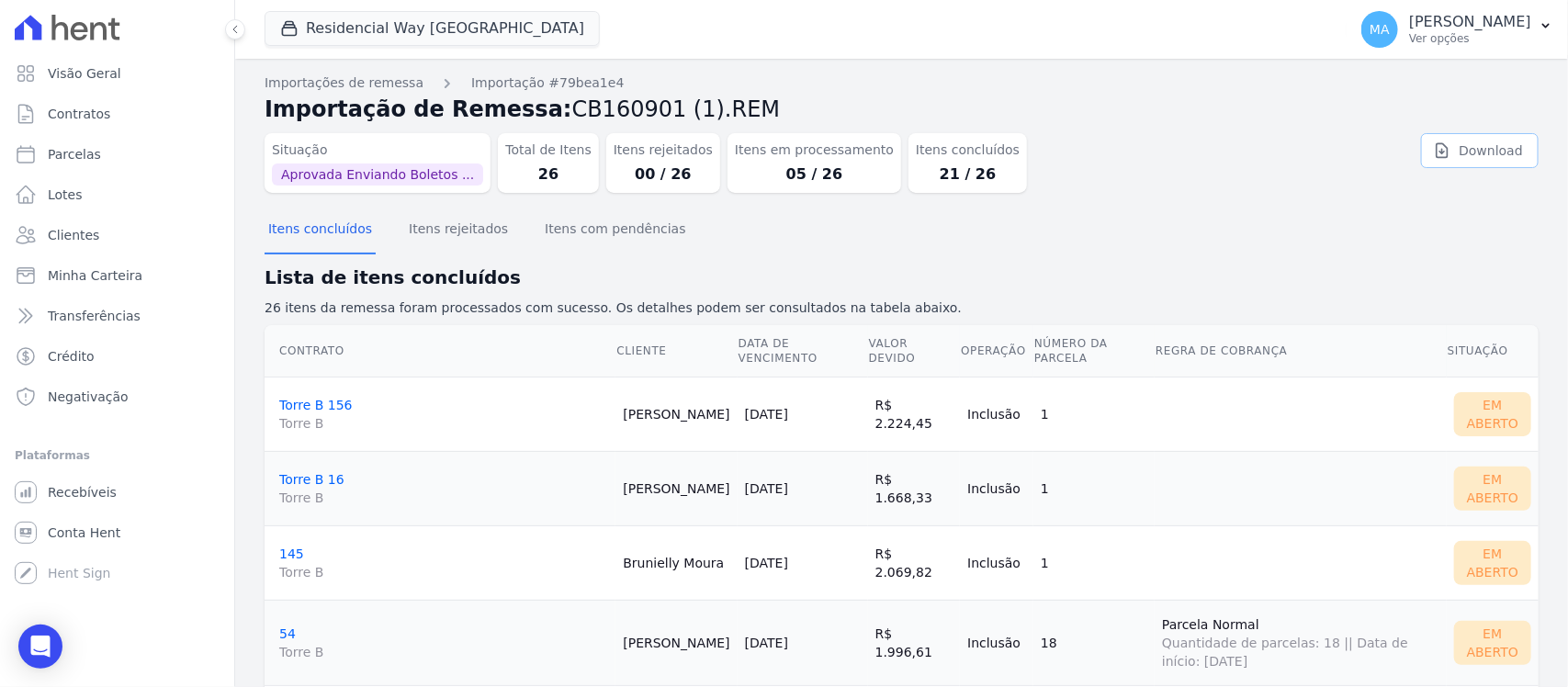
click at [1504, 154] on link "Download" at bounding box center [1480, 151] width 117 height 35
